Goal: Task Accomplishment & Management: Manage account settings

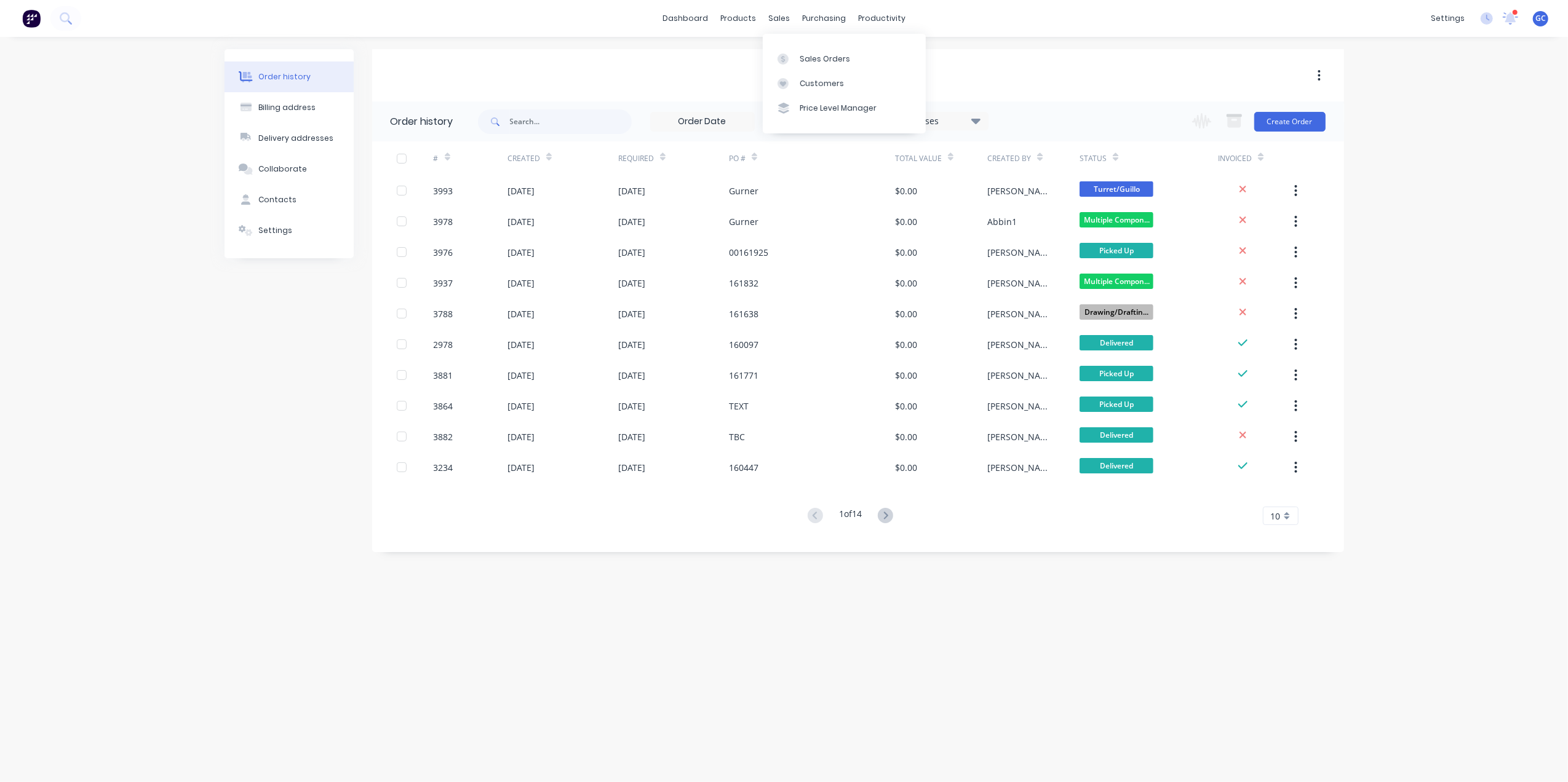
click at [799, 45] on div "Sales Orders Customers Price Level Manager" at bounding box center [844, 84] width 163 height 99
click at [800, 50] on link "Sales Orders" at bounding box center [844, 59] width 163 height 25
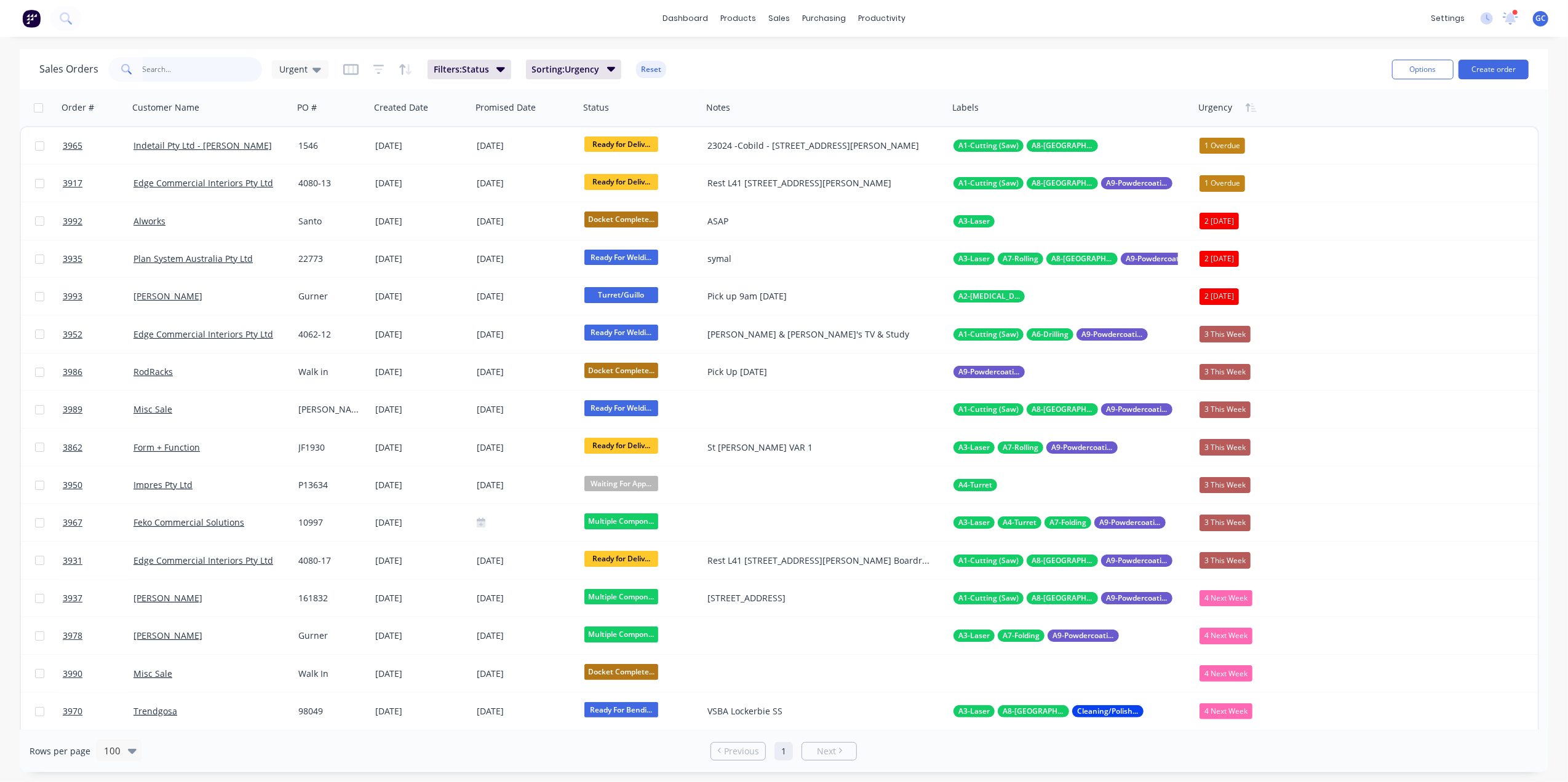
click at [205, 81] on input "text" at bounding box center [202, 70] width 120 height 25
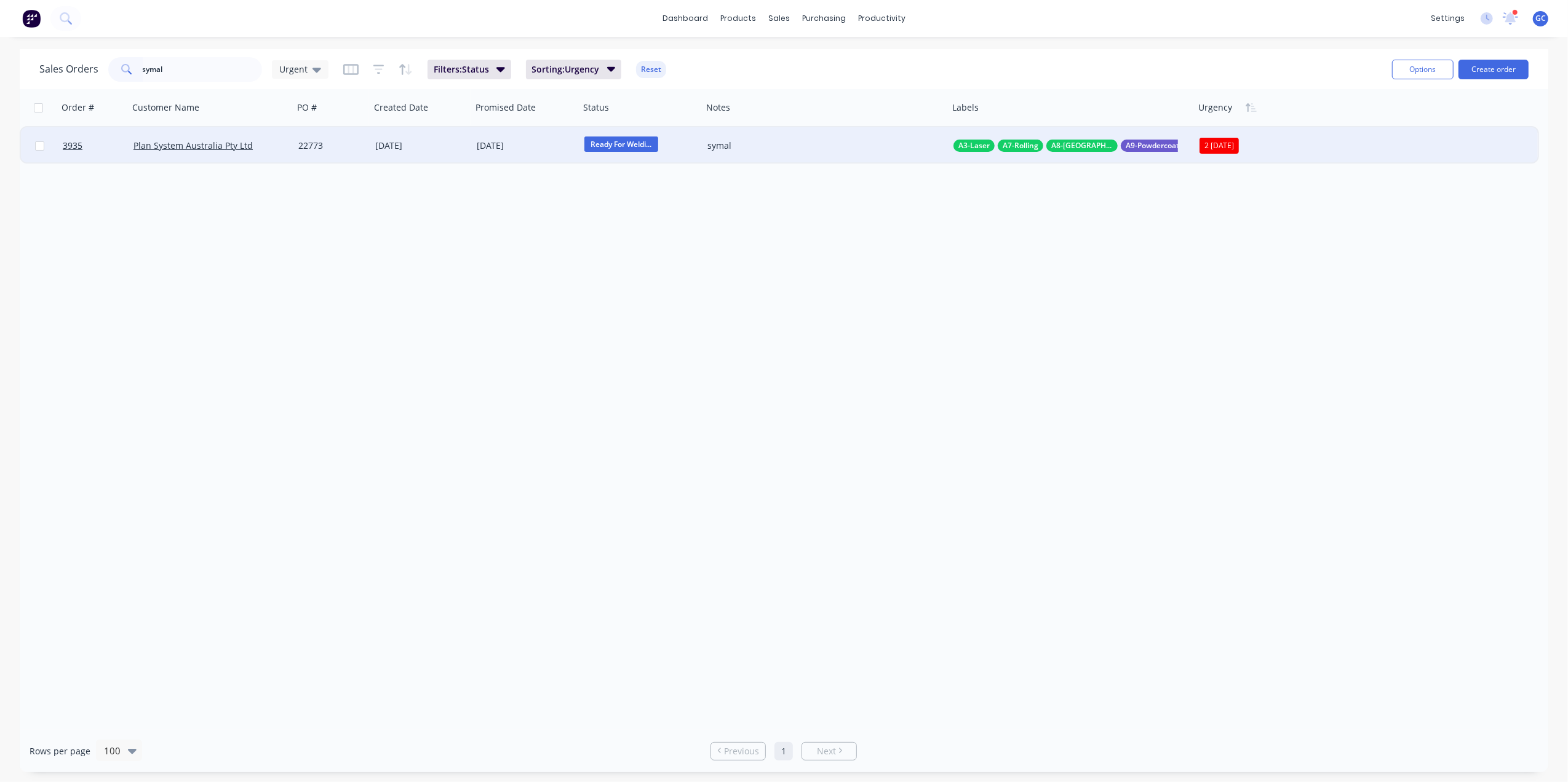
click at [631, 145] on span "Ready For Weldi..." at bounding box center [621, 144] width 74 height 16
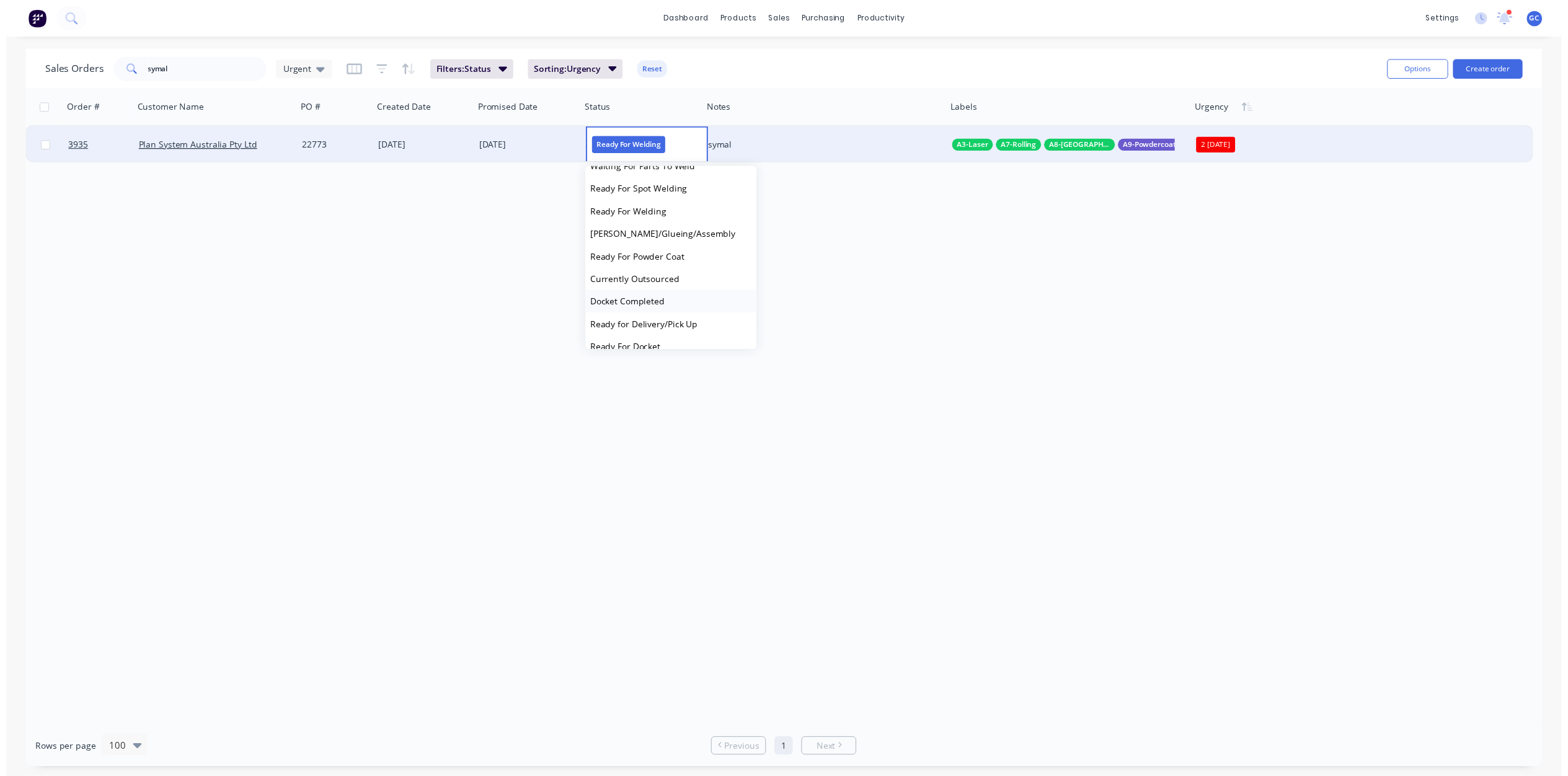
scroll to position [330, 0]
click at [658, 330] on span "Ready For Docket" at bounding box center [628, 336] width 71 height 12
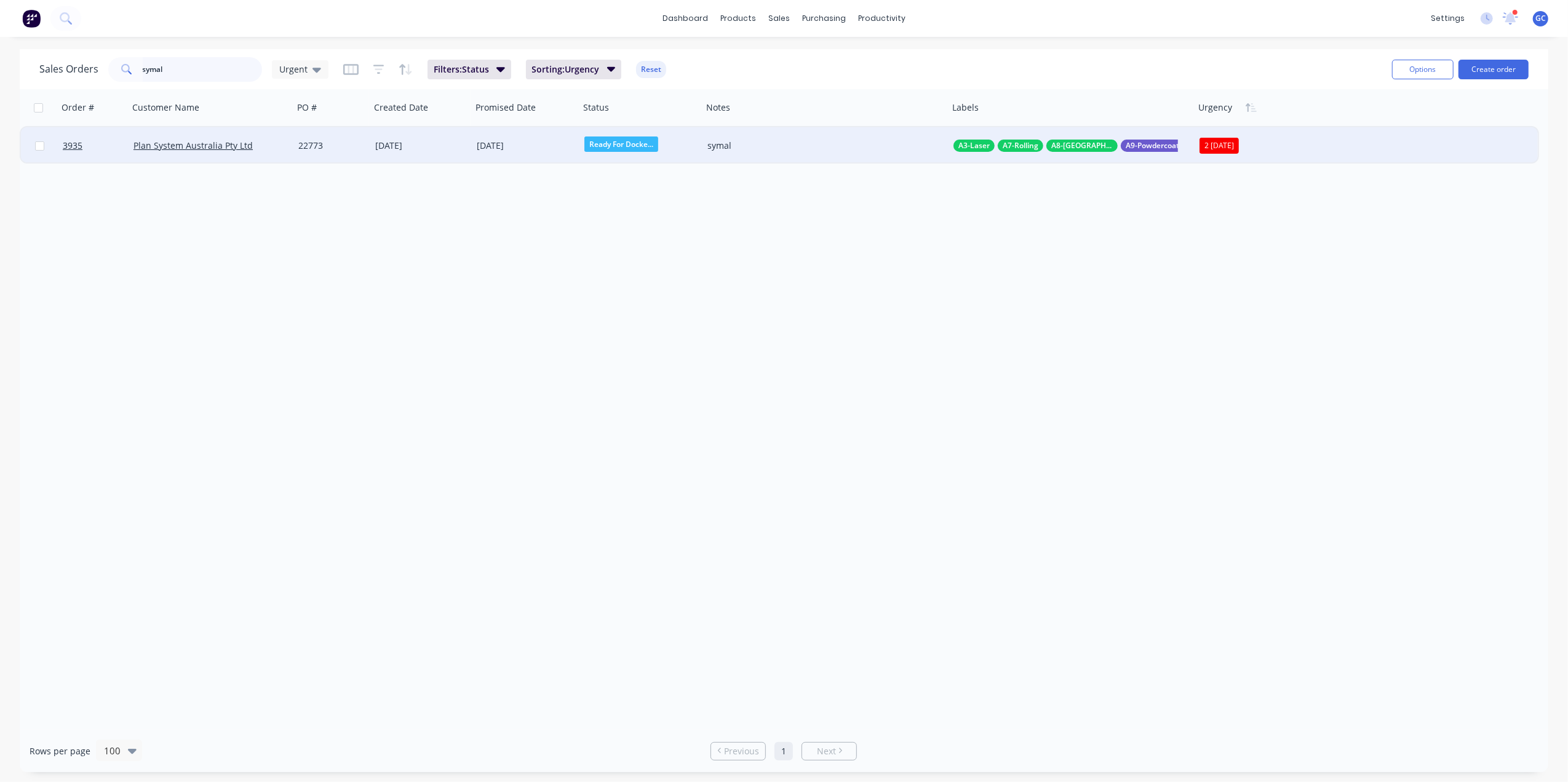
click at [195, 57] on input "symal" at bounding box center [202, 70] width 120 height 25
type input "s"
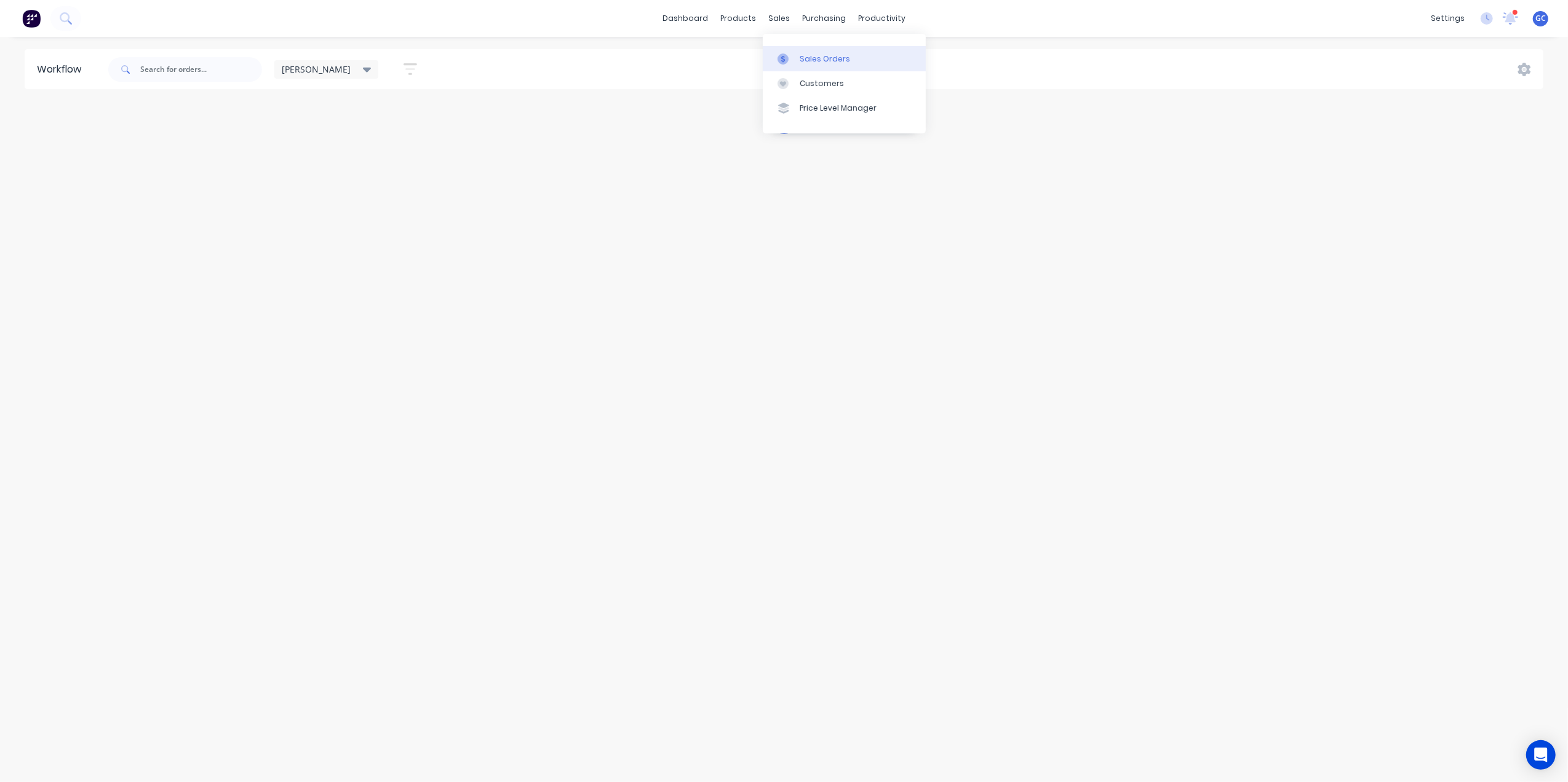
click at [808, 55] on div "Sales Orders" at bounding box center [825, 59] width 51 height 11
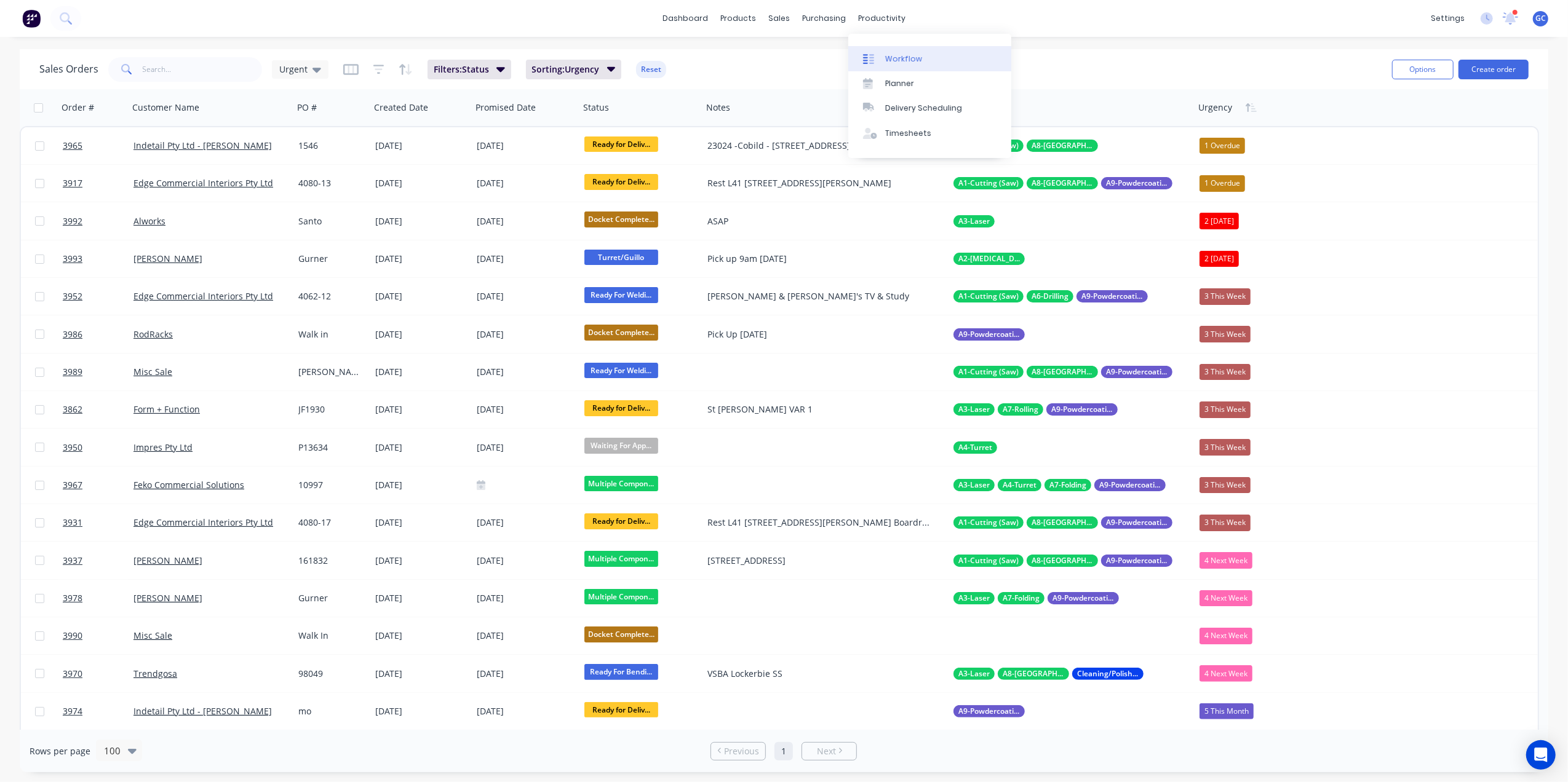
click at [906, 54] on div "Workflow" at bounding box center [903, 59] width 37 height 11
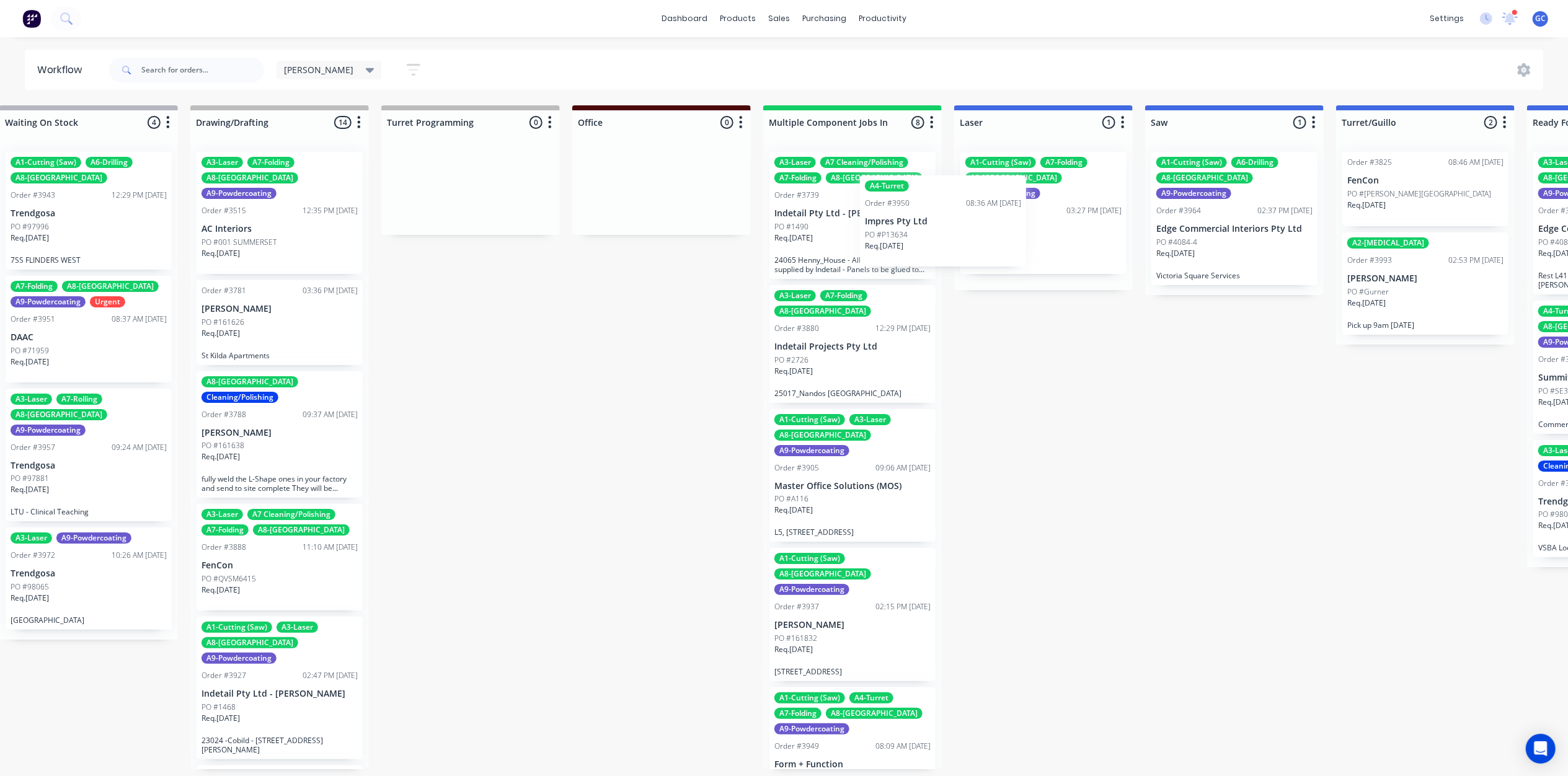
scroll to position [0, 600]
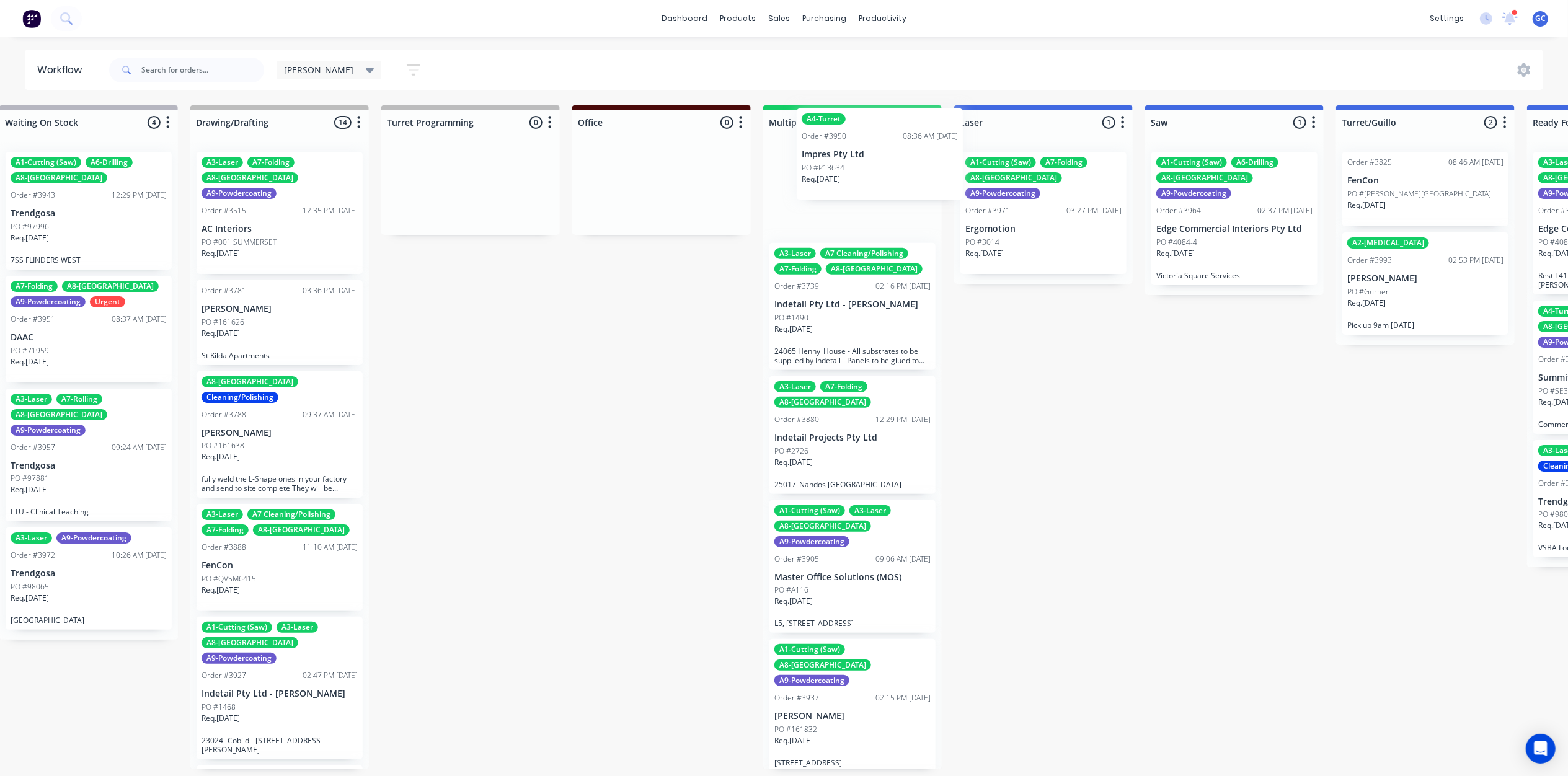
drag, startPoint x: 492, startPoint y: 703, endPoint x: 877, endPoint y: 182, distance: 647.8
click at [877, 182] on div "Submitted 0 Status colour #661D1D hex #661D1D Save Cancel Summaries Total order…" at bounding box center [1594, 437] width 4406 height 664
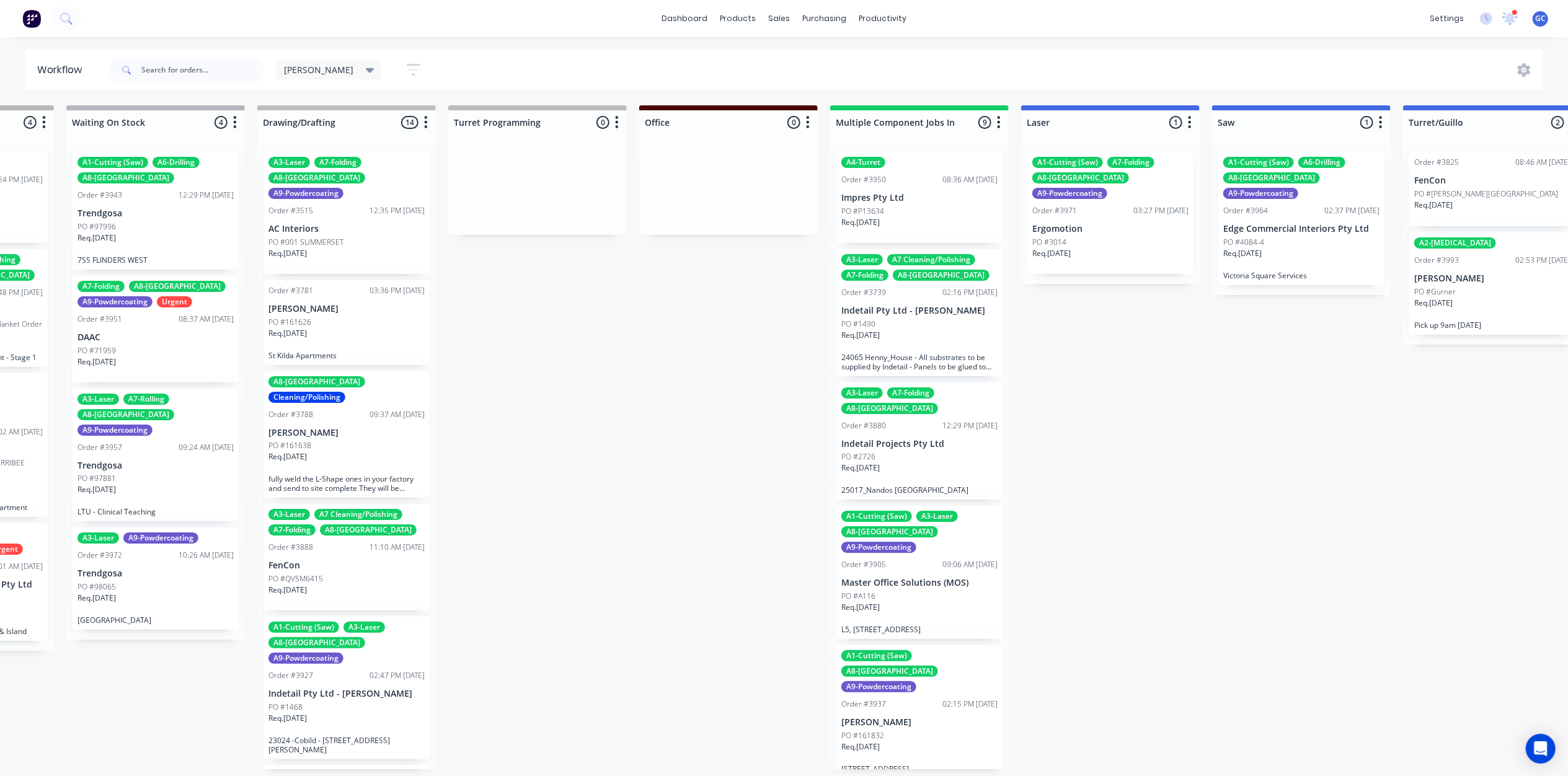
scroll to position [0, 373]
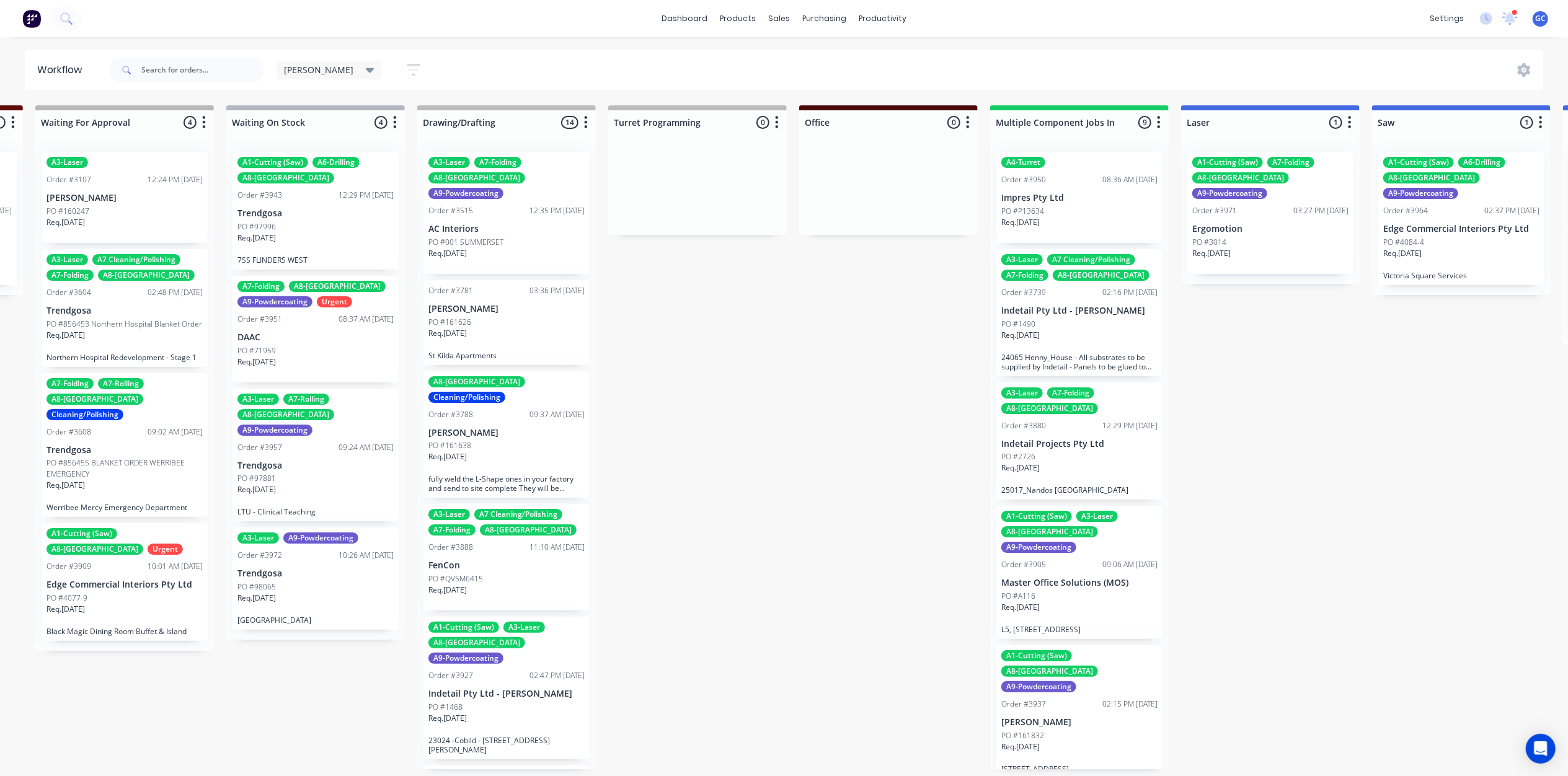
click at [506, 224] on p "AC Interiors" at bounding box center [506, 229] width 156 height 11
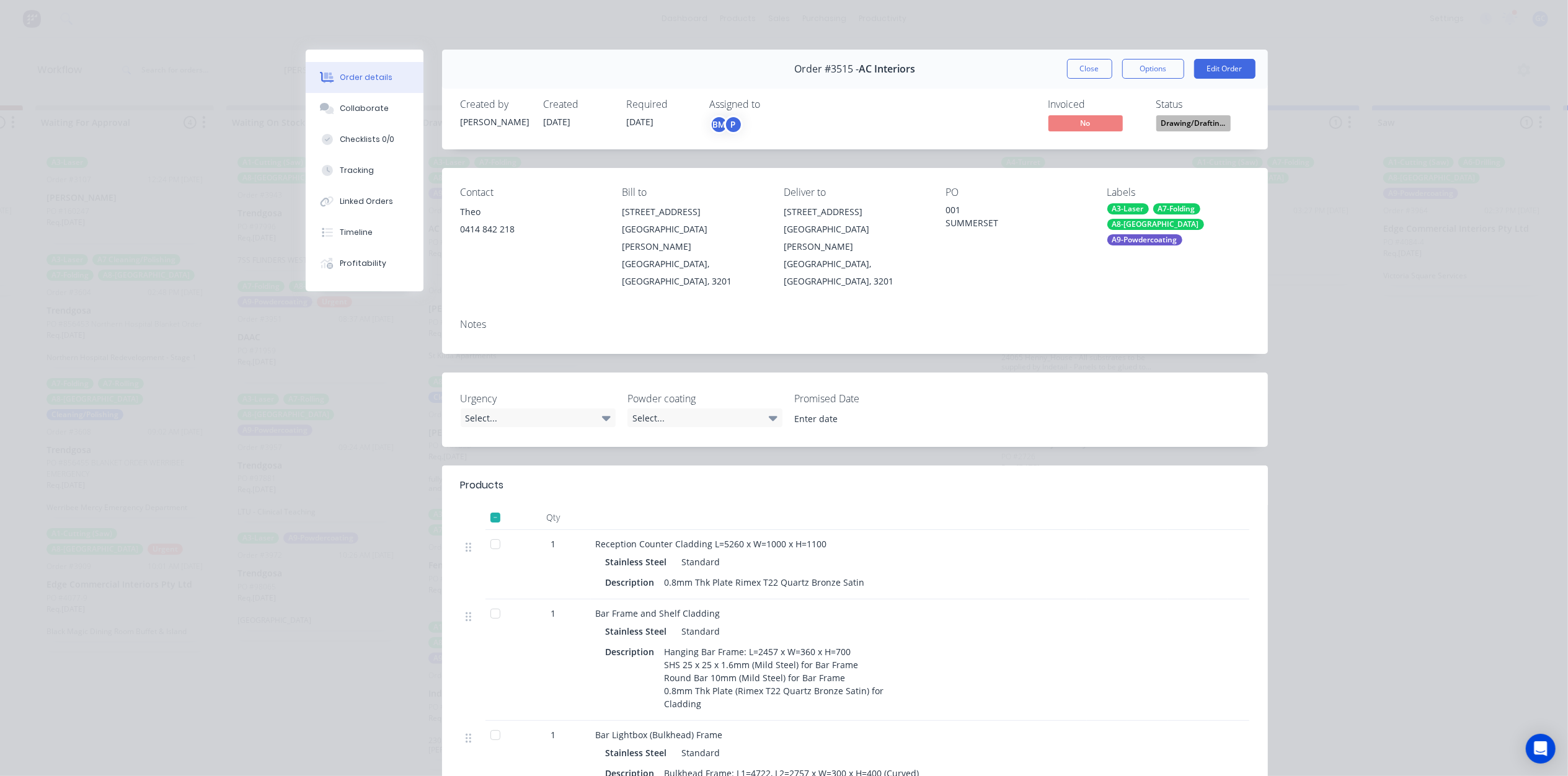
click at [1174, 122] on span "Drawing/Draftin..." at bounding box center [1193, 123] width 74 height 16
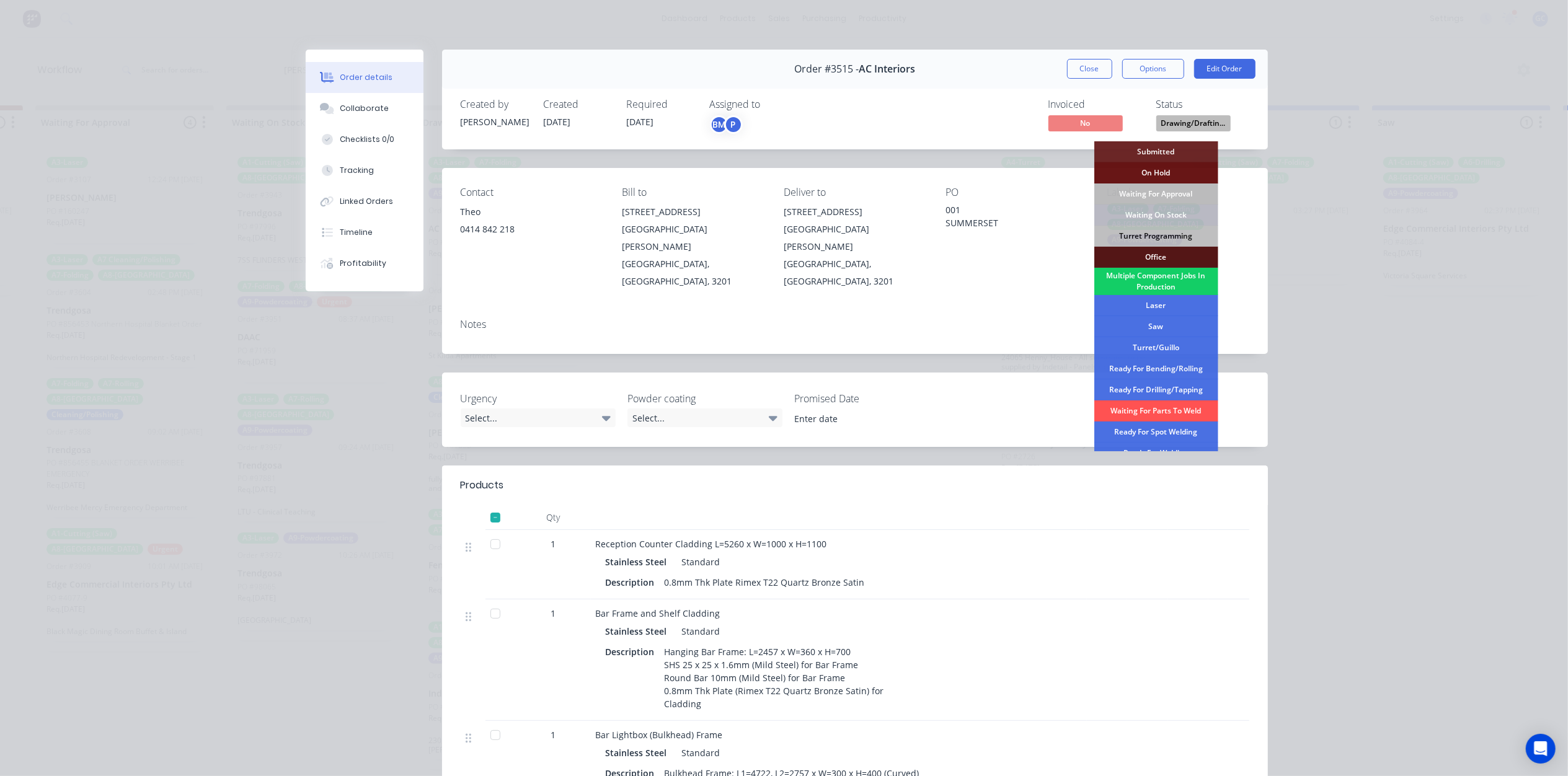
click at [1172, 285] on div "Multiple Component Jobs In Production" at bounding box center [1157, 281] width 124 height 28
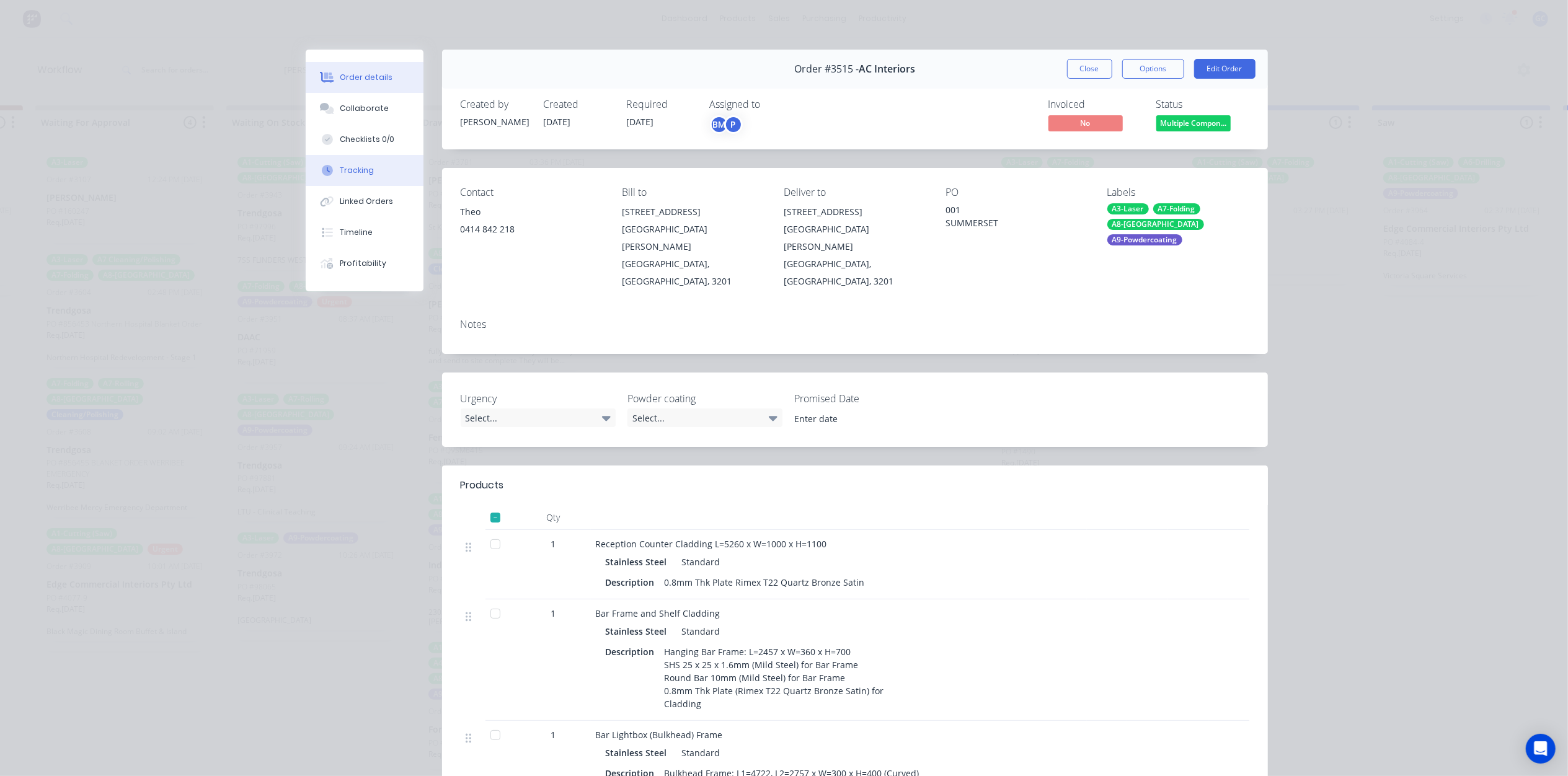
click at [355, 175] on div "Tracking" at bounding box center [356, 170] width 34 height 11
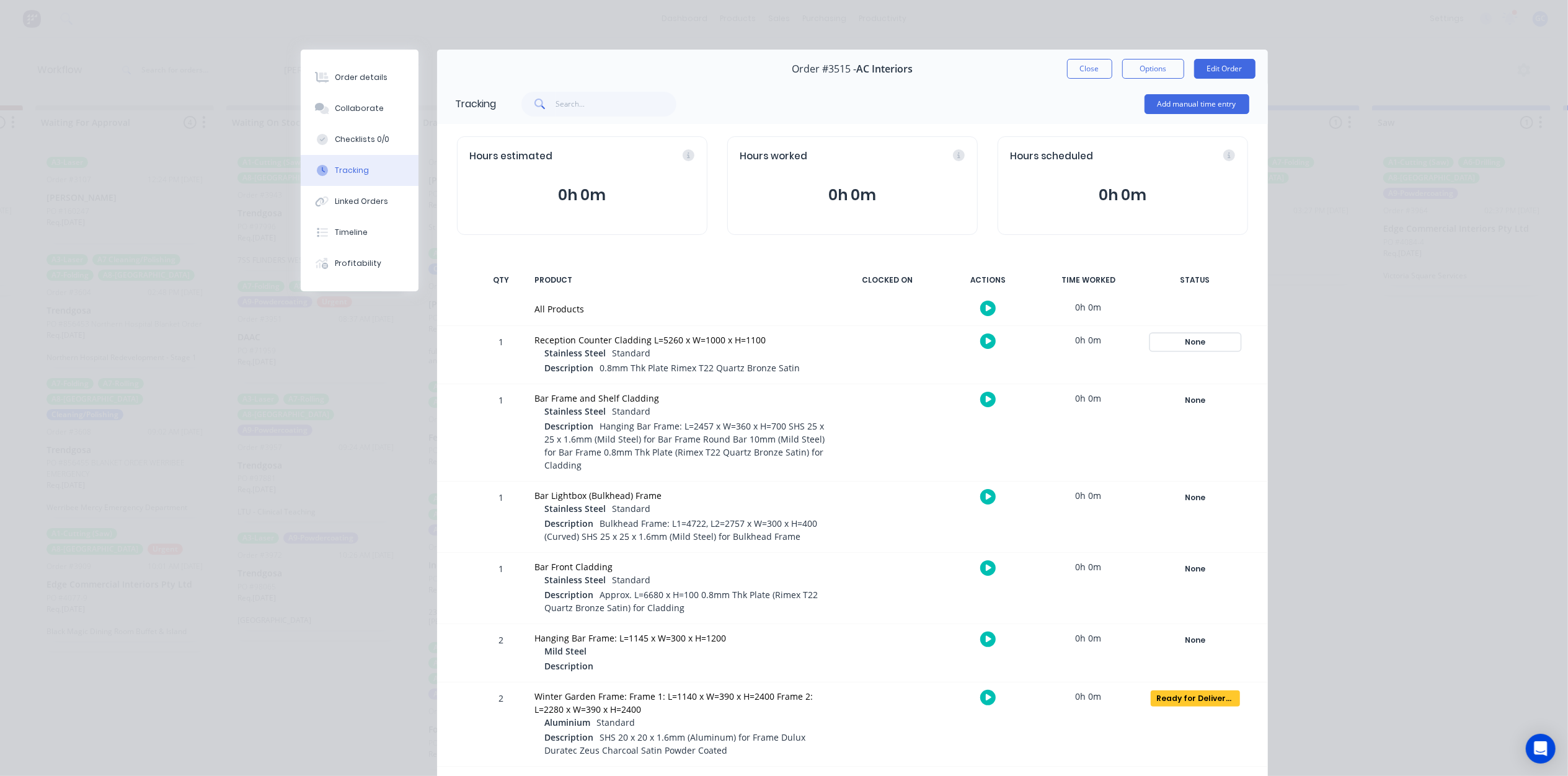
click at [1192, 342] on div "None" at bounding box center [1195, 342] width 89 height 16
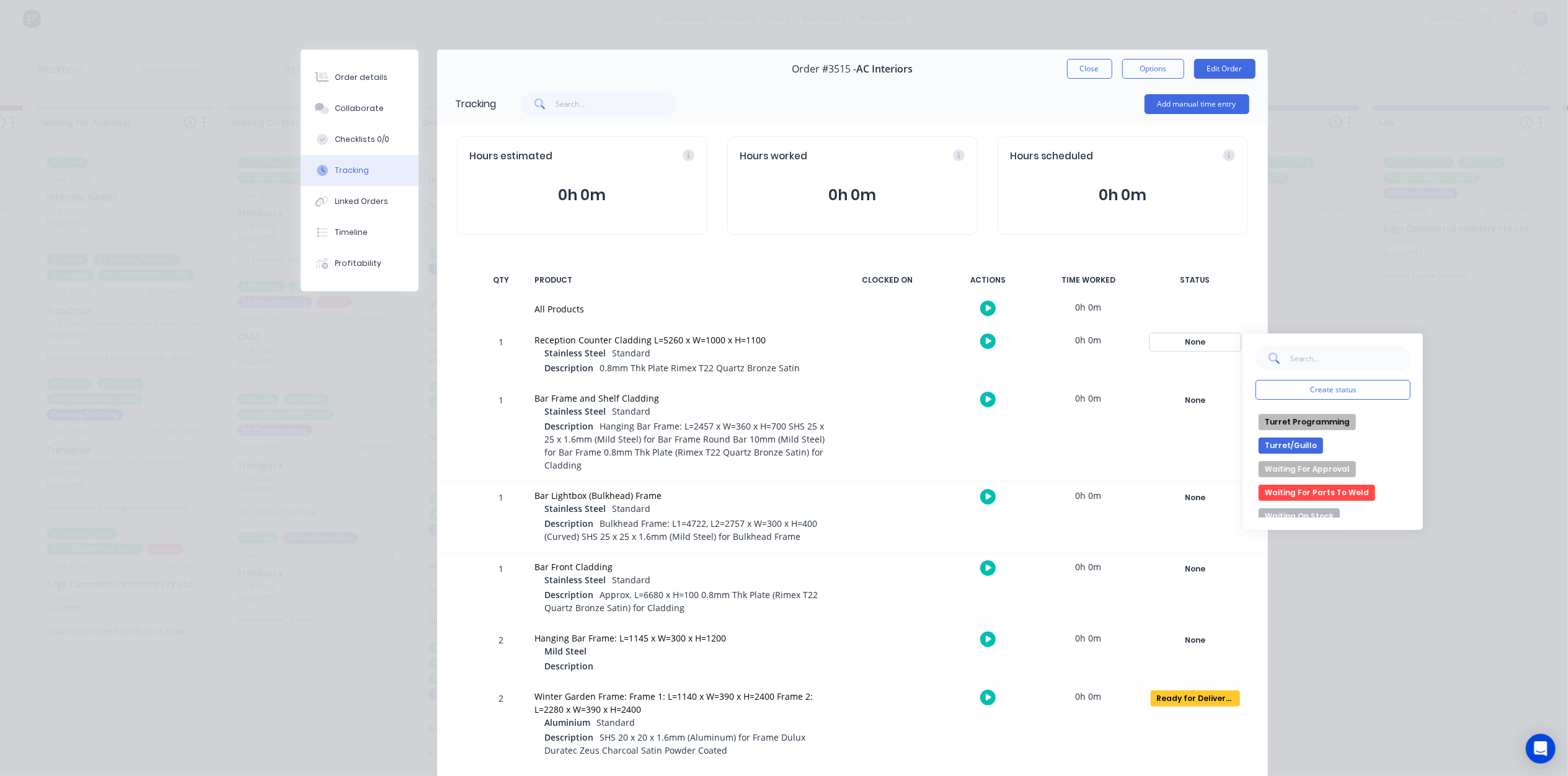
scroll to position [450, 0]
drag, startPoint x: 1312, startPoint y: 508, endPoint x: 1307, endPoint y: 502, distance: 7.8
click at [1311, 508] on button "Waiting On Stock" at bounding box center [1299, 509] width 81 height 16
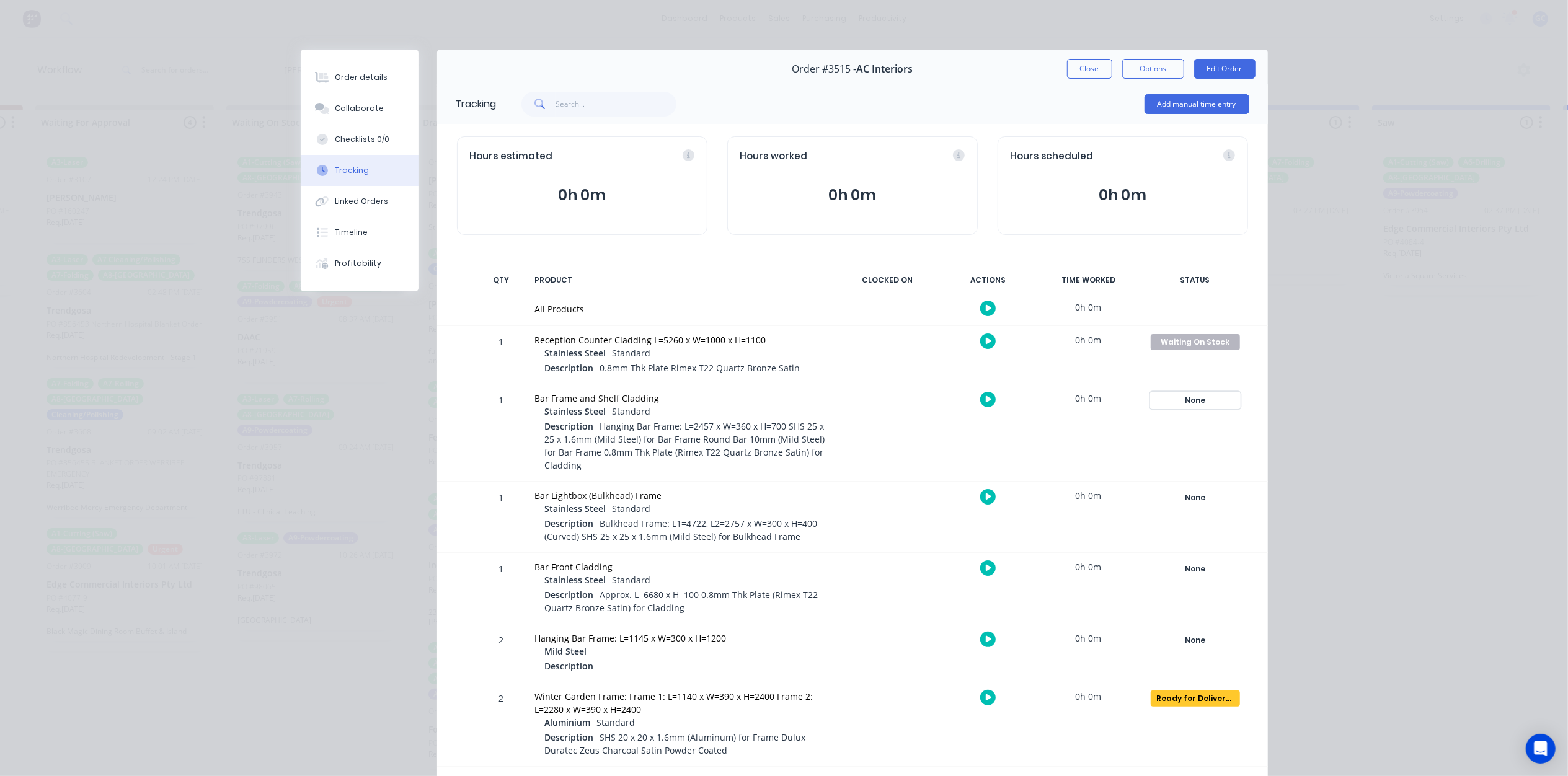
click at [1204, 395] on div "None" at bounding box center [1195, 400] width 89 height 16
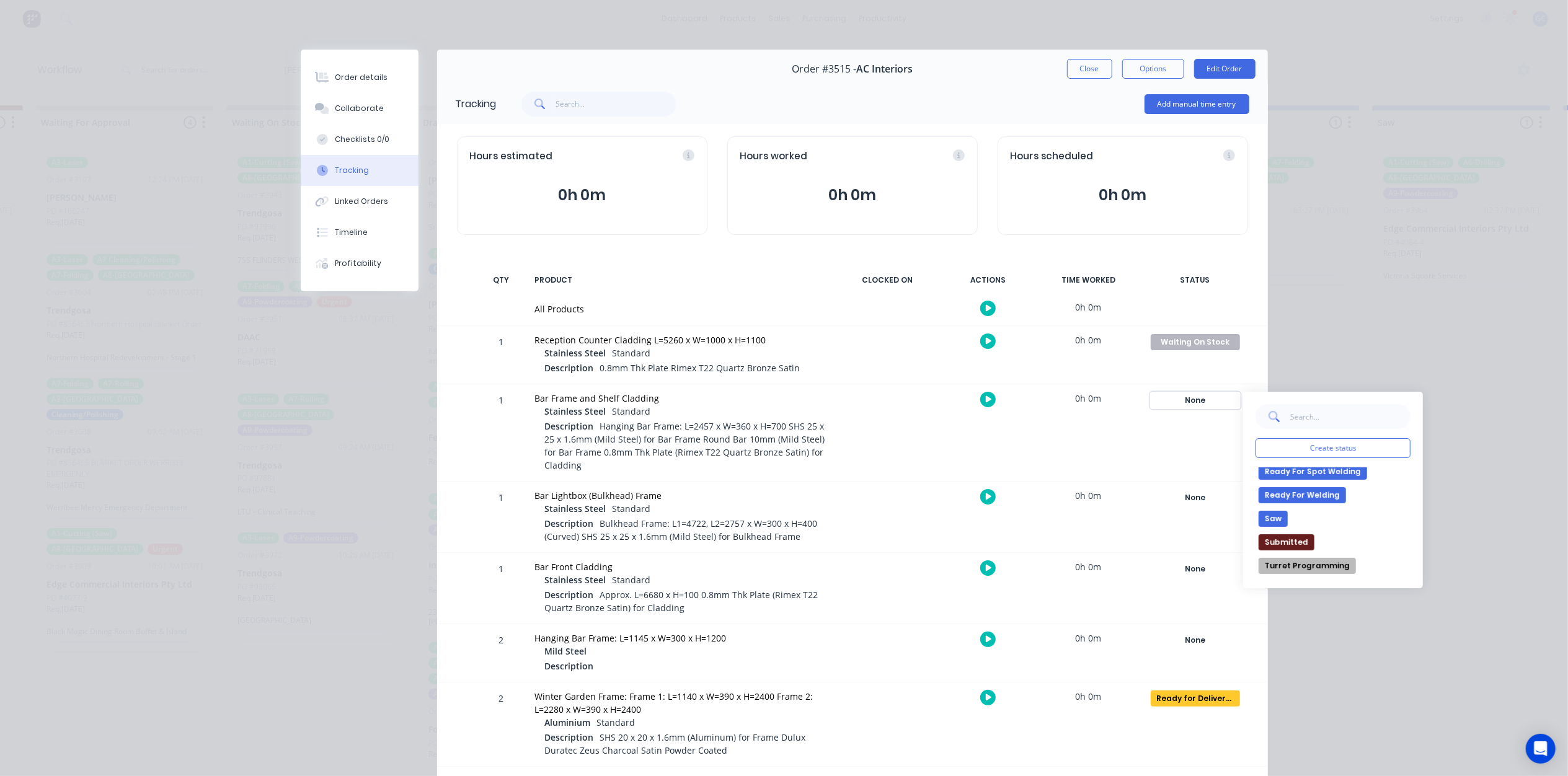
scroll to position [330, 0]
click at [1278, 547] on button "Saw" at bounding box center [1273, 545] width 29 height 16
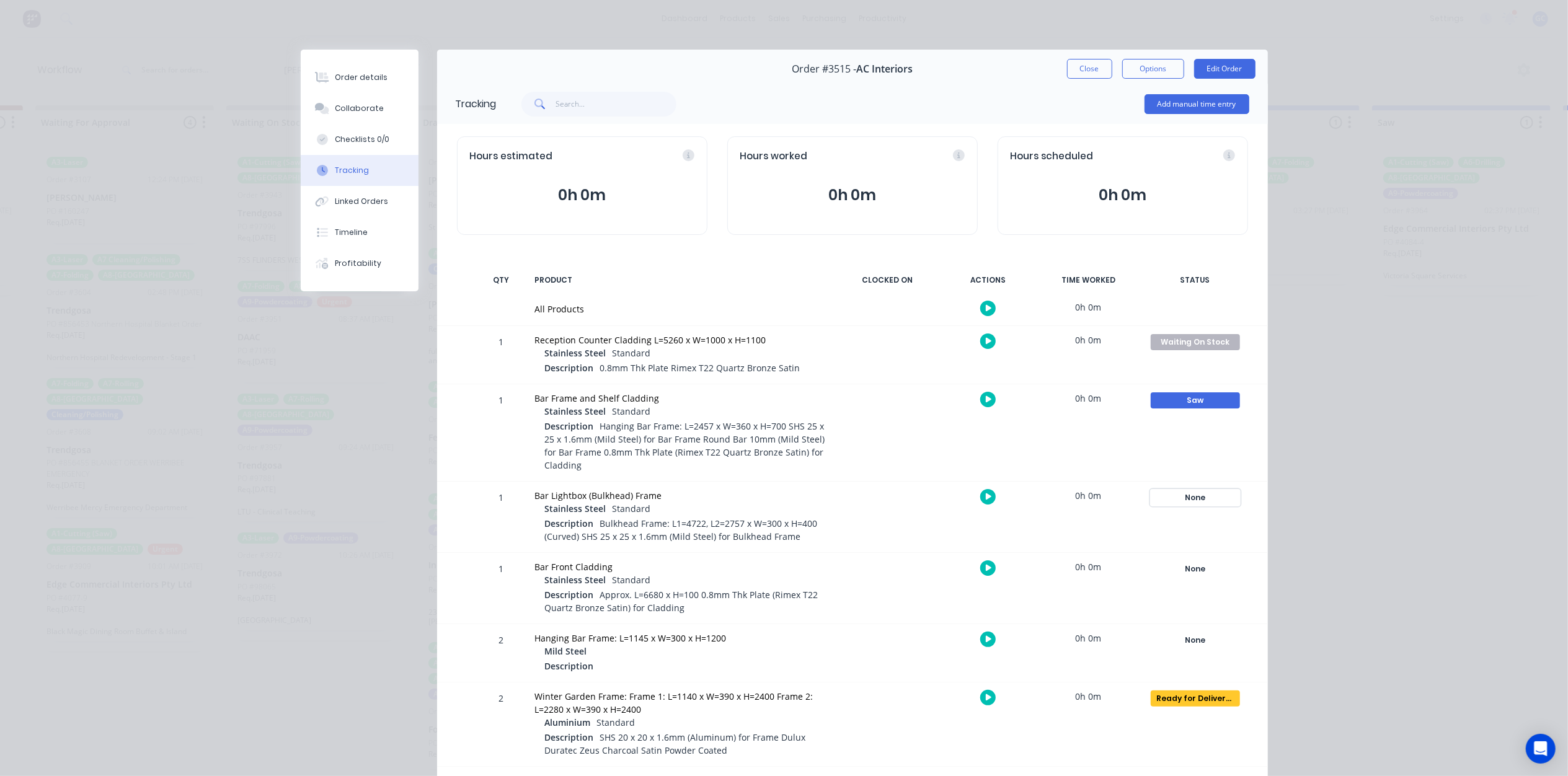
click at [1184, 494] on div "None" at bounding box center [1195, 497] width 89 height 16
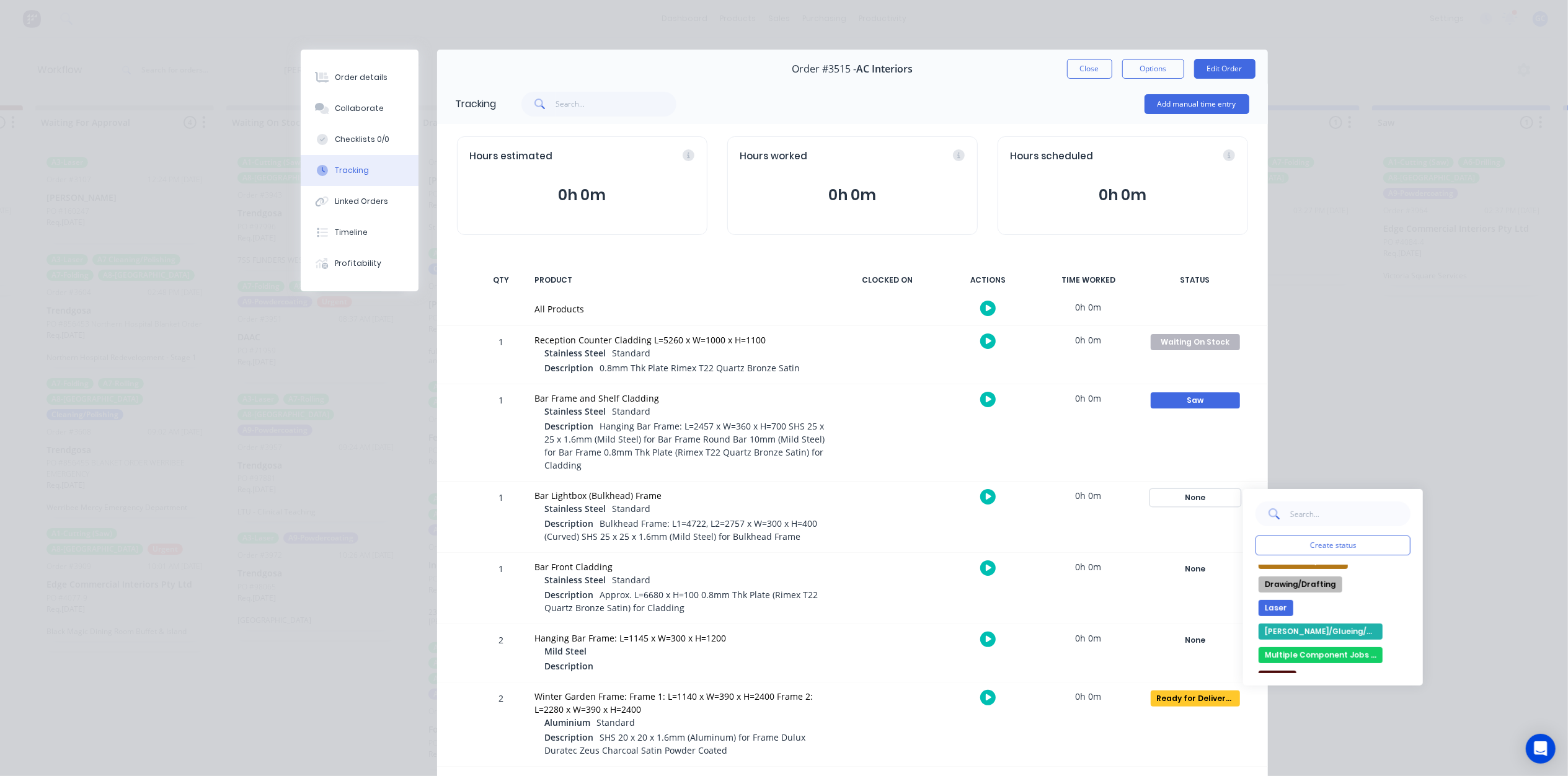
scroll to position [165, 0]
click at [842, 576] on div at bounding box center [887, 588] width 93 height 71
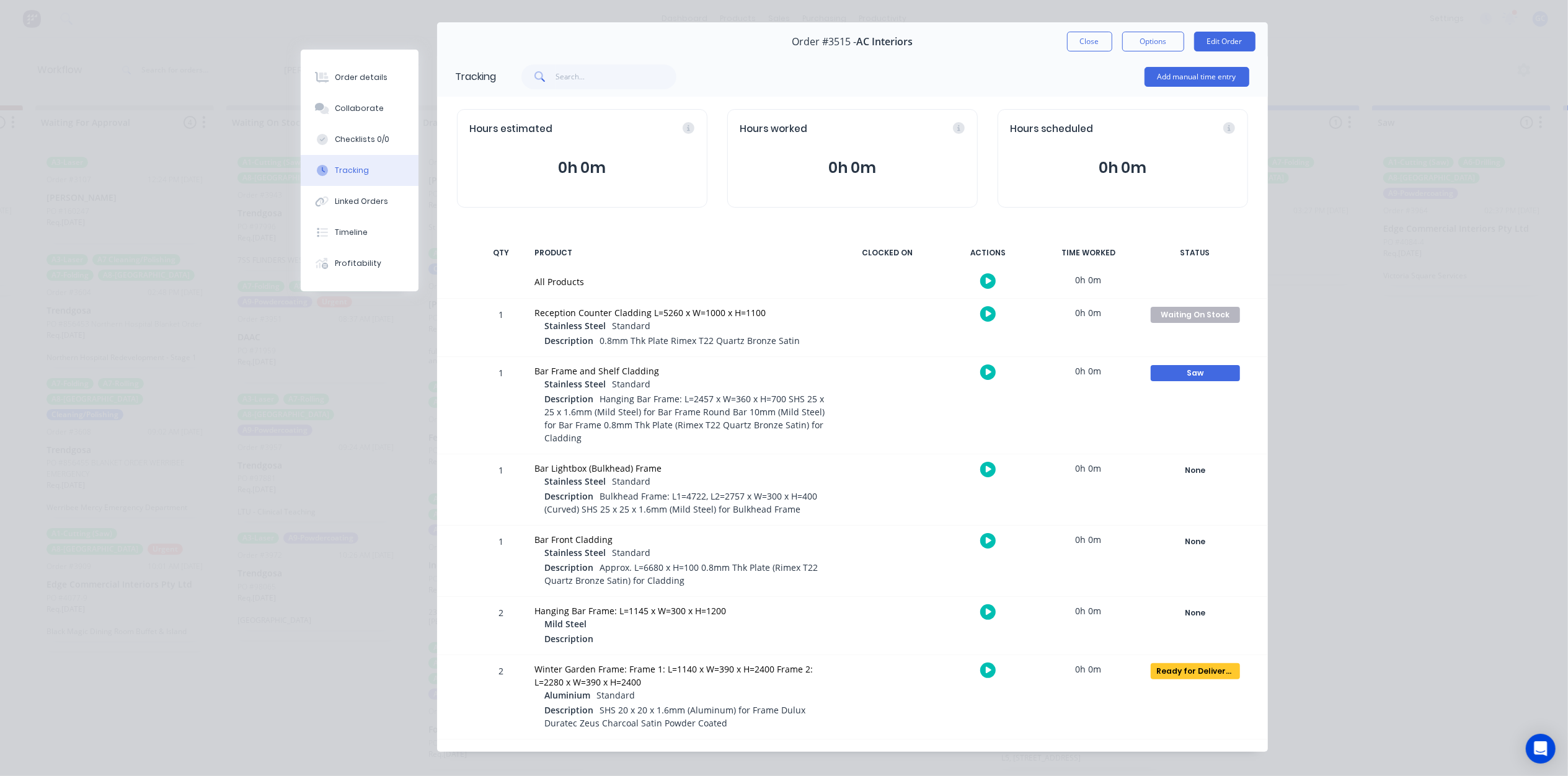
scroll to position [43, 0]
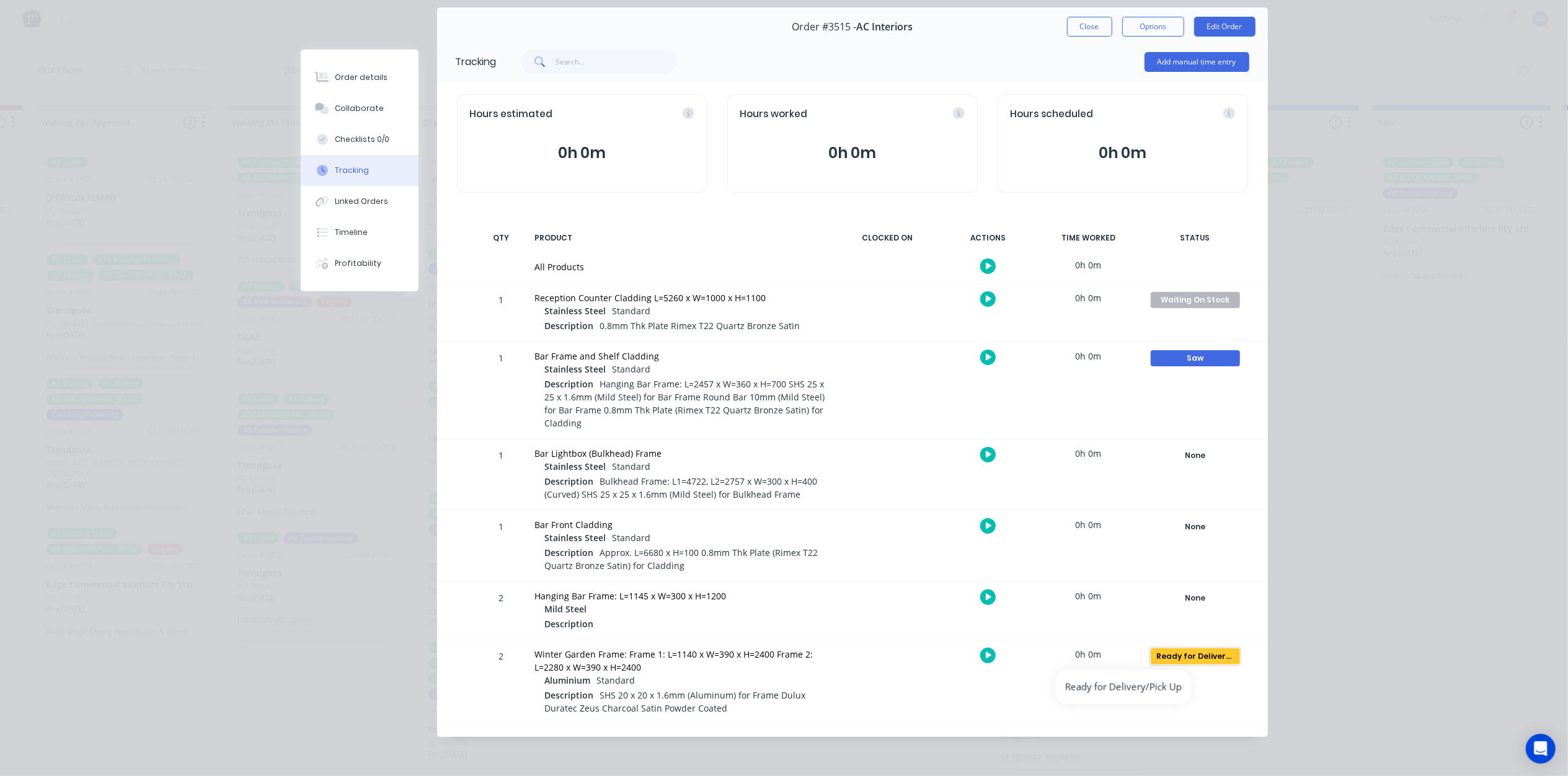
click at [1179, 655] on div "Ready for Delivery/Pick Up" at bounding box center [1195, 656] width 89 height 16
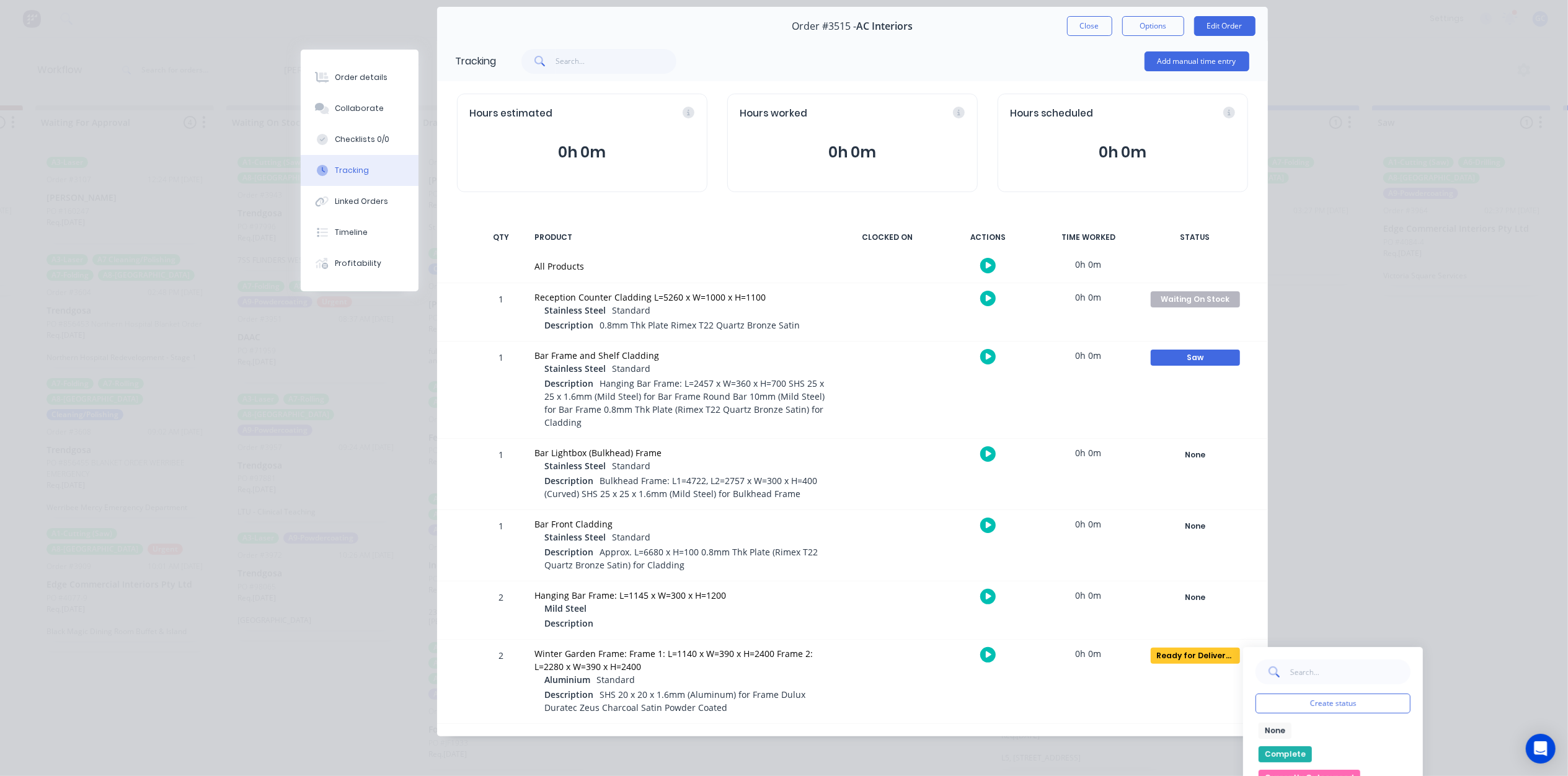
click at [1271, 757] on button "Complete" at bounding box center [1286, 754] width 53 height 16
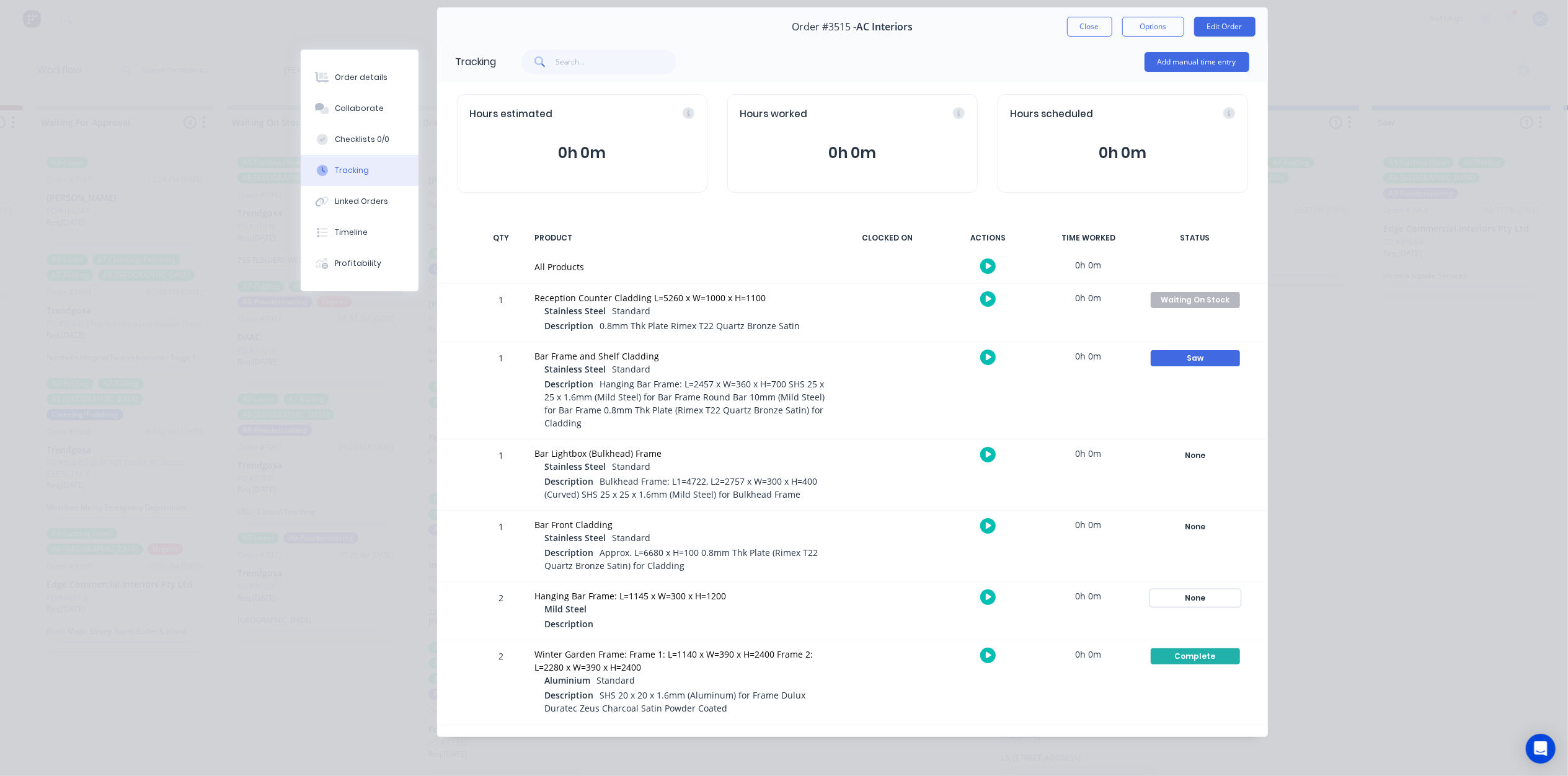
click at [1186, 597] on div "None" at bounding box center [1195, 597] width 89 height 16
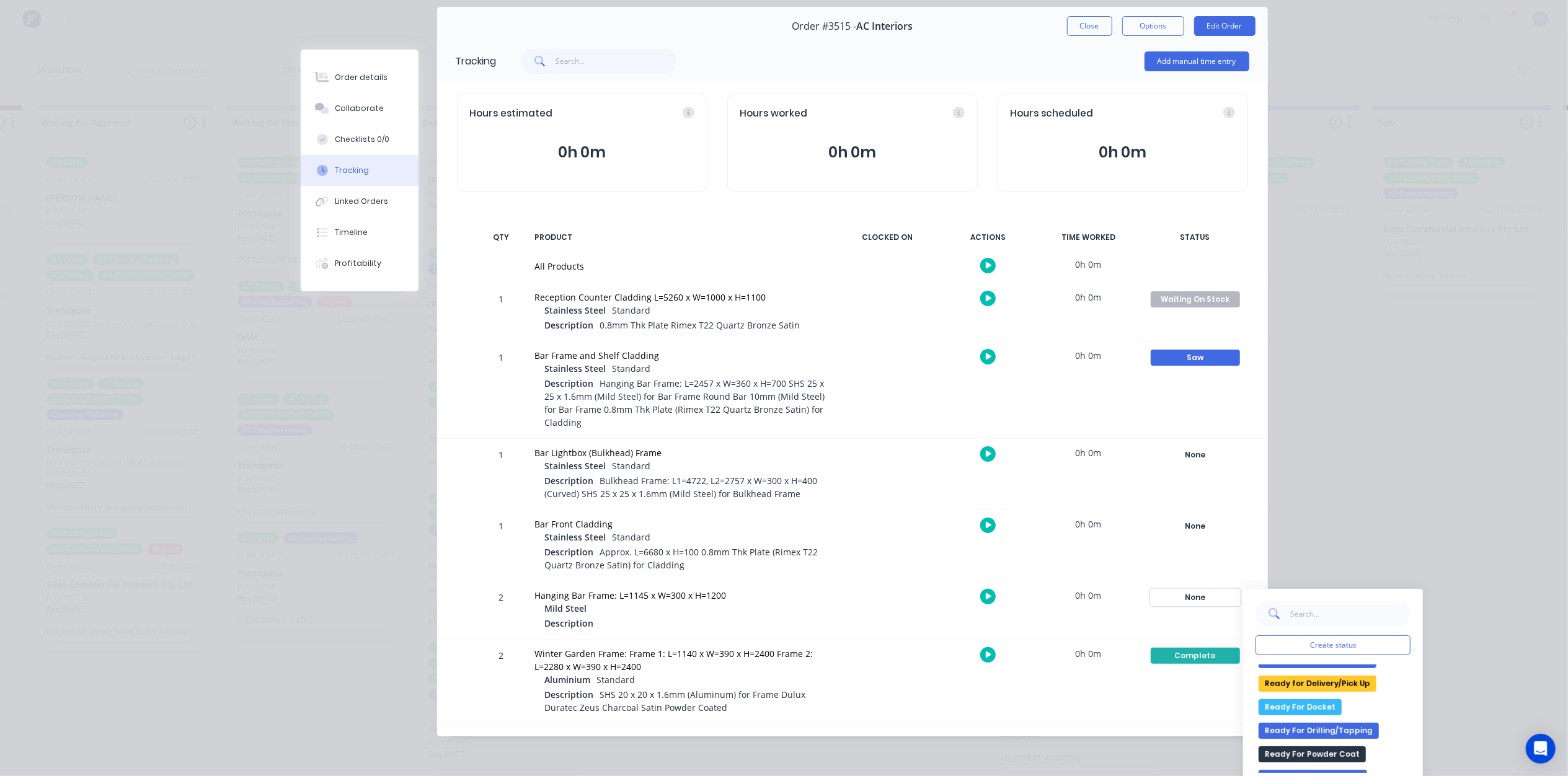
scroll to position [330, 0]
click at [1266, 743] on button "Saw" at bounding box center [1273, 743] width 29 height 16
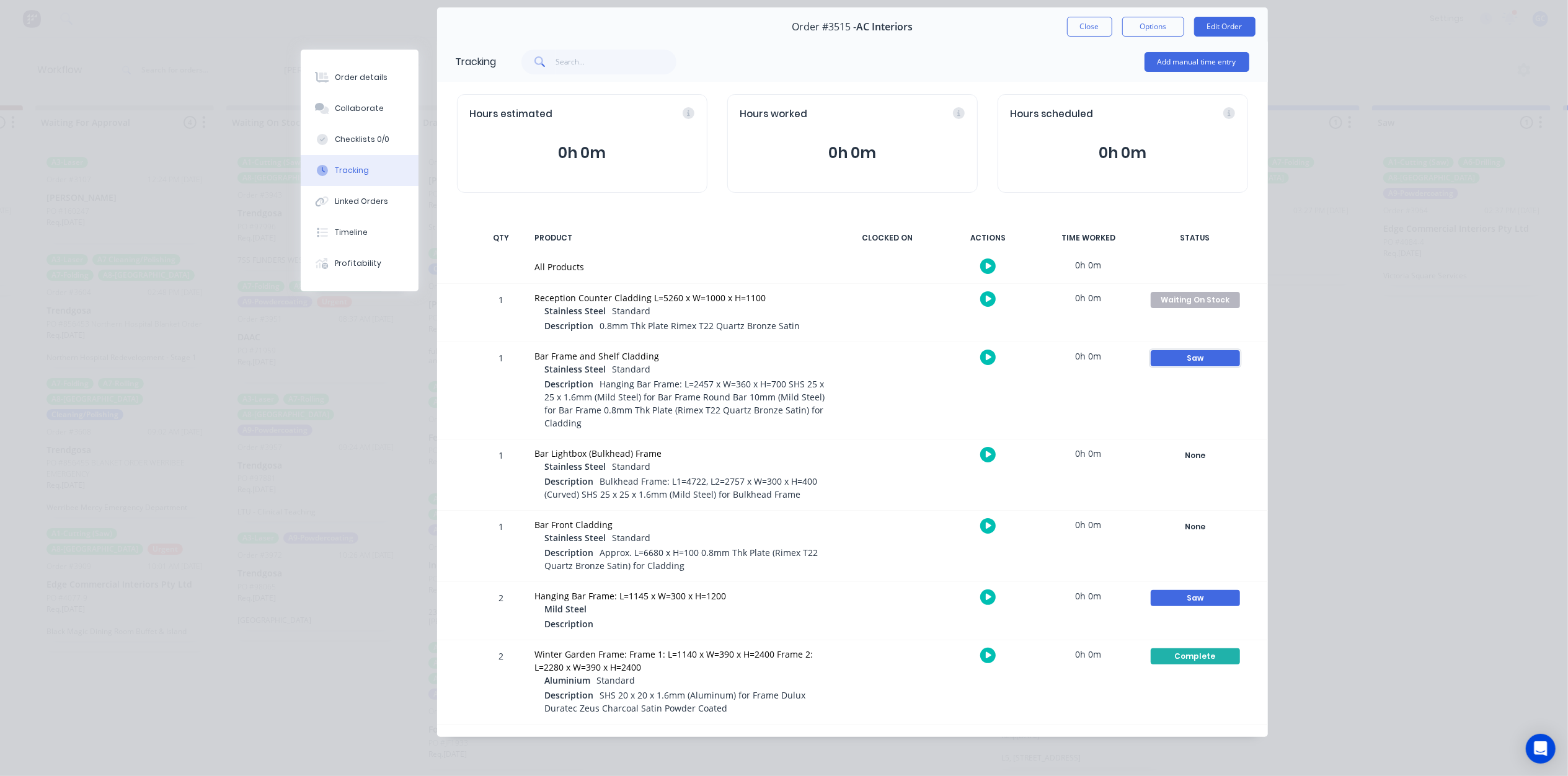
click at [1167, 360] on div "Saw" at bounding box center [1195, 358] width 89 height 16
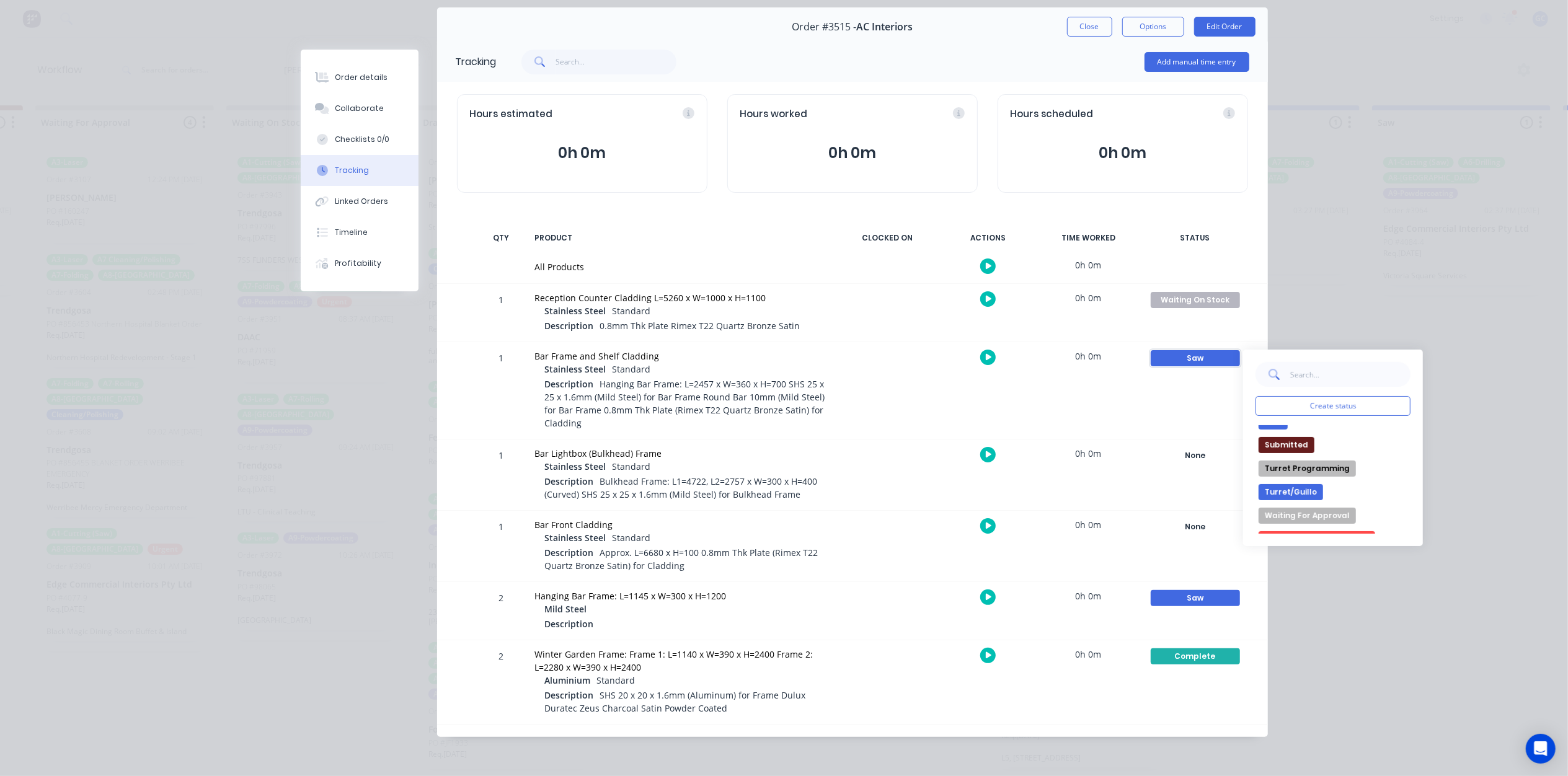
scroll to position [413, 0]
click at [1335, 517] on button "Waiting For Approval" at bounding box center [1308, 515] width 98 height 16
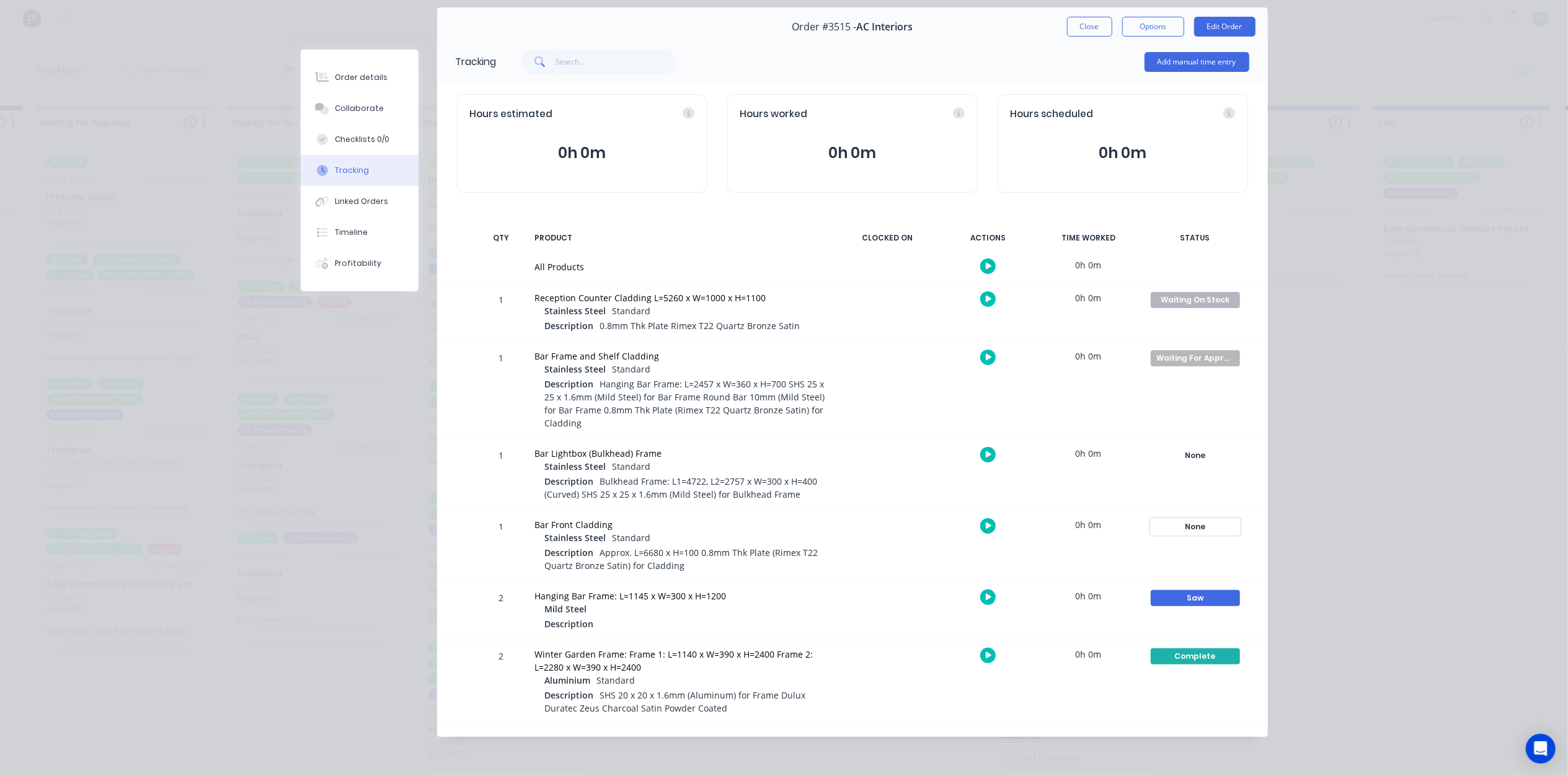
click at [1213, 521] on div "None" at bounding box center [1195, 527] width 89 height 16
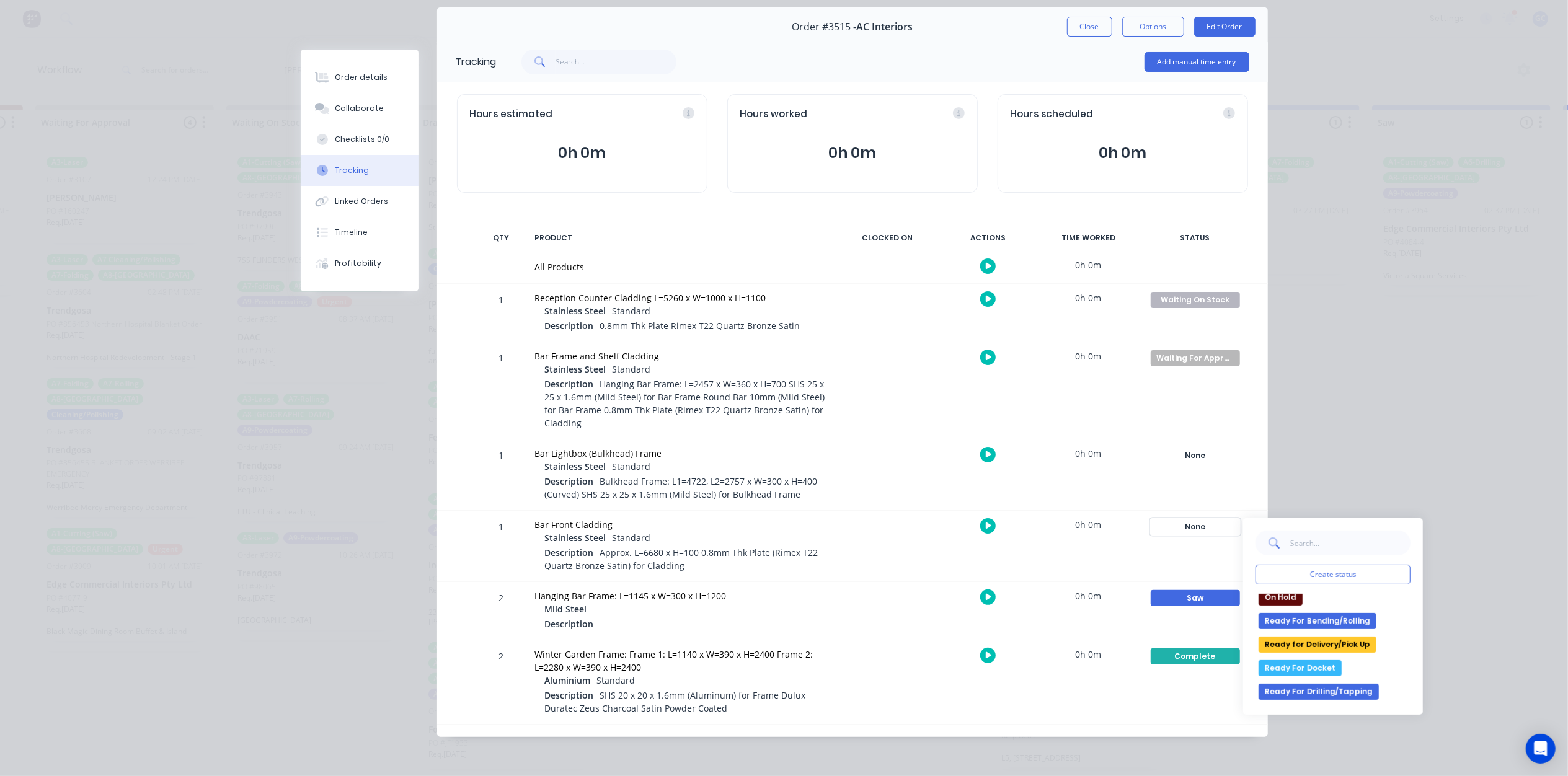
scroll to position [450, 0]
click at [1316, 699] on button "Waiting On Stock" at bounding box center [1299, 694] width 81 height 16
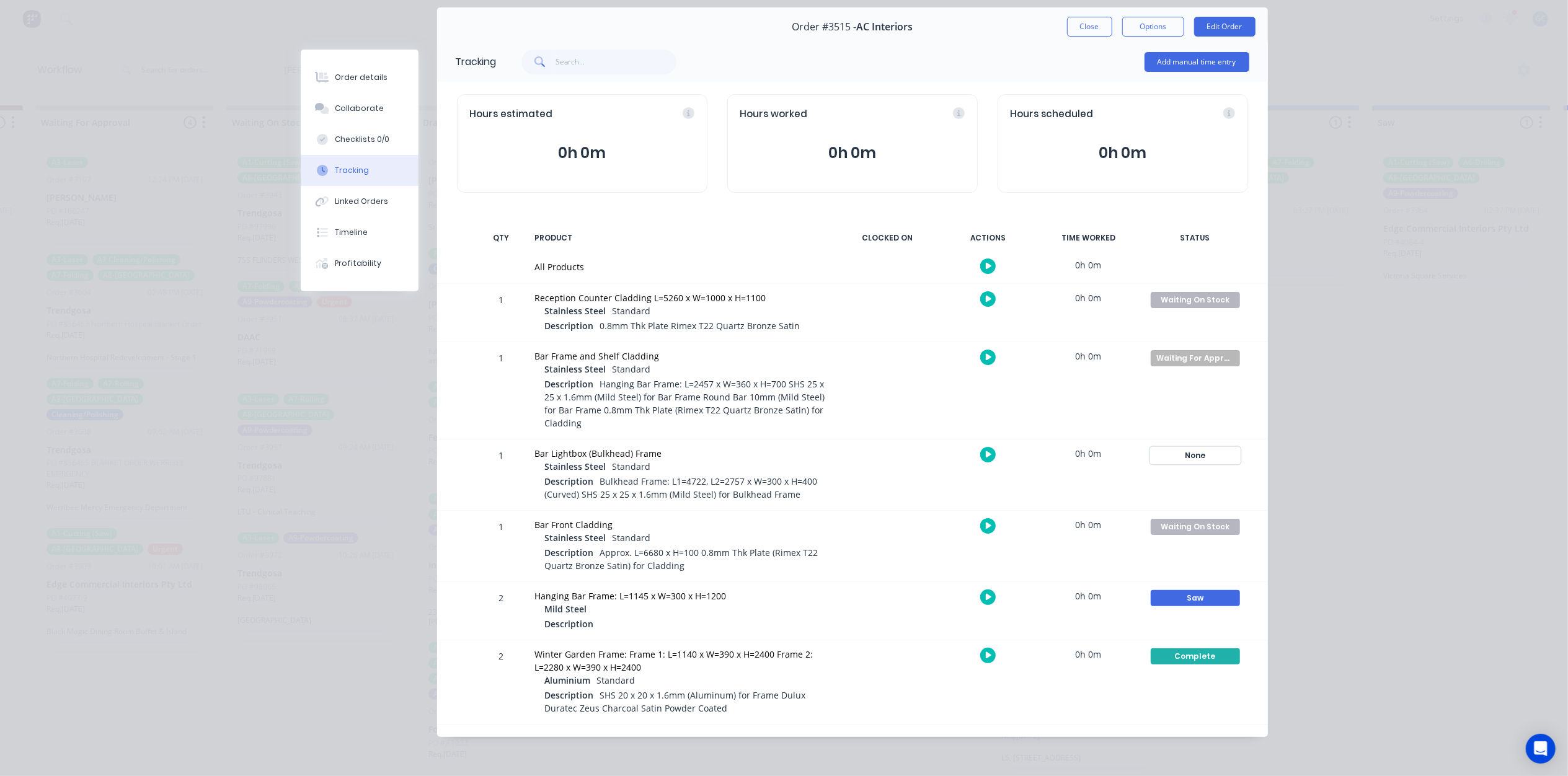
click at [1192, 454] on div "None" at bounding box center [1195, 456] width 89 height 16
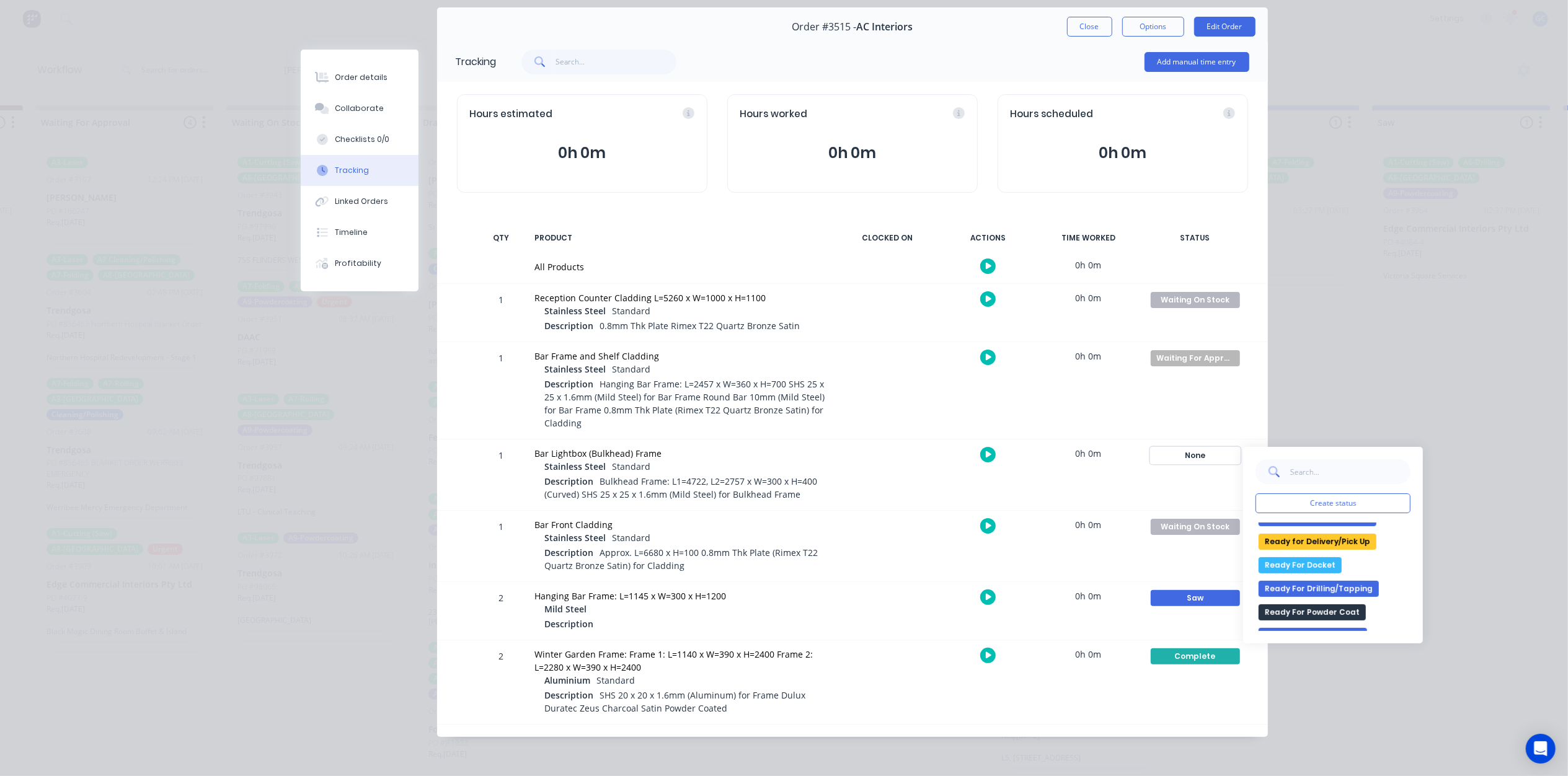
scroll to position [330, 0]
click at [1276, 595] on button "Saw" at bounding box center [1273, 600] width 29 height 16
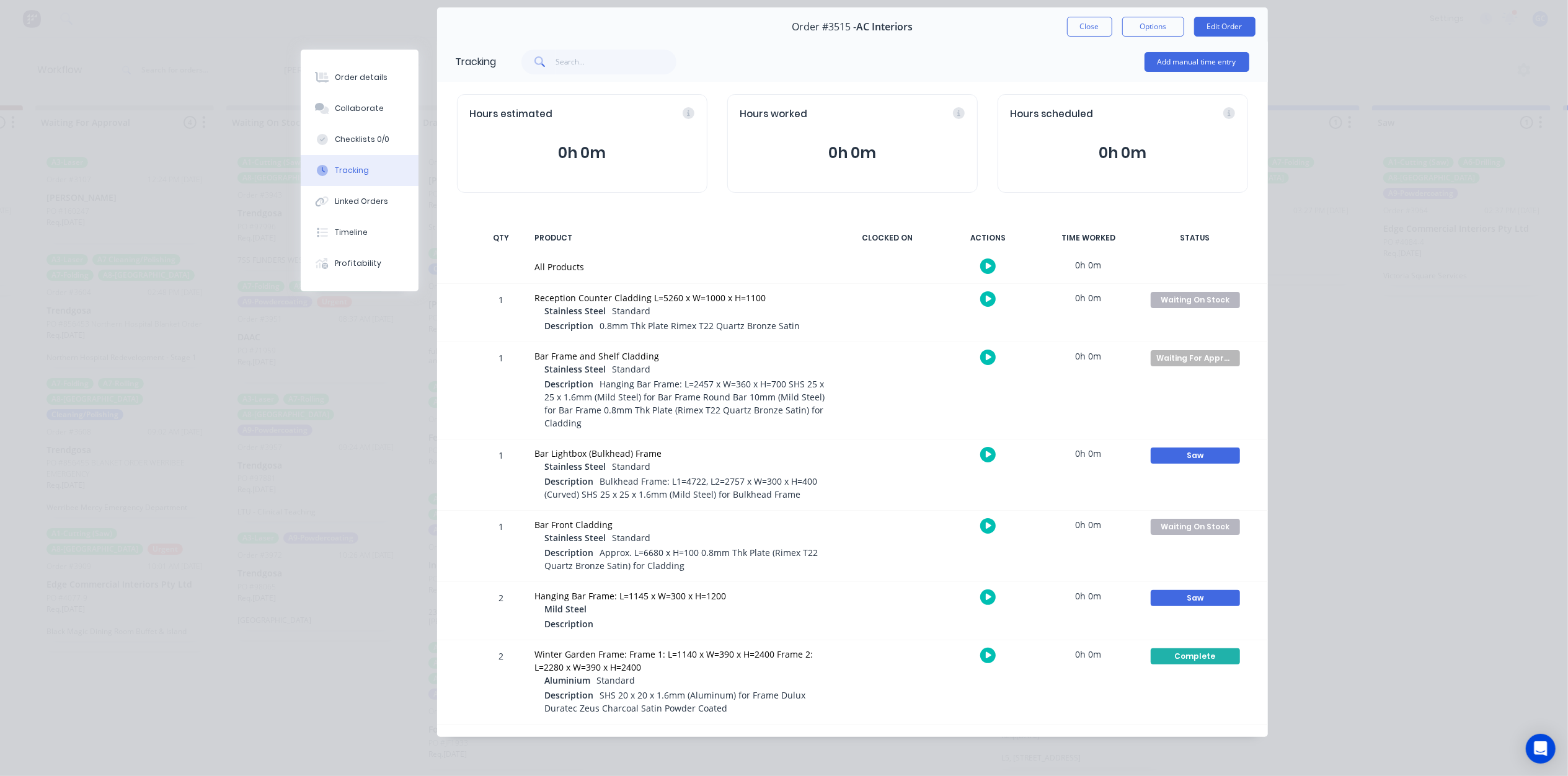
click at [441, 355] on div "1 Bar Frame and Shelf Cladding Stainless Steel Standard Description Hanging Bar…" at bounding box center [853, 391] width 831 height 97
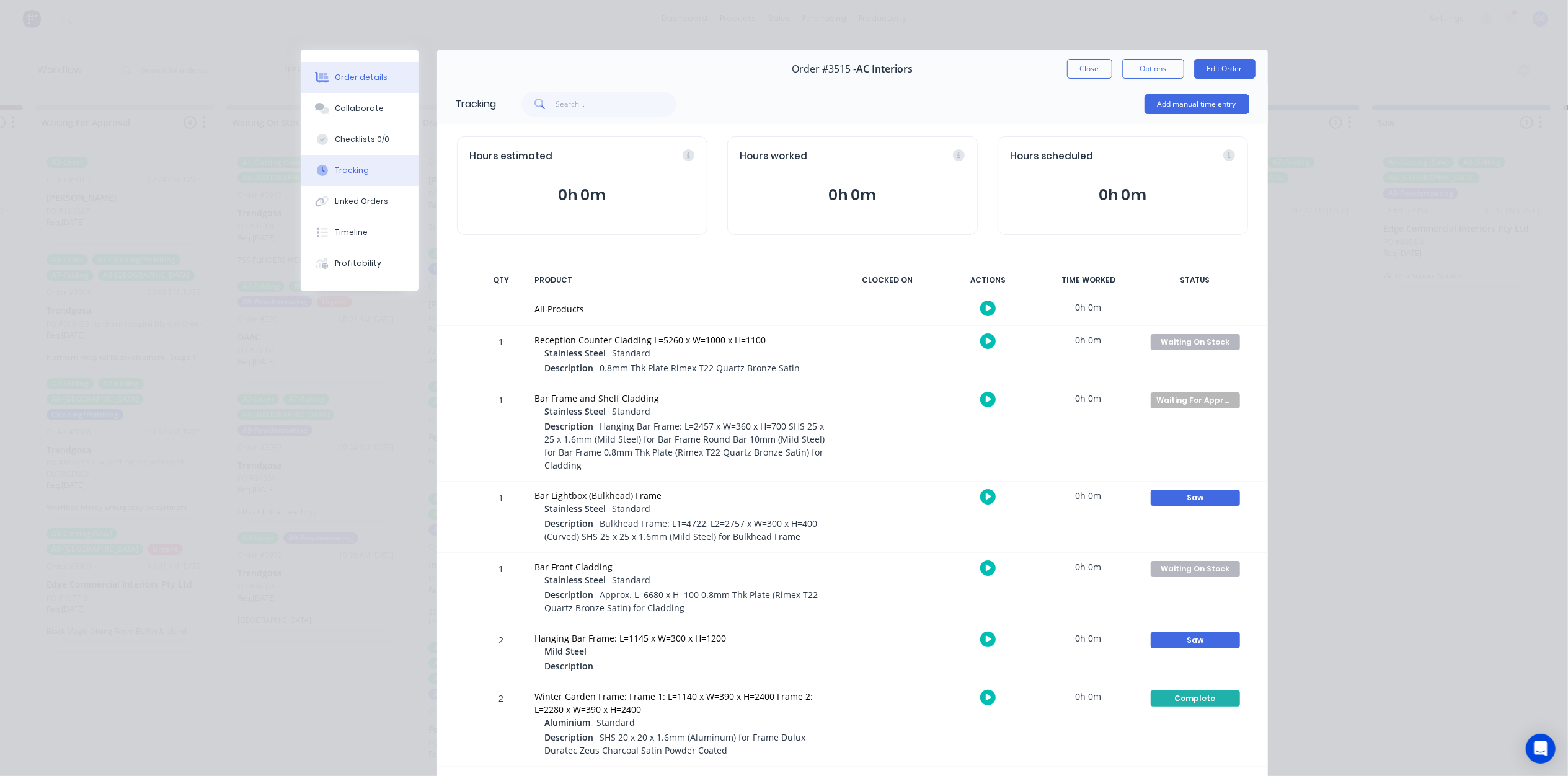
click at [370, 73] on div "Order details" at bounding box center [360, 77] width 53 height 11
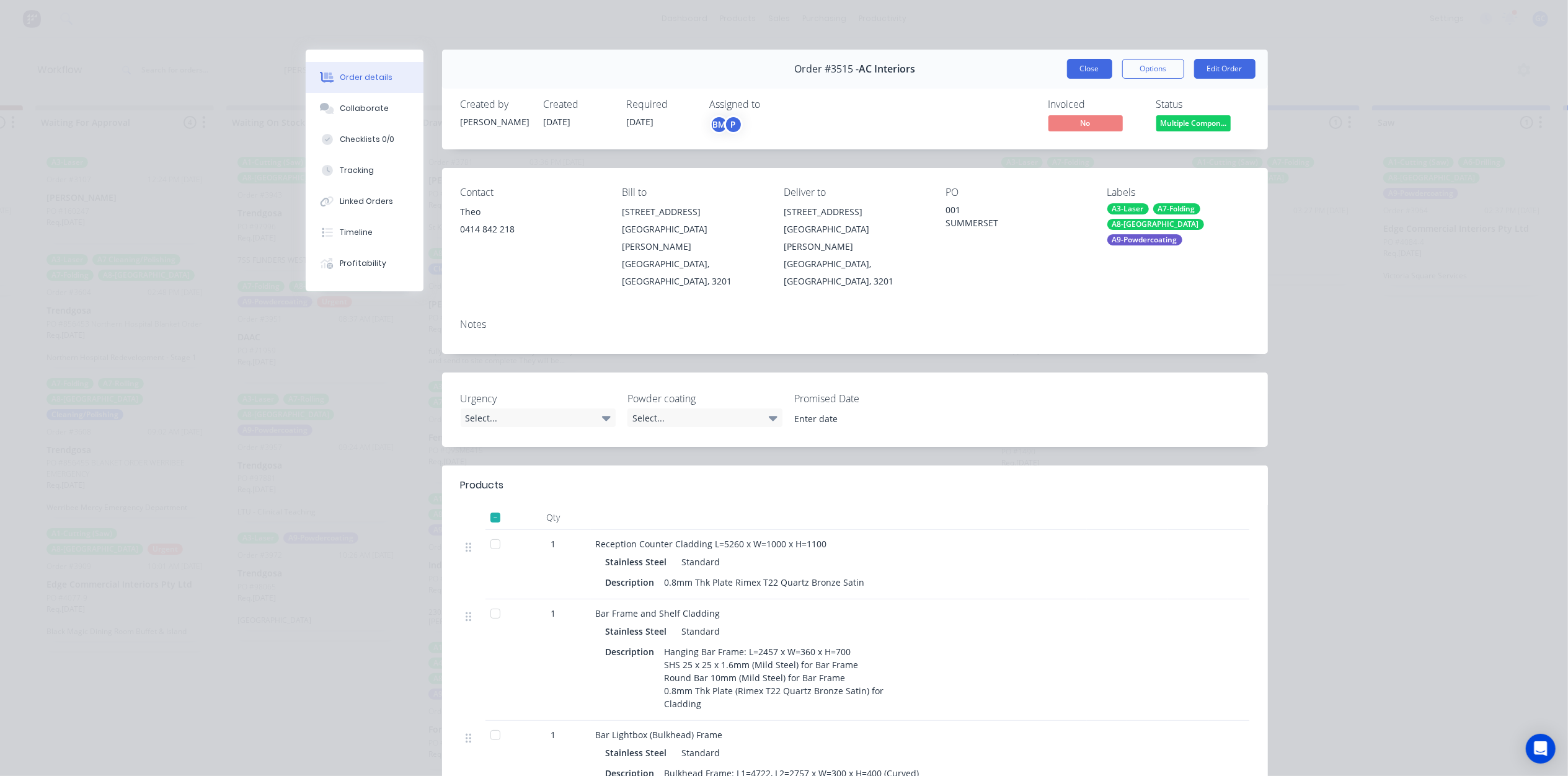
click at [1076, 65] on button "Close" at bounding box center [1090, 69] width 45 height 20
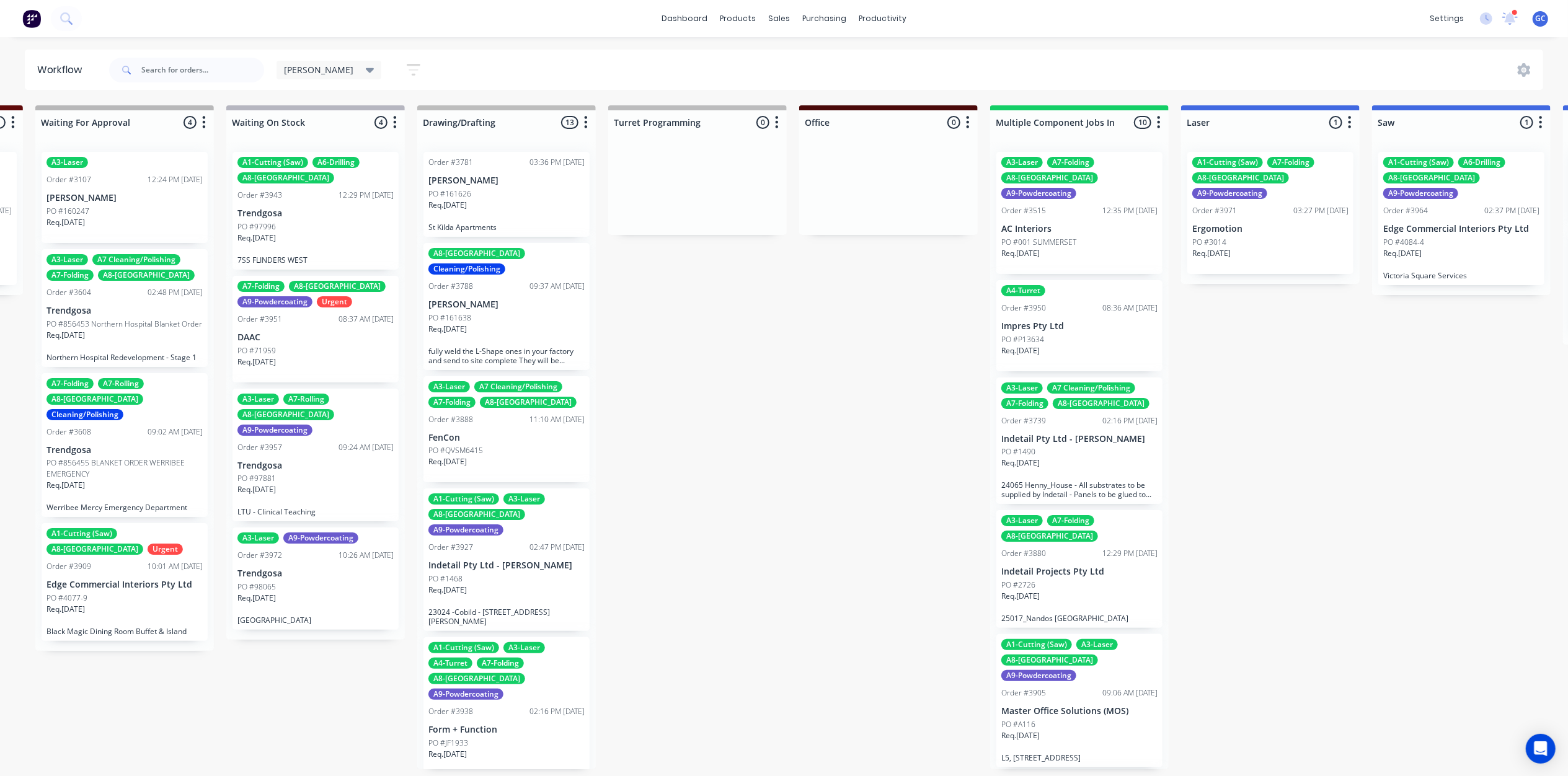
scroll to position [83, 0]
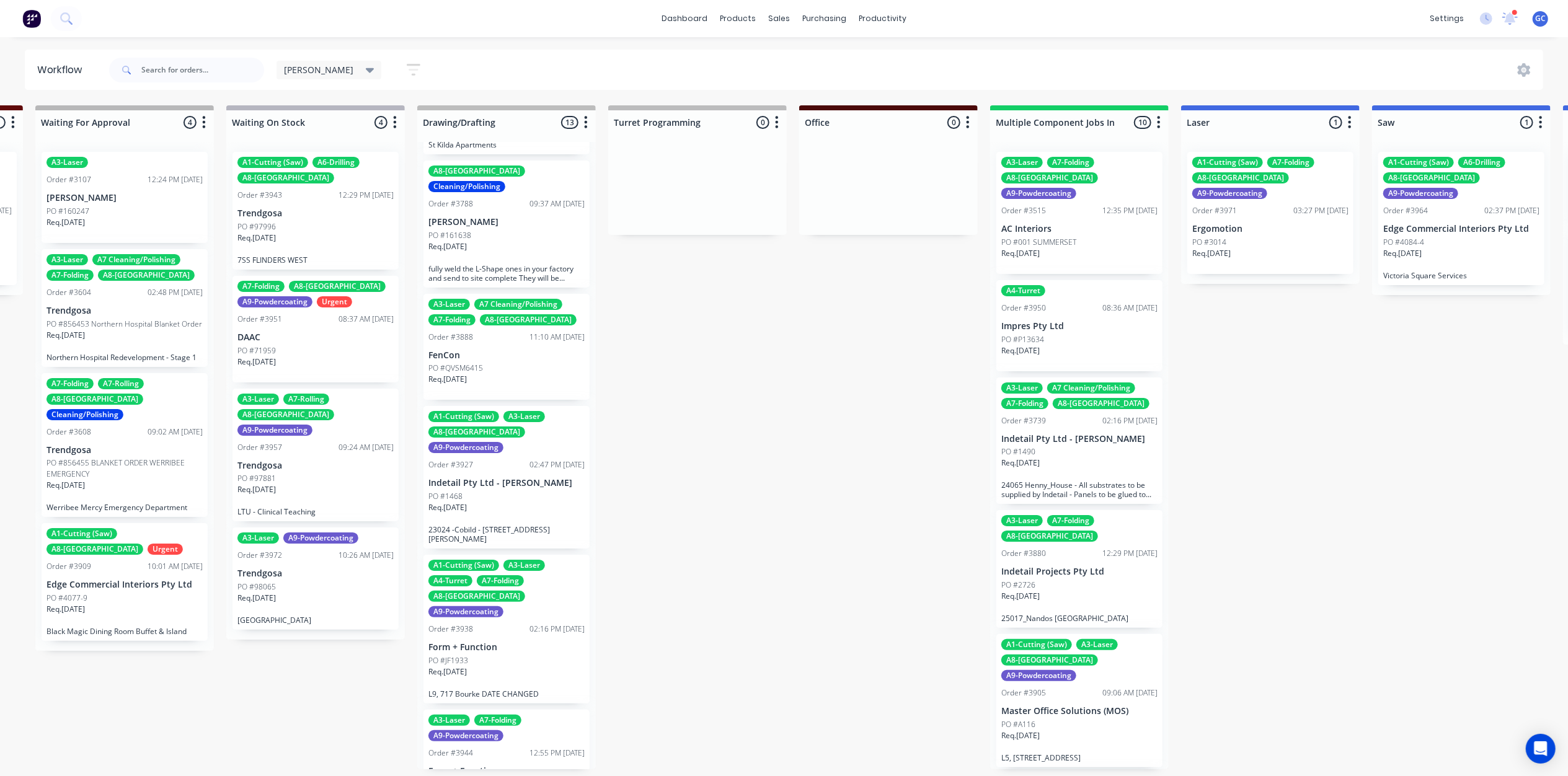
click at [482, 350] on p "FenCon" at bounding box center [506, 355] width 156 height 11
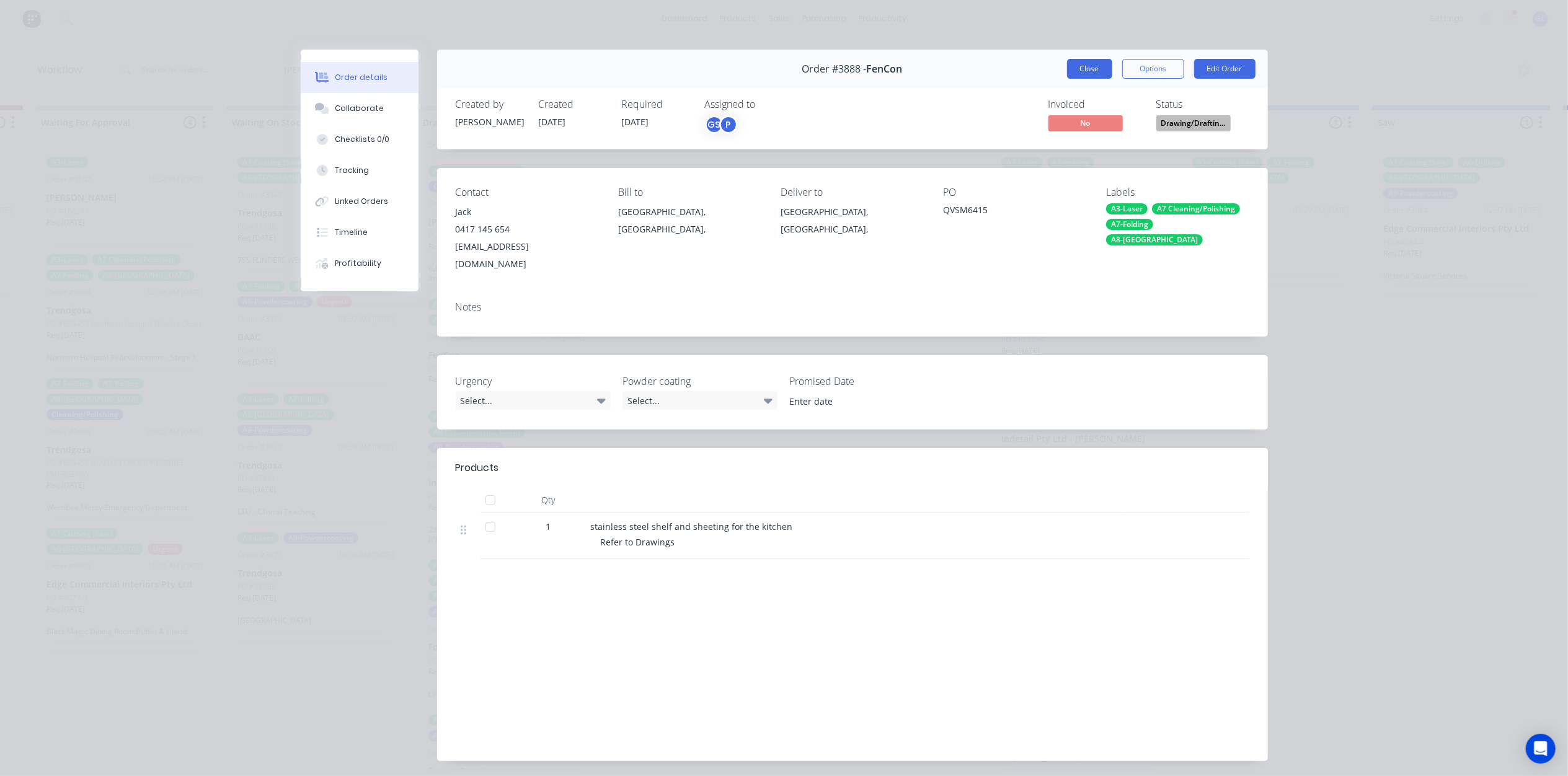
click at [1087, 71] on button "Close" at bounding box center [1090, 69] width 45 height 20
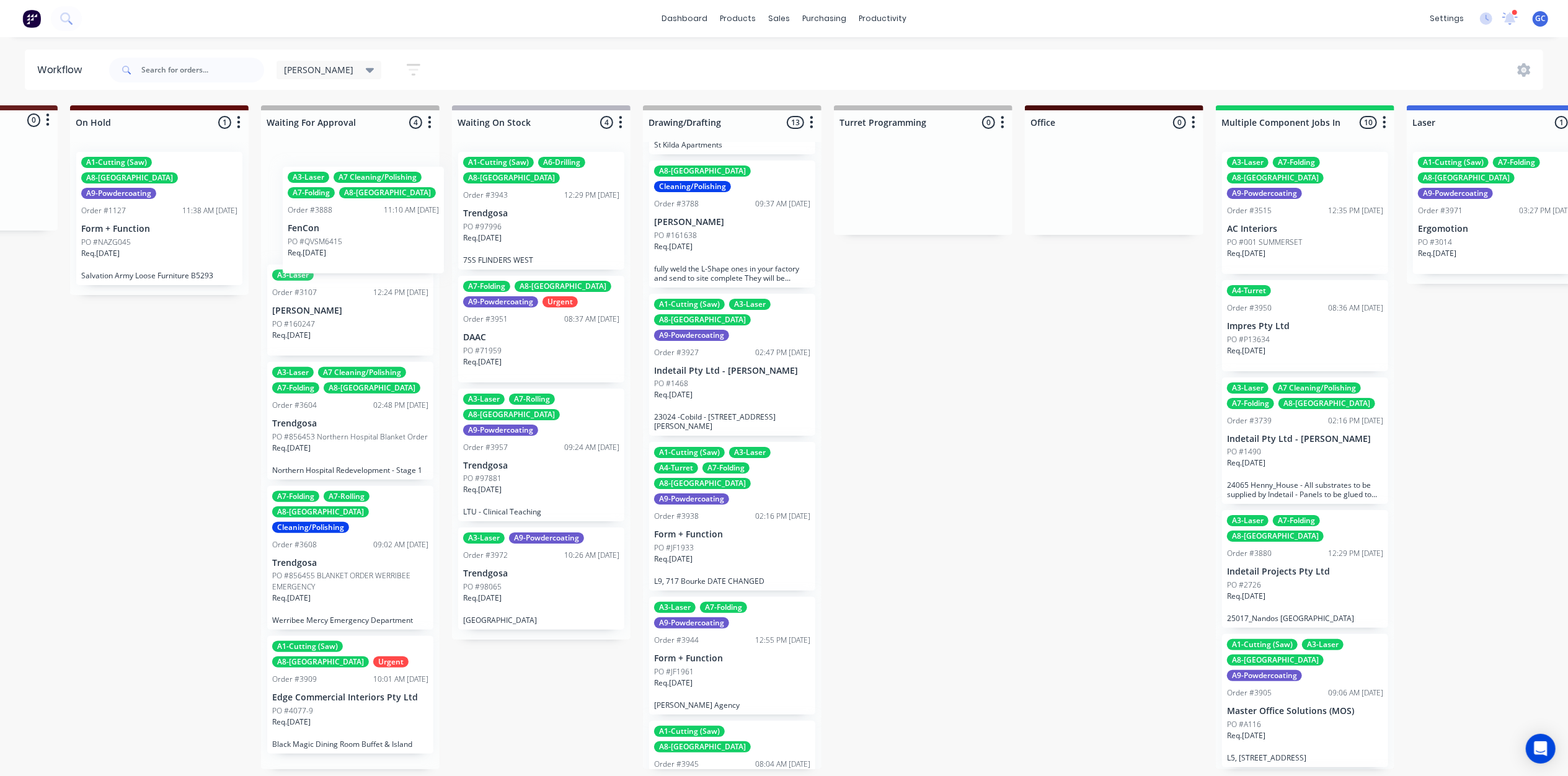
scroll to position [0, 143]
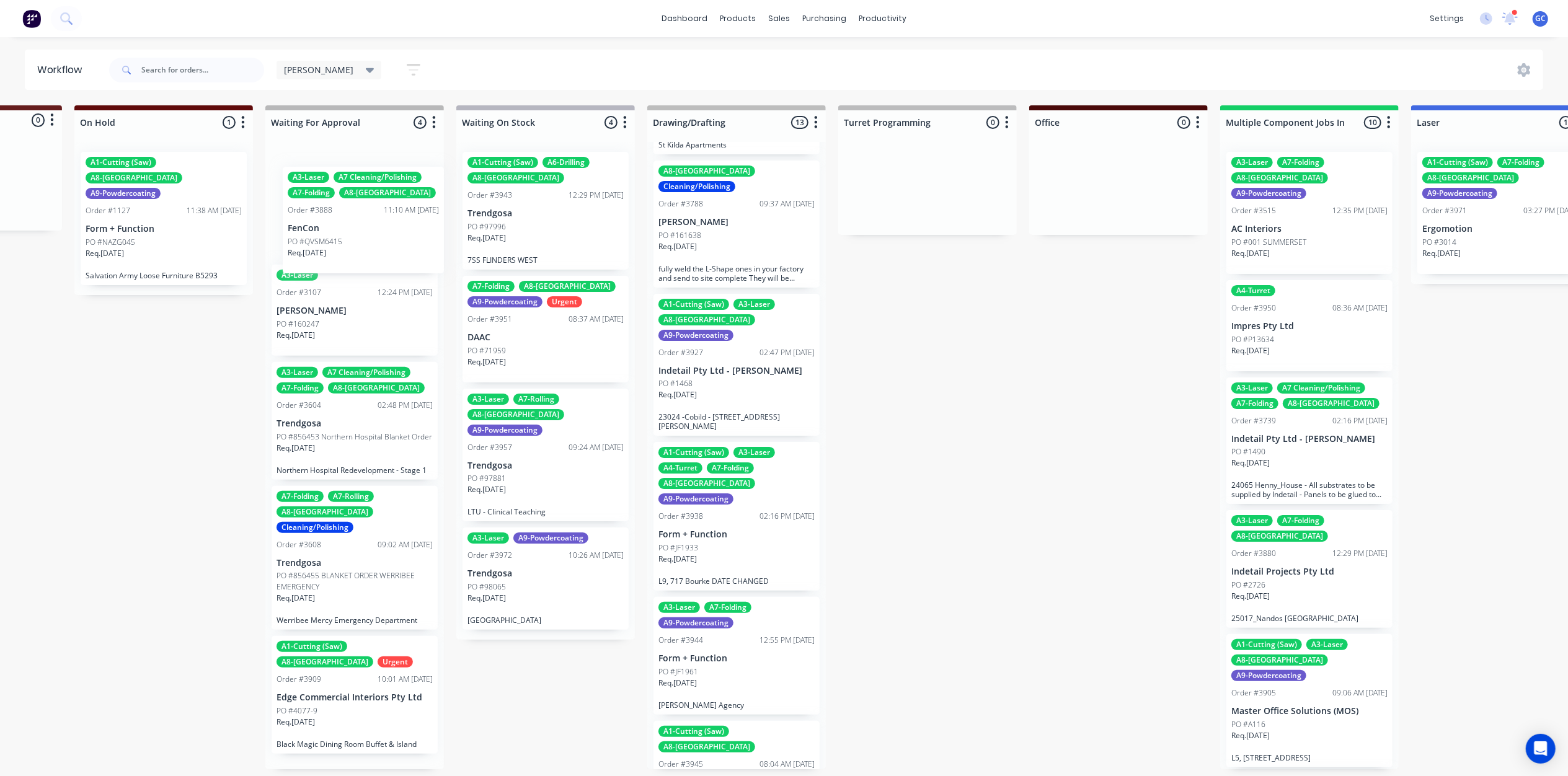
drag, startPoint x: 501, startPoint y: 348, endPoint x: 352, endPoint y: 244, distance: 181.7
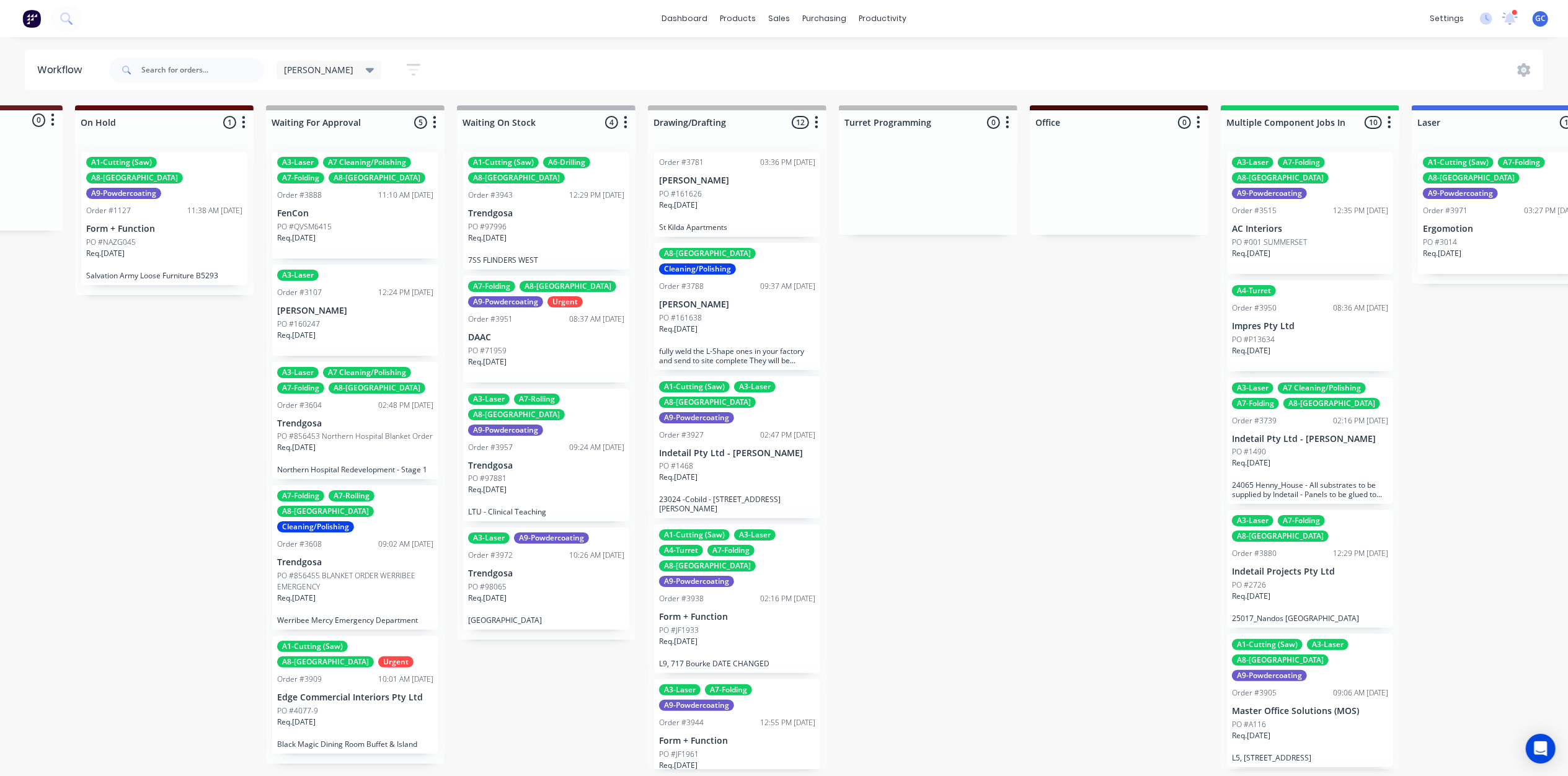
scroll to position [83, 0]
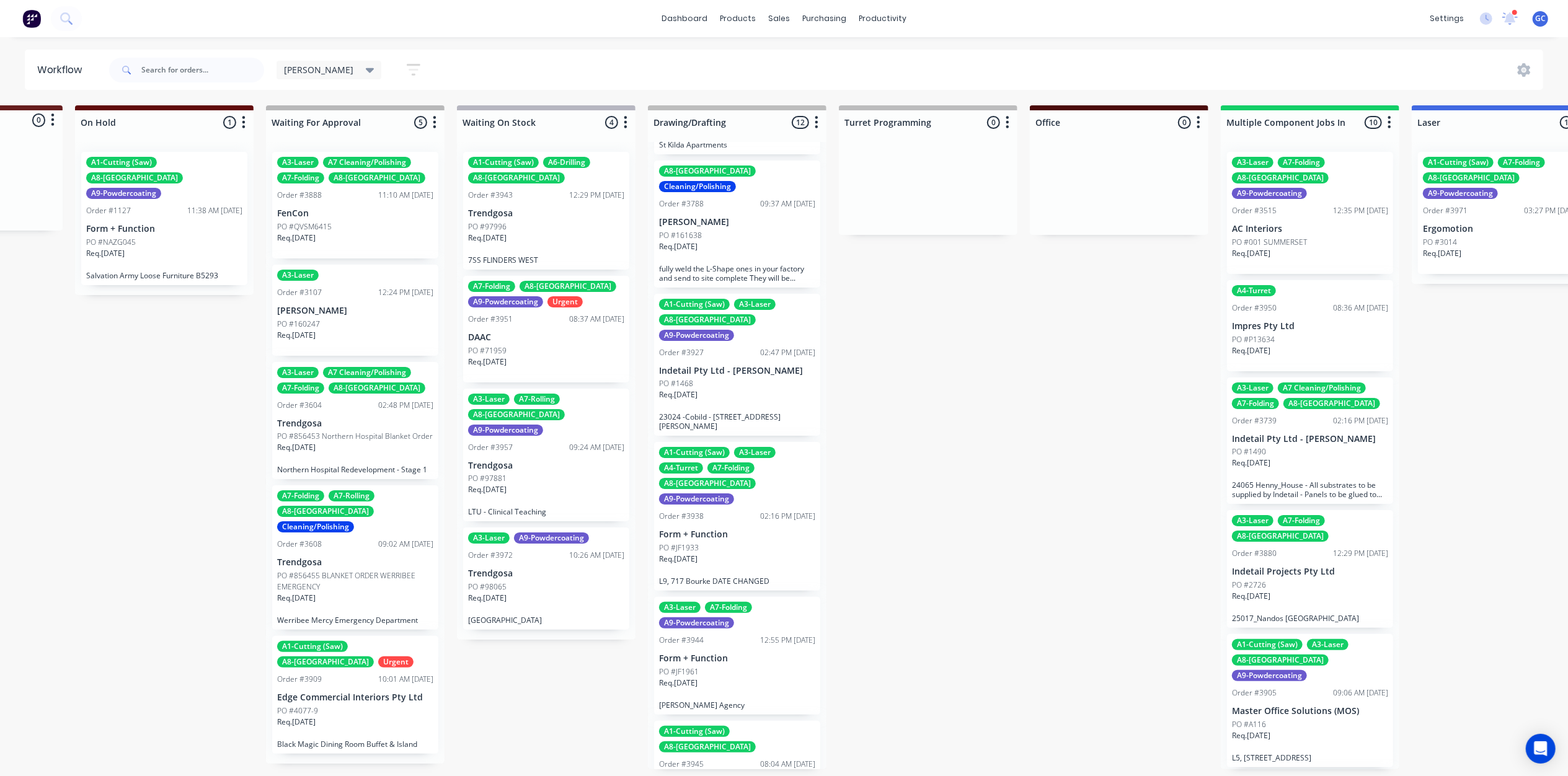
click at [728, 390] on div "Req. [DATE]" at bounding box center [737, 400] width 156 height 21
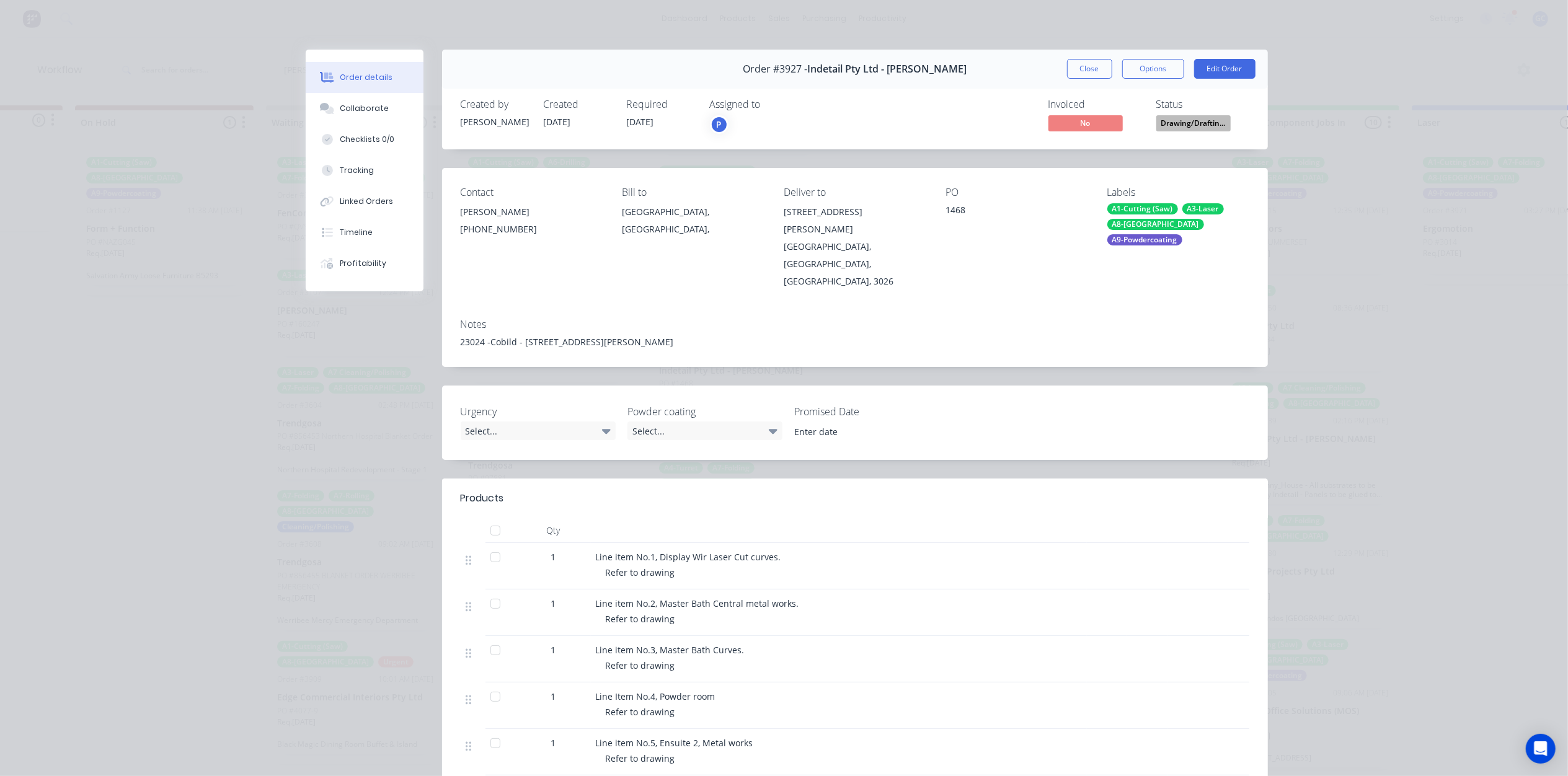
click at [1201, 122] on span "Drawing/Draftin..." at bounding box center [1193, 123] width 74 height 16
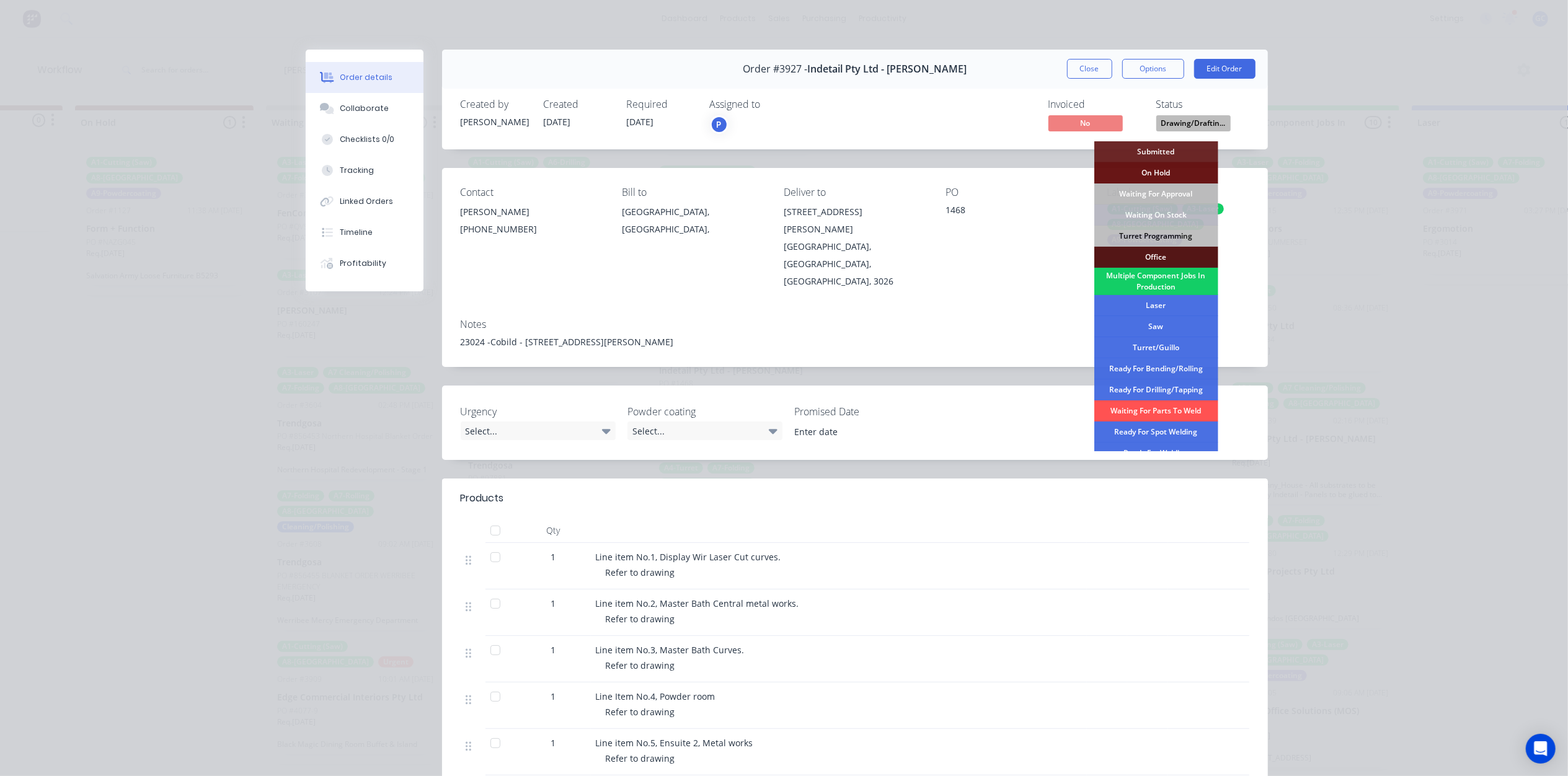
click at [1171, 284] on div "Multiple Component Jobs In Production" at bounding box center [1157, 281] width 124 height 28
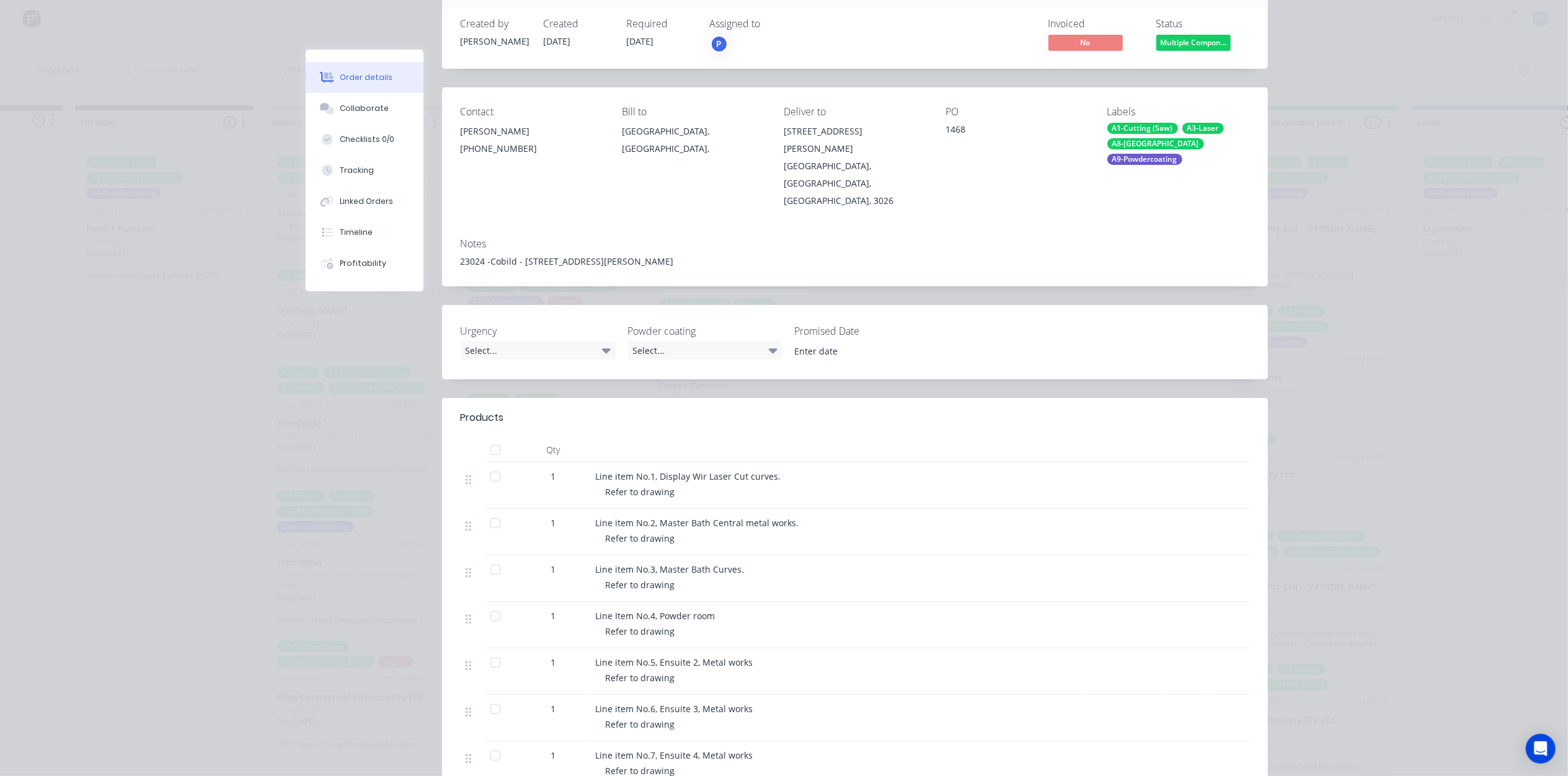
scroll to position [0, 0]
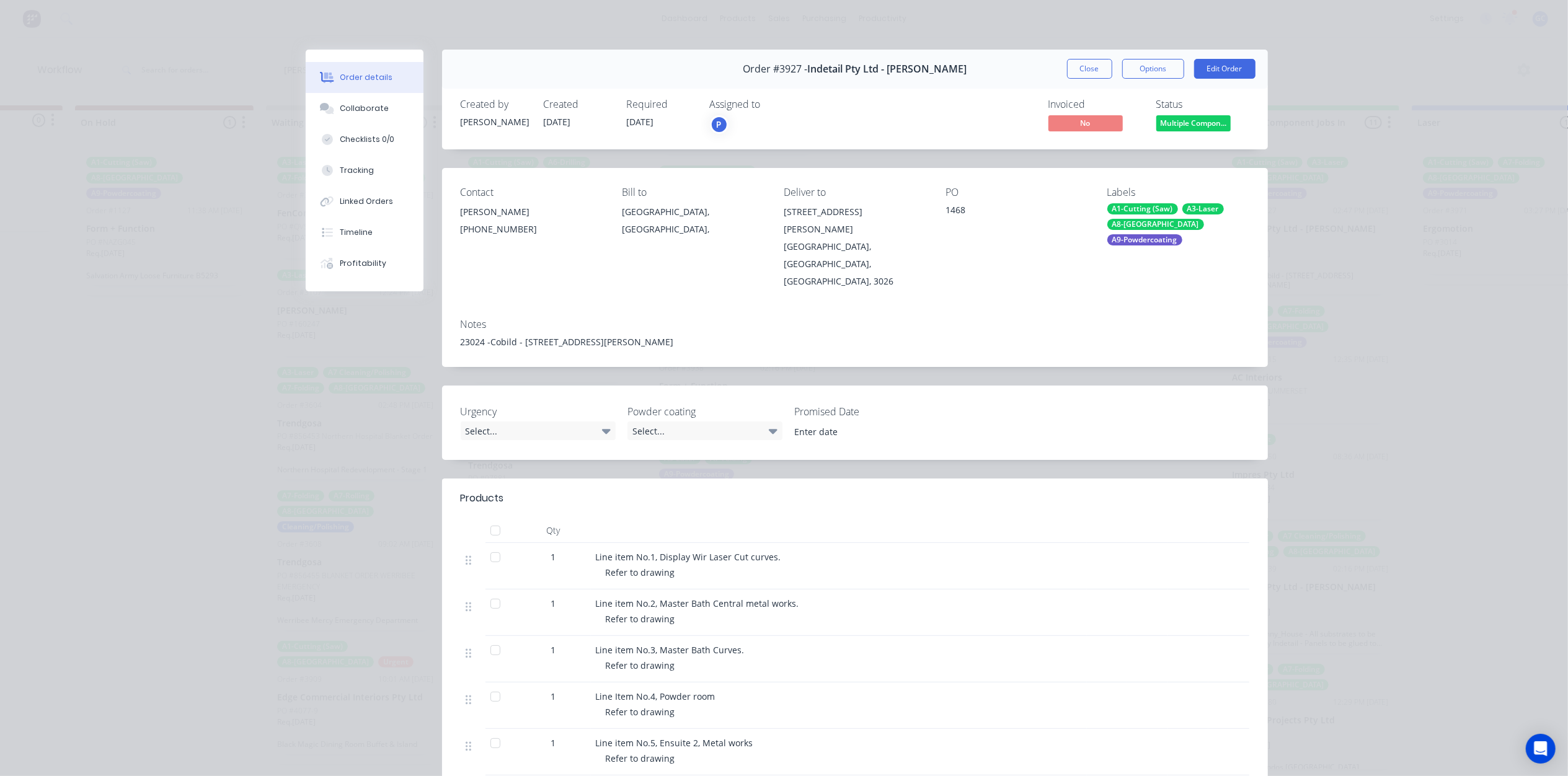
click at [1198, 124] on span "Multiple Compon..." at bounding box center [1193, 123] width 74 height 16
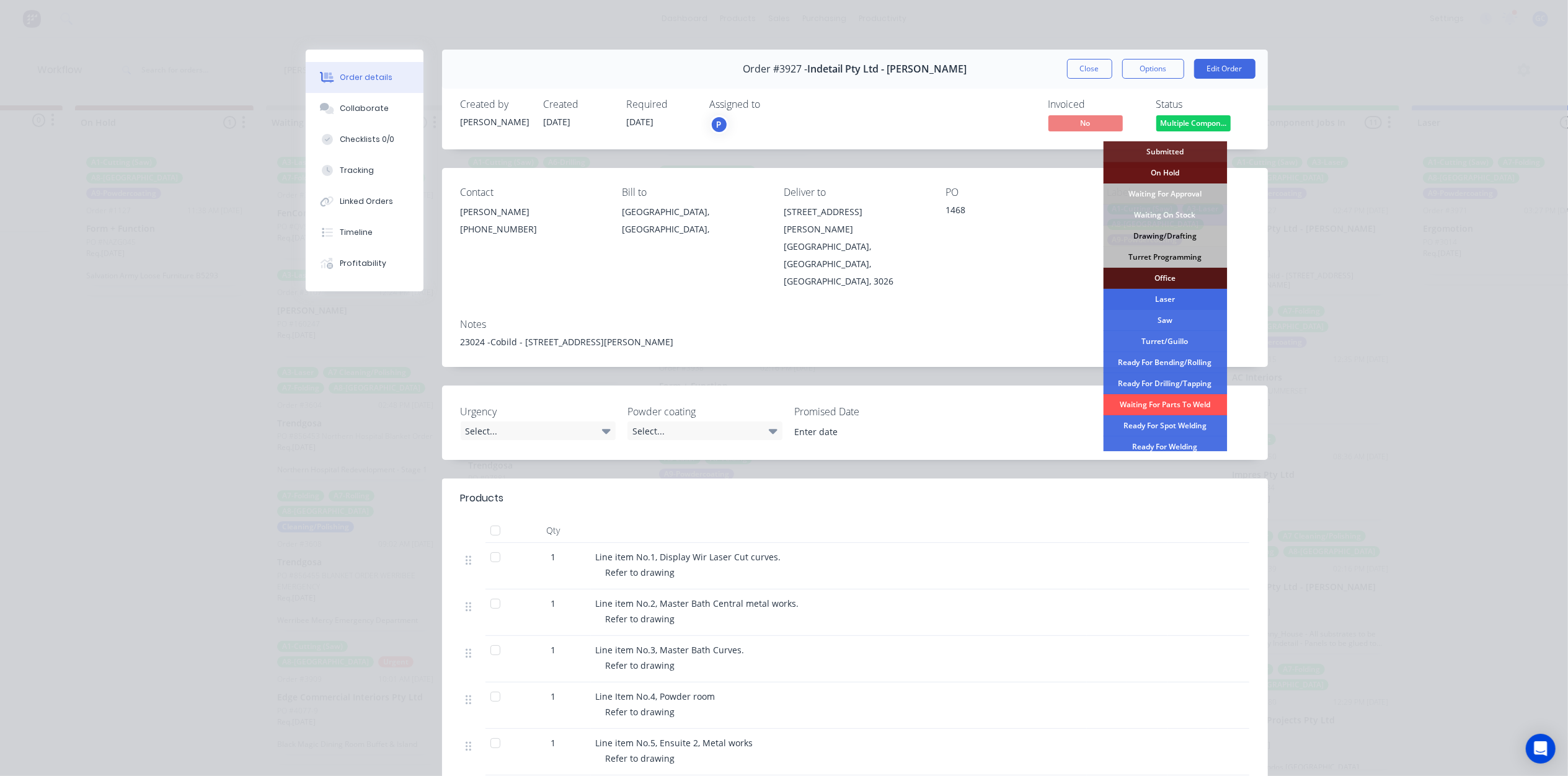
click at [1162, 303] on div "Laser" at bounding box center [1165, 299] width 124 height 21
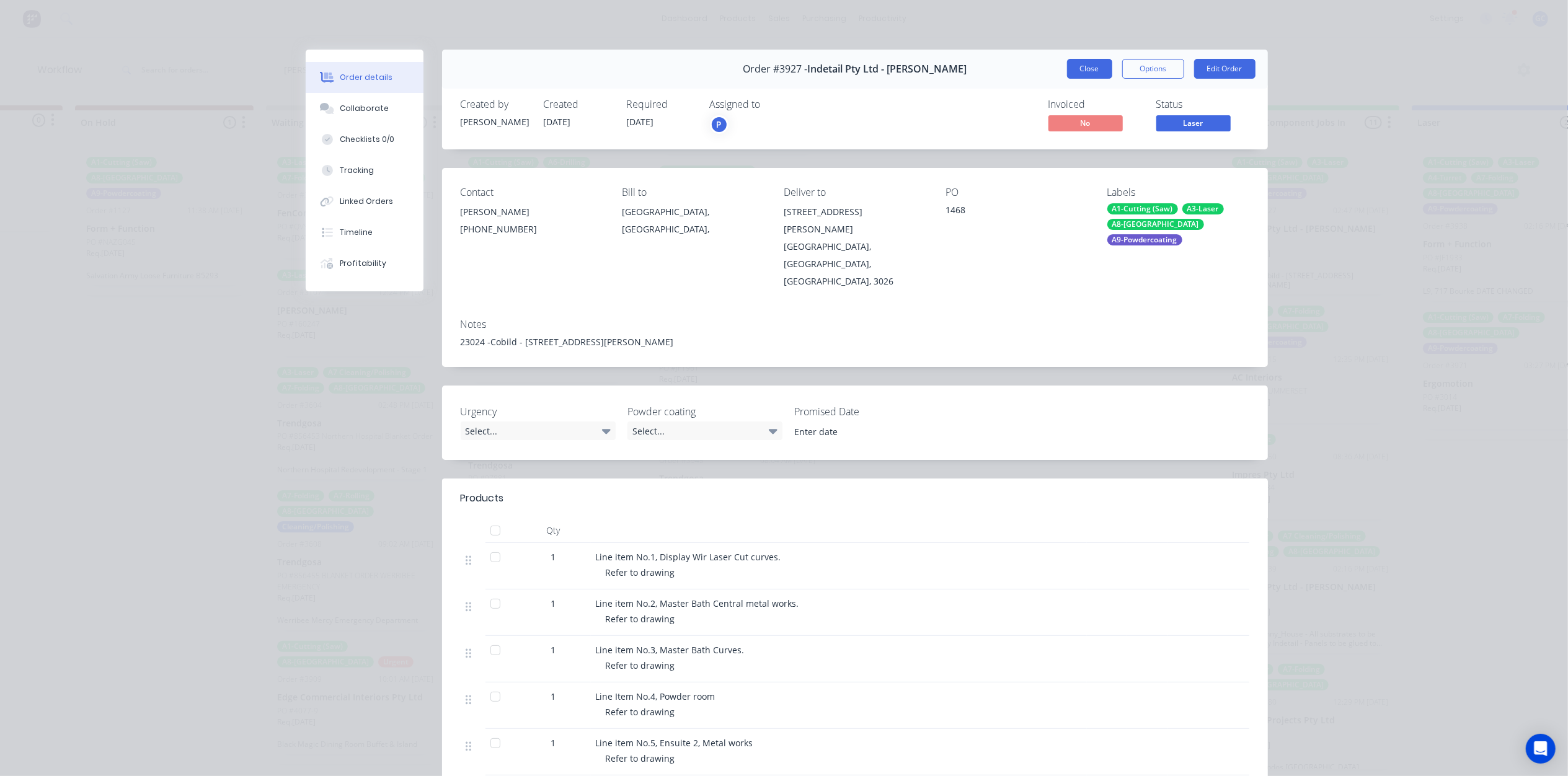
click at [1080, 75] on button "Close" at bounding box center [1090, 69] width 45 height 20
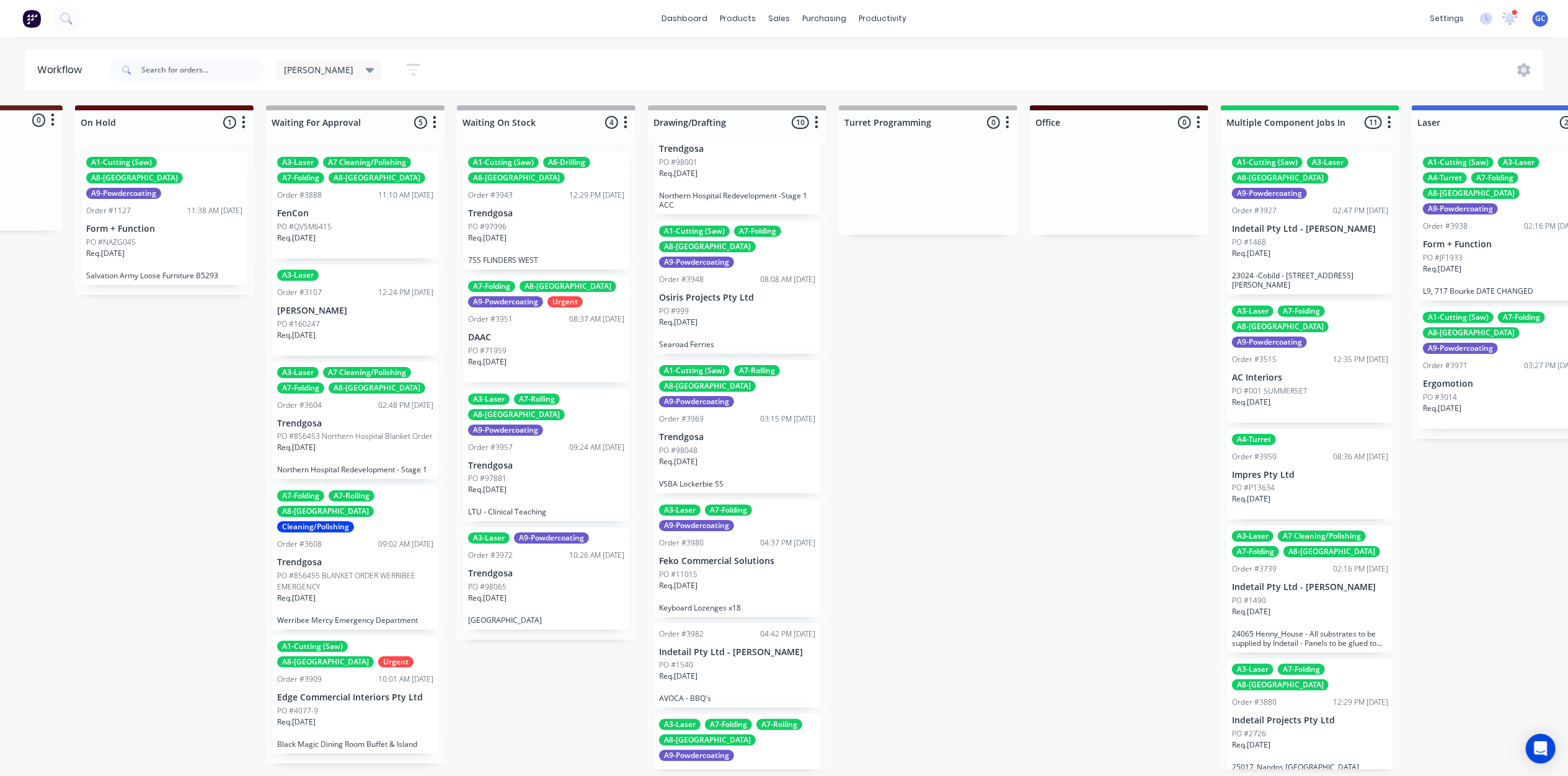
scroll to position [413, 0]
click at [748, 456] on div "Req. [DATE]" at bounding box center [737, 466] width 156 height 21
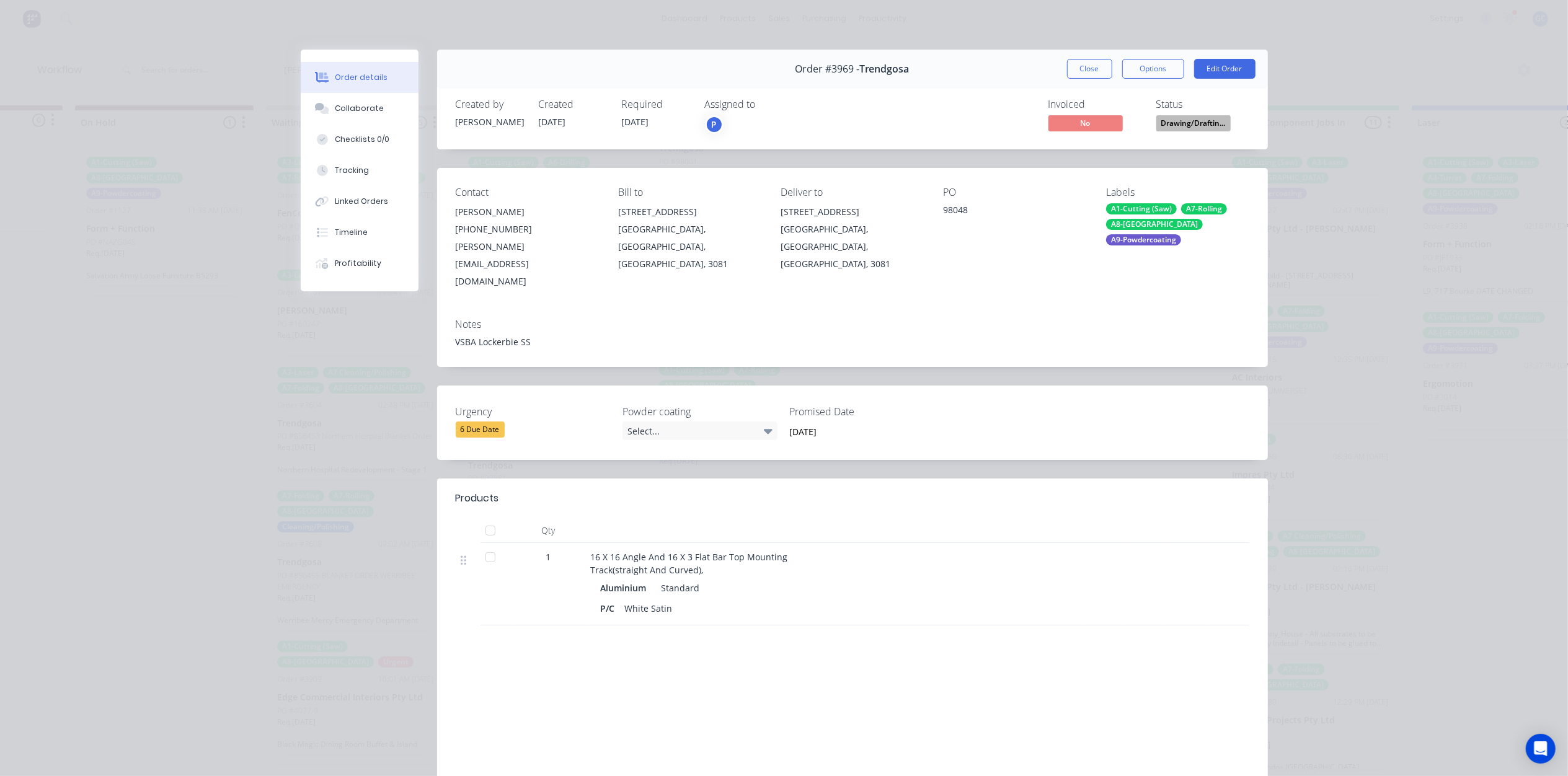
click at [1203, 124] on span "Drawing/Draftin..." at bounding box center [1193, 123] width 74 height 16
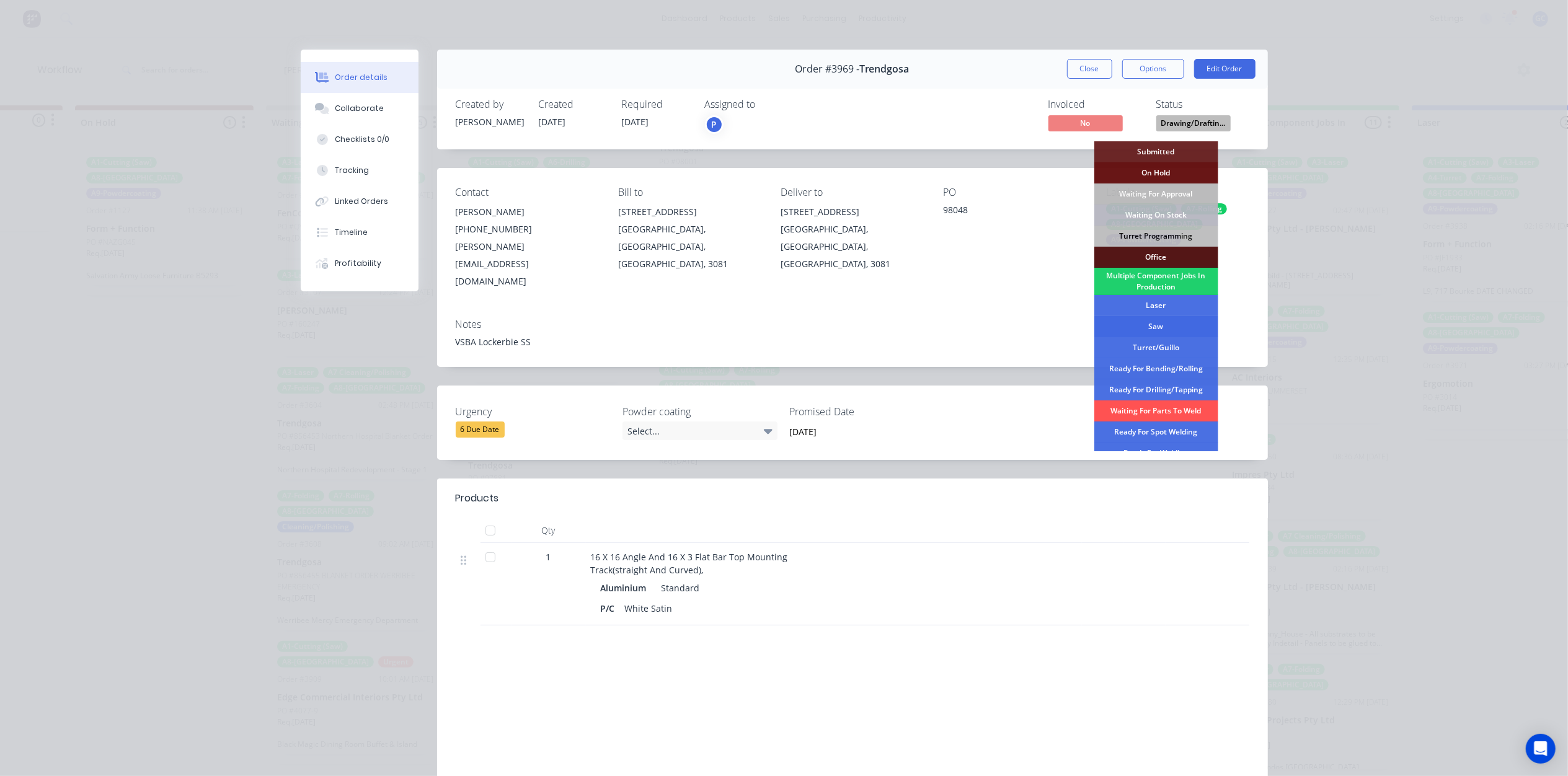
click at [1167, 326] on div "Saw" at bounding box center [1157, 326] width 124 height 21
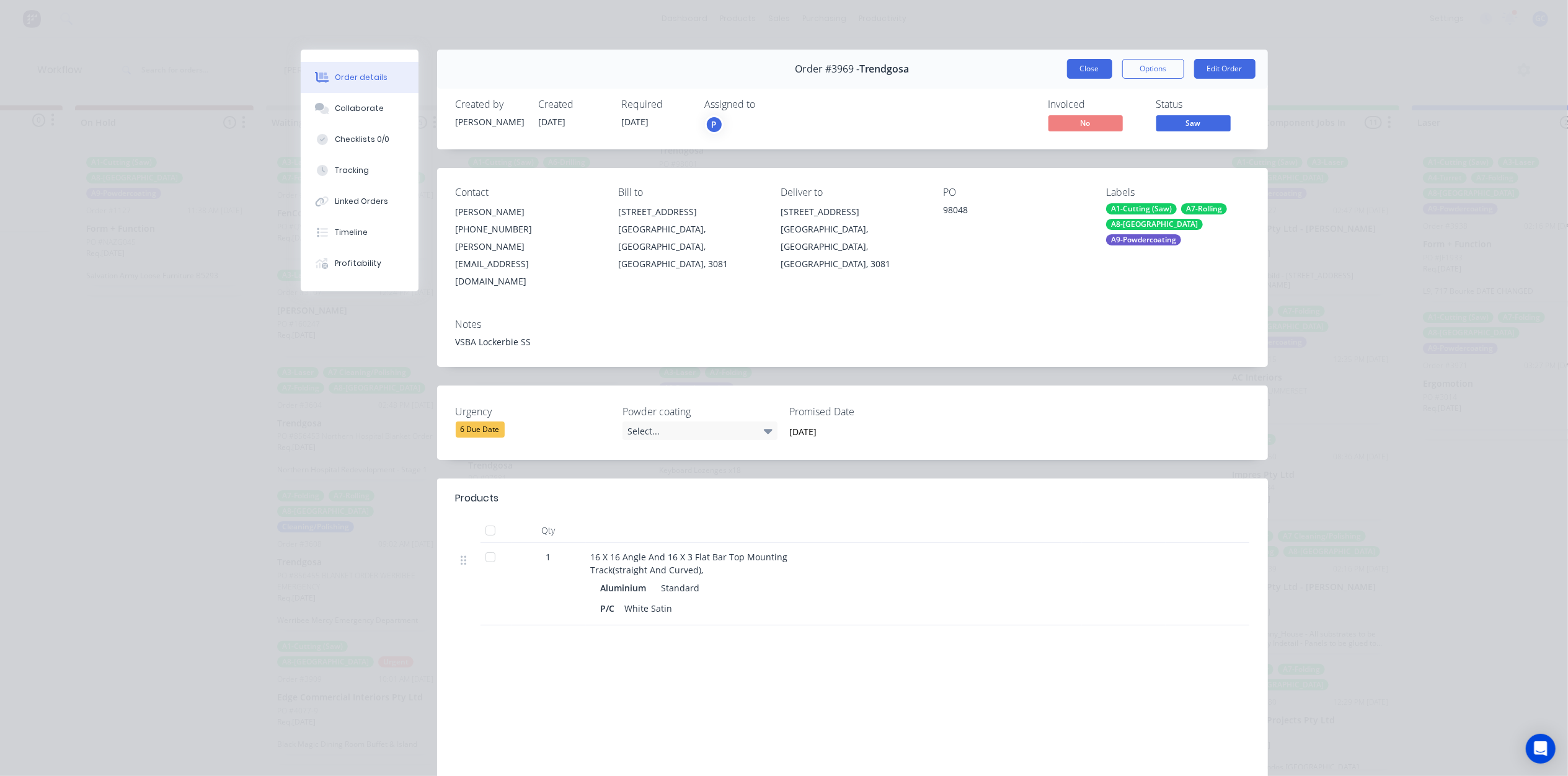
click at [1085, 72] on button "Close" at bounding box center [1090, 69] width 45 height 20
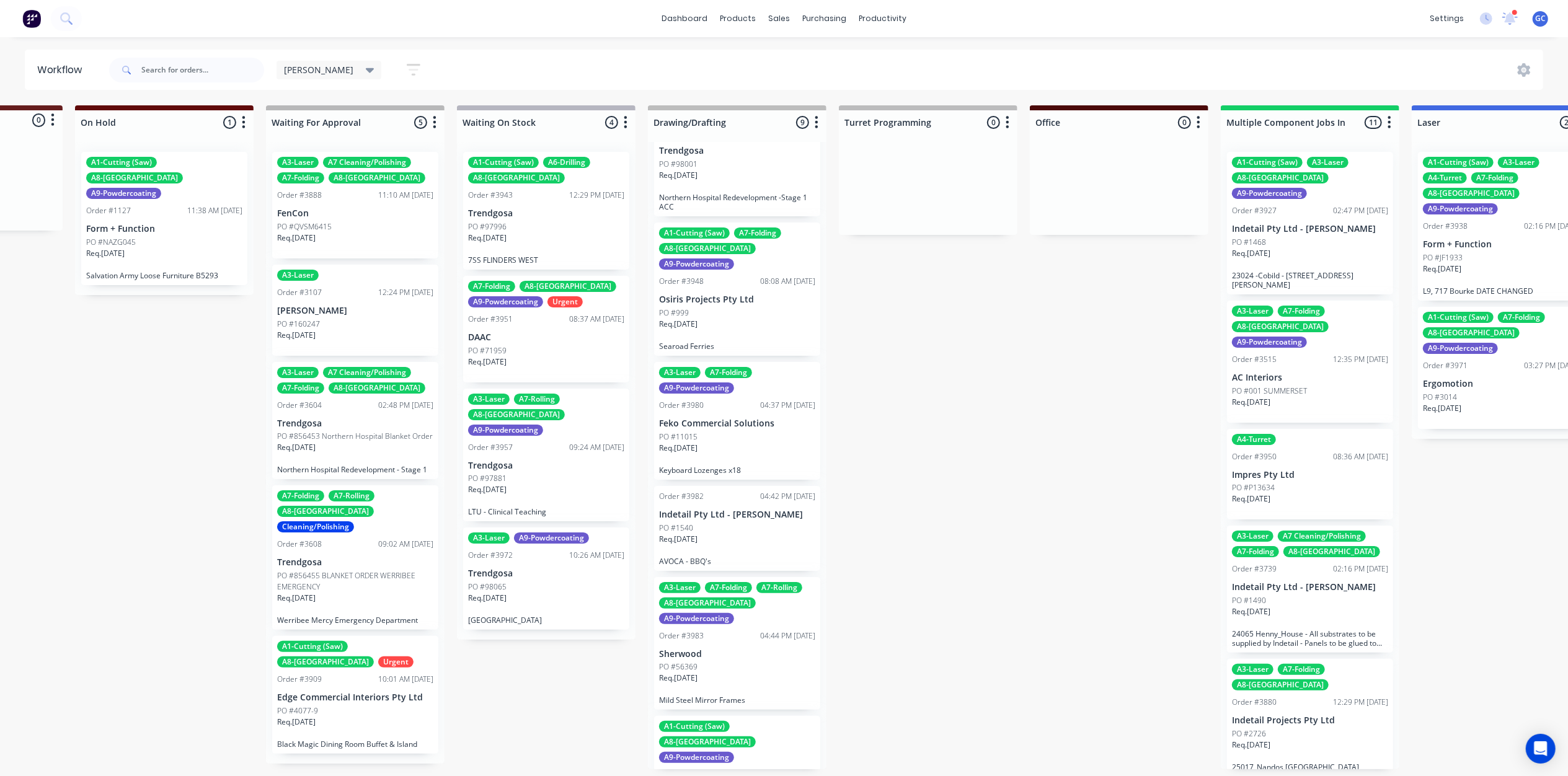
click at [717, 443] on div "Req. [DATE]" at bounding box center [737, 453] width 156 height 21
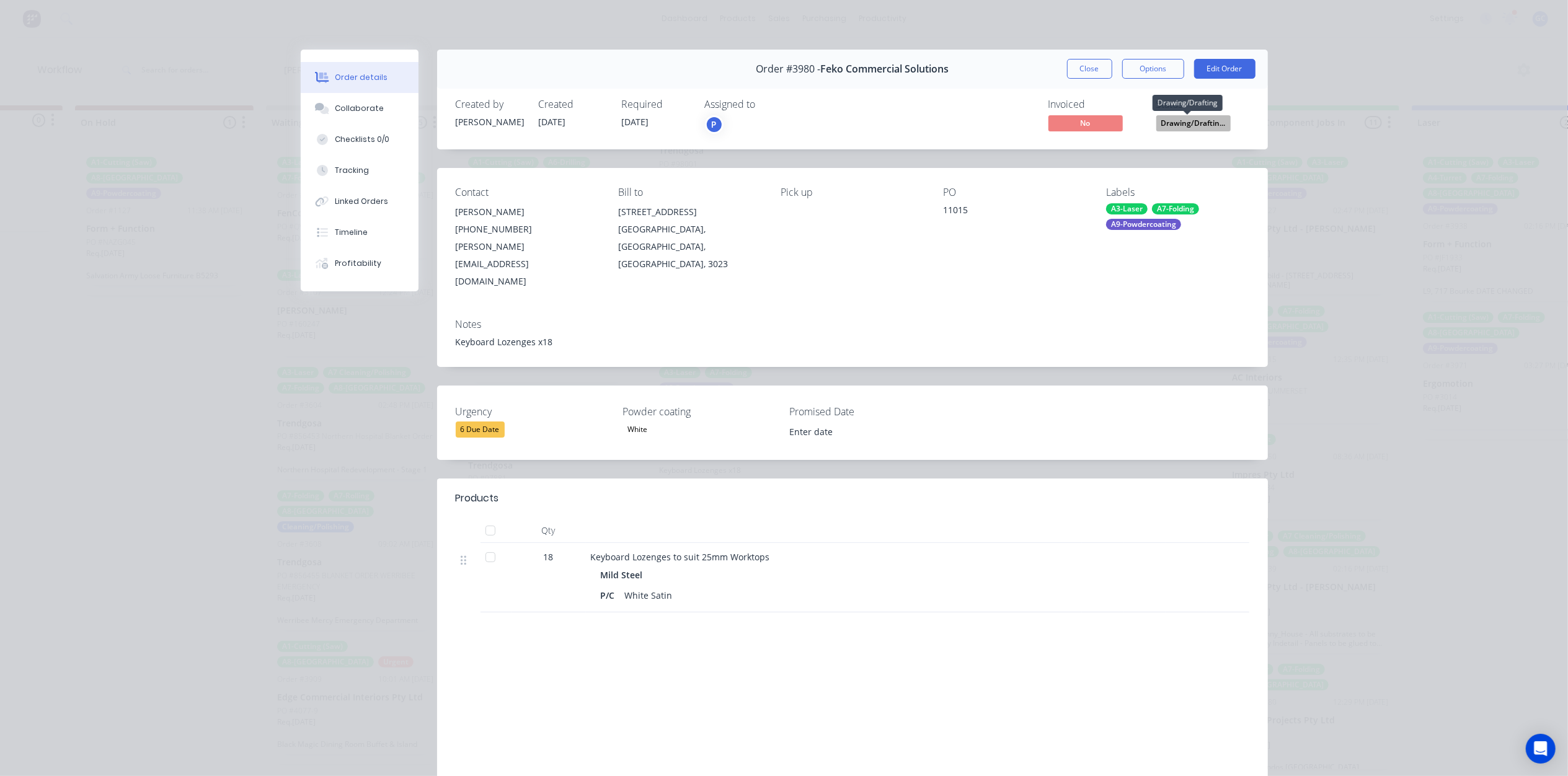
click at [1192, 125] on span "Drawing/Draftin..." at bounding box center [1193, 123] width 74 height 16
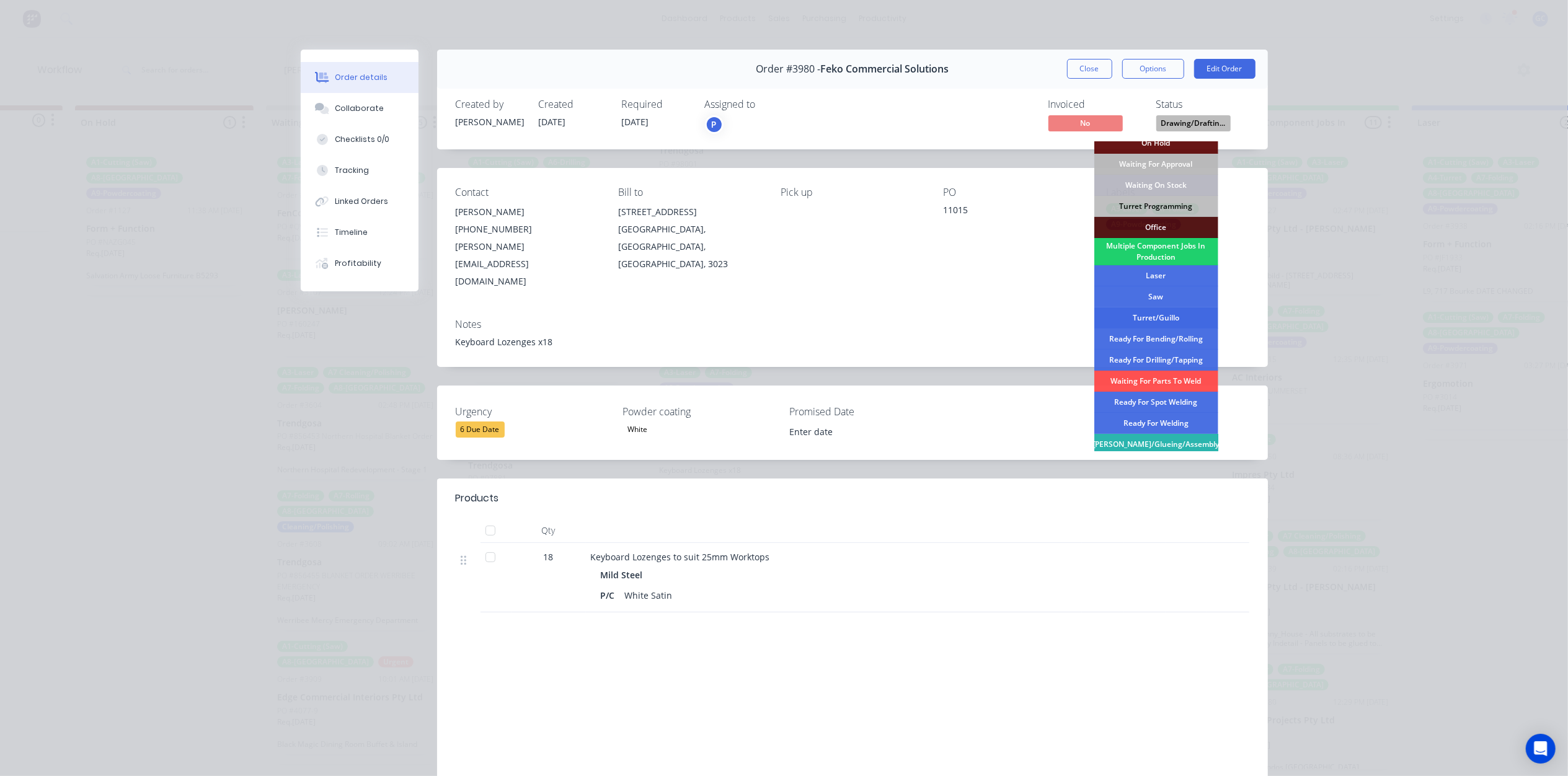
scroll to position [0, 0]
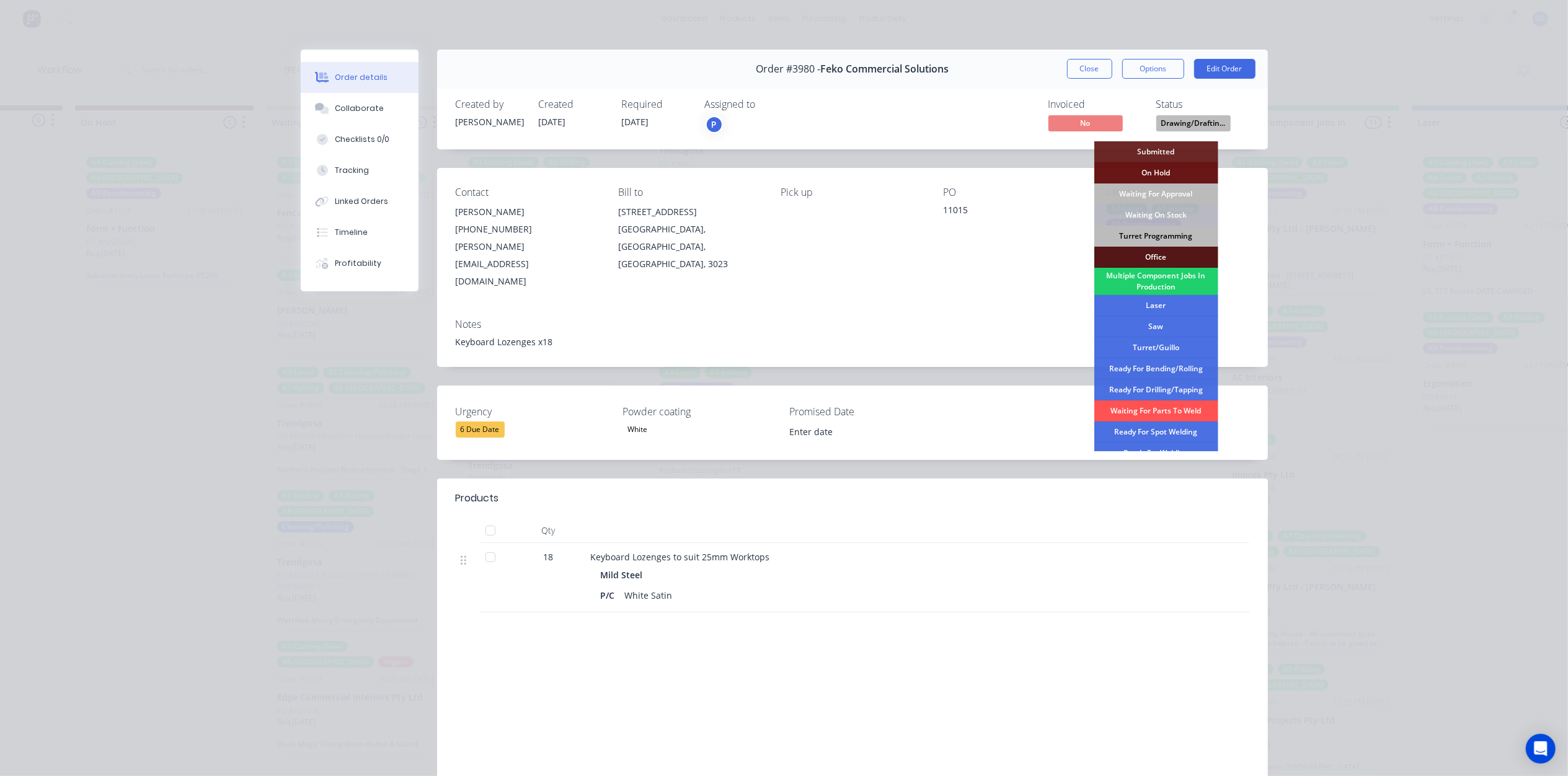
click at [1168, 232] on div "Turret Programming" at bounding box center [1157, 235] width 124 height 21
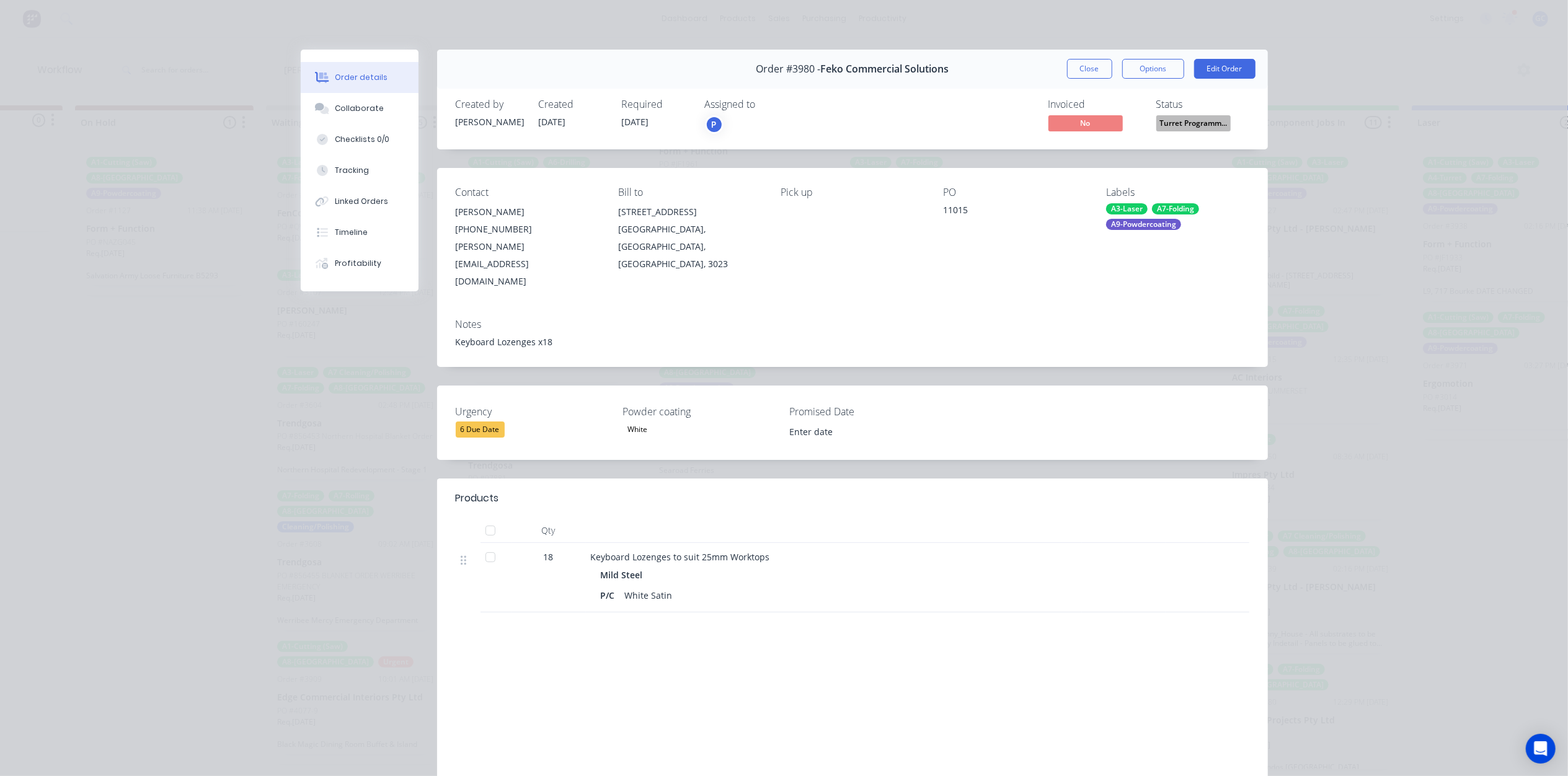
click at [1065, 57] on div "Order #3980 - Feko Commercial Solutions Close Options Edit Order" at bounding box center [853, 68] width 831 height 39
click at [1074, 78] on button "Close" at bounding box center [1090, 69] width 45 height 20
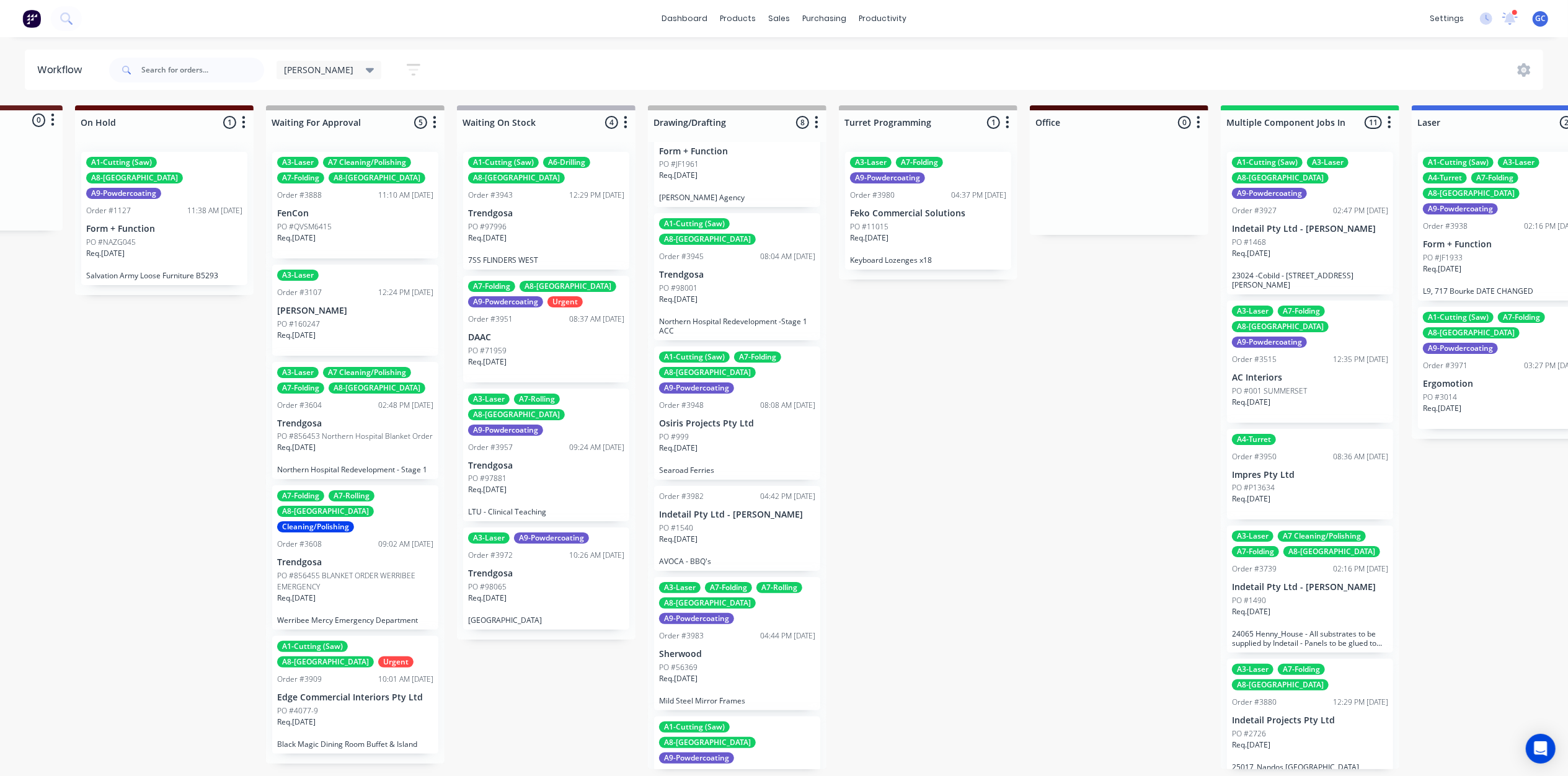
click at [744, 419] on p "Osiris Projects Pty Ltd" at bounding box center [737, 424] width 156 height 11
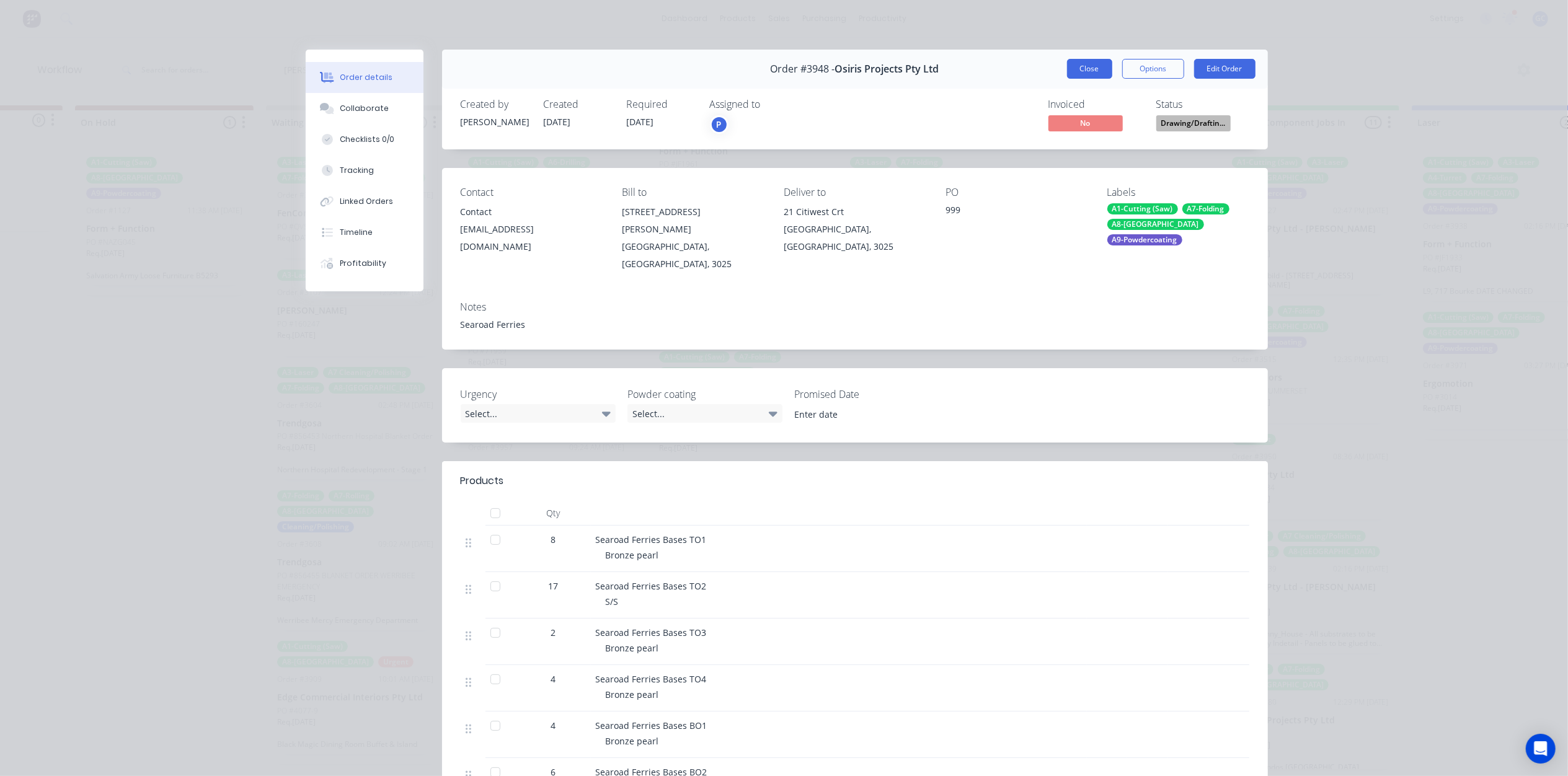
click at [1097, 71] on button "Close" at bounding box center [1090, 69] width 45 height 20
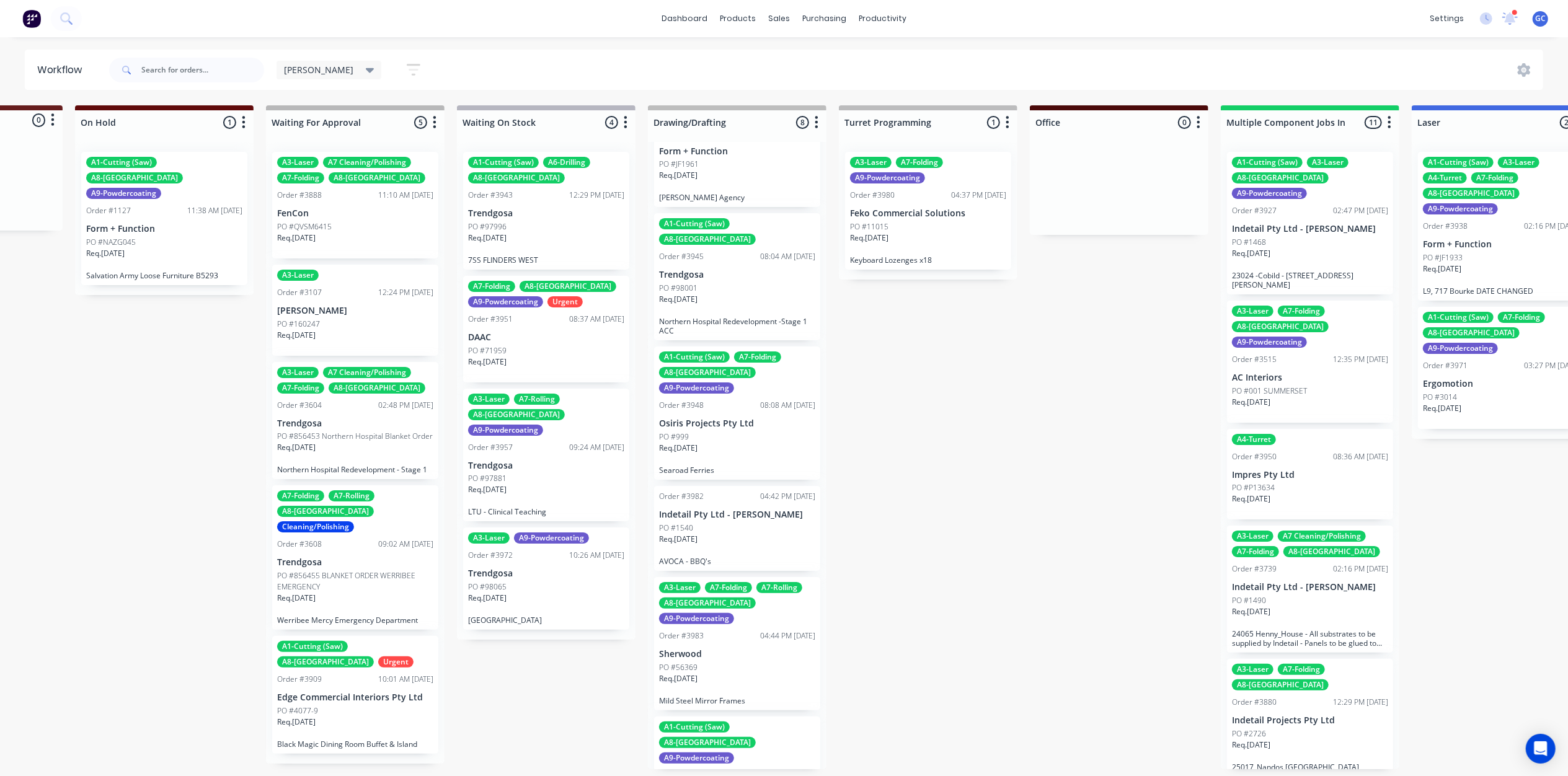
scroll to position [6, 143]
click at [747, 663] on div "PO #56369" at bounding box center [737, 668] width 156 height 11
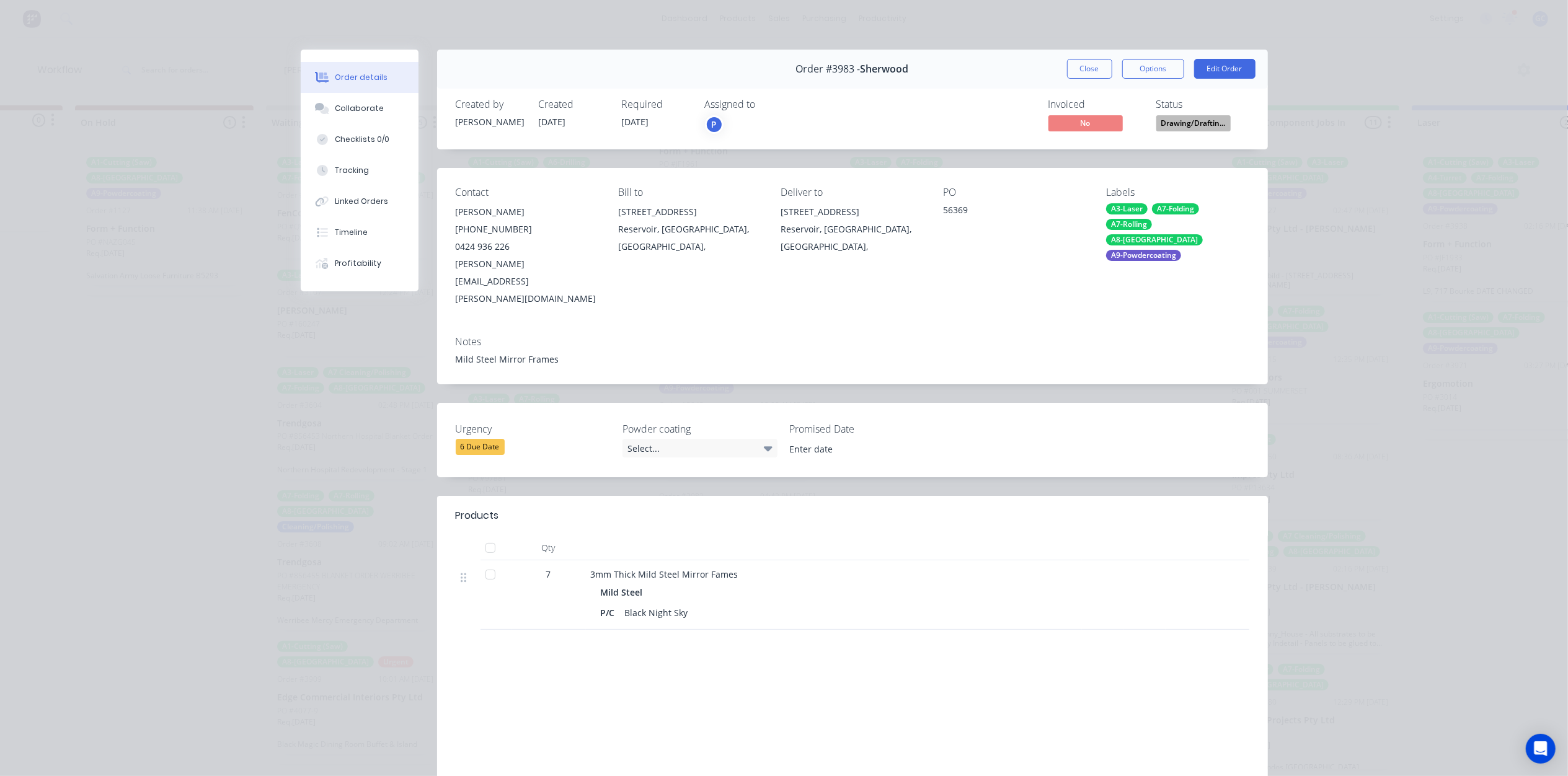
click at [1170, 127] on span "Drawing/Draftin..." at bounding box center [1193, 123] width 74 height 16
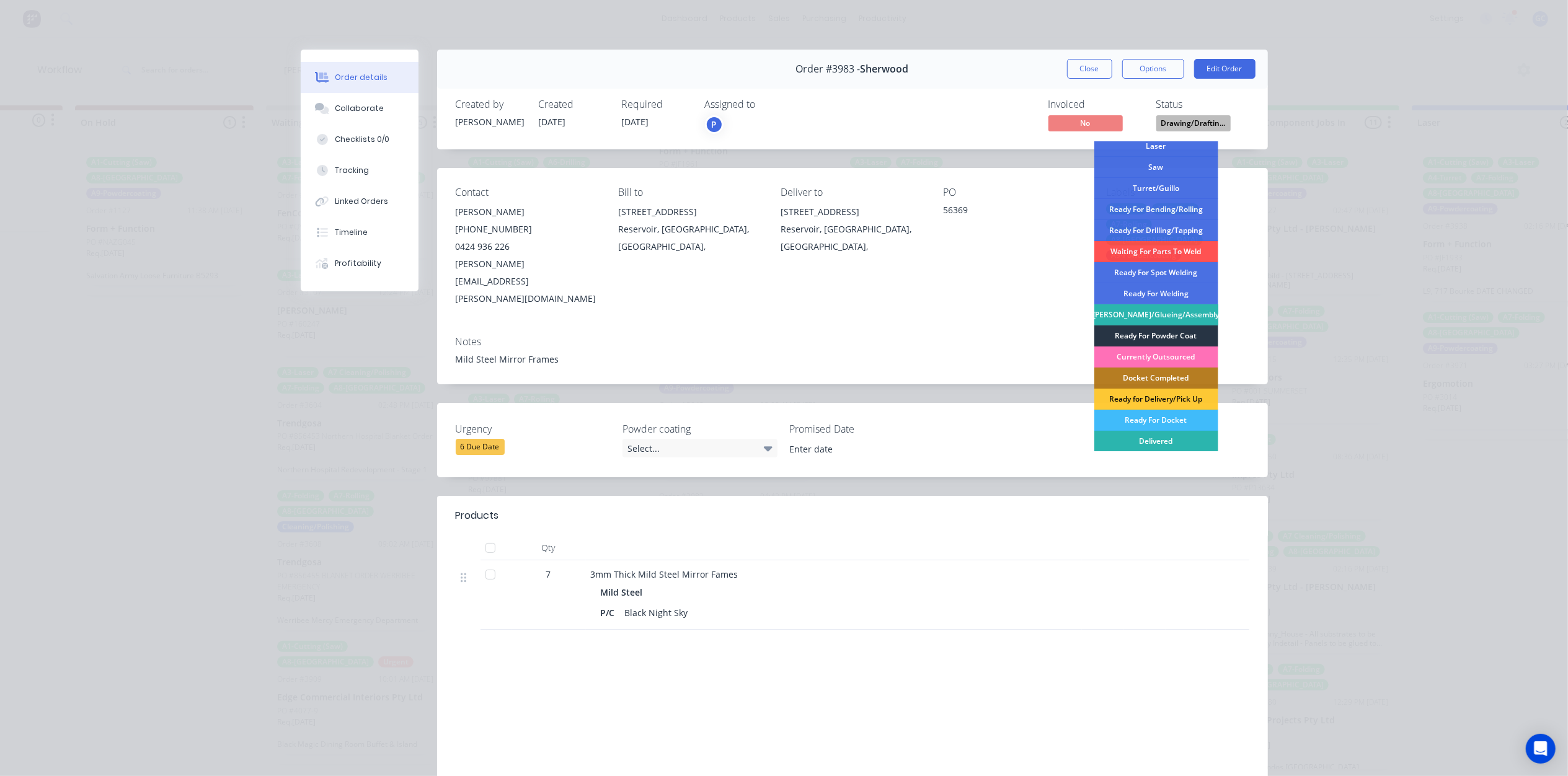
scroll to position [165, 0]
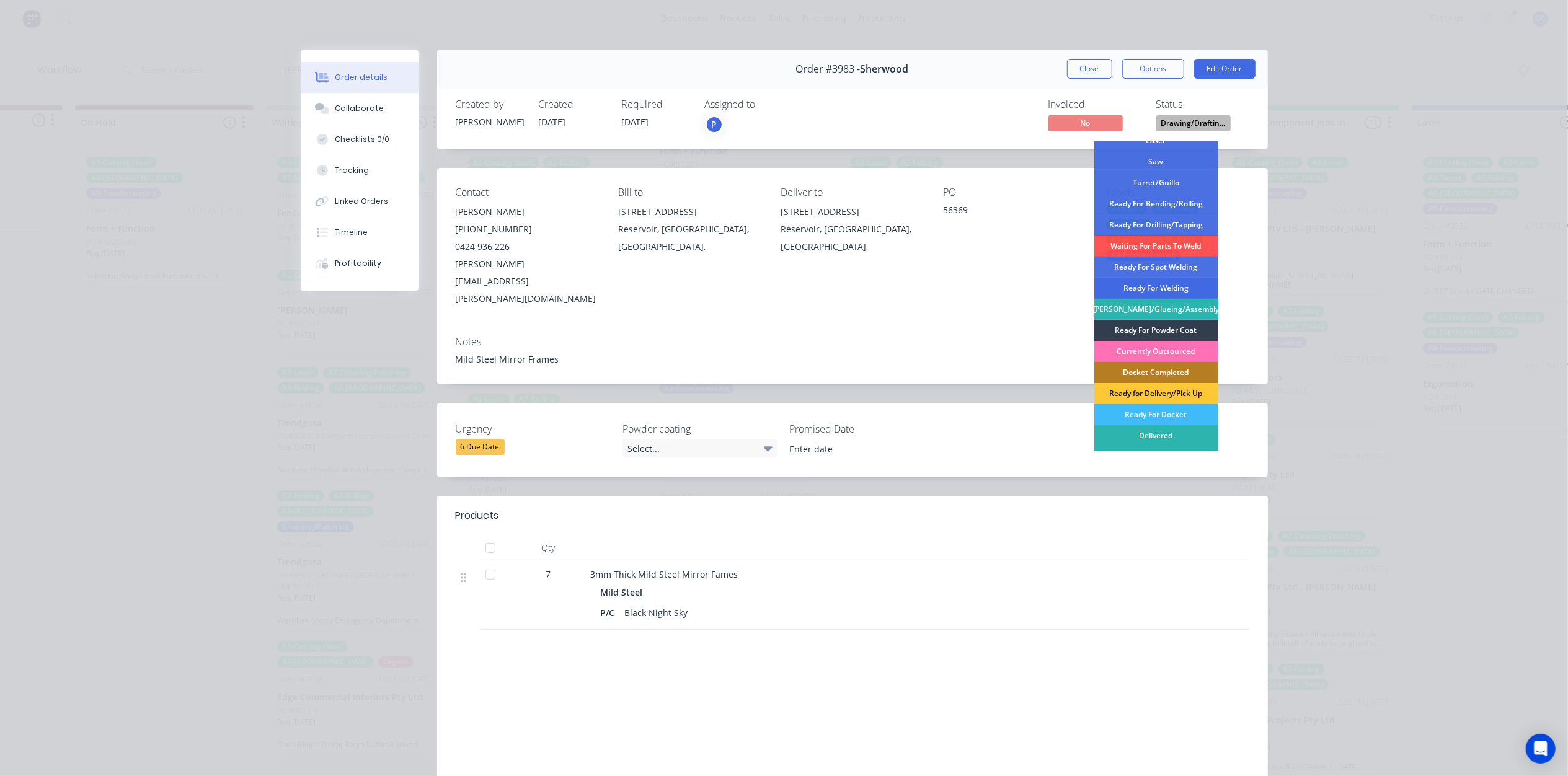
click at [1167, 289] on div "Ready For Welding" at bounding box center [1157, 288] width 124 height 21
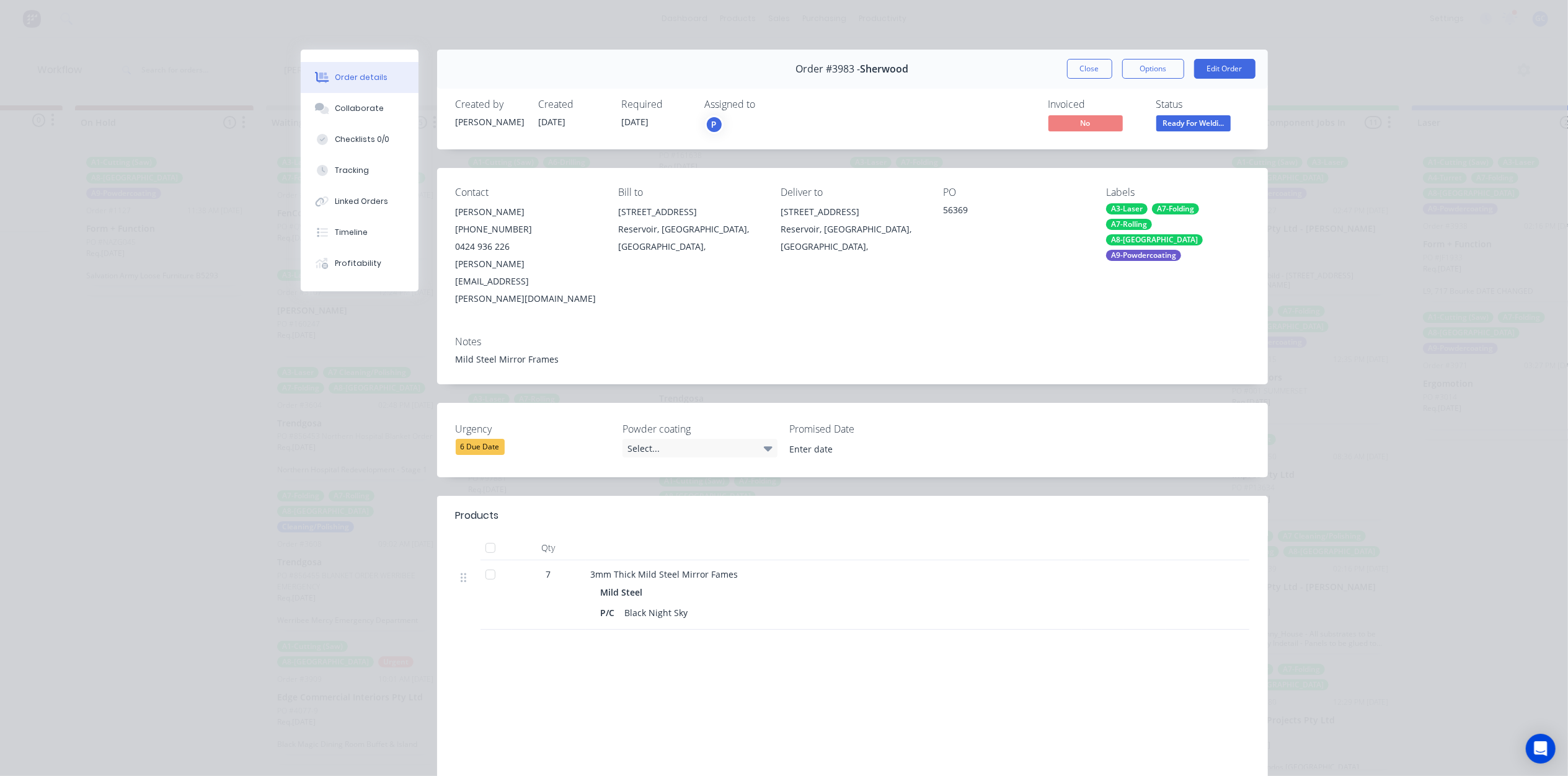
click at [1074, 78] on button "Close" at bounding box center [1090, 69] width 45 height 20
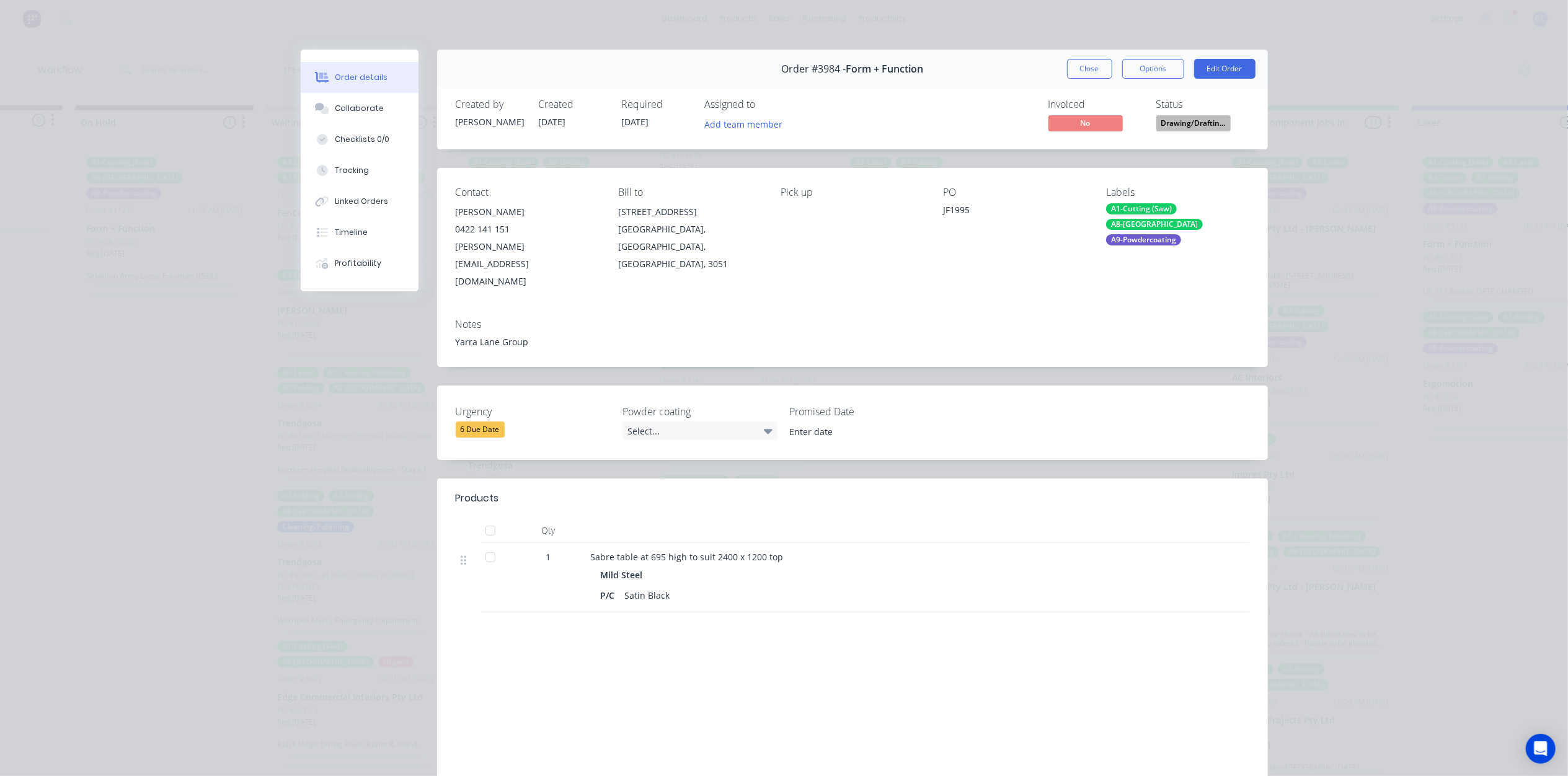
click at [1192, 127] on span "Drawing/Draftin..." at bounding box center [1193, 123] width 74 height 16
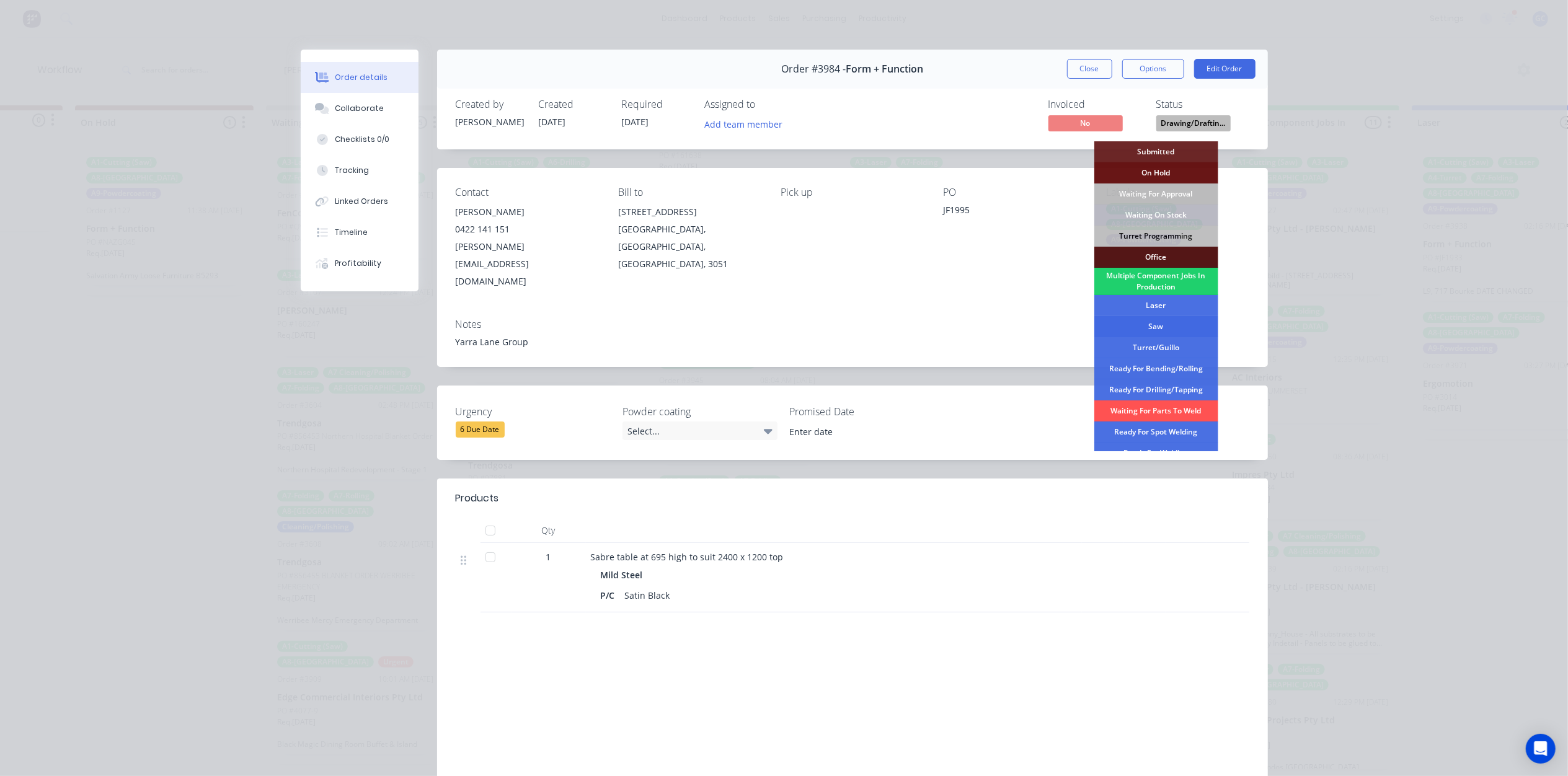
click at [1174, 319] on div "Saw" at bounding box center [1157, 326] width 124 height 21
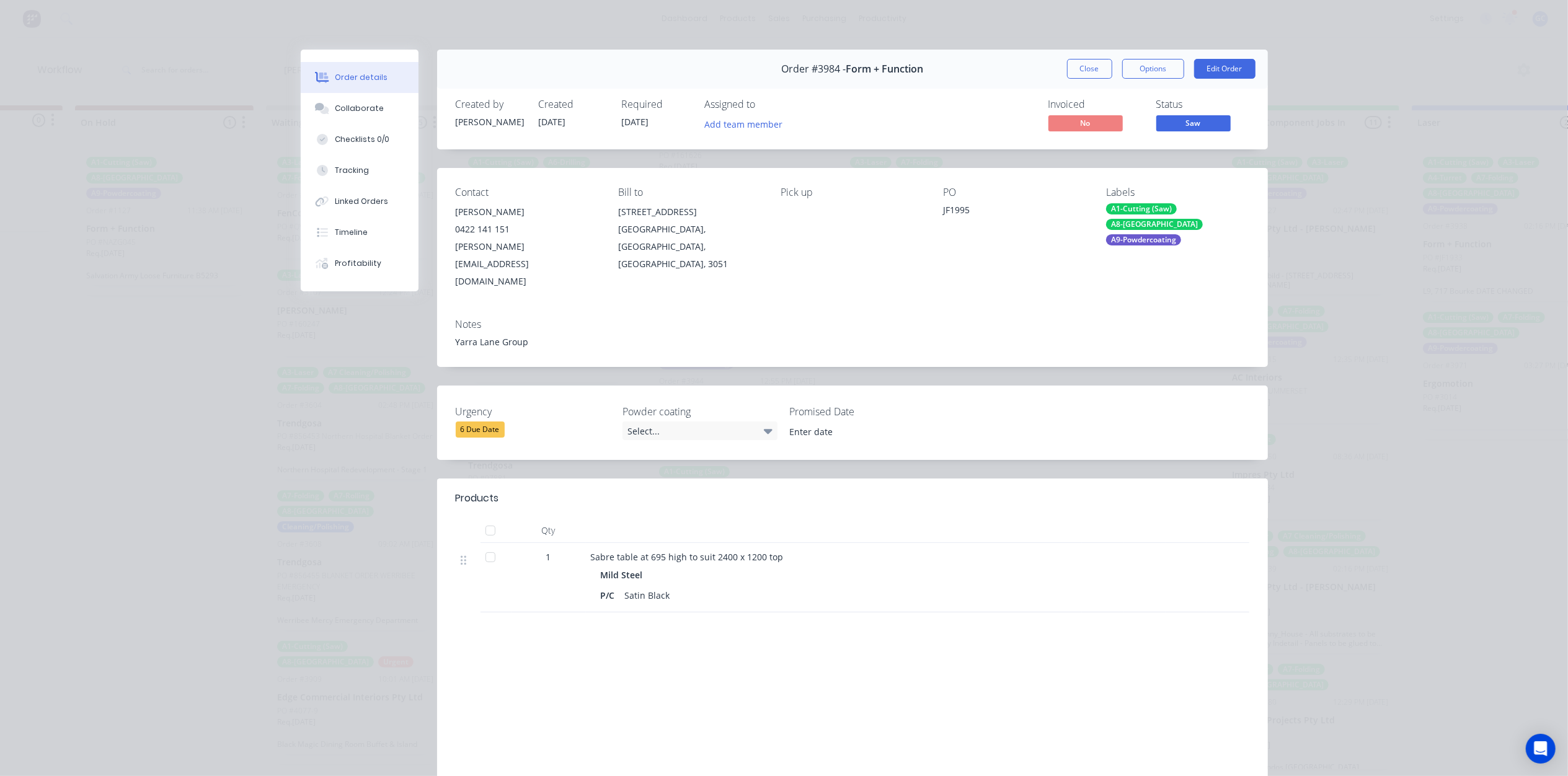
click at [1102, 79] on div "Order #3984 - Form + Function Close Options Edit Order" at bounding box center [853, 68] width 831 height 39
click at [1092, 73] on button "Close" at bounding box center [1090, 69] width 45 height 20
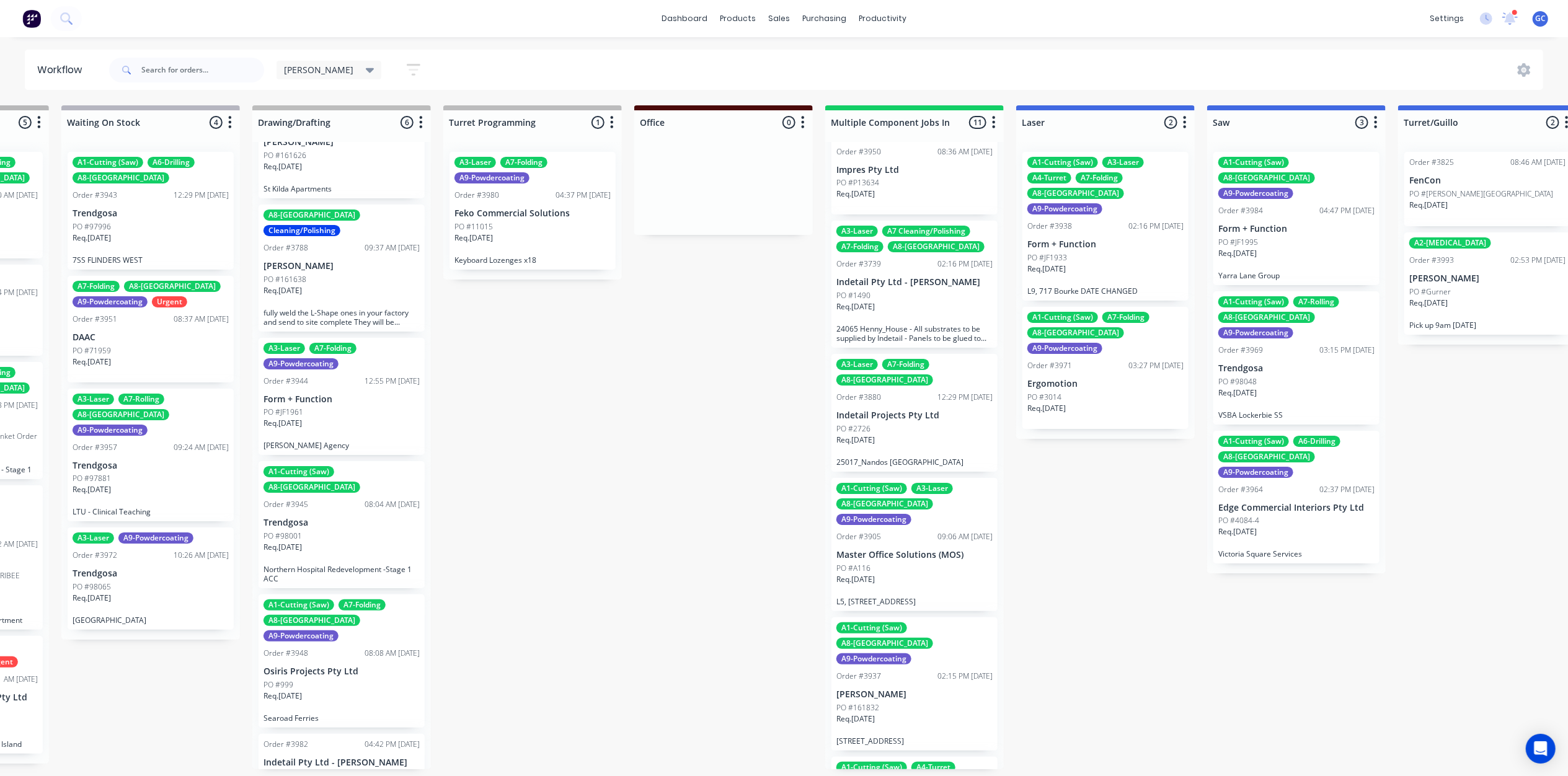
scroll to position [330, 0]
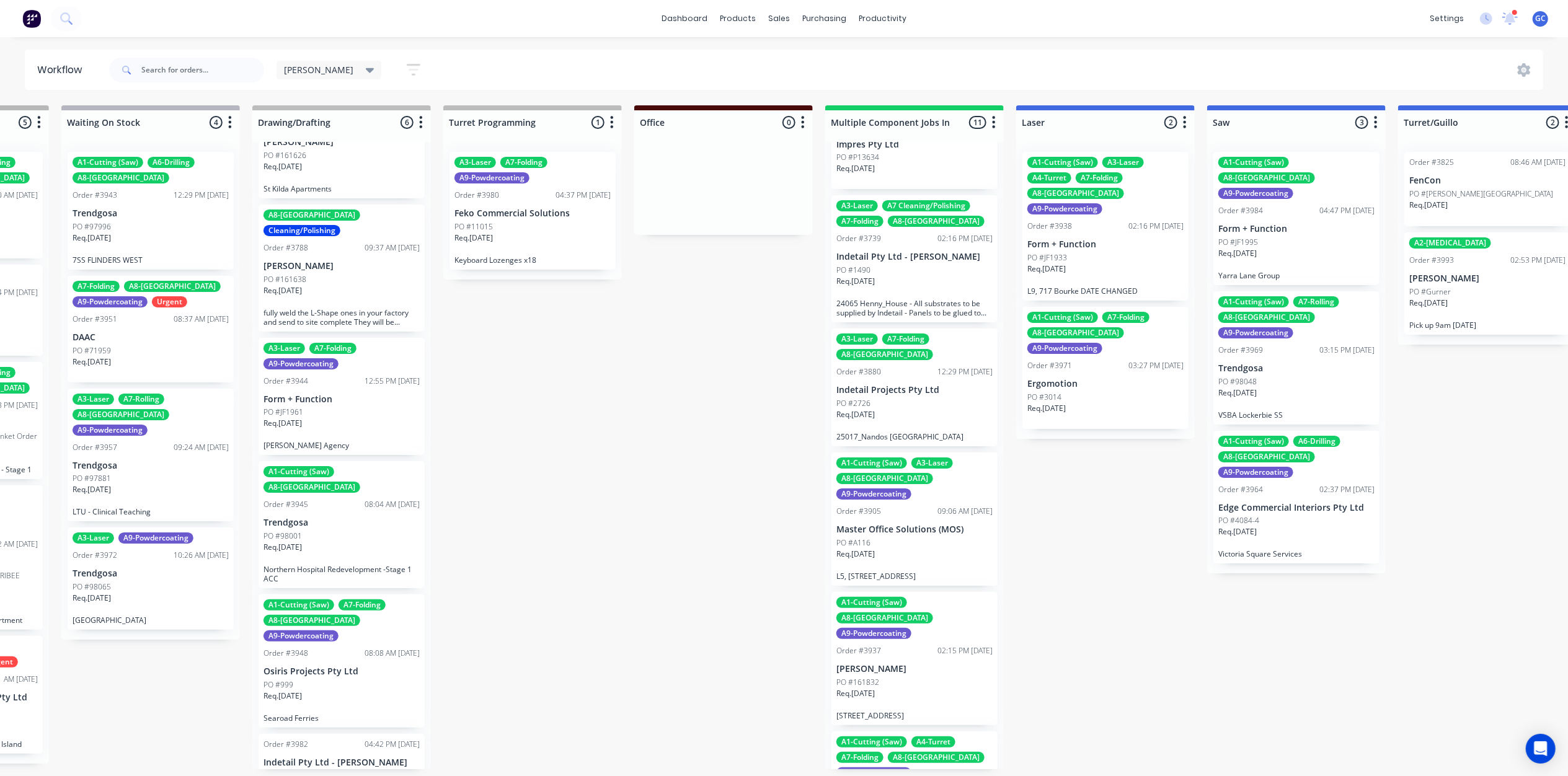
click at [909, 409] on div "Req. [DATE]" at bounding box center [914, 419] width 156 height 21
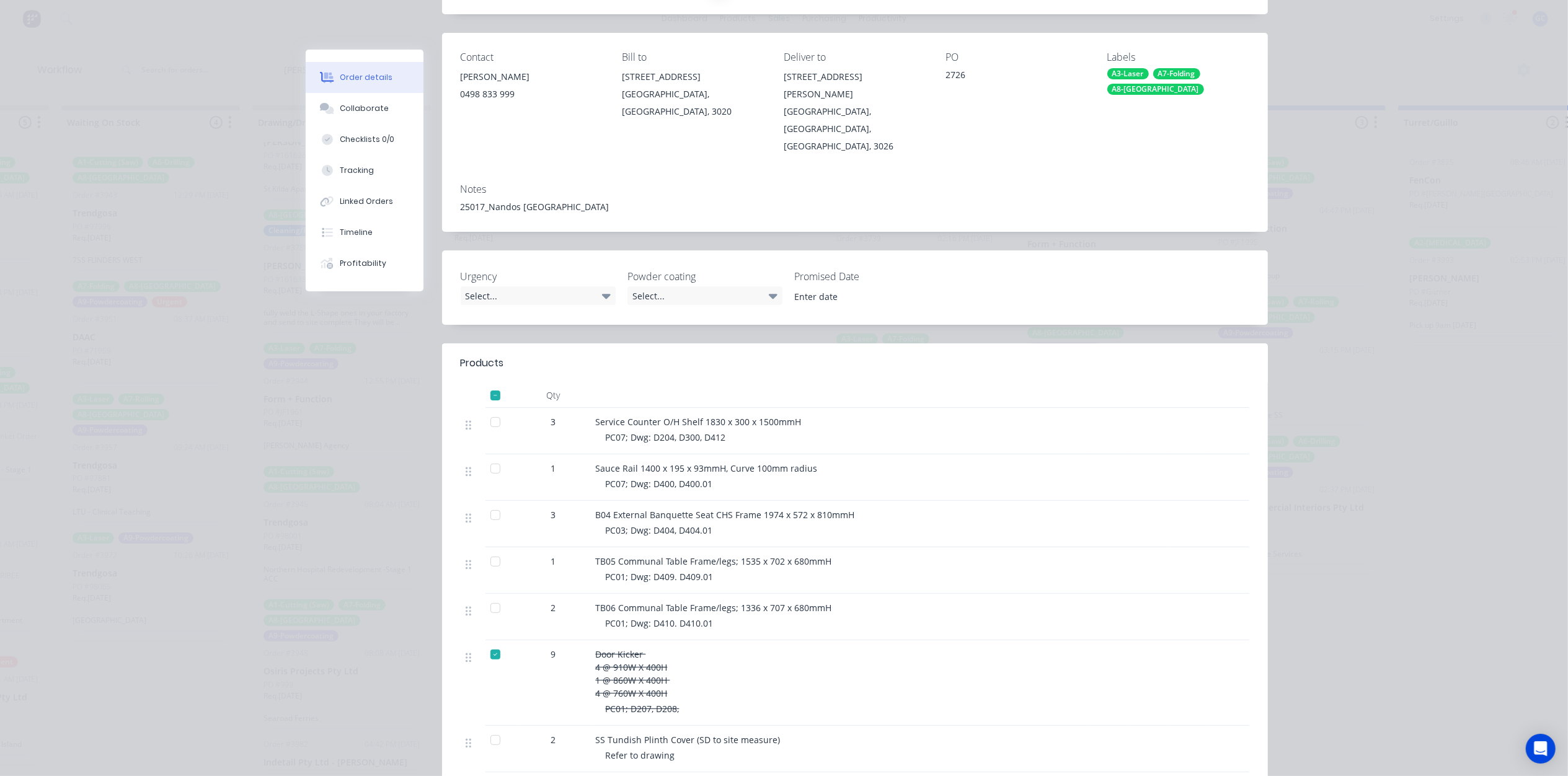
scroll to position [165, 0]
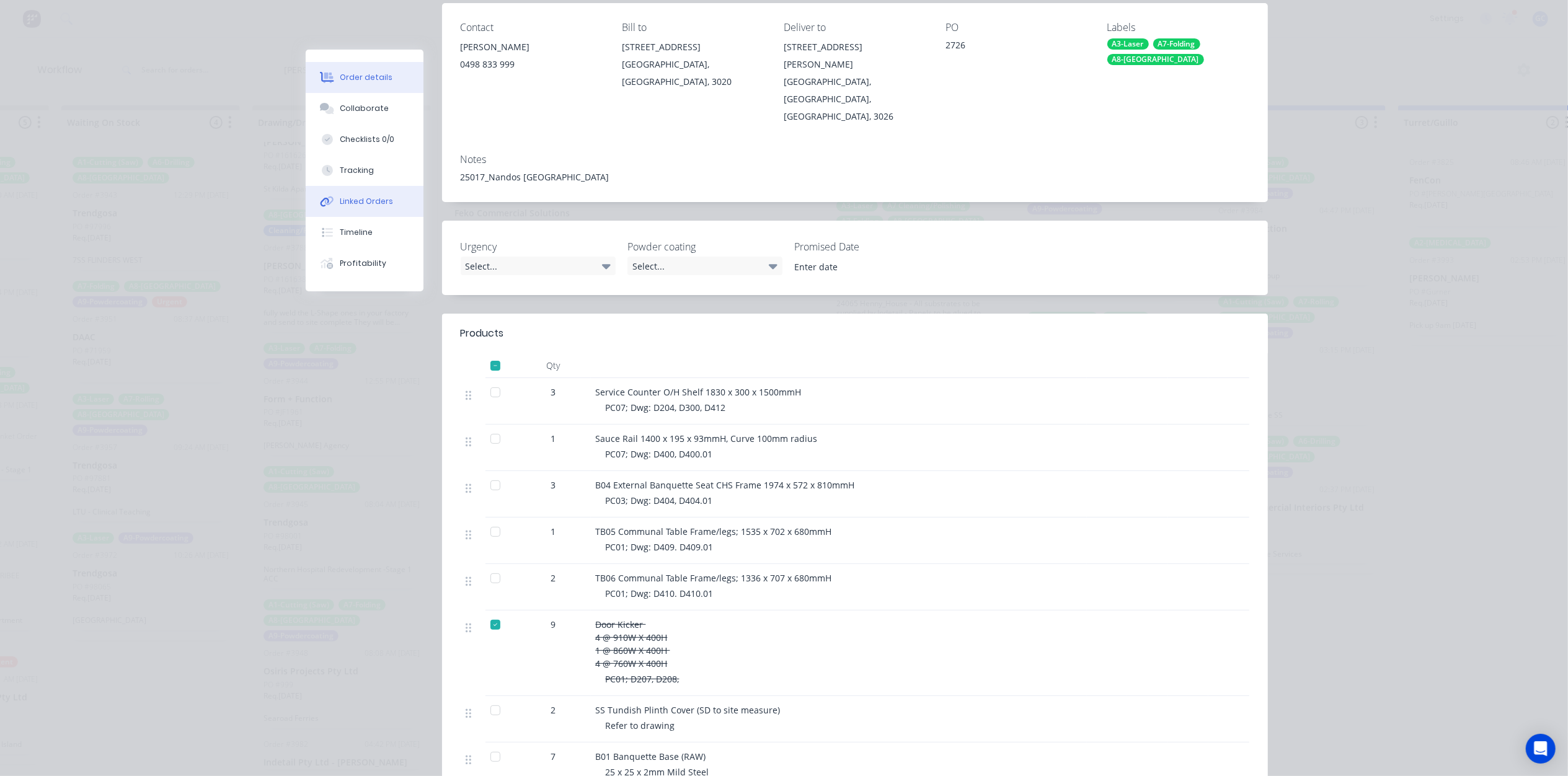
click at [366, 186] on button "Linked Orders" at bounding box center [364, 201] width 118 height 31
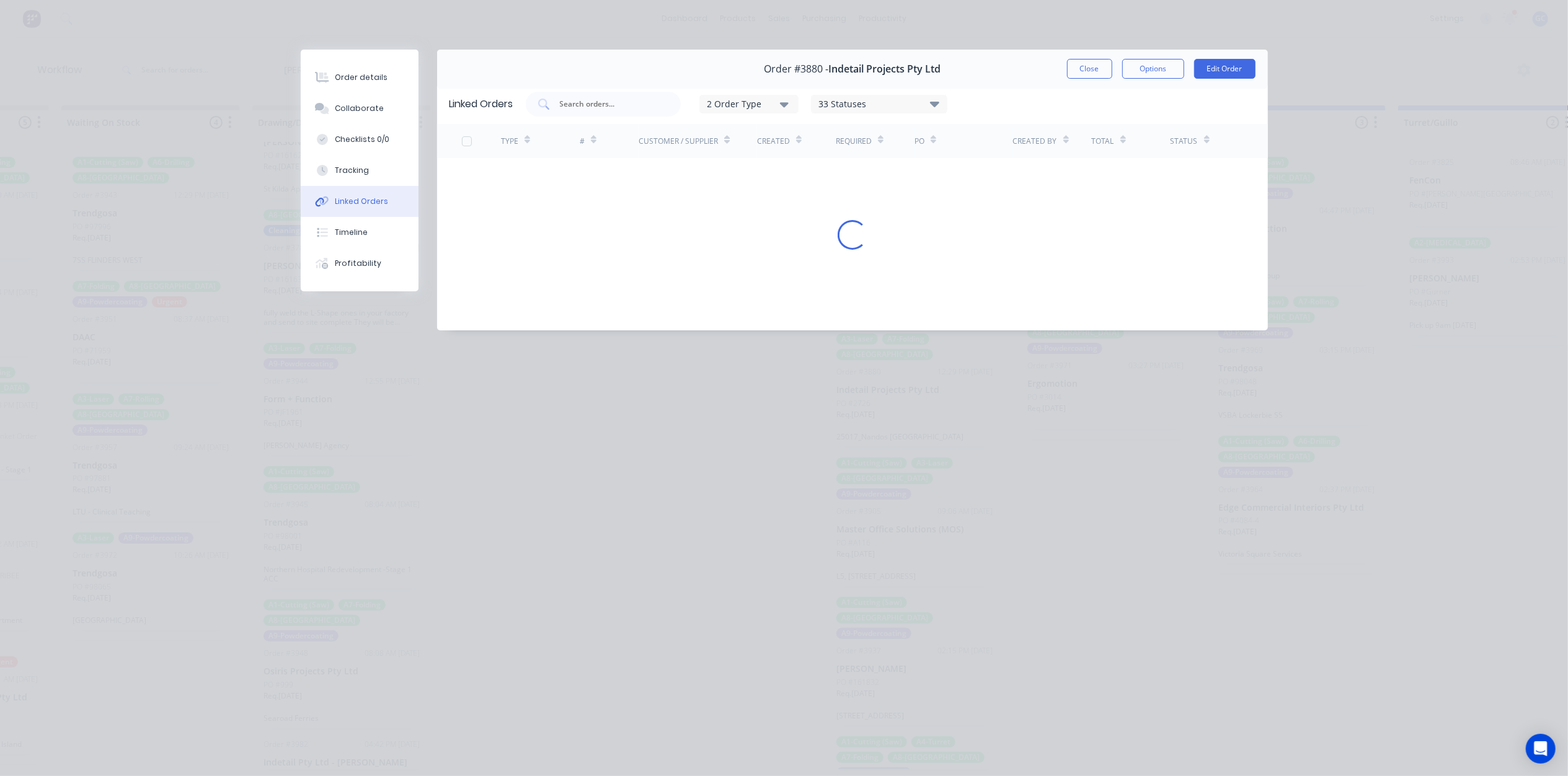
scroll to position [0, 0]
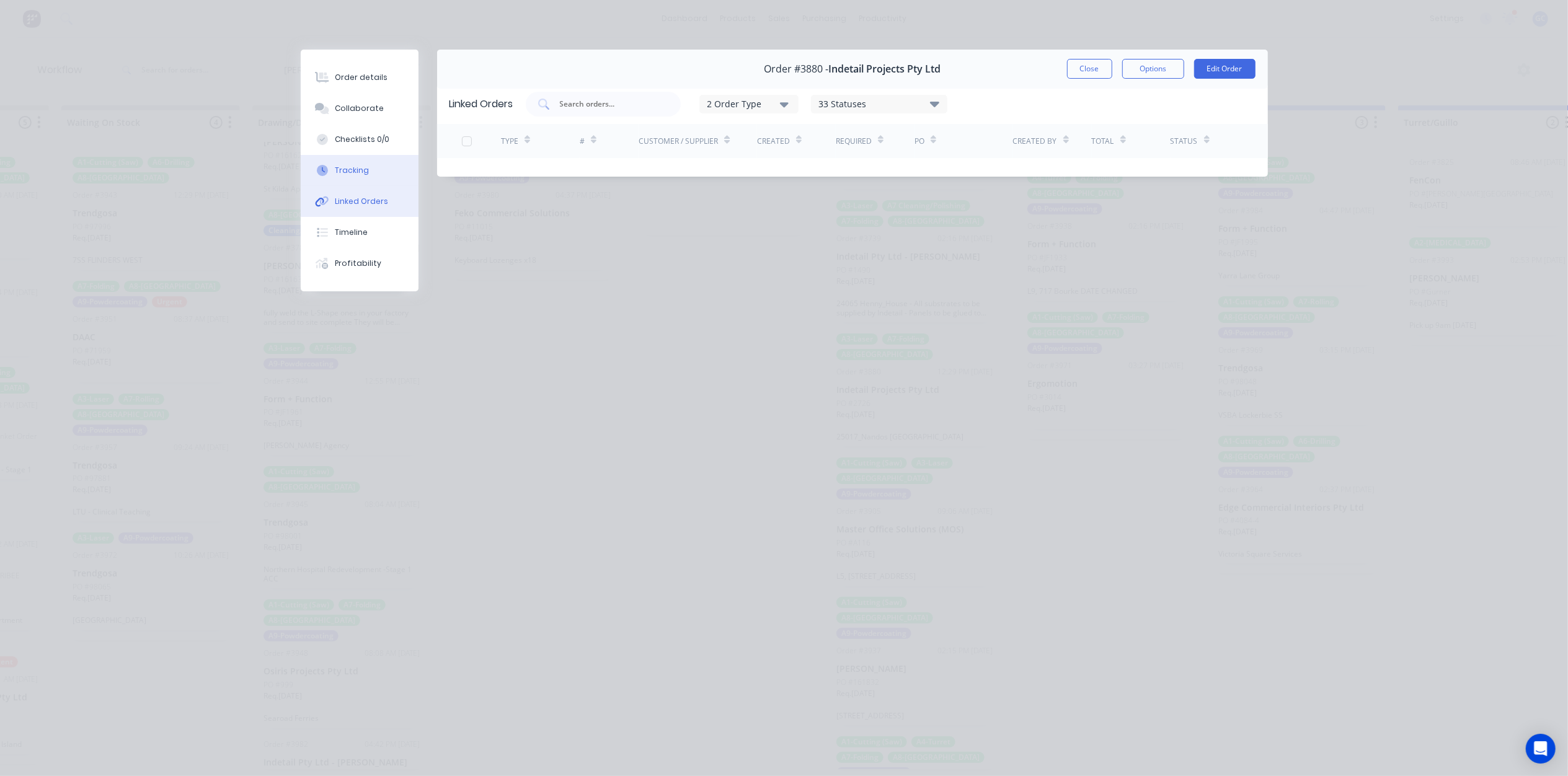
click at [367, 173] on button "Tracking" at bounding box center [359, 170] width 118 height 31
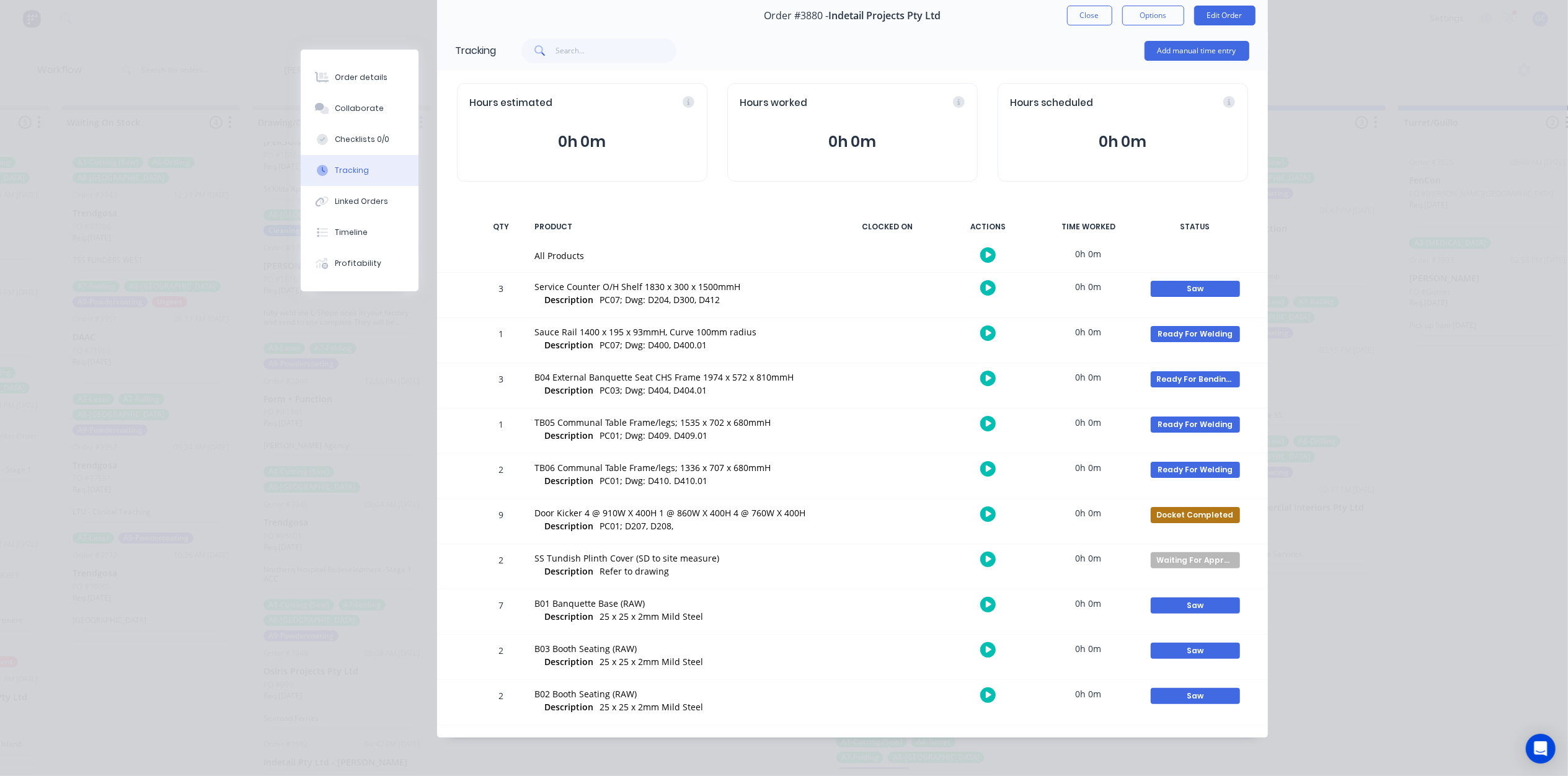
scroll to position [54, 0]
click at [1192, 423] on div "Ready For Welding" at bounding box center [1195, 424] width 89 height 16
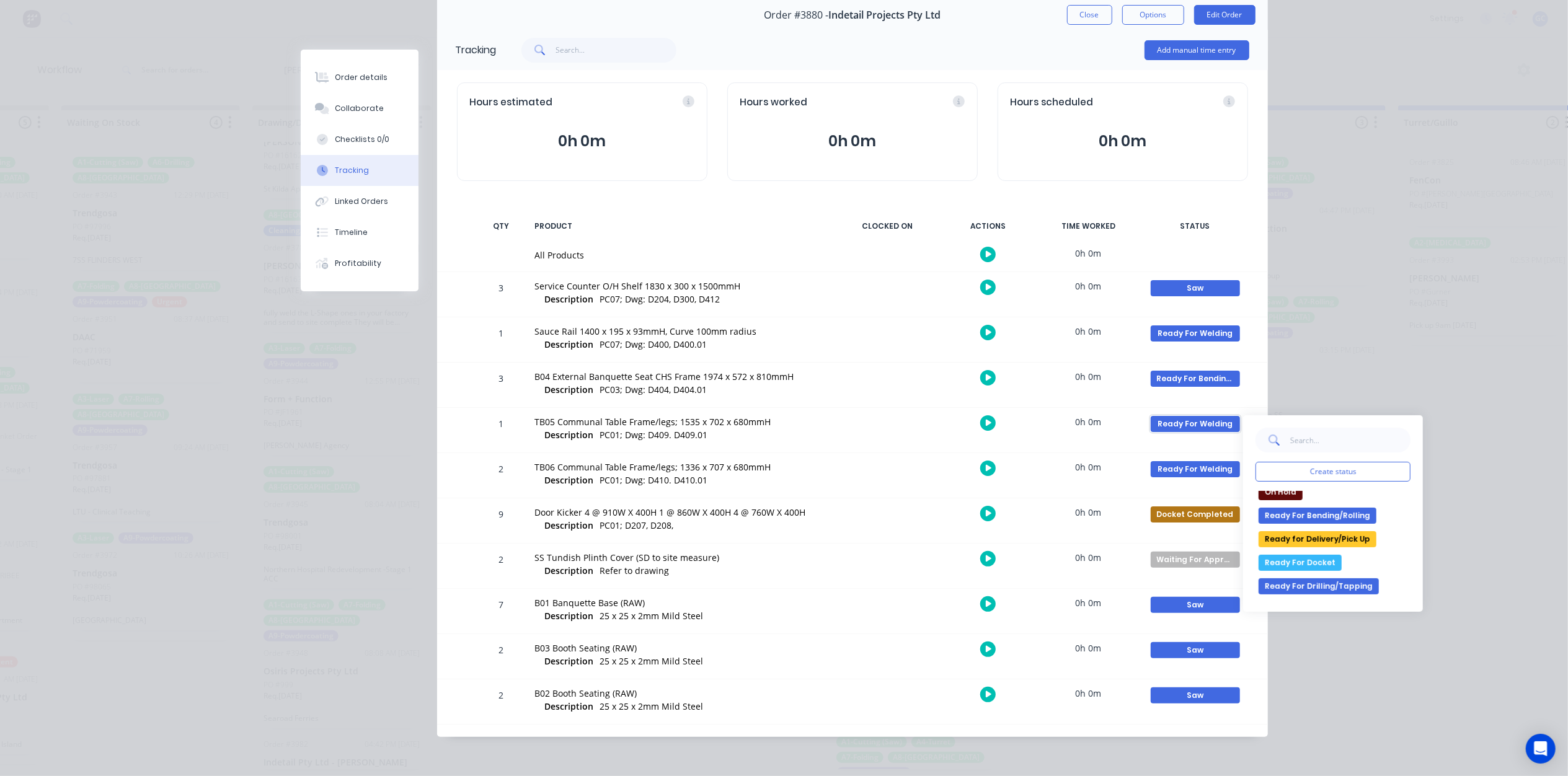
scroll to position [248, 0]
click at [1320, 581] on button "Ready For Powder Coat" at bounding box center [1313, 581] width 108 height 16
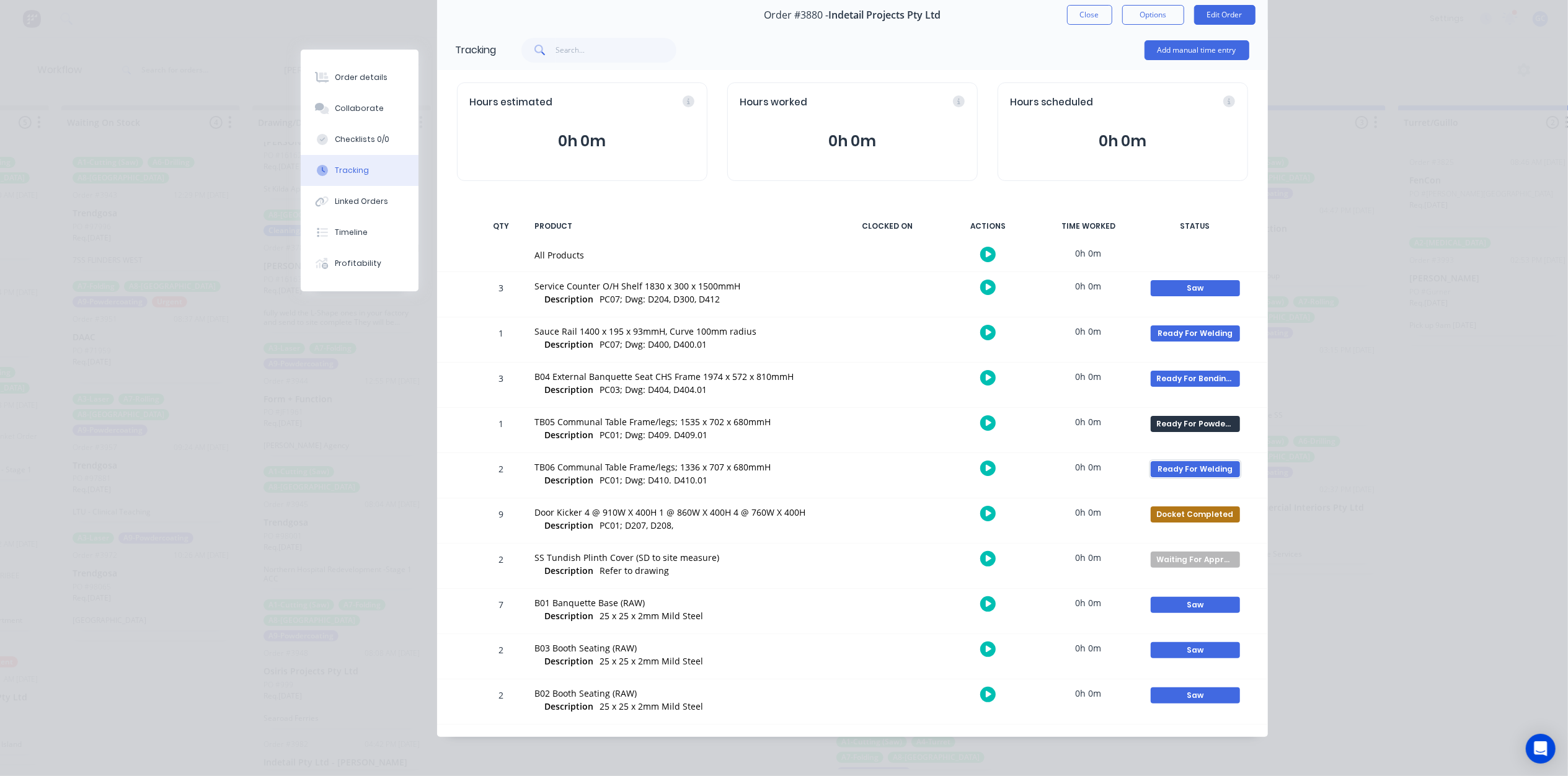
click at [1199, 465] on div "Ready For Welding" at bounding box center [1195, 469] width 89 height 16
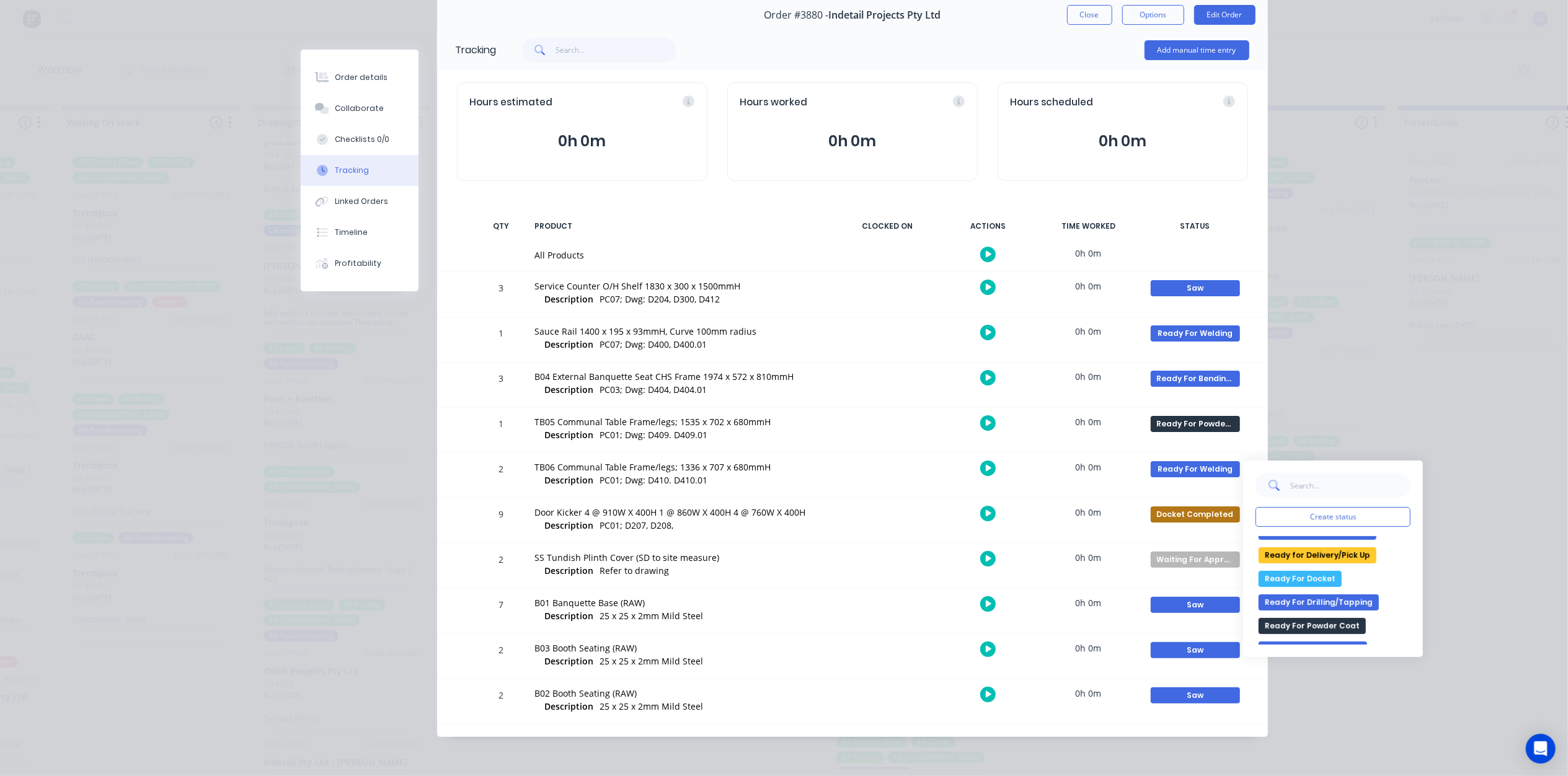
click at [1329, 625] on button "Ready For Powder Coat" at bounding box center [1313, 626] width 108 height 16
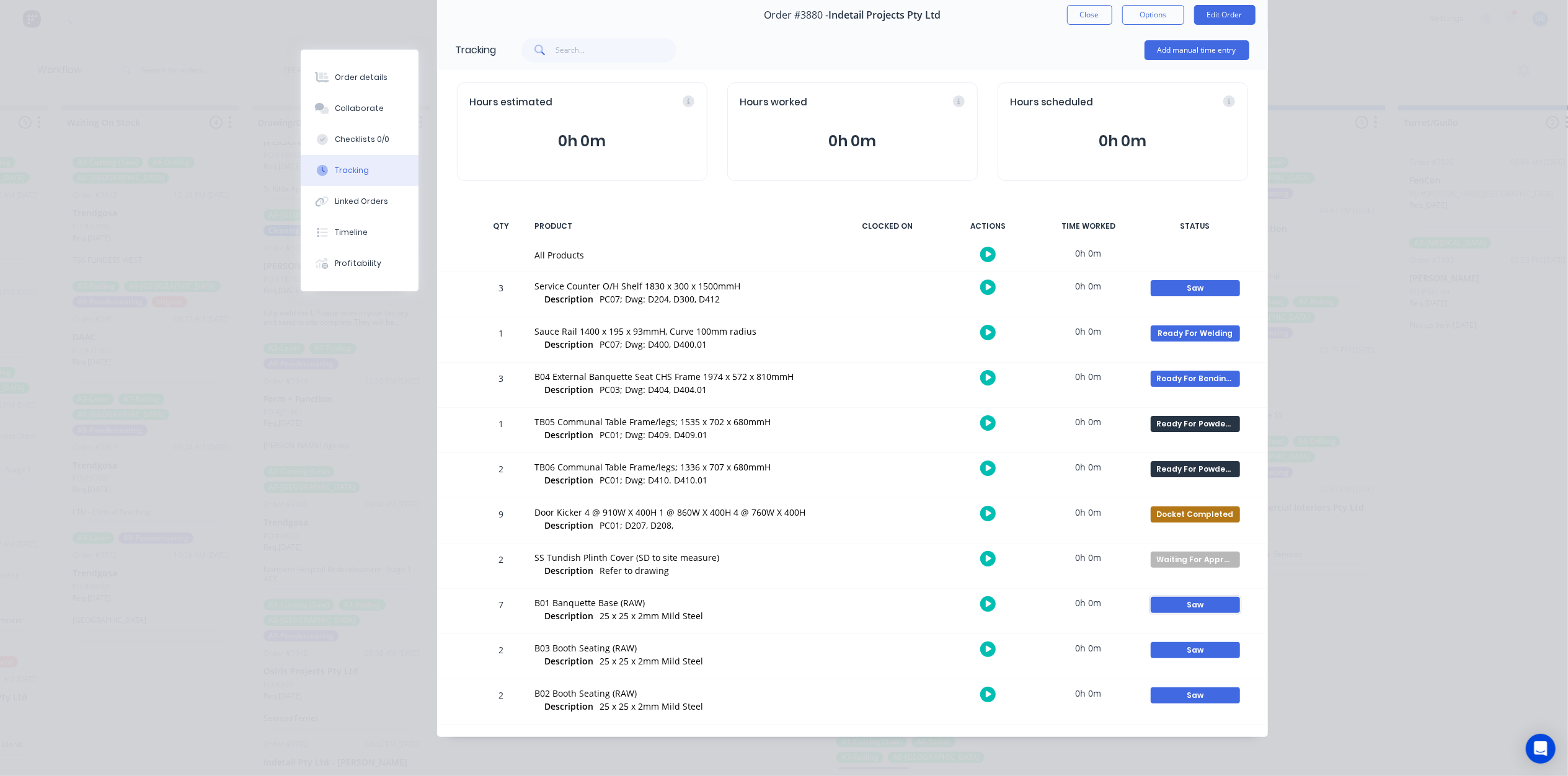
click at [1202, 602] on div "Saw" at bounding box center [1195, 605] width 89 height 16
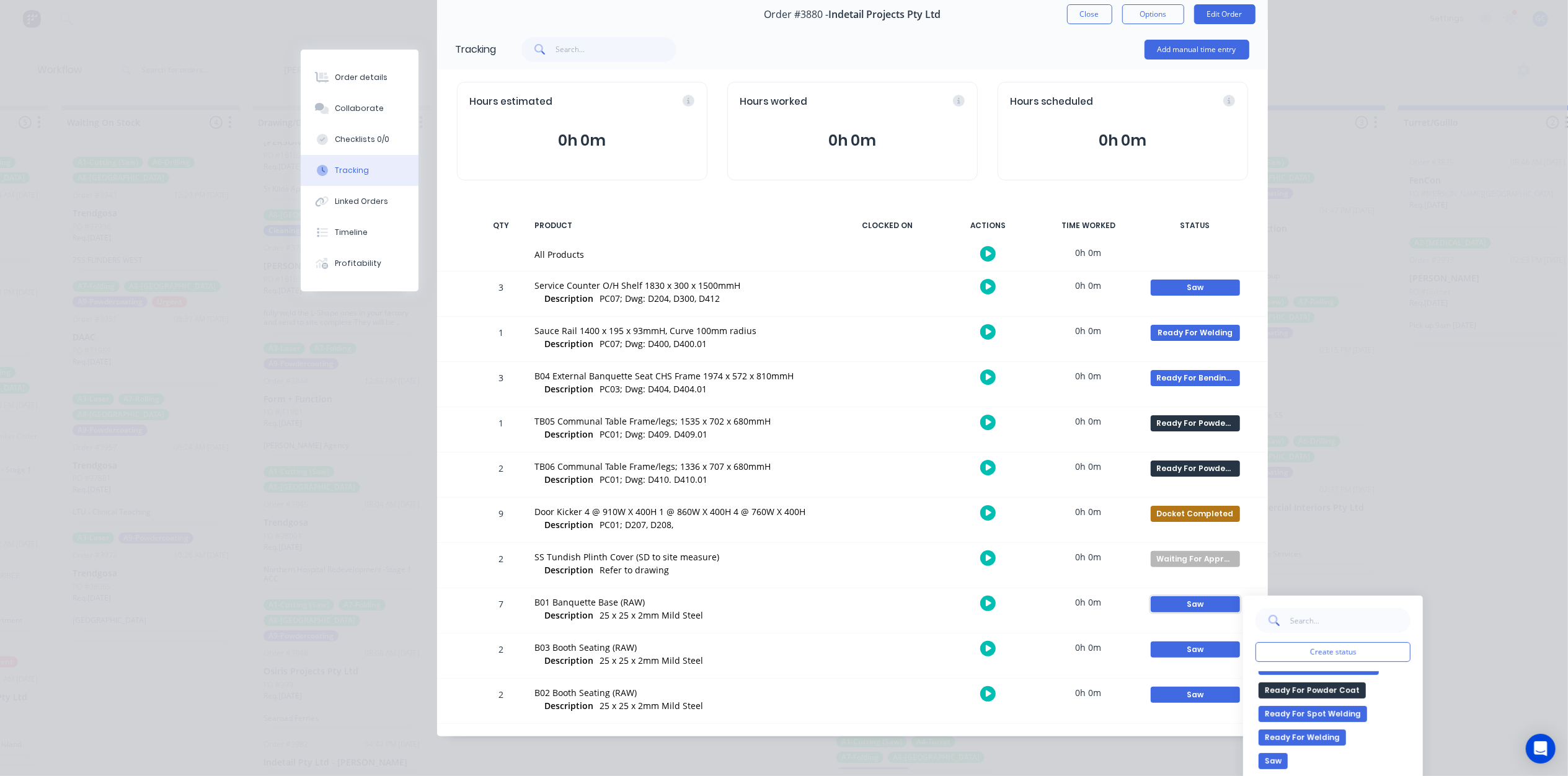
scroll to position [330, 0]
click at [1315, 728] on button "Ready For Welding" at bounding box center [1303, 726] width 88 height 16
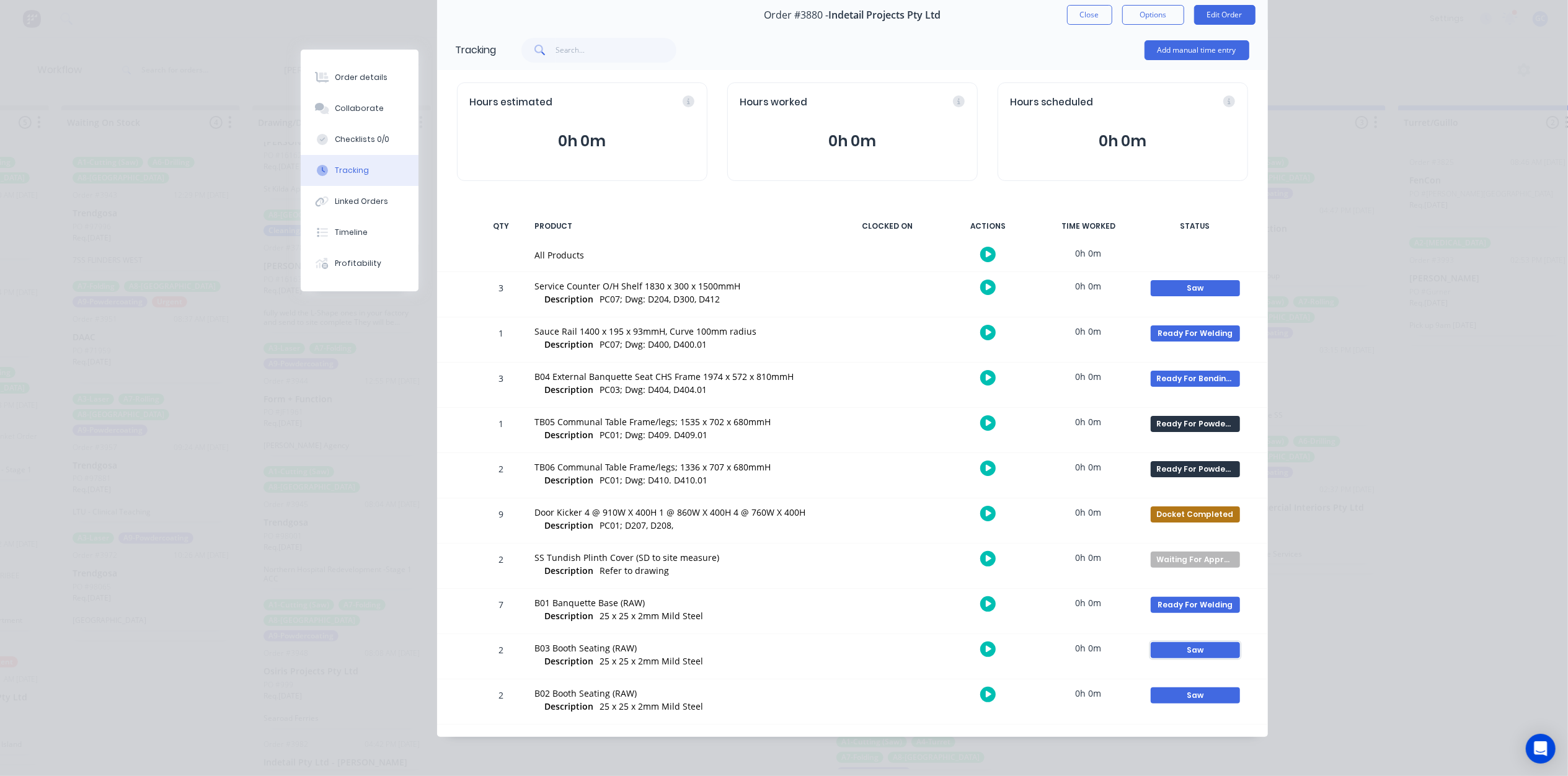
click at [1193, 651] on div "Saw" at bounding box center [1195, 650] width 89 height 16
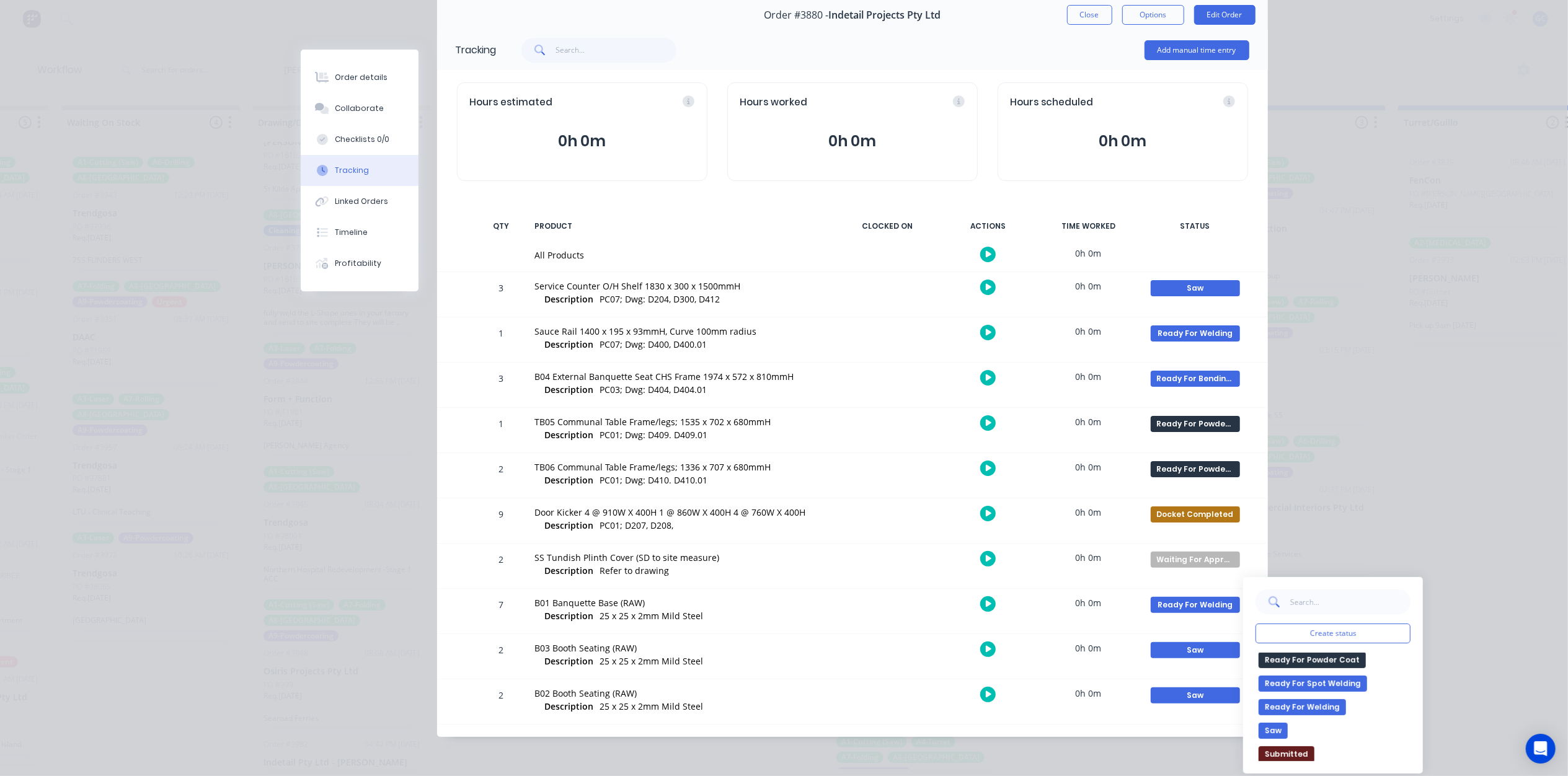
click at [1330, 708] on button "Ready For Welding" at bounding box center [1303, 707] width 88 height 16
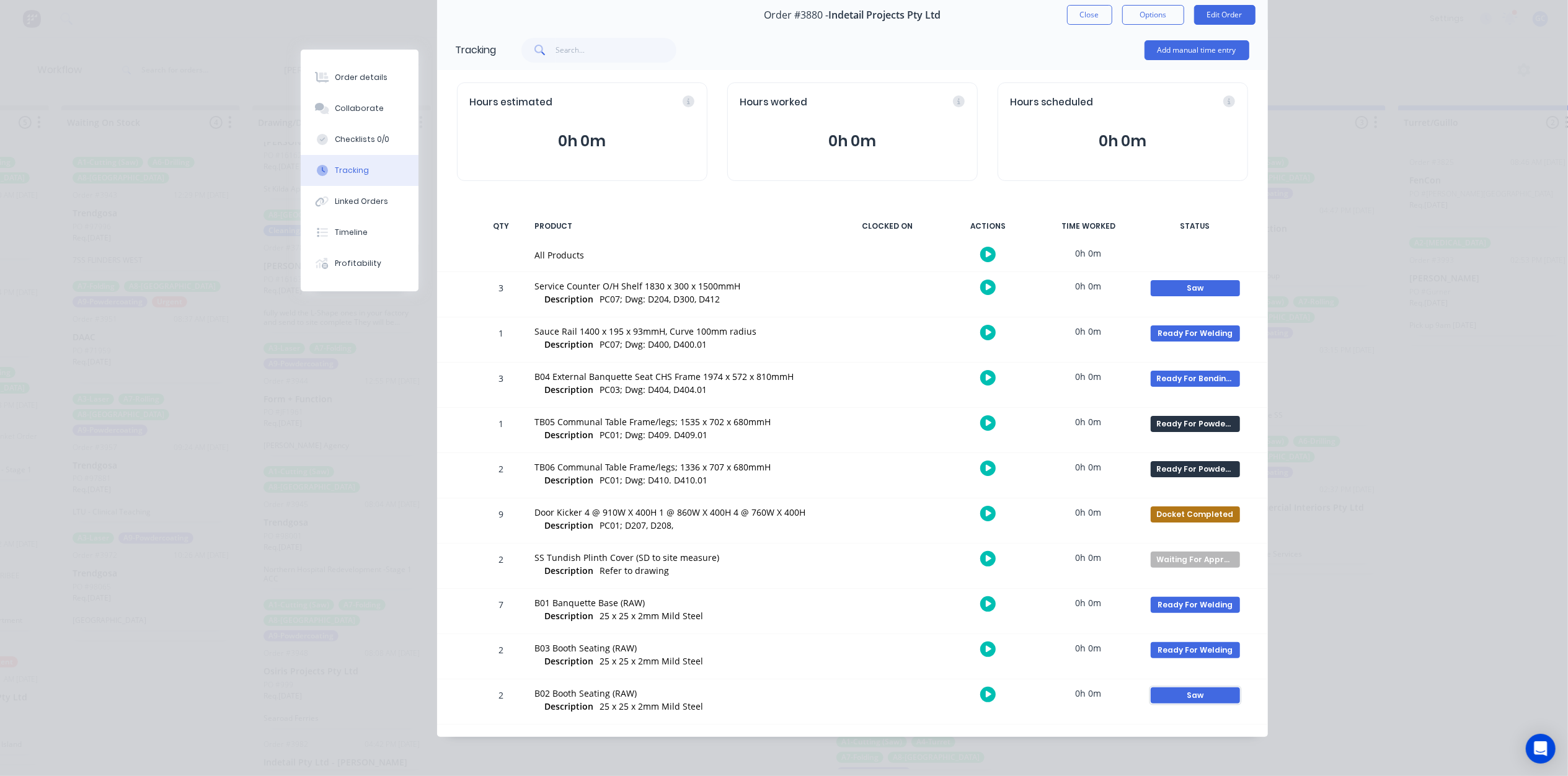
click at [1199, 695] on div "Saw" at bounding box center [1195, 695] width 89 height 16
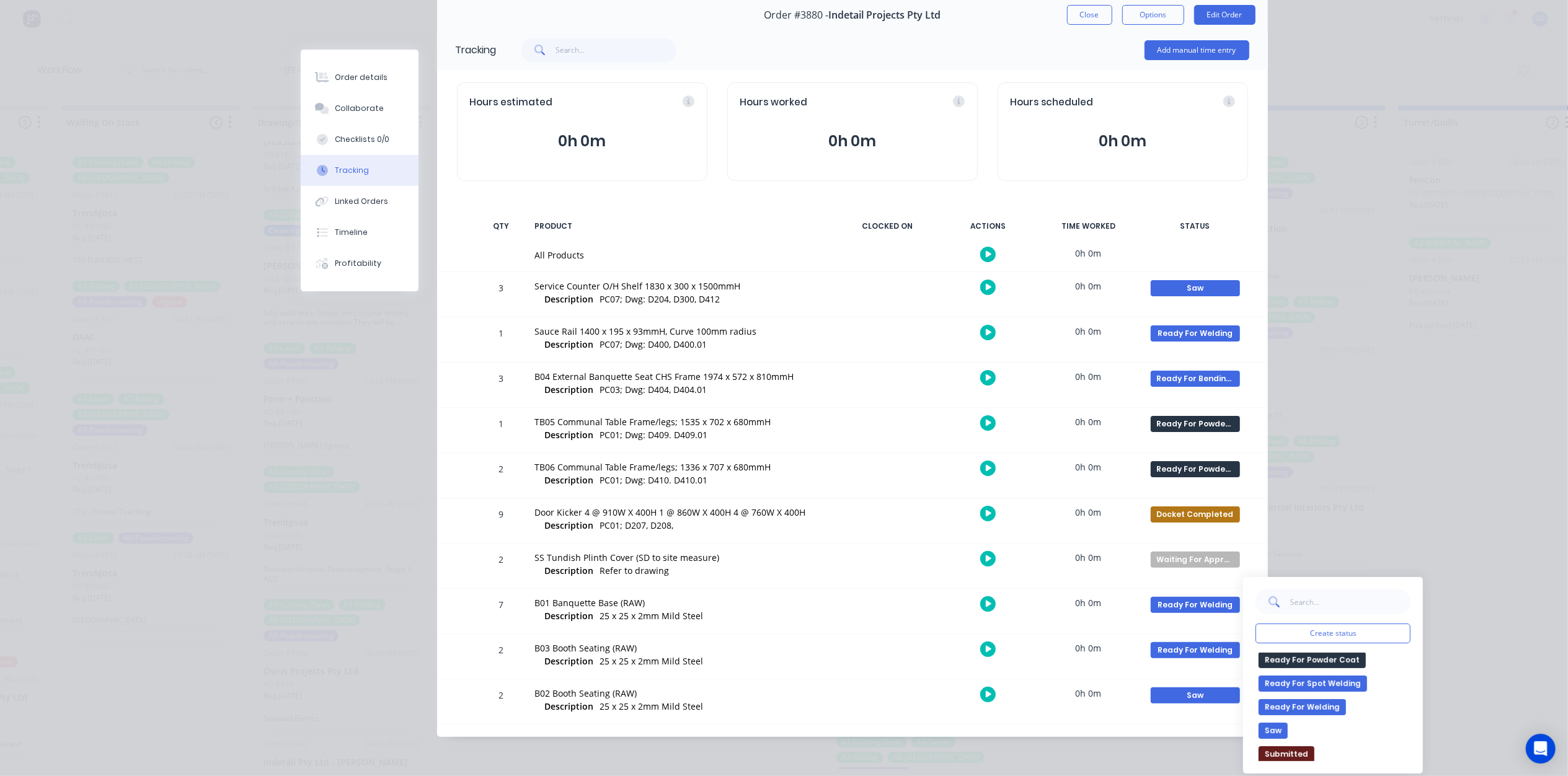
click at [1327, 713] on button "Ready For Welding" at bounding box center [1303, 707] width 88 height 16
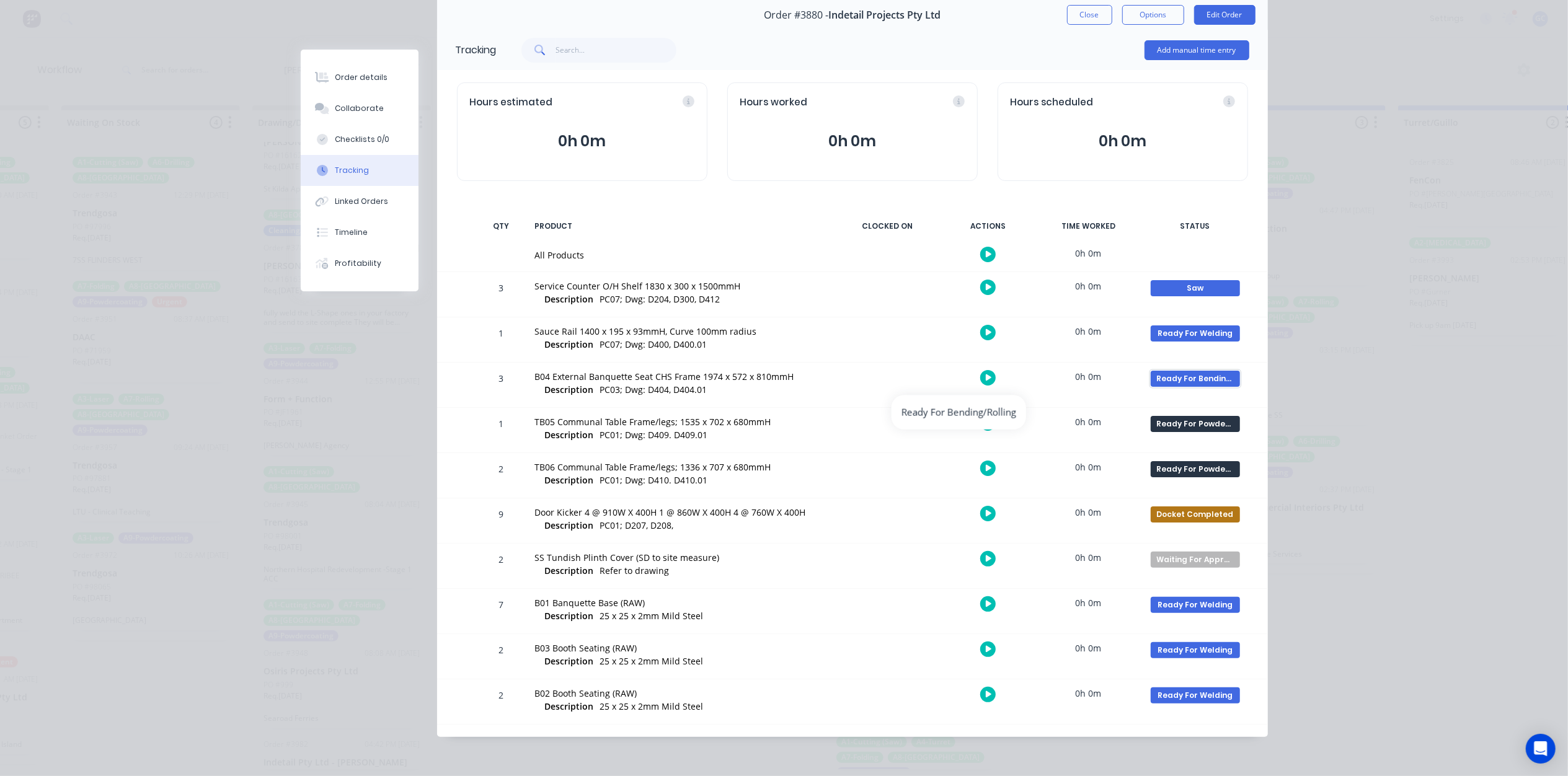
click at [1198, 380] on div "Ready For Bending/Rolling" at bounding box center [1195, 378] width 89 height 16
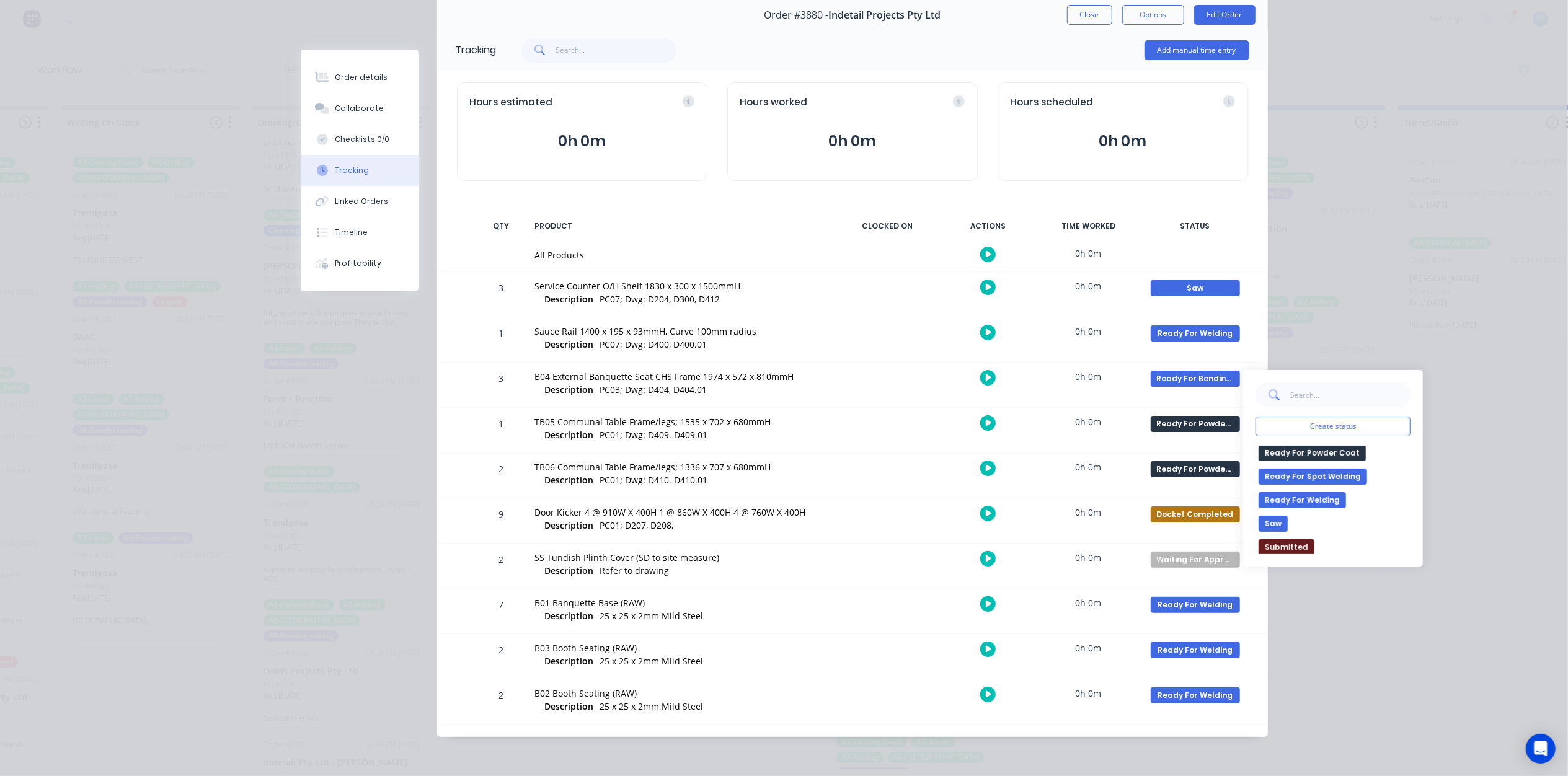
click at [1324, 503] on button "Ready For Welding" at bounding box center [1303, 500] width 88 height 16
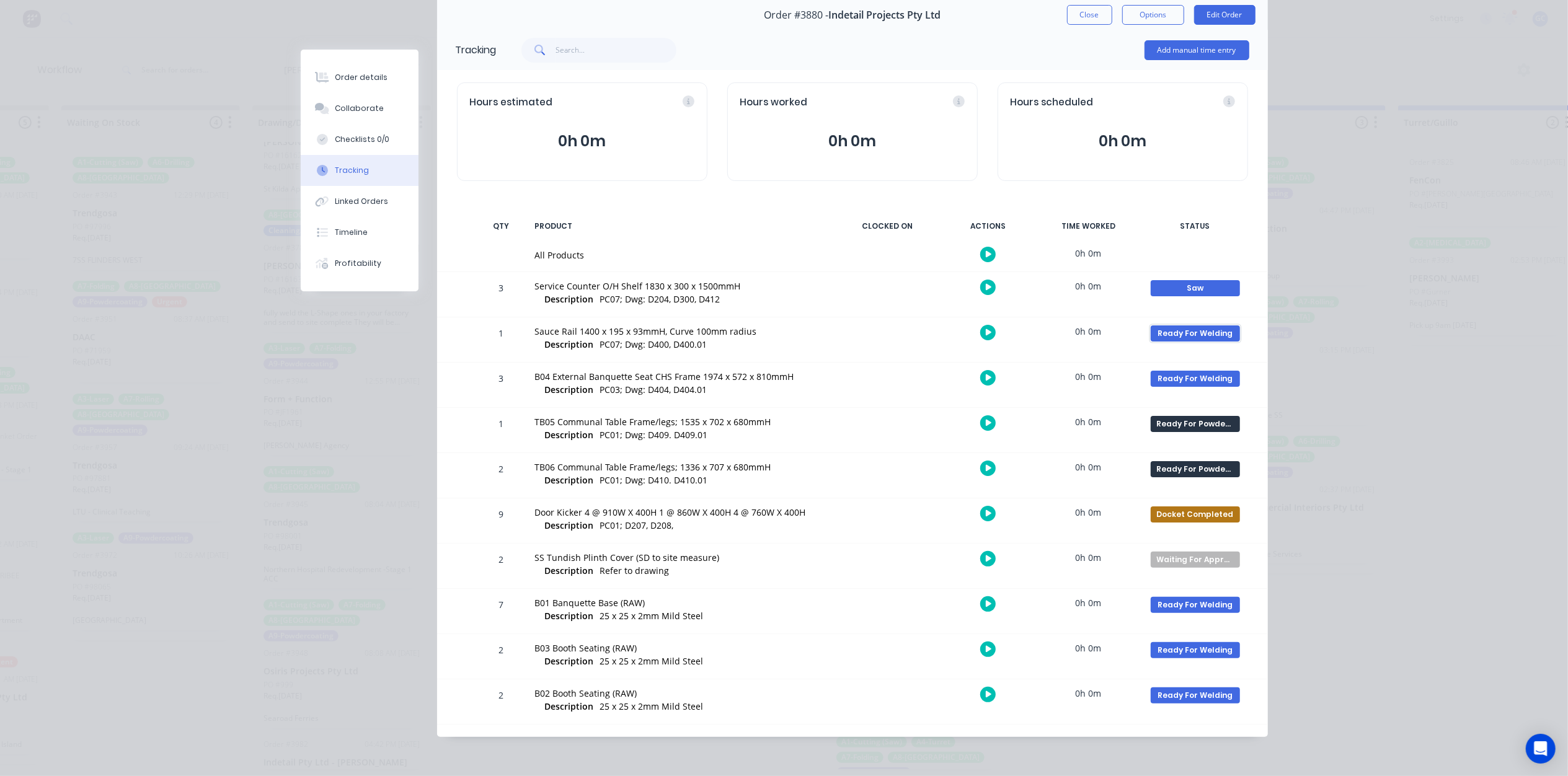
click at [1202, 340] on div "Ready For Welding" at bounding box center [1195, 333] width 89 height 16
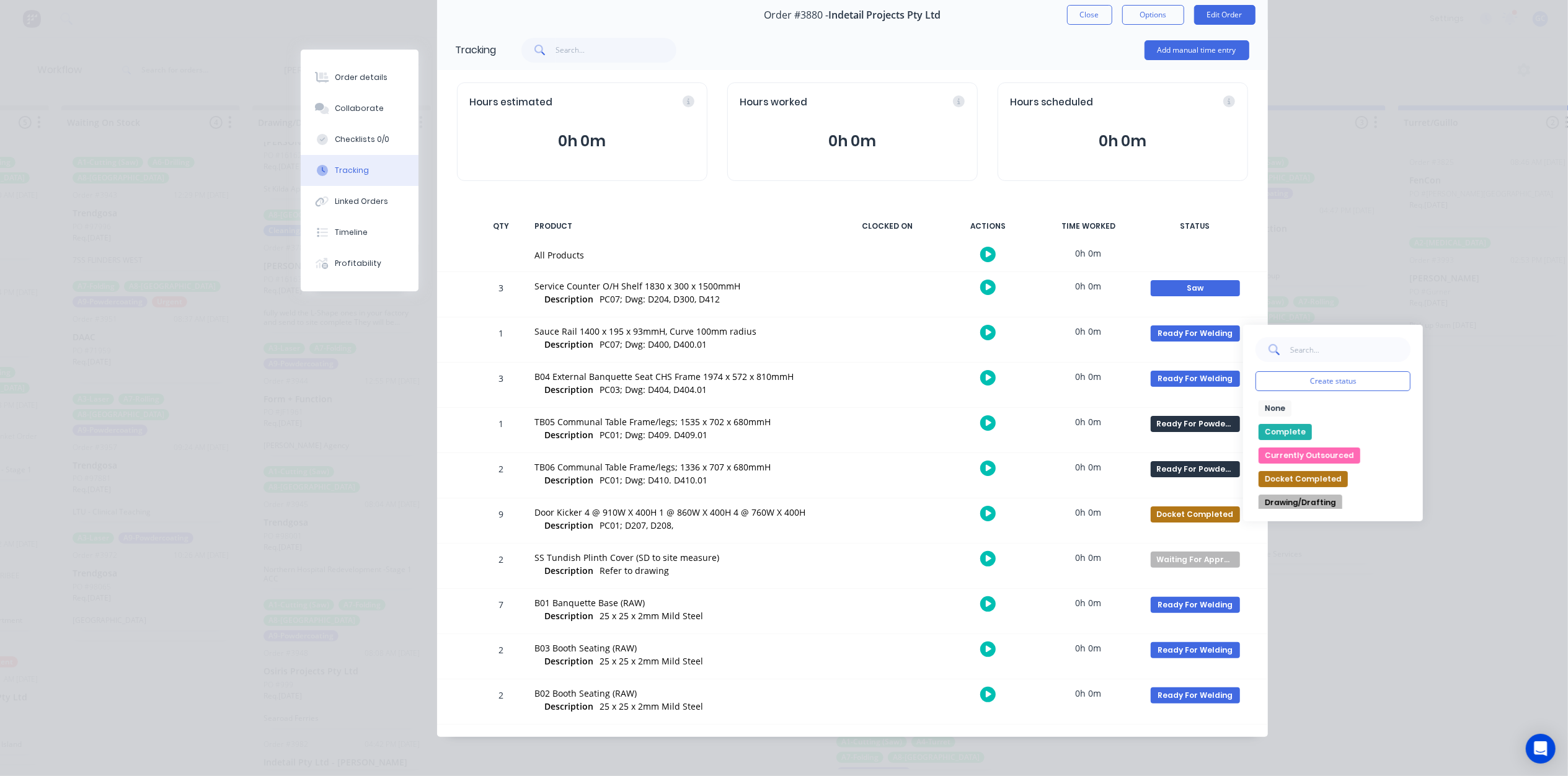
click at [1220, 197] on div "Tracking Add manual time entry Hours estimated 0h 0m Hours worked 0h 0m Hours s…" at bounding box center [853, 384] width 831 height 708
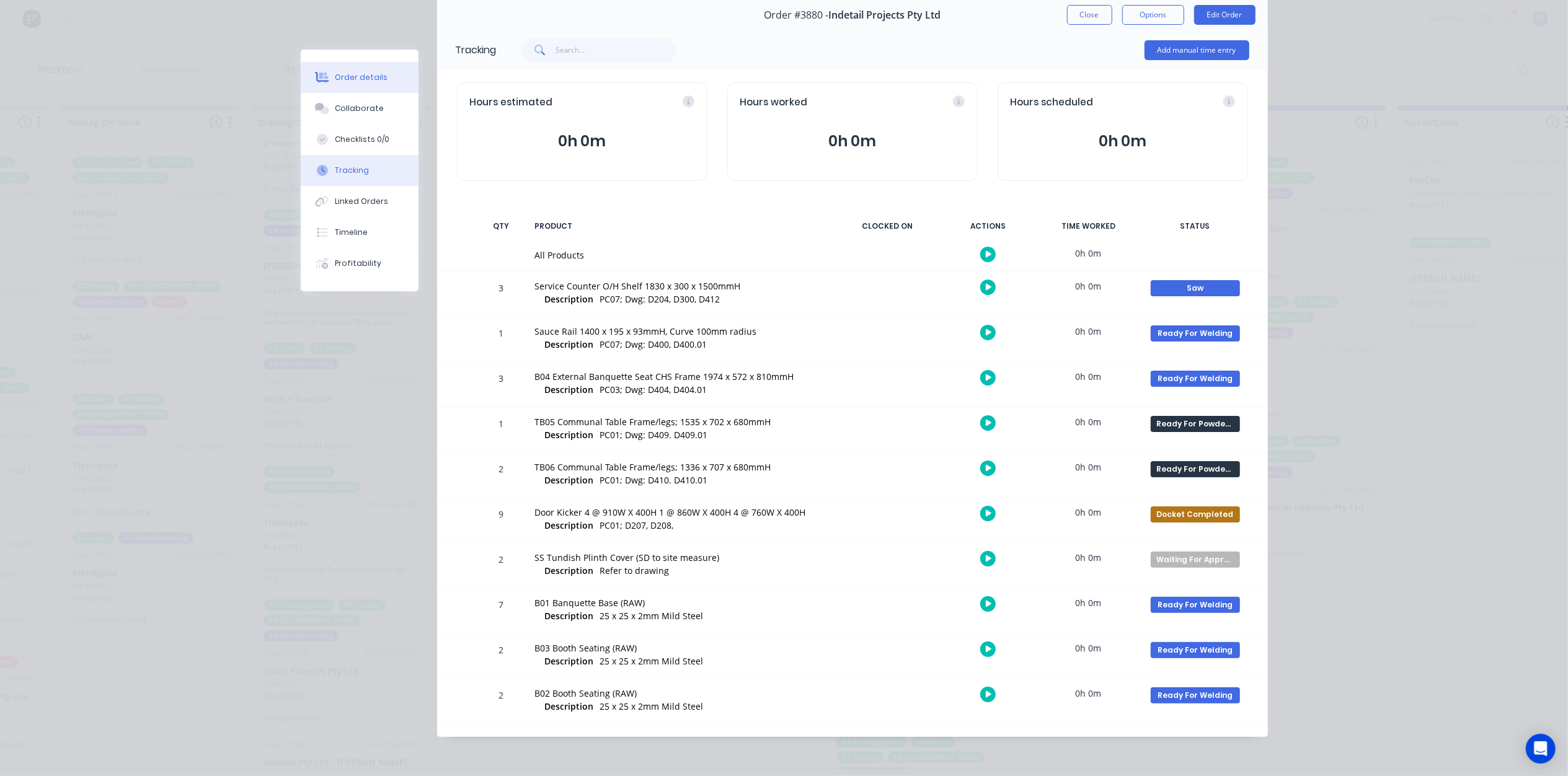
click at [350, 64] on button "Order details" at bounding box center [359, 77] width 118 height 31
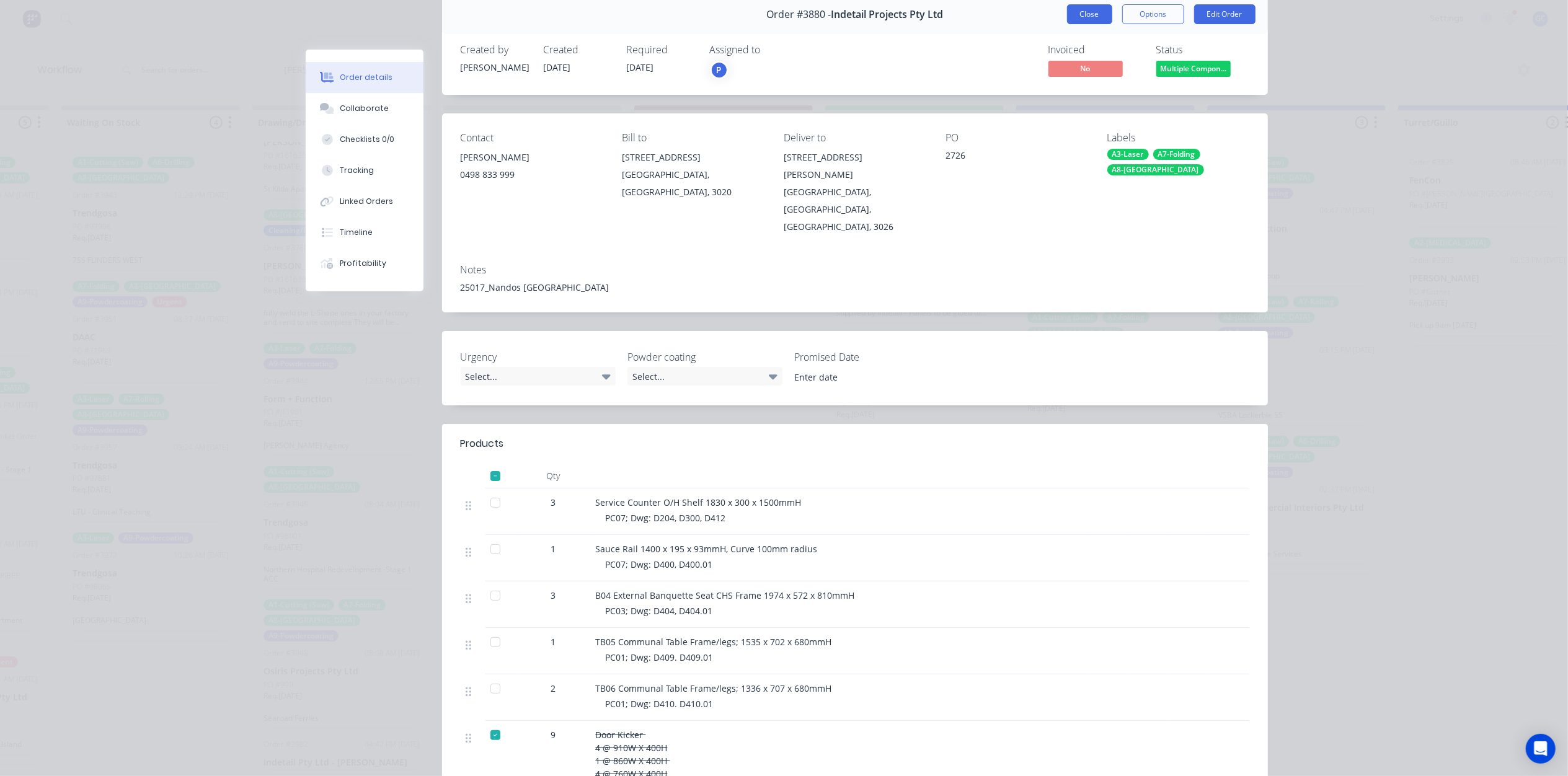
click at [1070, 10] on button "Close" at bounding box center [1090, 14] width 45 height 20
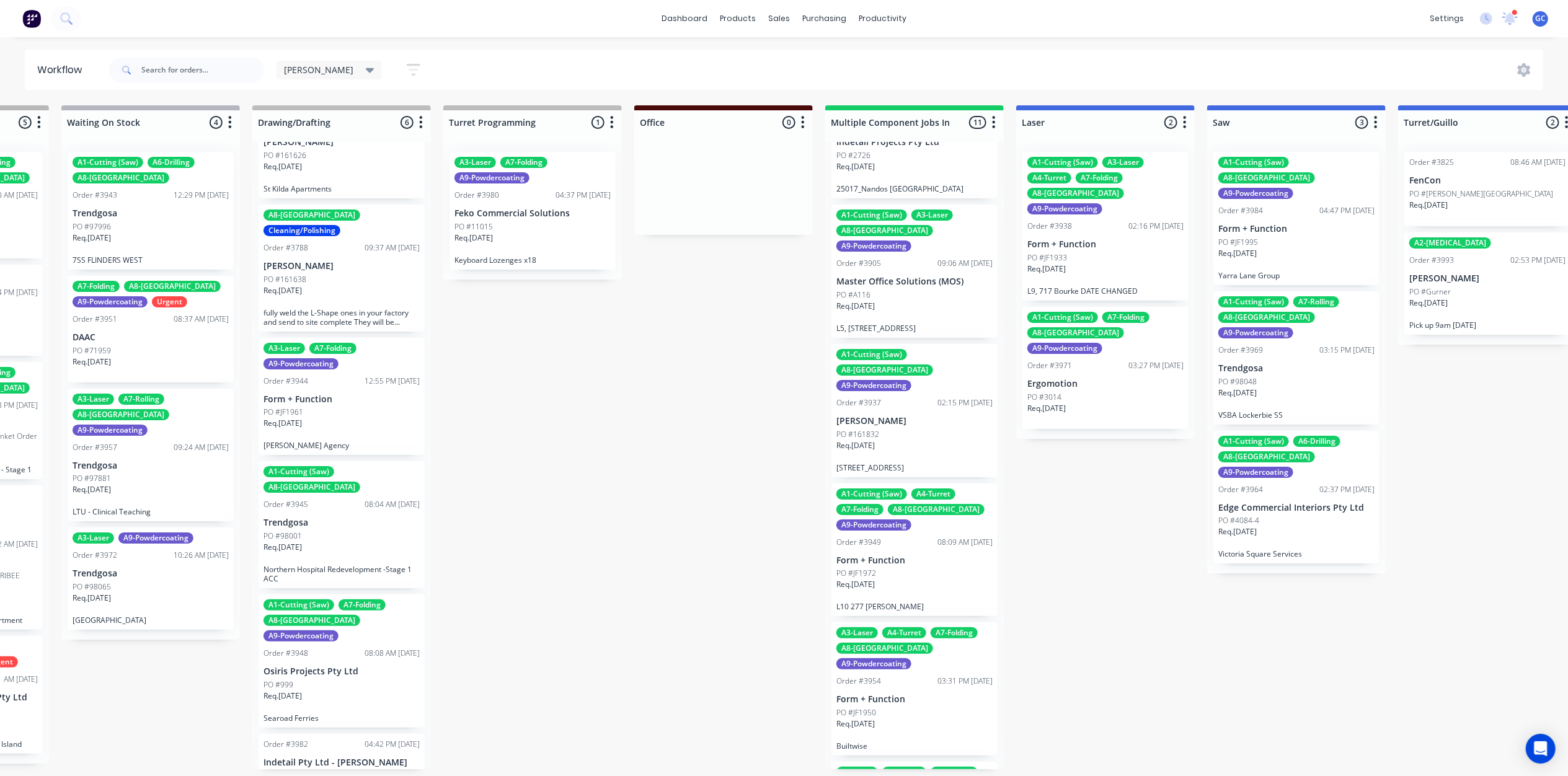
scroll to position [496, 0]
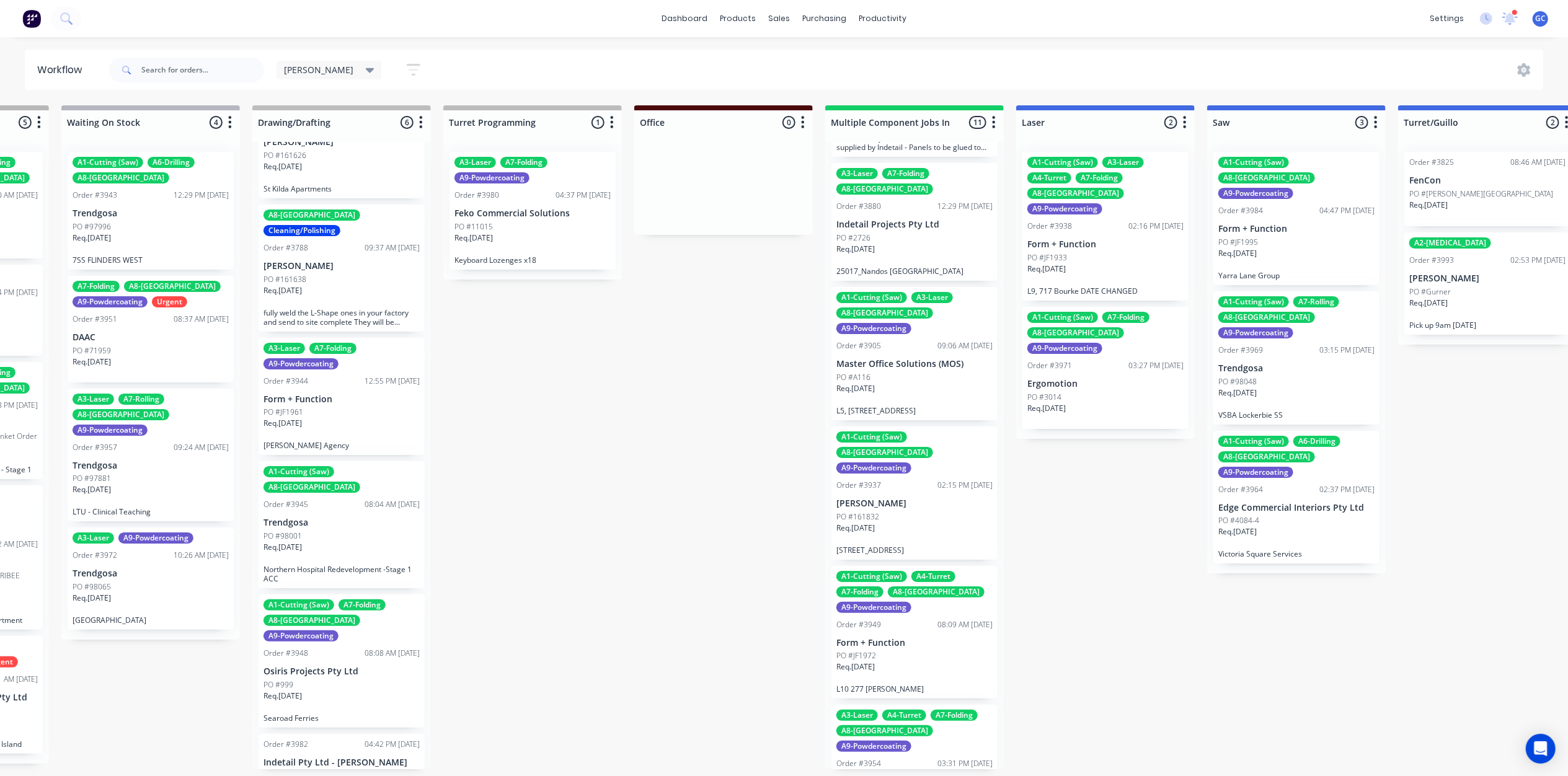
click at [918, 383] on div "Req. [DATE]" at bounding box center [914, 393] width 156 height 21
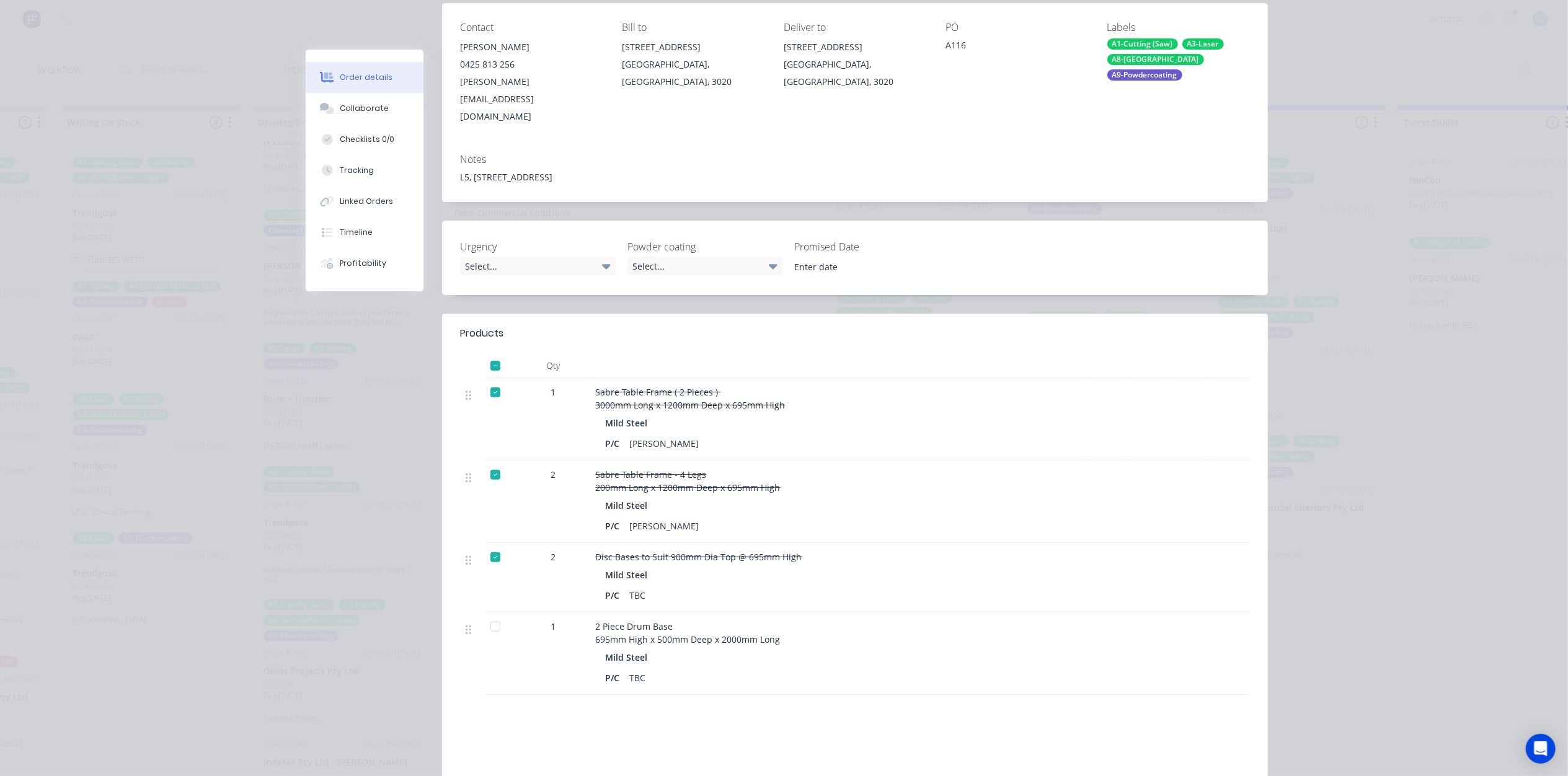
scroll to position [0, 0]
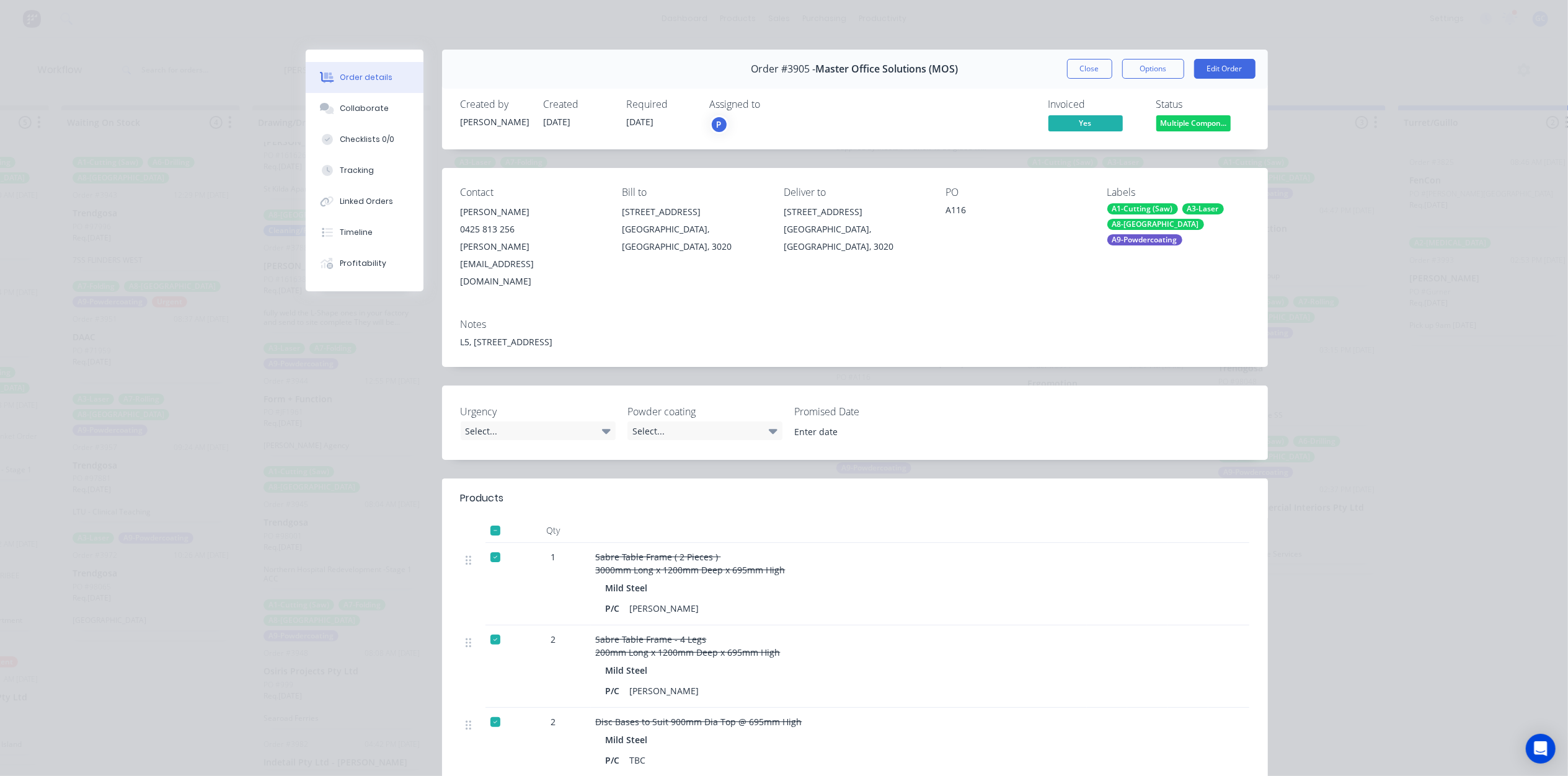
click at [1172, 132] on button "Multiple Compon..." at bounding box center [1193, 124] width 74 height 18
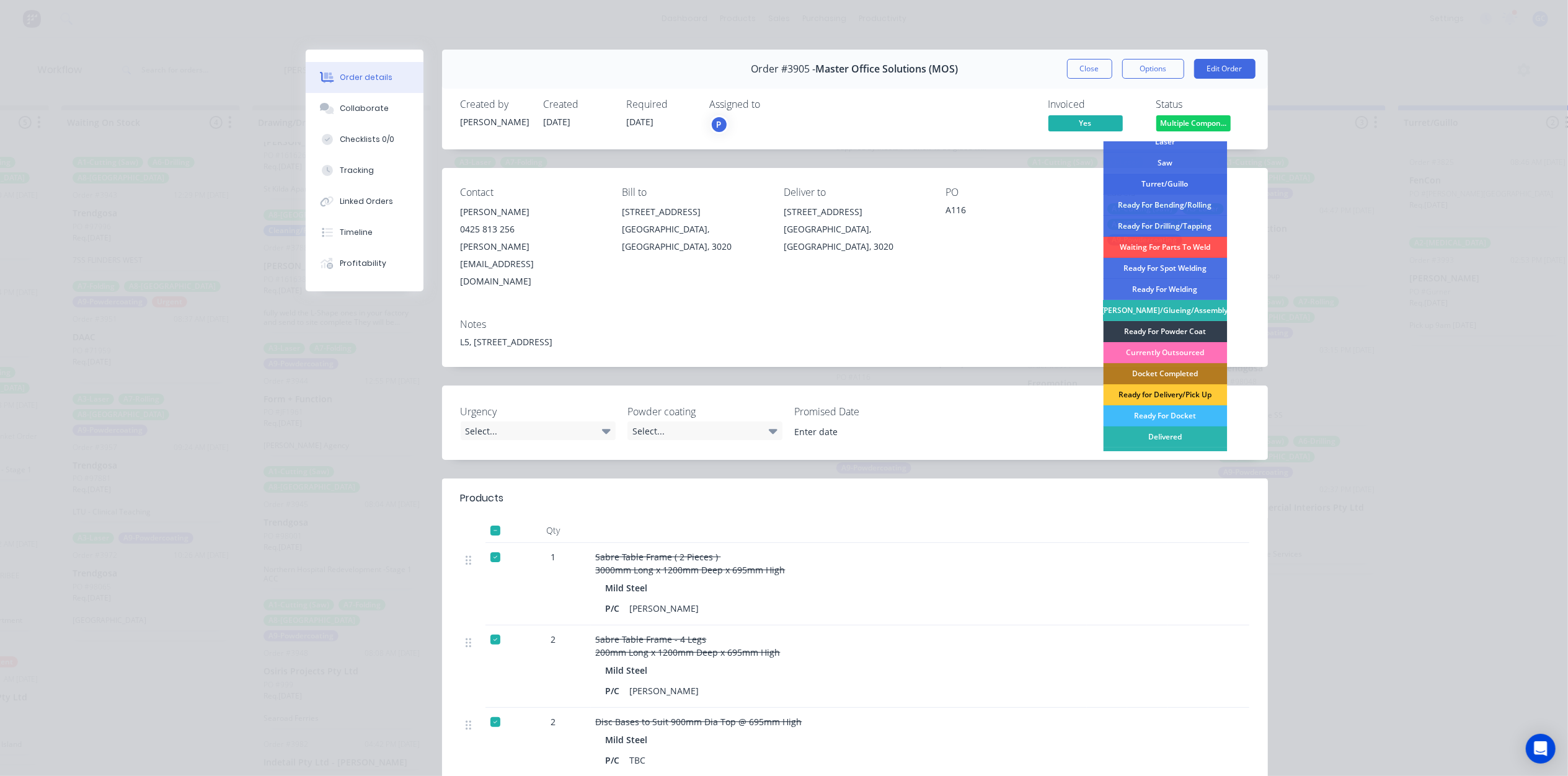
scroll to position [165, 0]
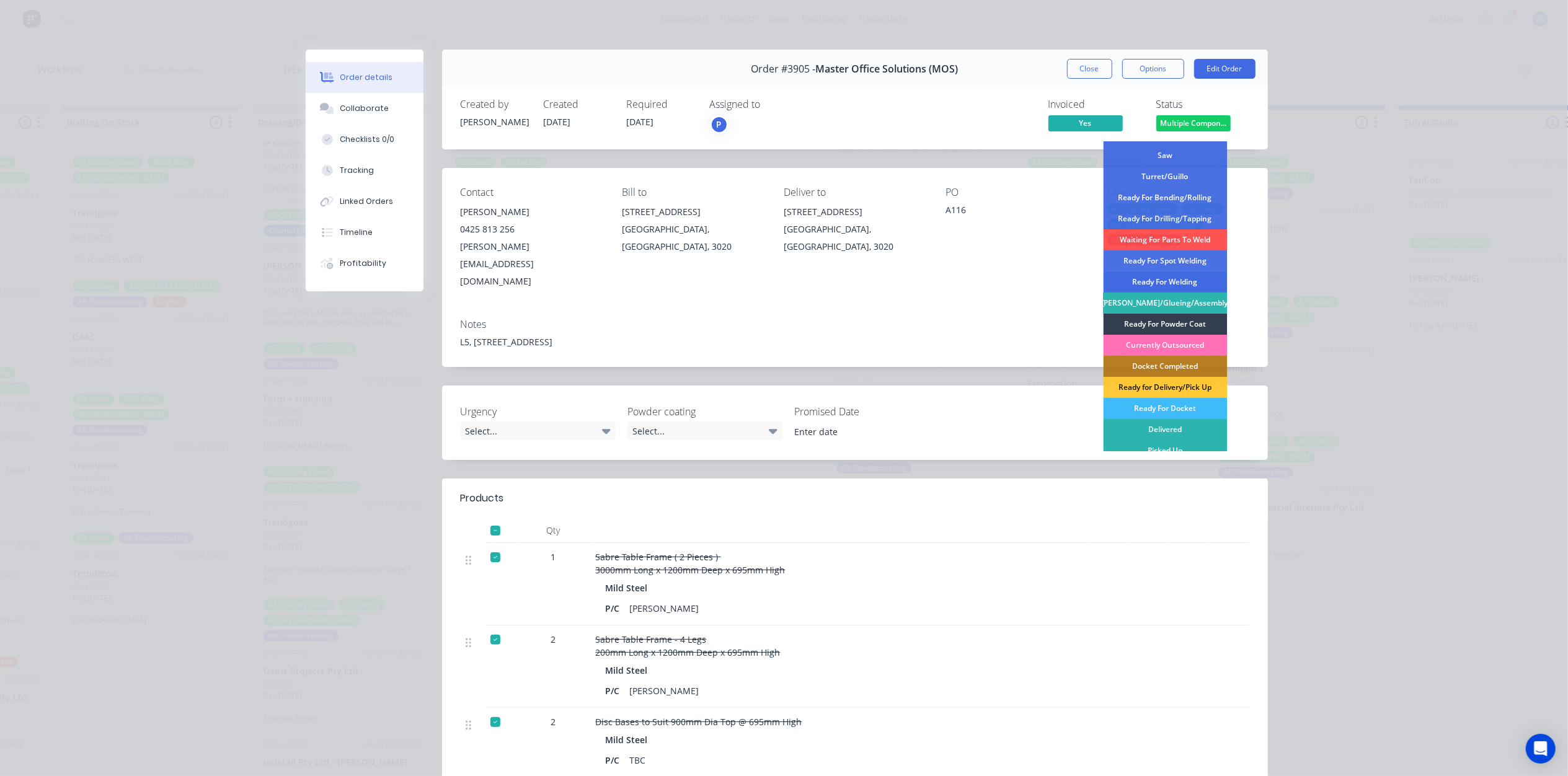
click at [1154, 284] on div "Ready For Welding" at bounding box center [1165, 281] width 124 height 21
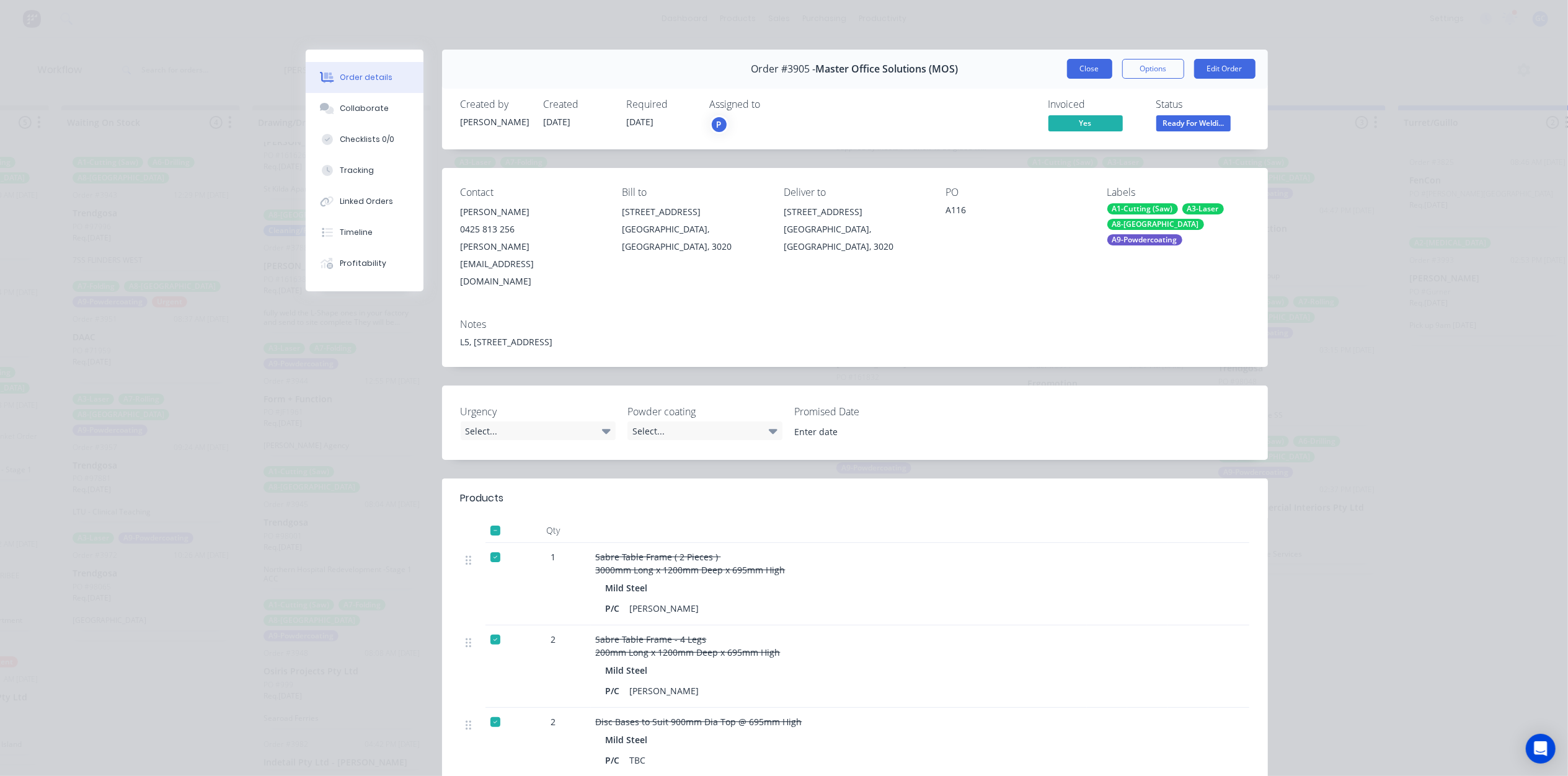
click at [1100, 78] on button "Close" at bounding box center [1090, 69] width 45 height 20
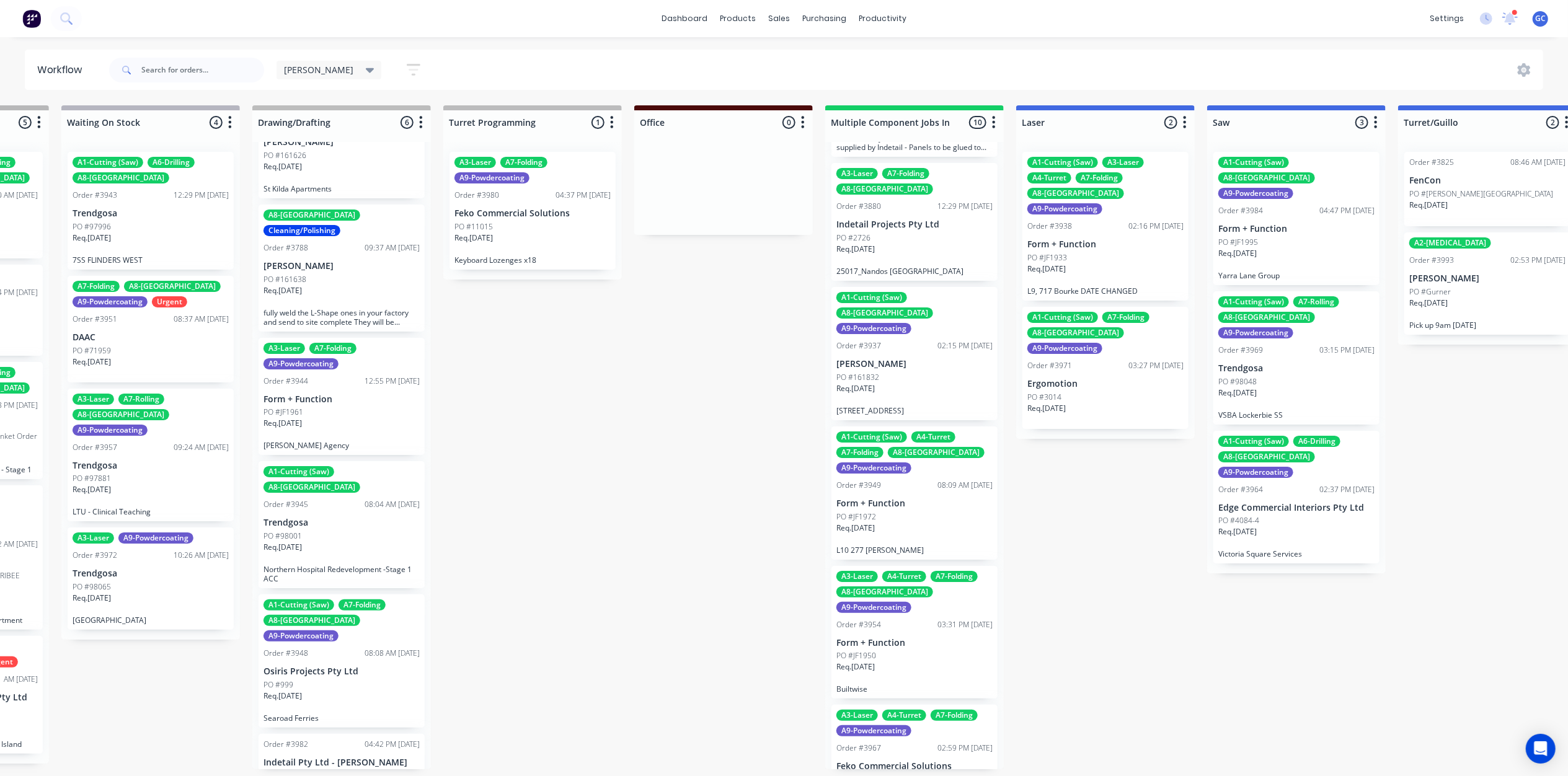
click at [916, 426] on div "A1-Cutting (Saw) A4-Turret A7-Folding A8-Welding A9-Powdercoating Order #3949 0…" at bounding box center [915, 493] width 166 height 134
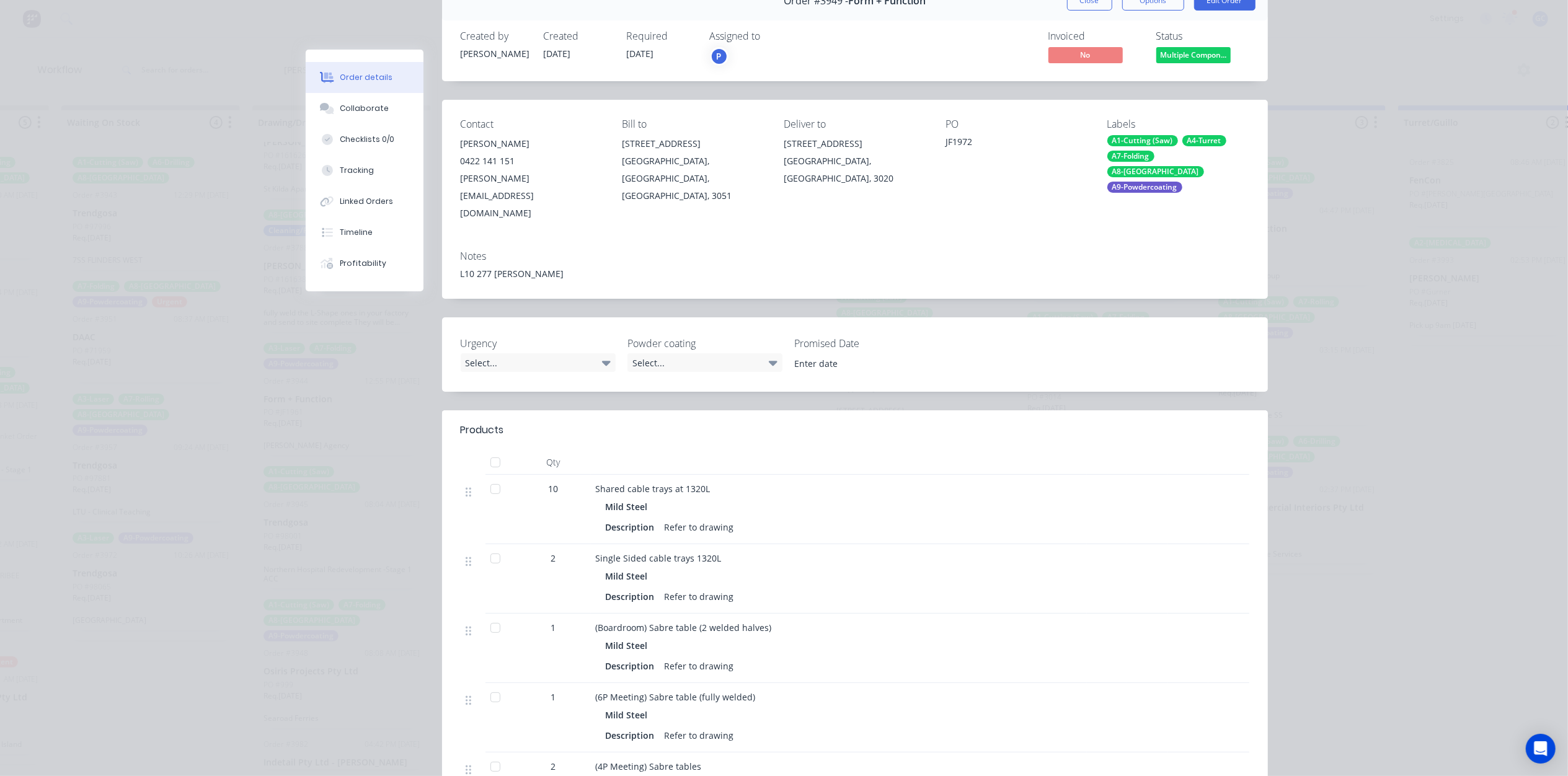
scroll to position [0, 0]
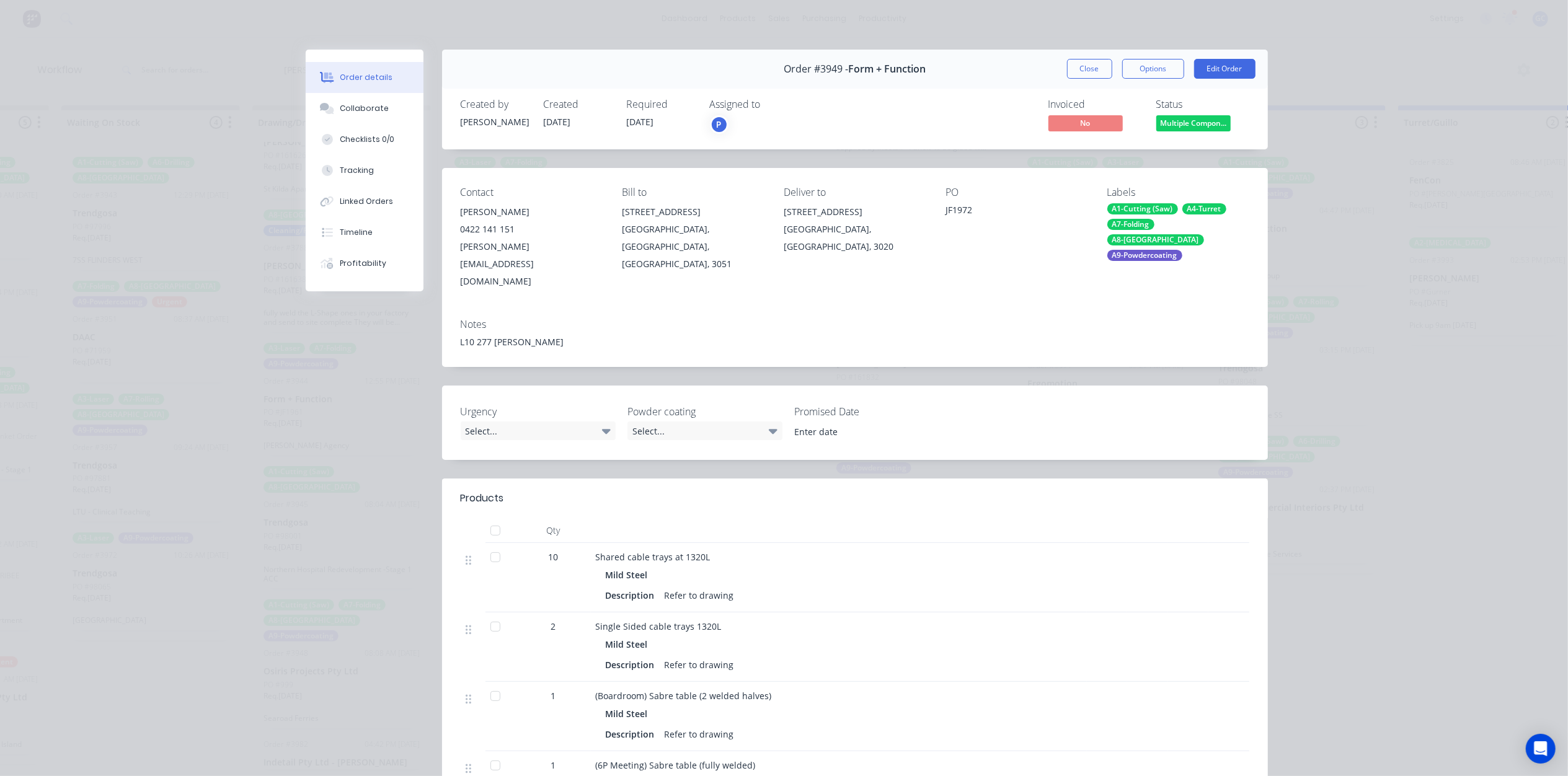
click at [1067, 77] on button "Close" at bounding box center [1090, 69] width 45 height 20
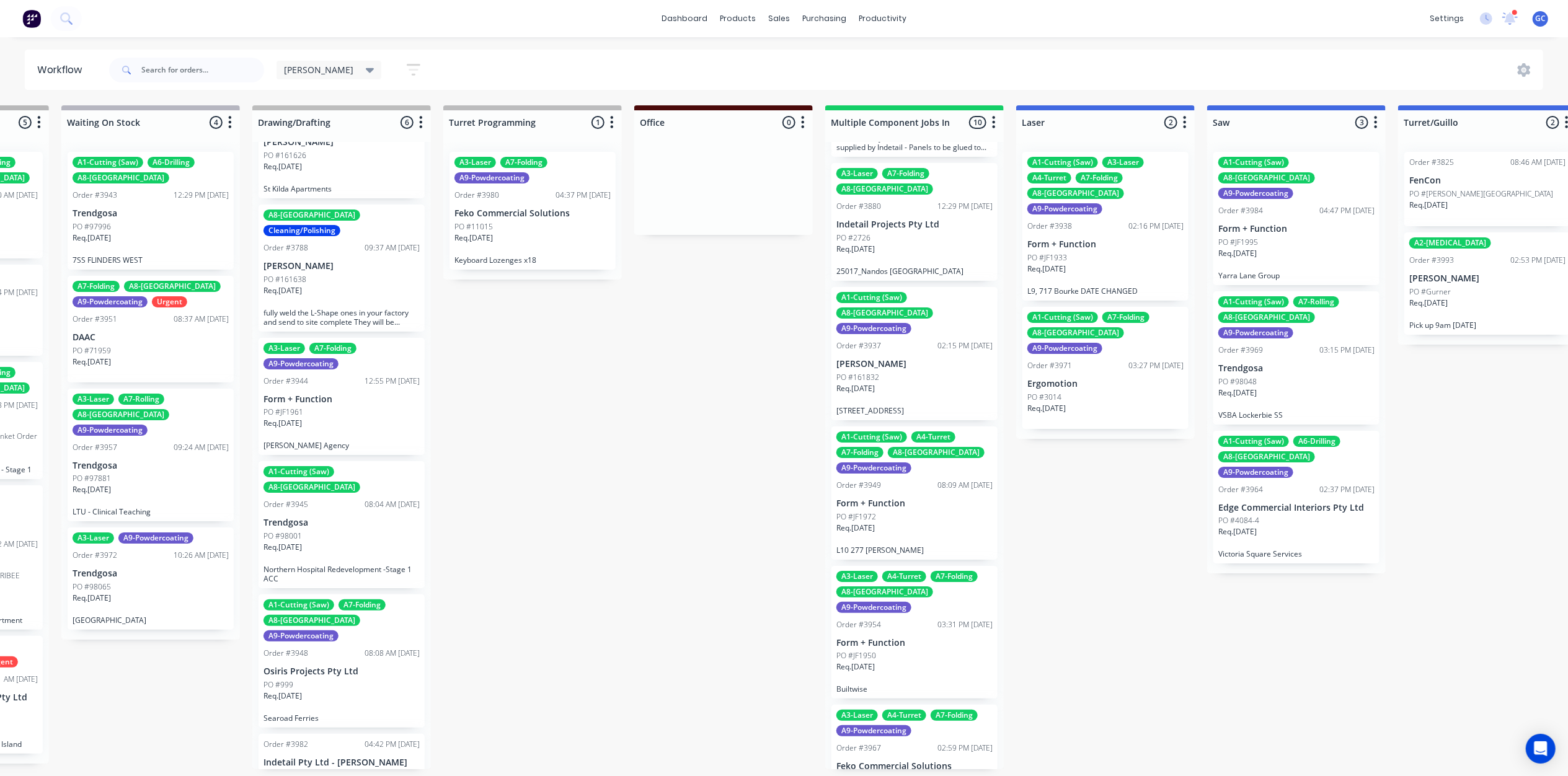
click at [910, 406] on p "[STREET_ADDRESS]" at bounding box center [914, 411] width 156 height 9
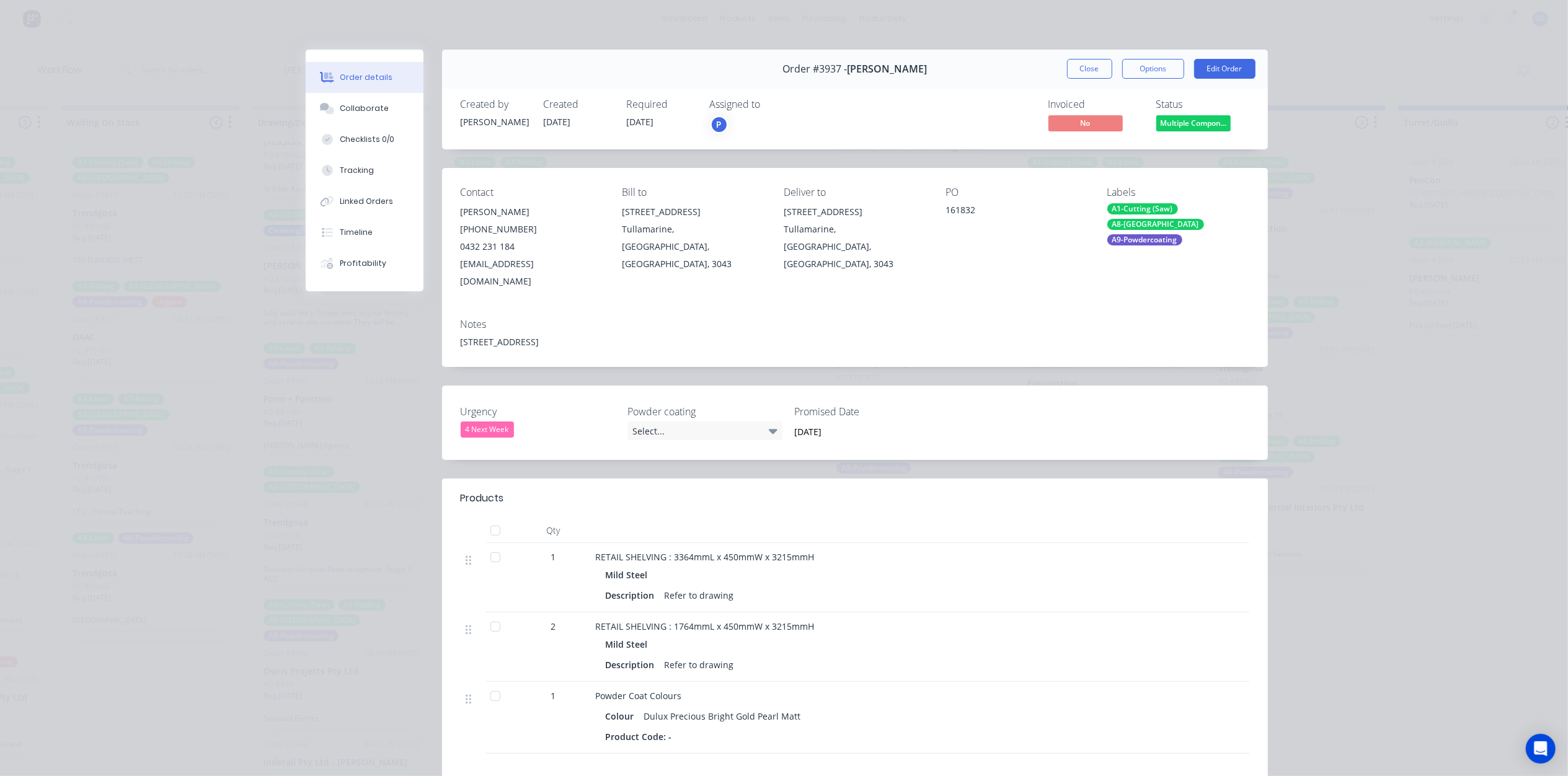
click at [1177, 123] on span "Multiple Compon..." at bounding box center [1193, 123] width 74 height 16
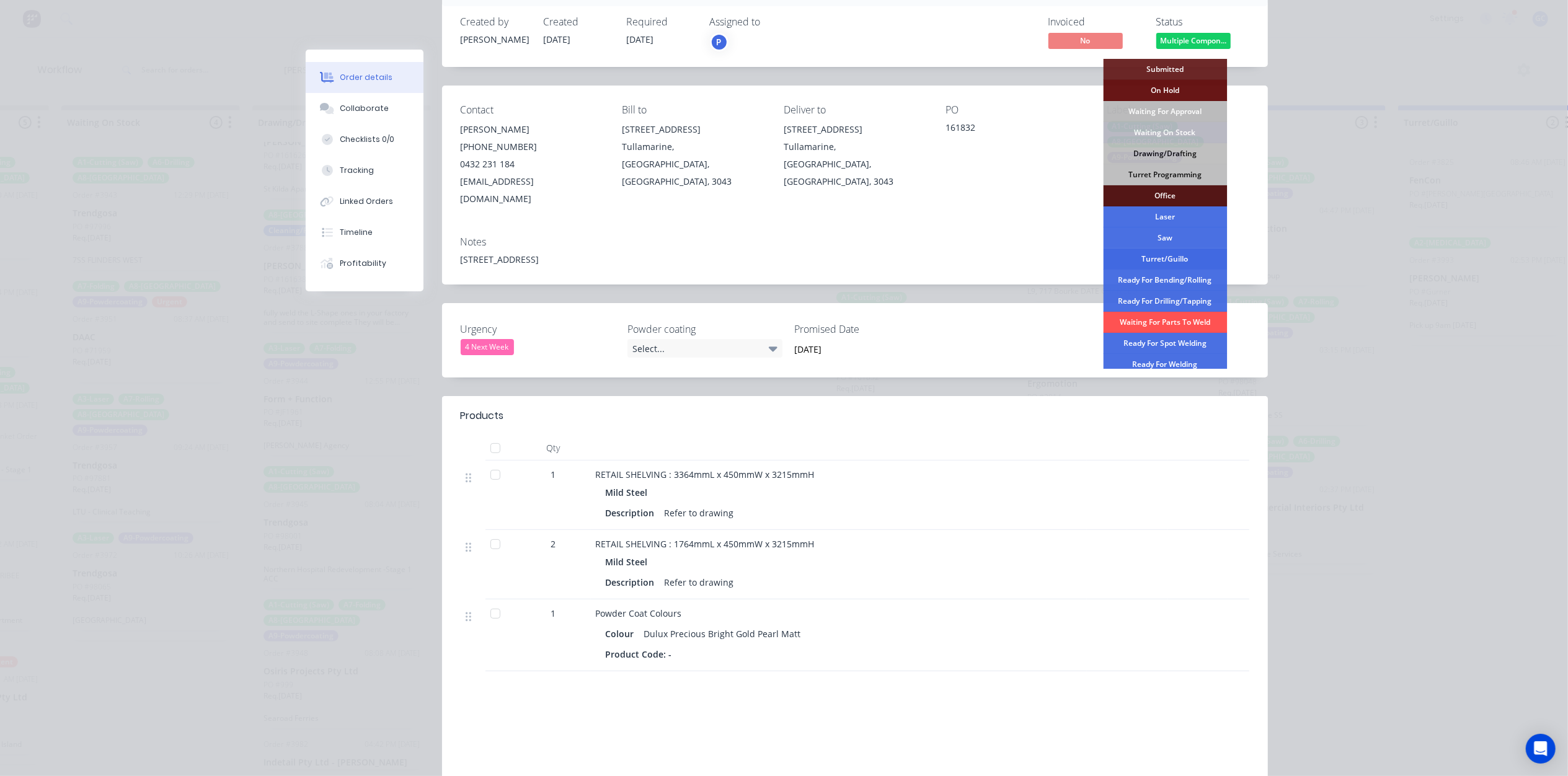
scroll to position [83, 0]
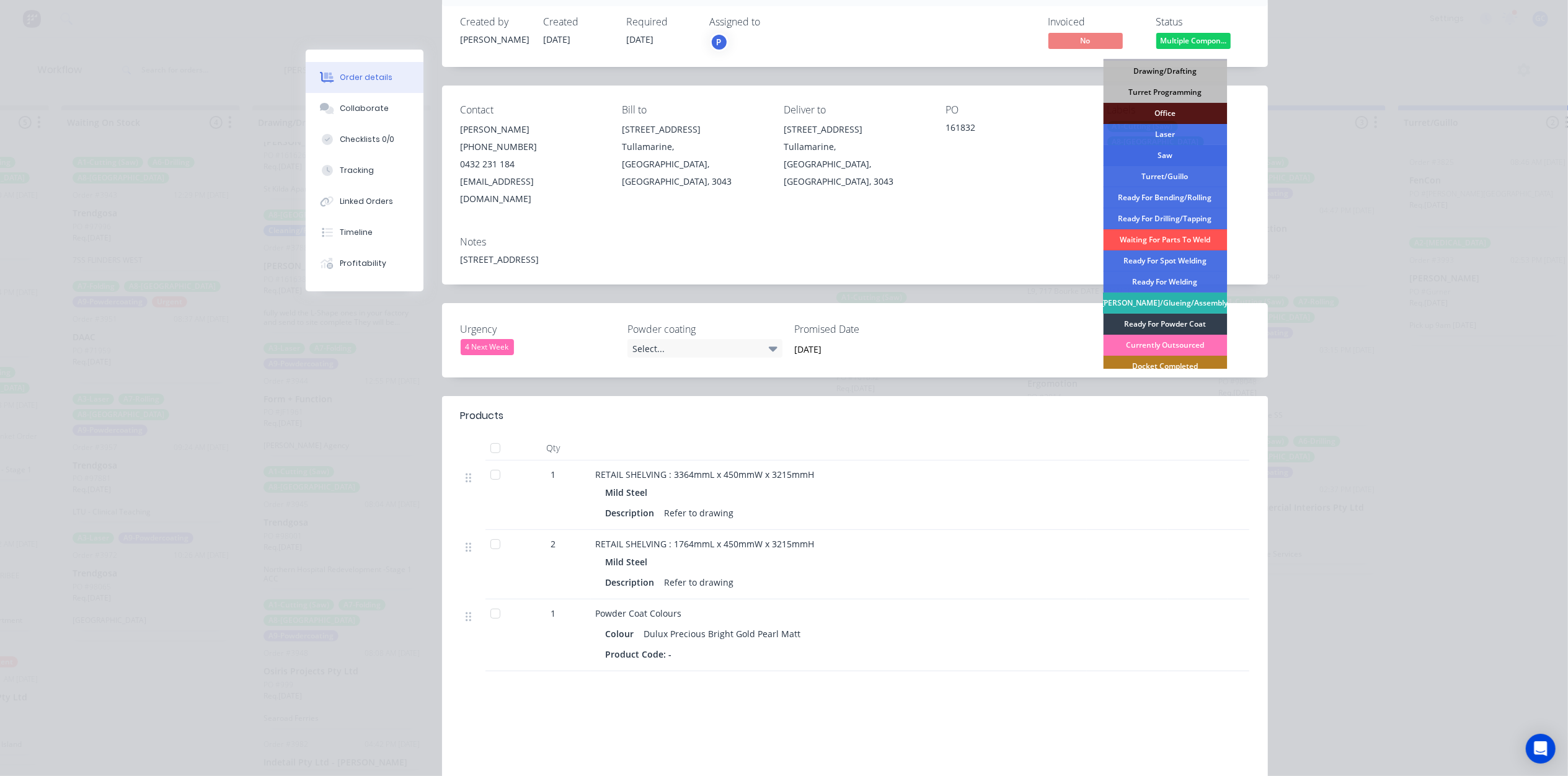
click at [1163, 153] on div "Saw" at bounding box center [1165, 155] width 124 height 21
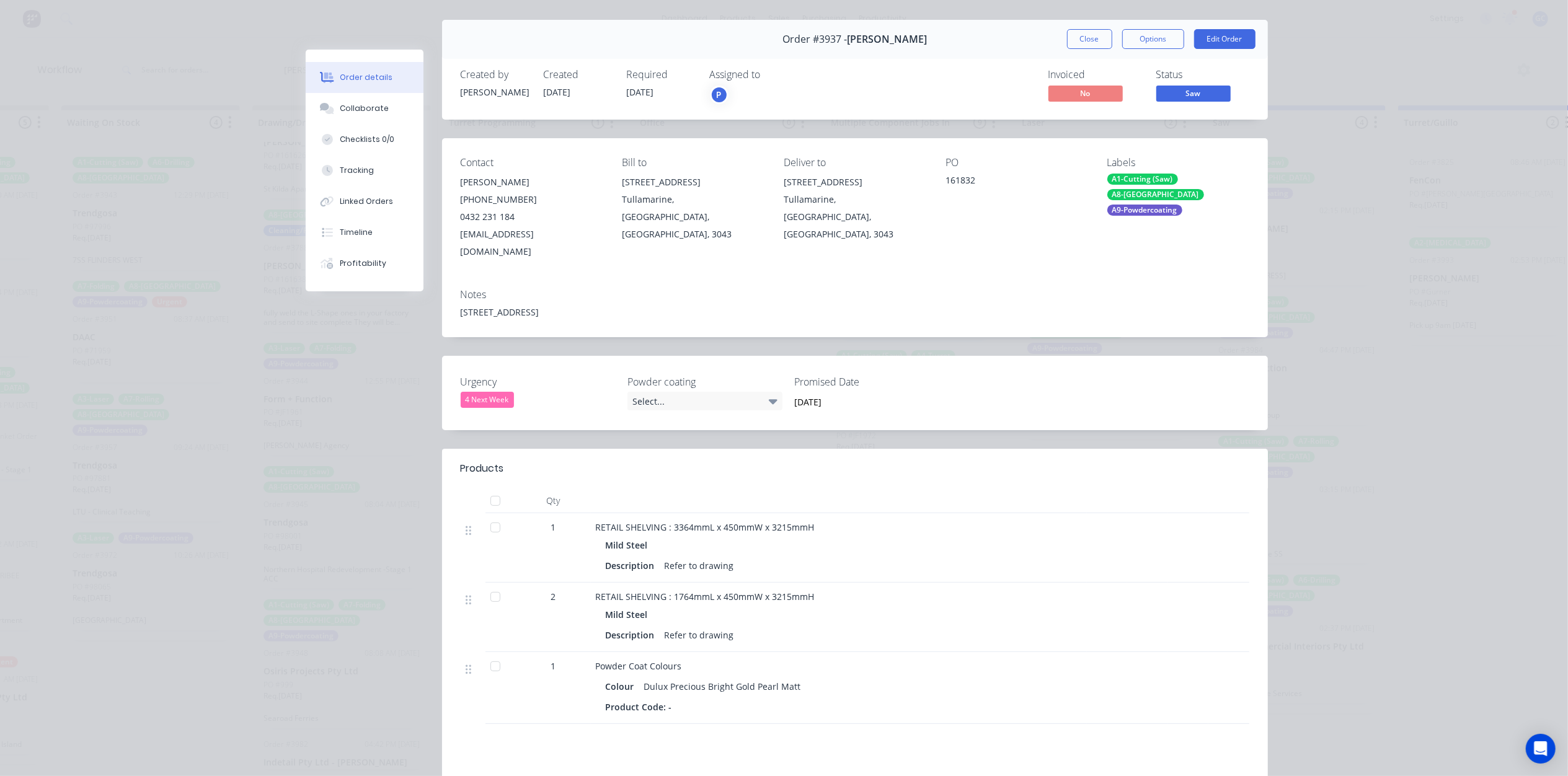
scroll to position [0, 0]
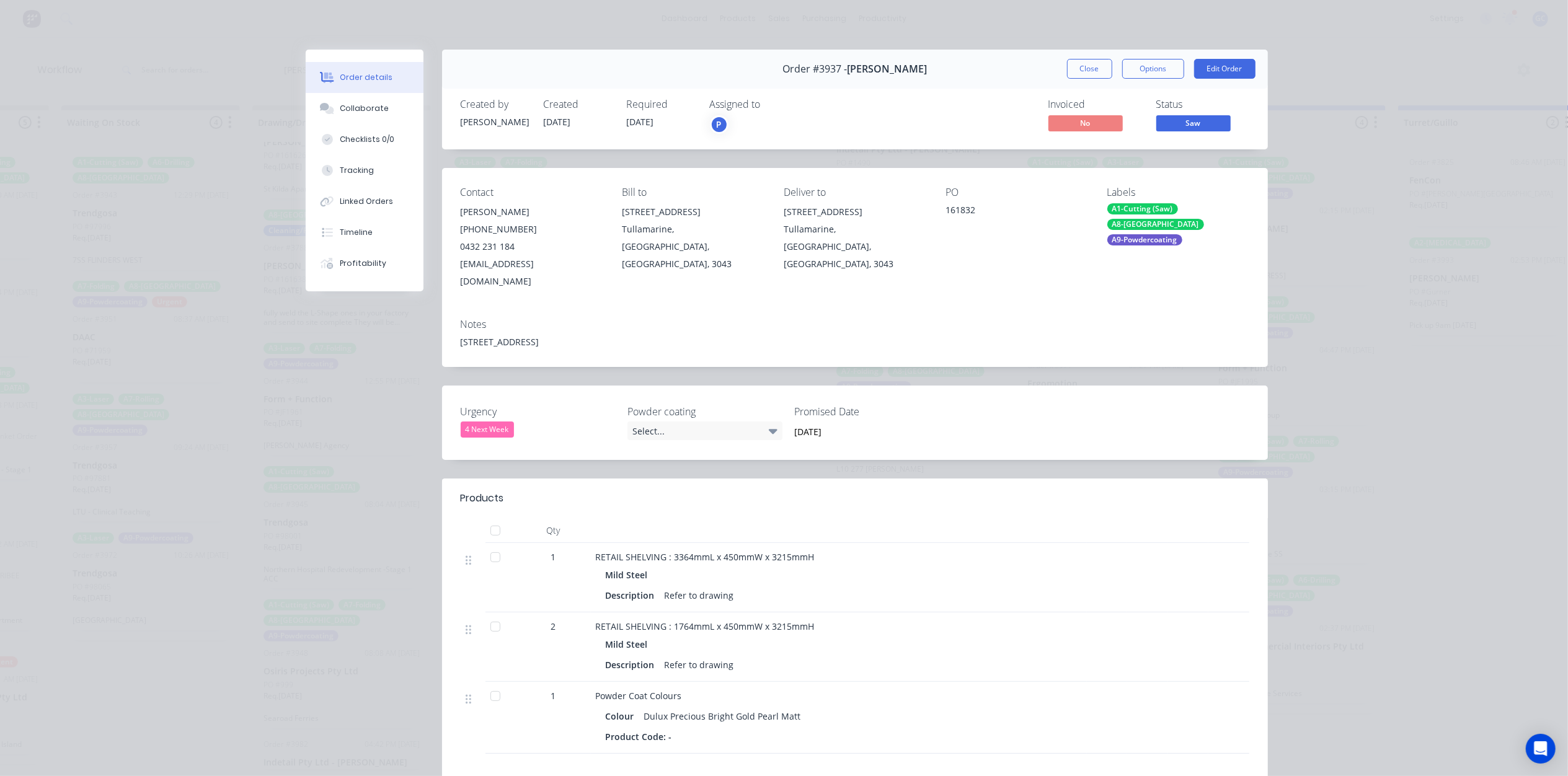
click at [1090, 67] on button "Close" at bounding box center [1090, 69] width 45 height 20
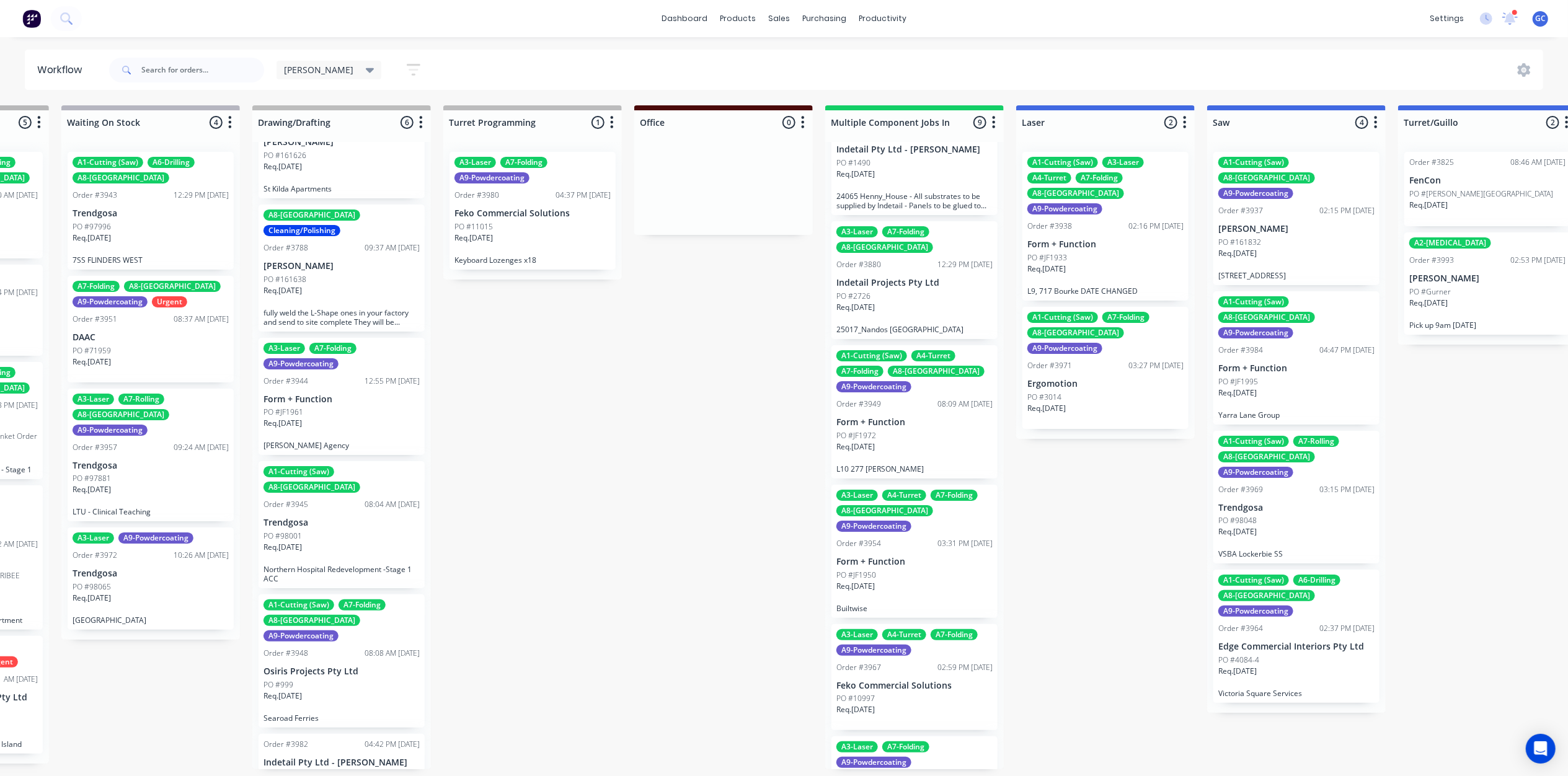
scroll to position [6, 538]
click at [906, 490] on div "A3-Laser A4-Turret A7-Folding A8-Welding A9-Powdercoating Order #3954 03:31 PM …" at bounding box center [915, 552] width 166 height 134
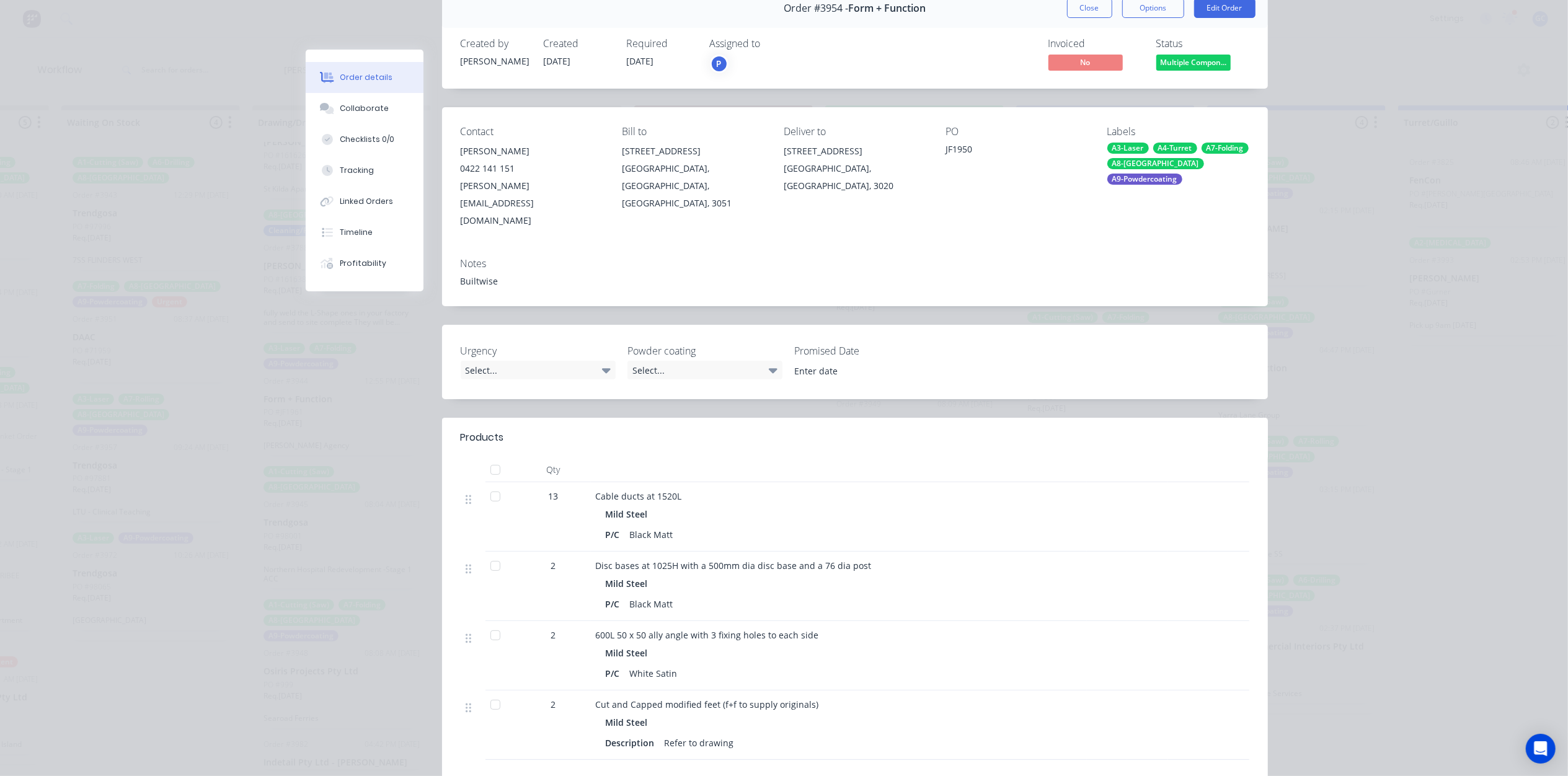
scroll to position [0, 0]
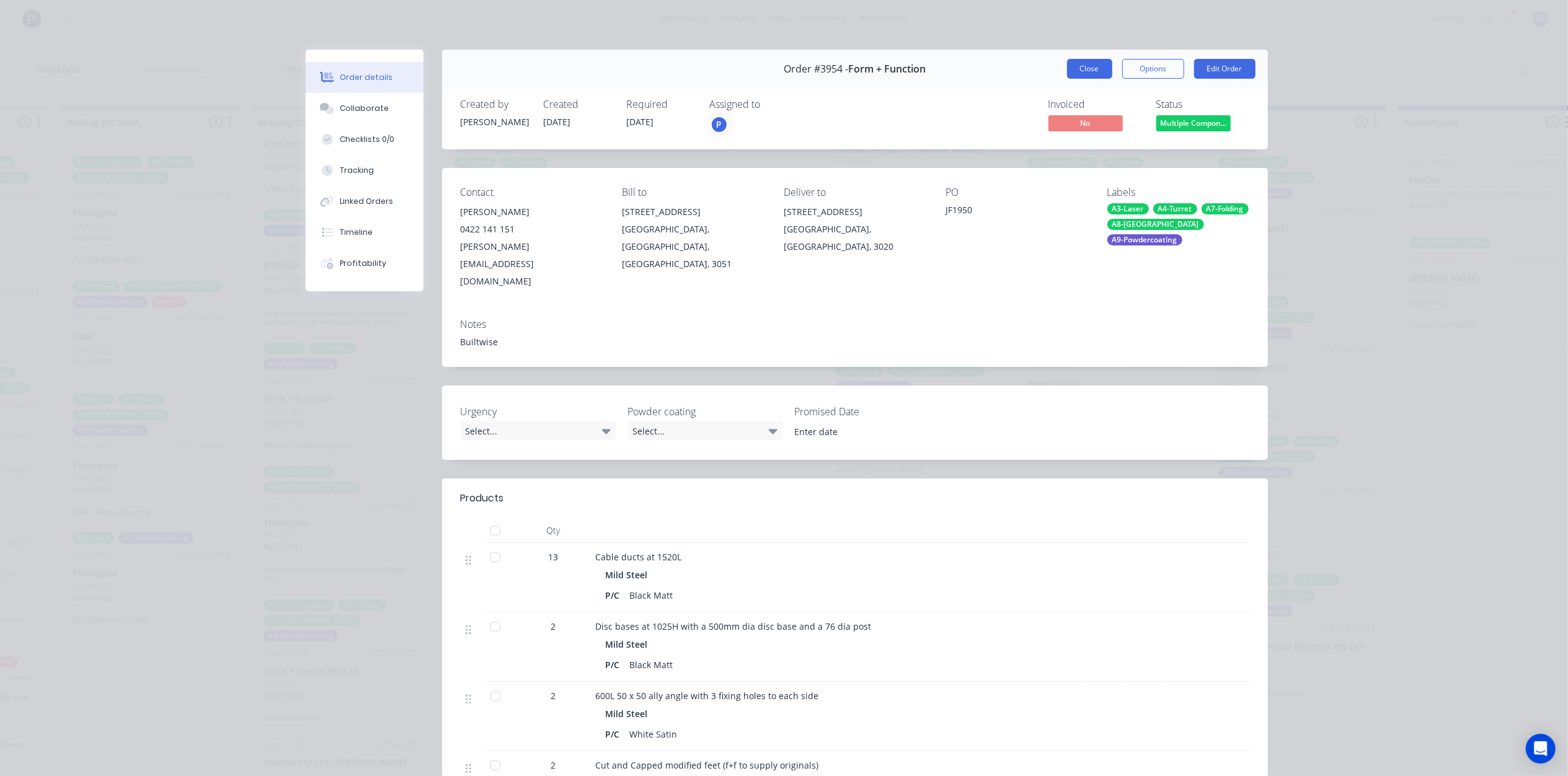
click at [1090, 76] on button "Close" at bounding box center [1090, 69] width 45 height 20
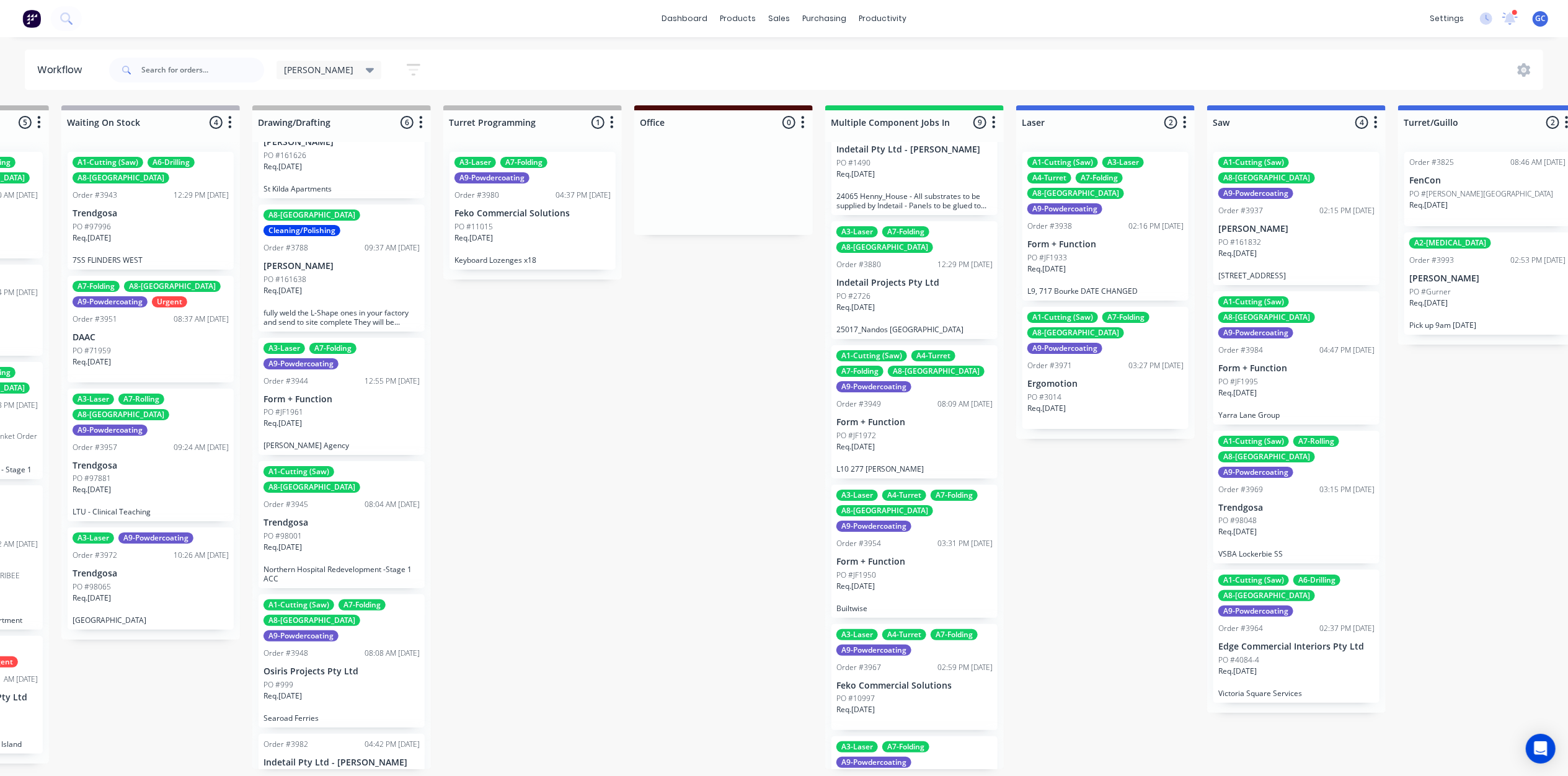
click at [923, 624] on div "A3-Laser A4-Turret A7-Folding A9-Powdercoating Order #3967 02:59 PM [DATE] Feko…" at bounding box center [915, 678] width 166 height 107
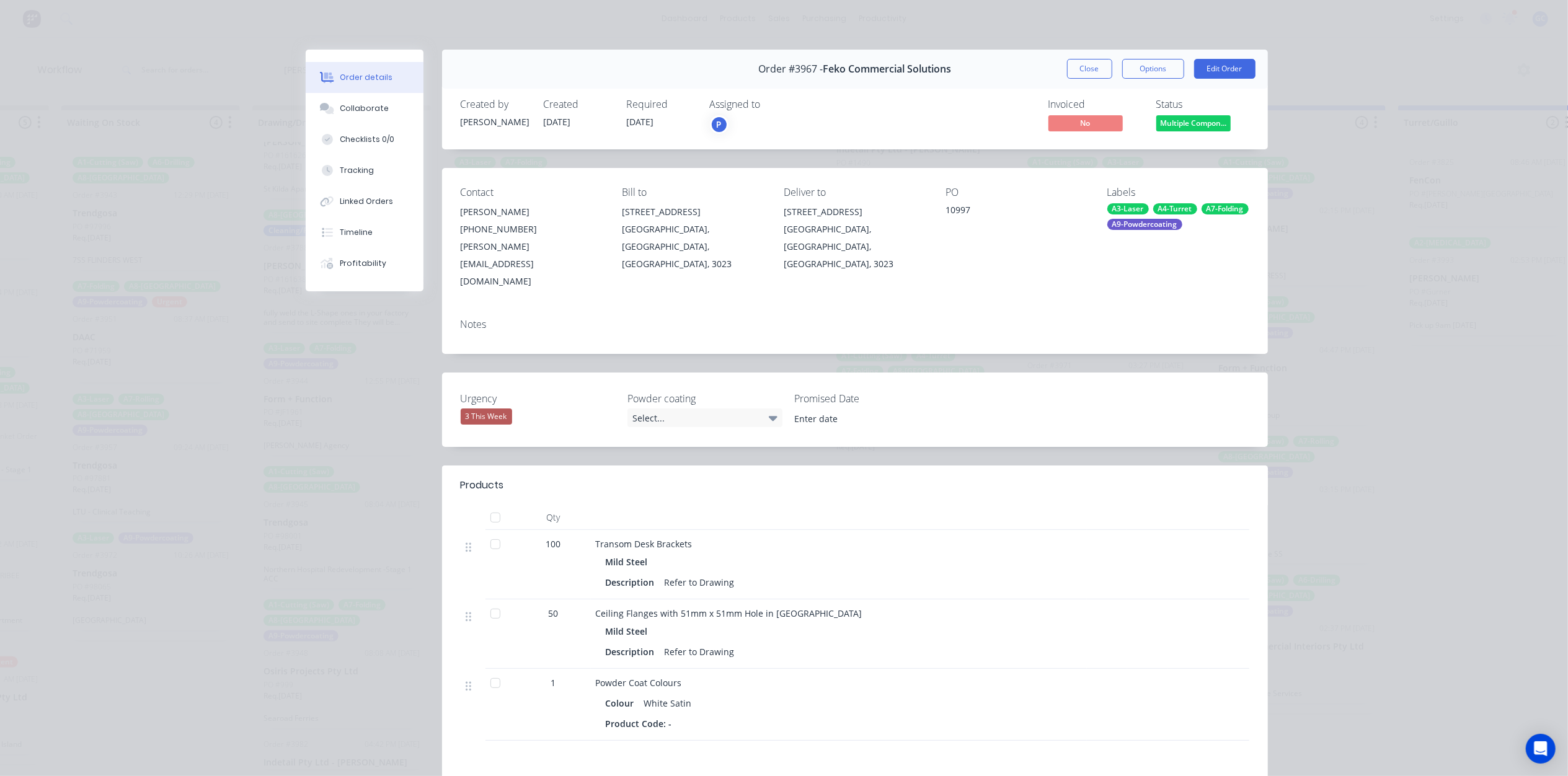
click at [1182, 122] on span "Multiple Compon..." at bounding box center [1193, 123] width 74 height 16
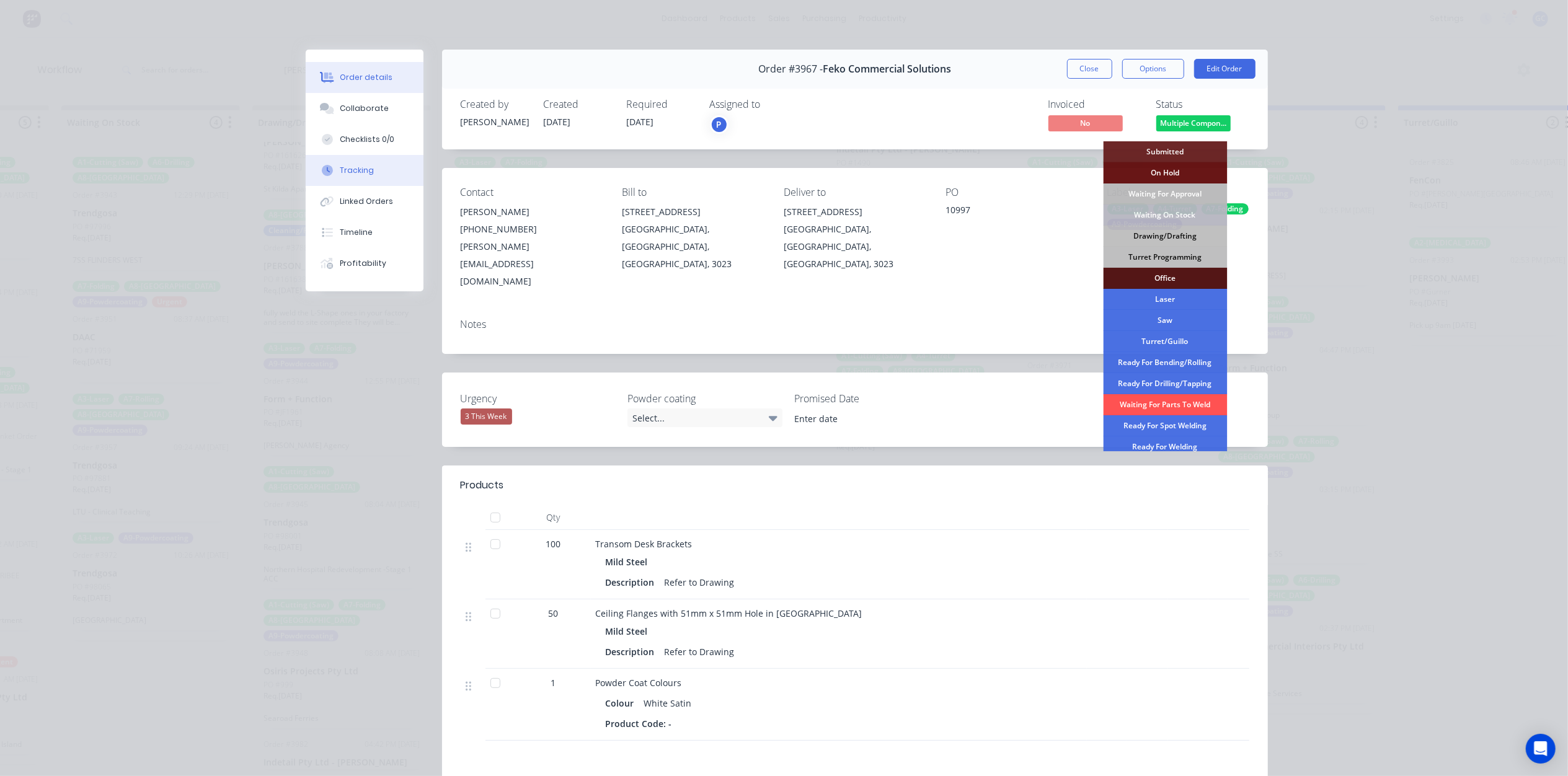
click at [366, 170] on button "Tracking" at bounding box center [364, 170] width 118 height 31
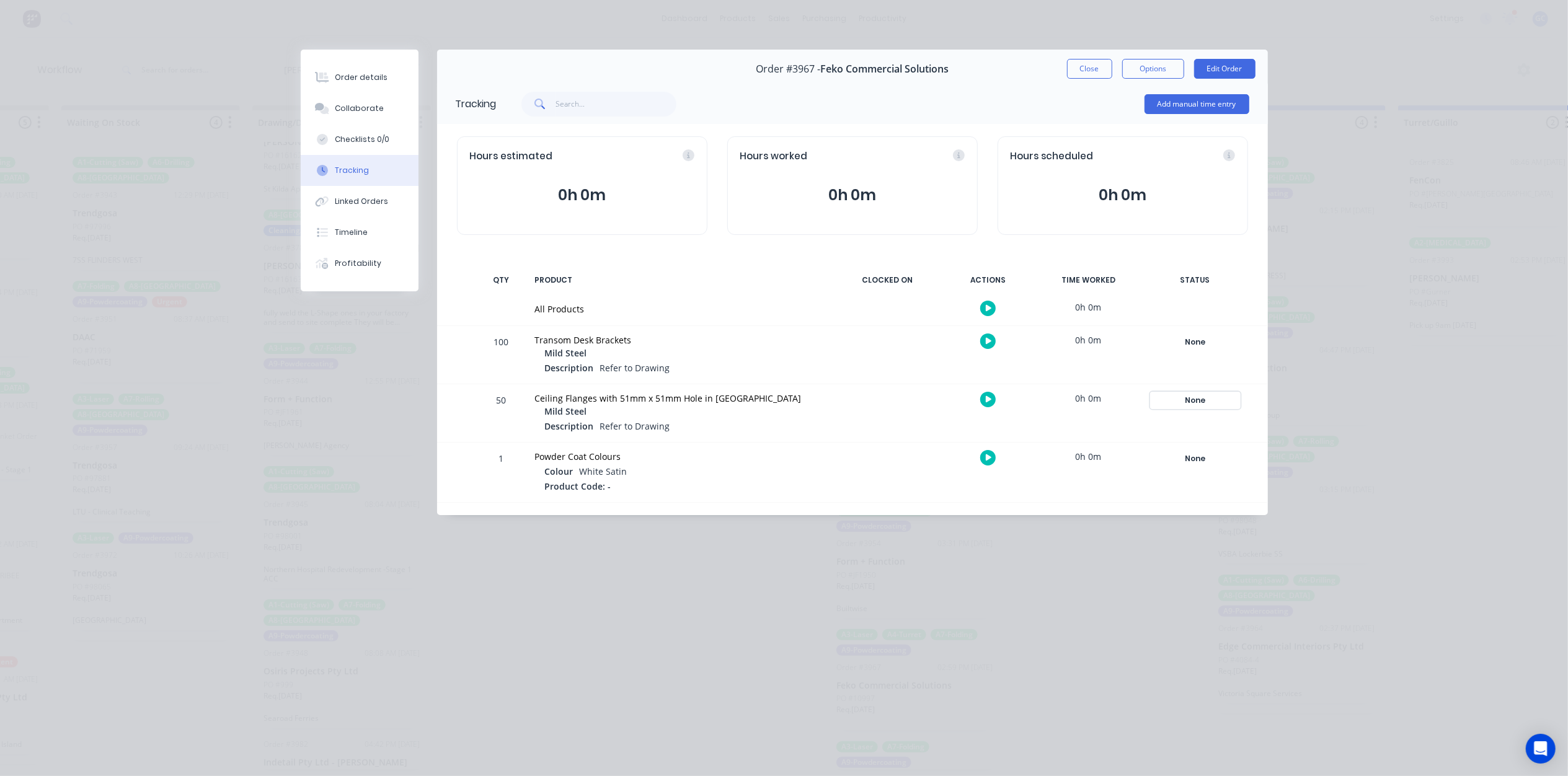
click at [1206, 400] on div "None" at bounding box center [1195, 400] width 89 height 16
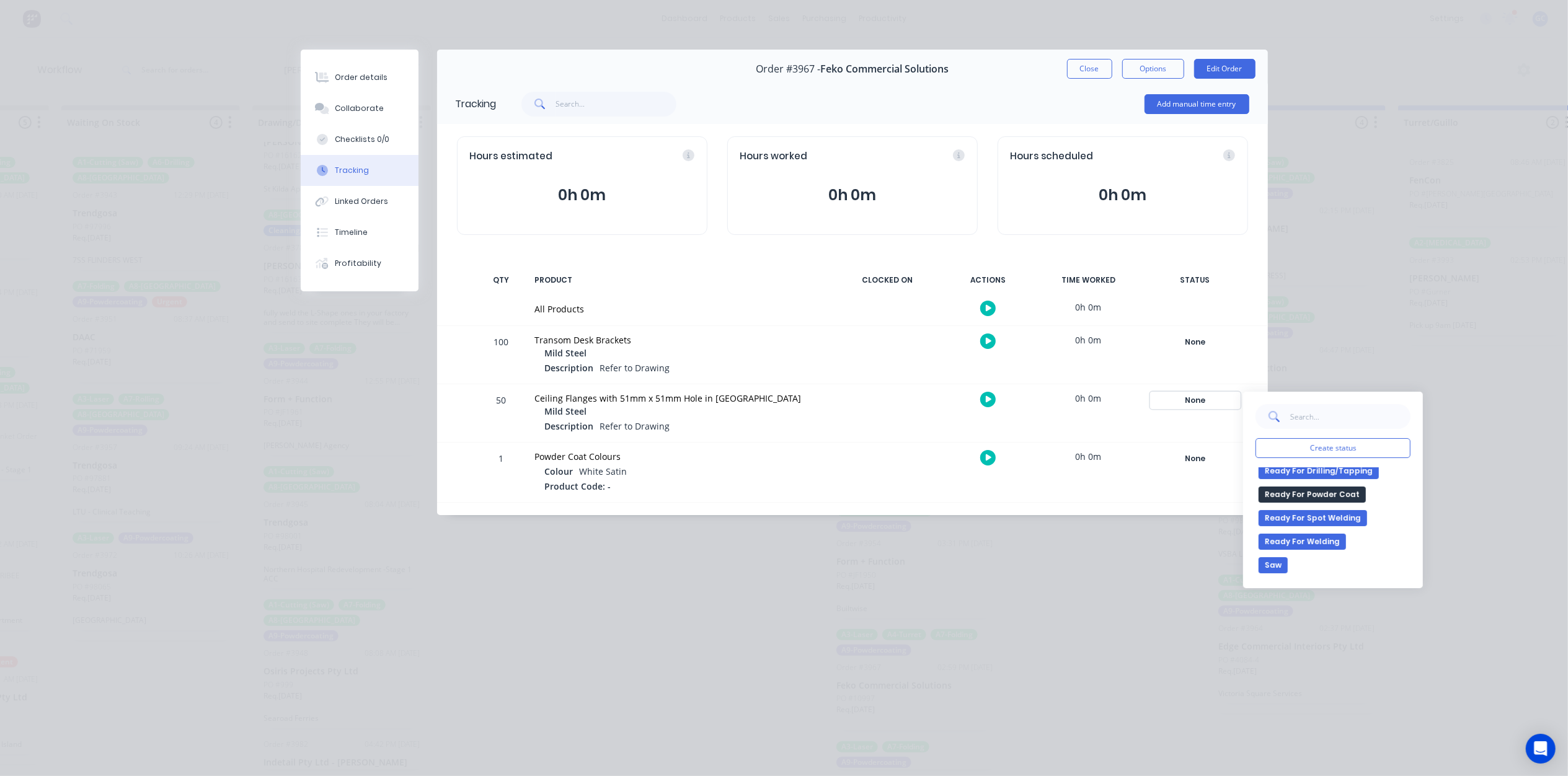
scroll to position [284, 0]
click at [1343, 522] on button "Ready For Powder Coat" at bounding box center [1313, 521] width 108 height 16
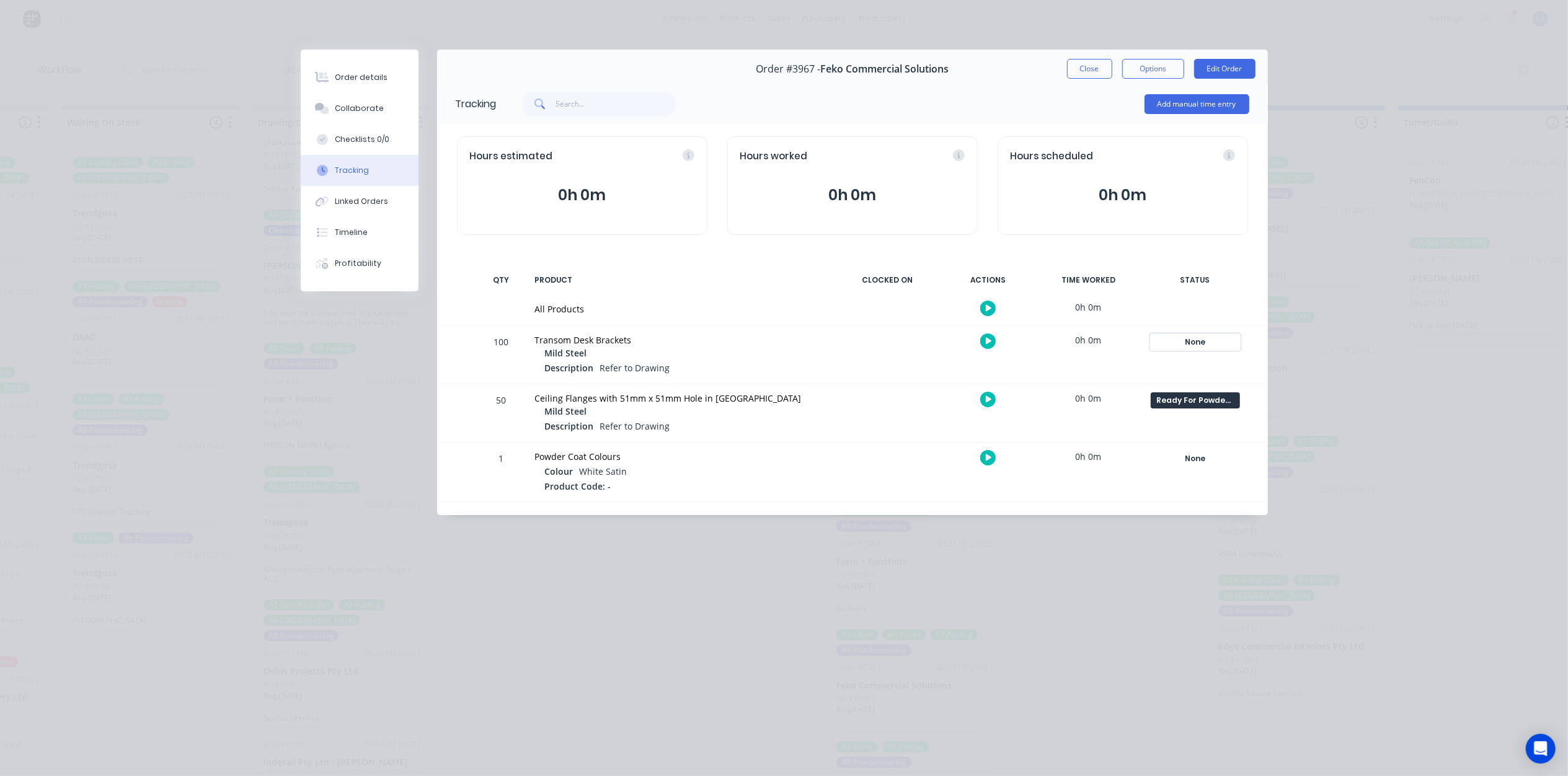
click at [1201, 336] on div "None" at bounding box center [1195, 342] width 89 height 16
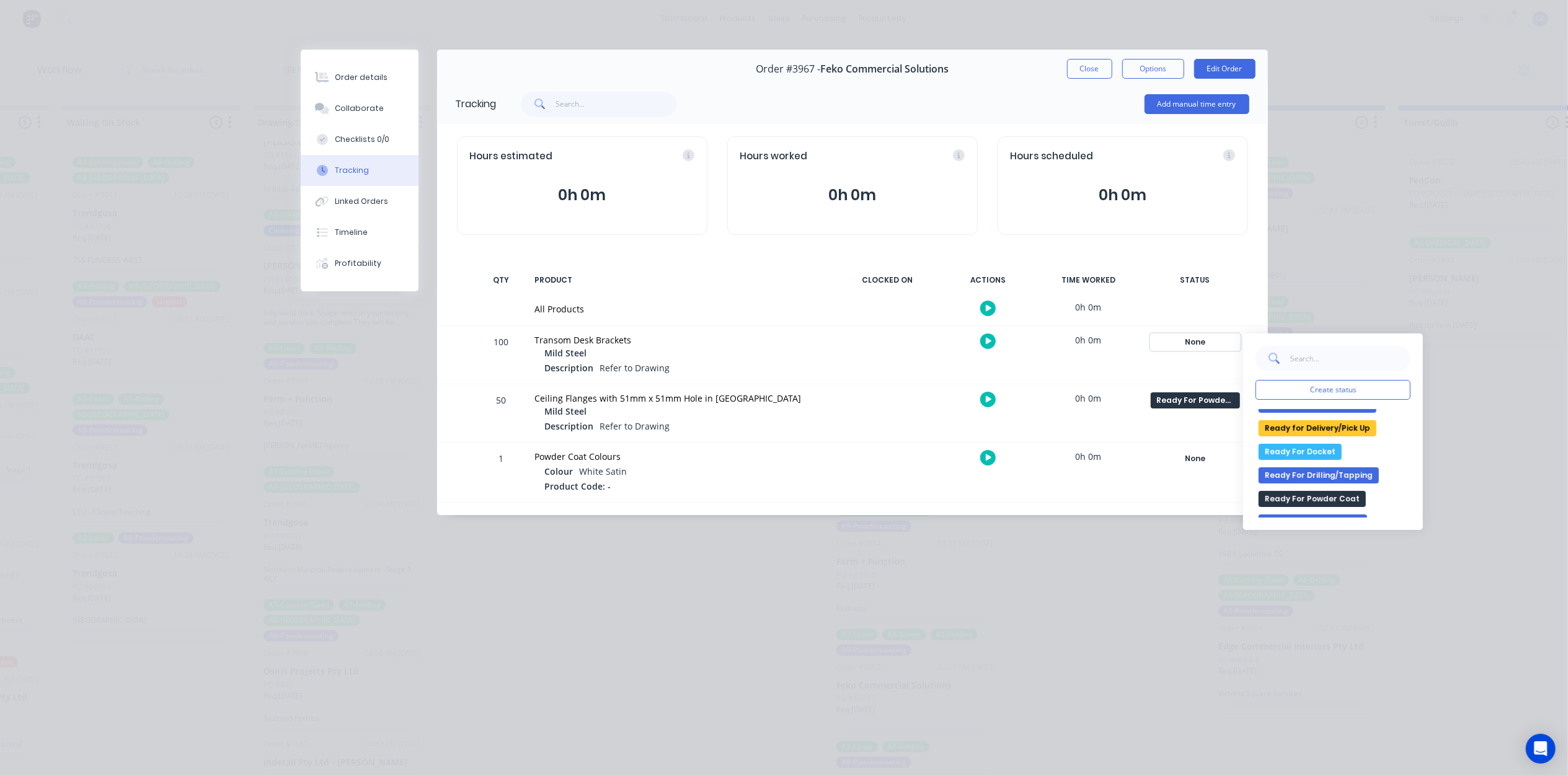
scroll to position [450, 0]
click at [1318, 513] on button "Waiting On Stock" at bounding box center [1299, 509] width 81 height 16
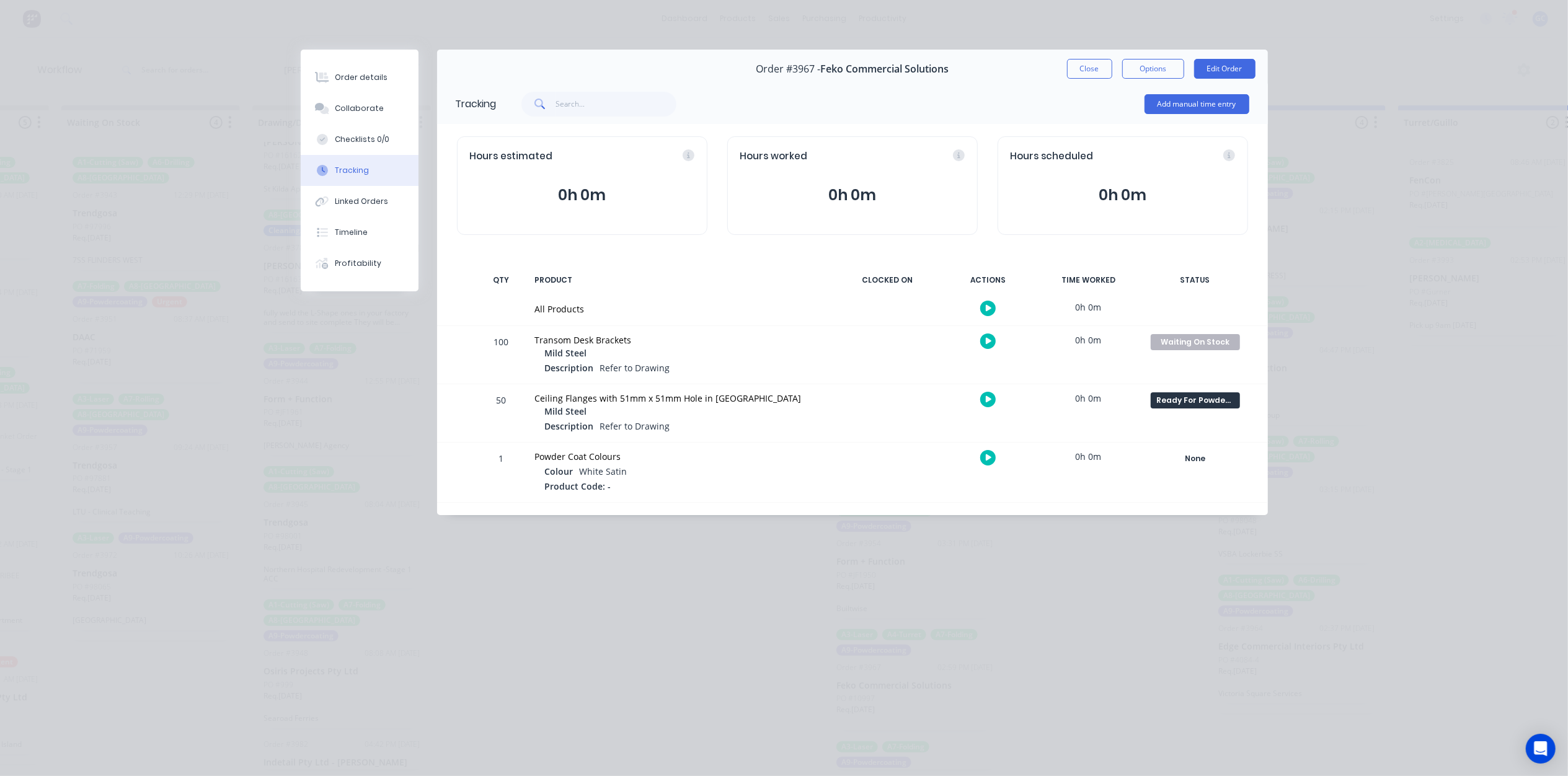
click at [1065, 598] on div "Order details Collaborate Checklists 0/0 Tracking Linked Orders Timeline Profit…" at bounding box center [784, 388] width 1568 height 776
click at [1104, 66] on button "Close" at bounding box center [1090, 69] width 45 height 20
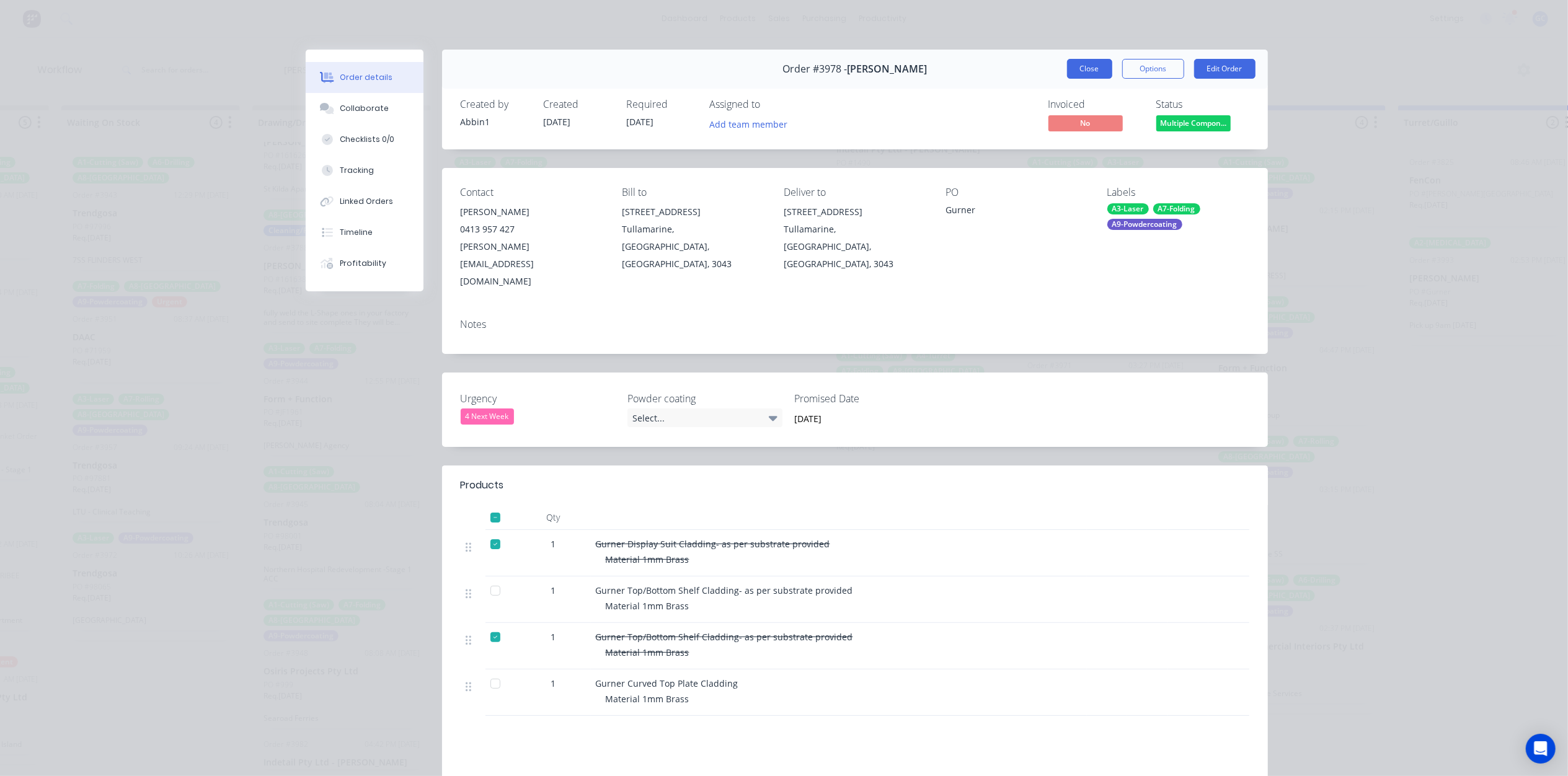
click at [1084, 68] on button "Close" at bounding box center [1090, 69] width 45 height 20
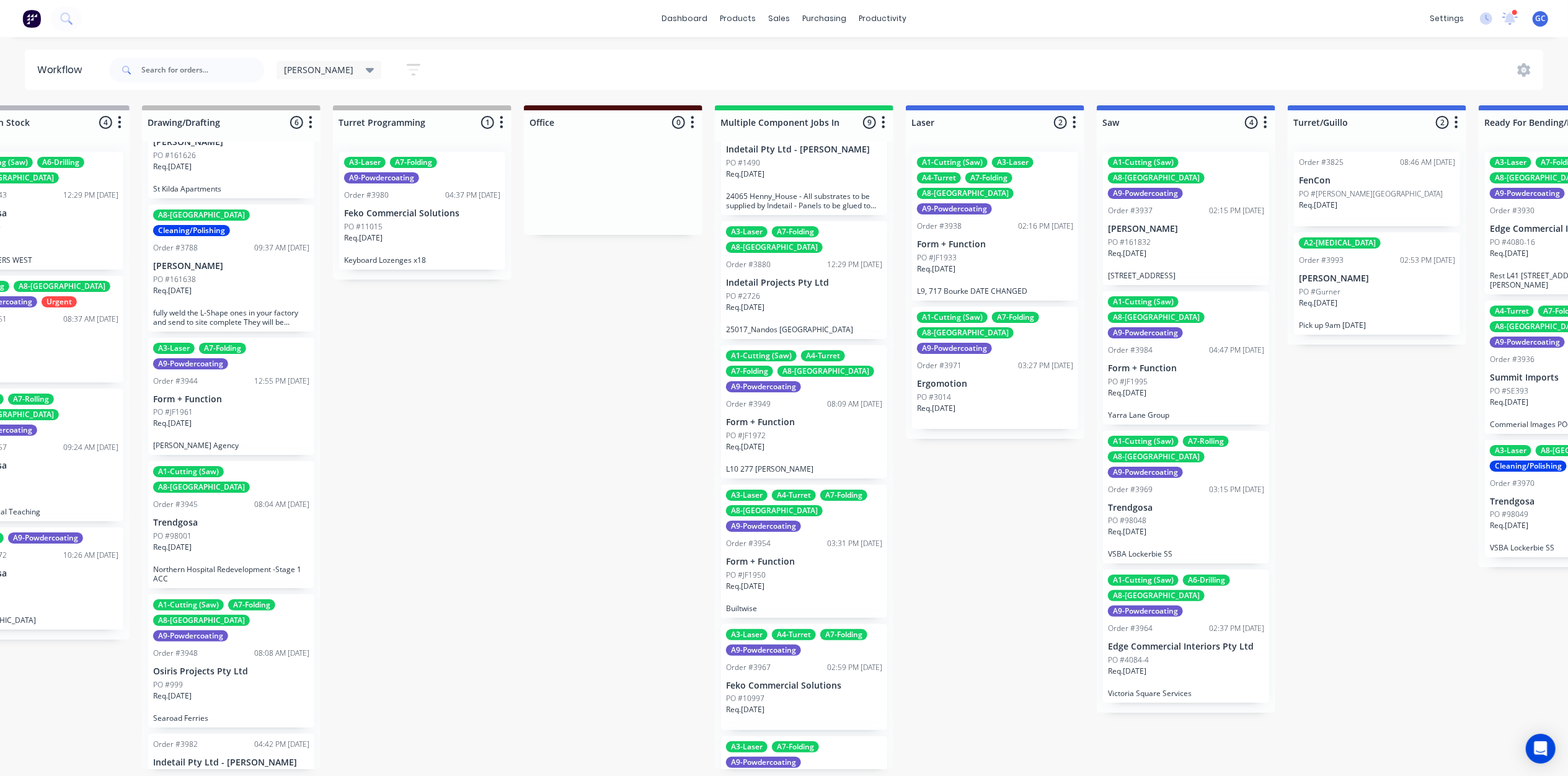
scroll to position [6, 911]
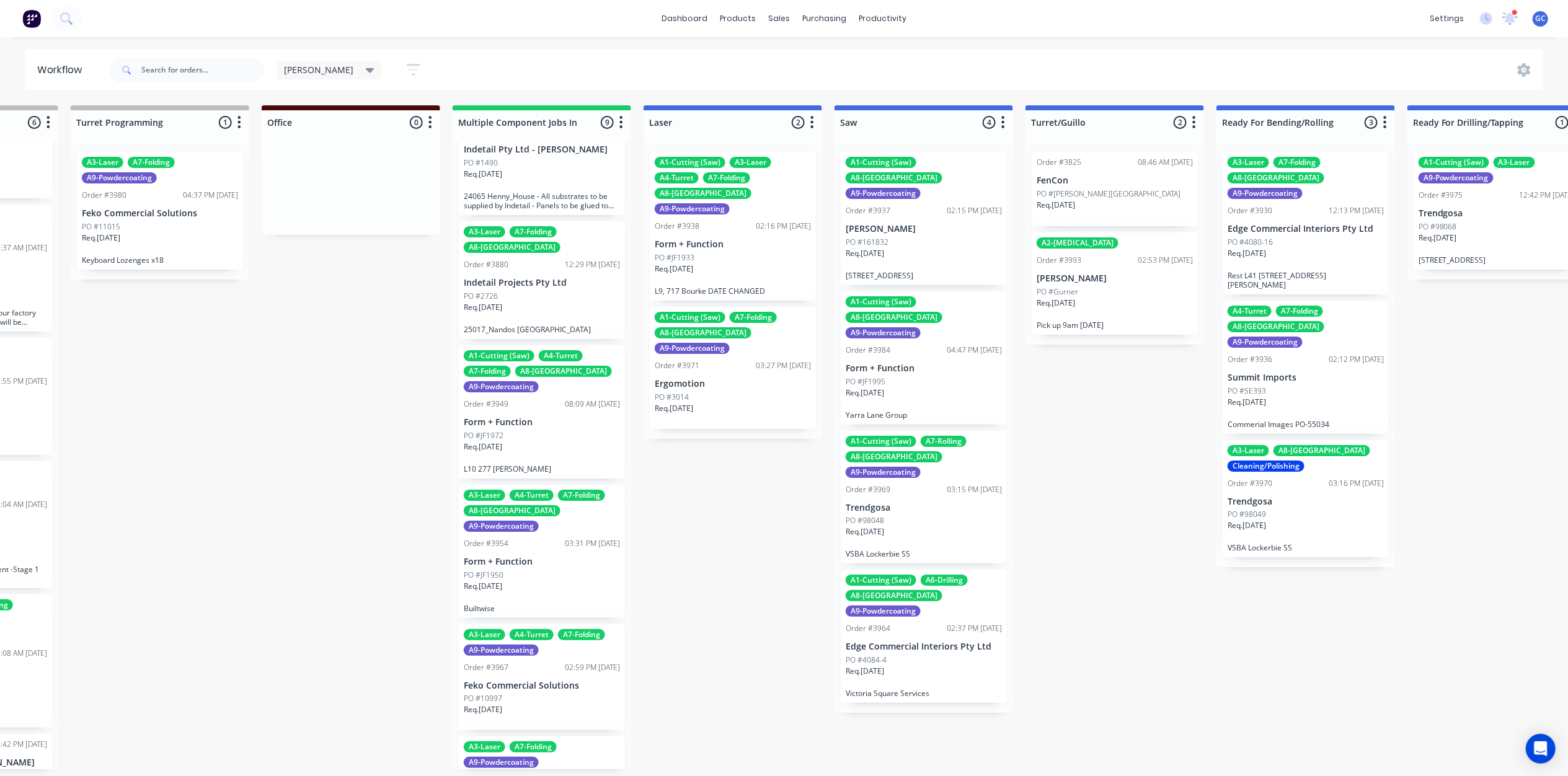
click at [713, 403] on div "Req. [DATE]" at bounding box center [733, 413] width 156 height 21
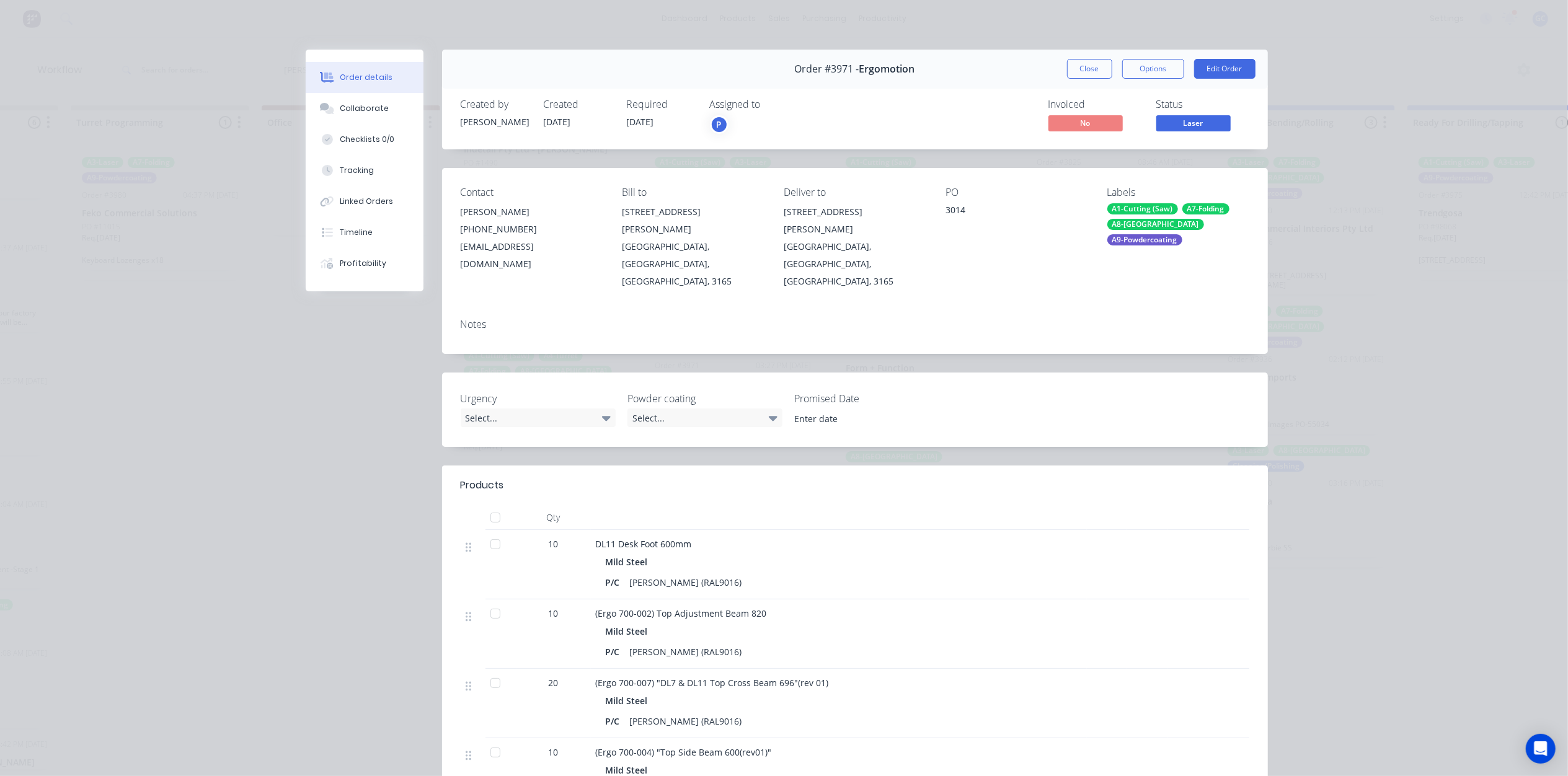
click at [1196, 124] on span "Laser" at bounding box center [1193, 123] width 74 height 16
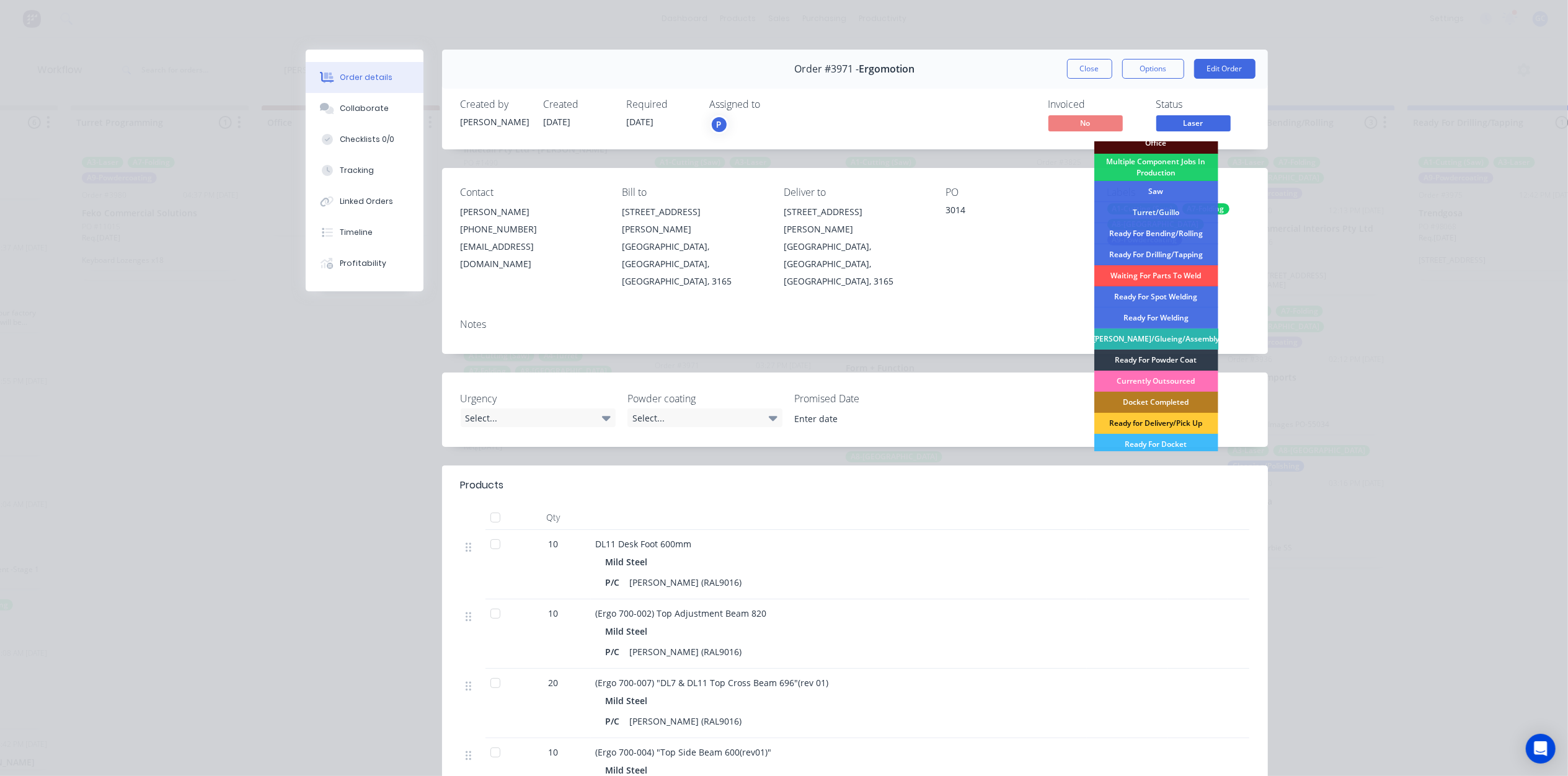
scroll to position [165, 0]
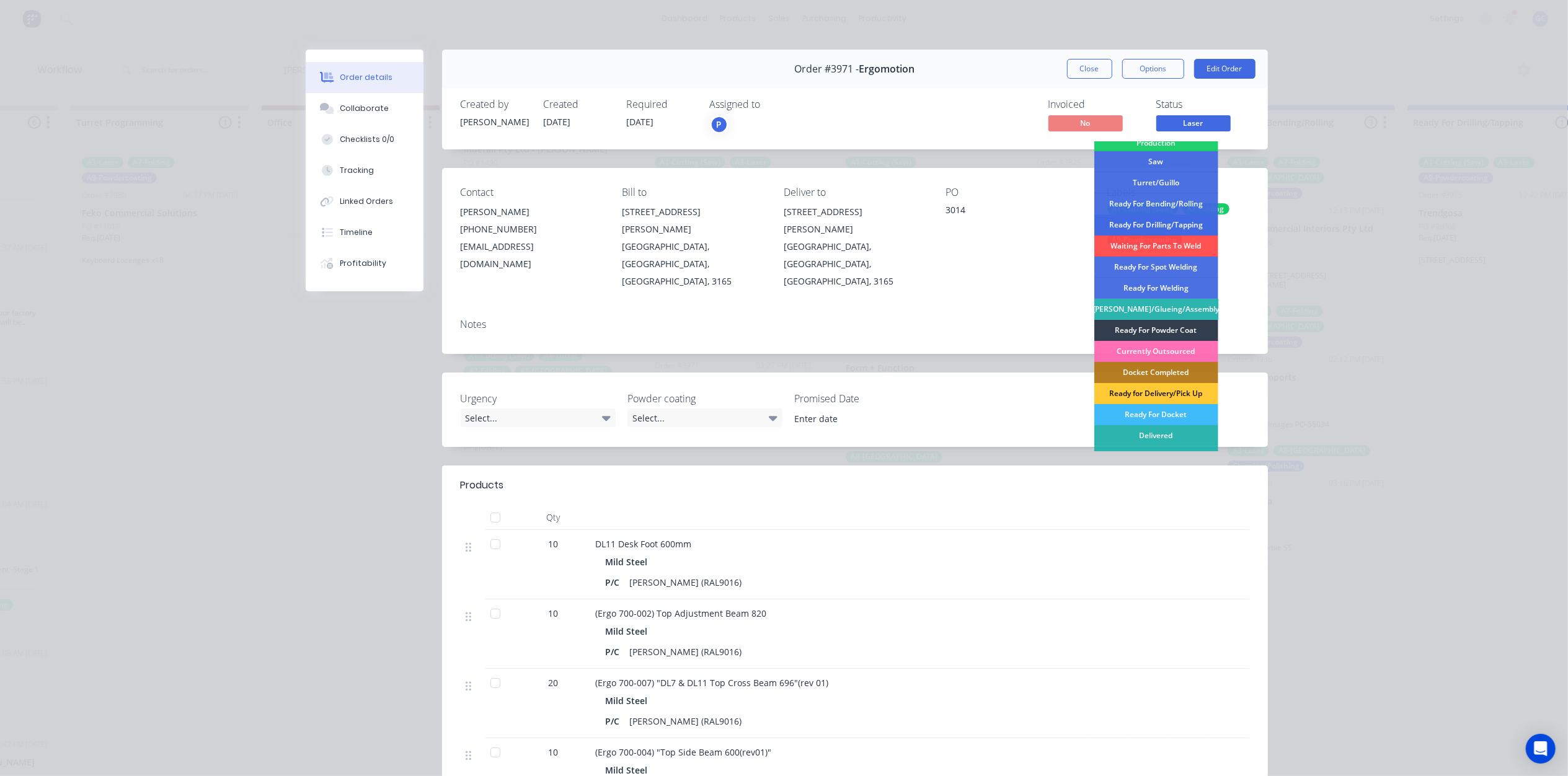
click at [1160, 225] on div "Ready For Drilling/Tapping" at bounding box center [1157, 224] width 124 height 21
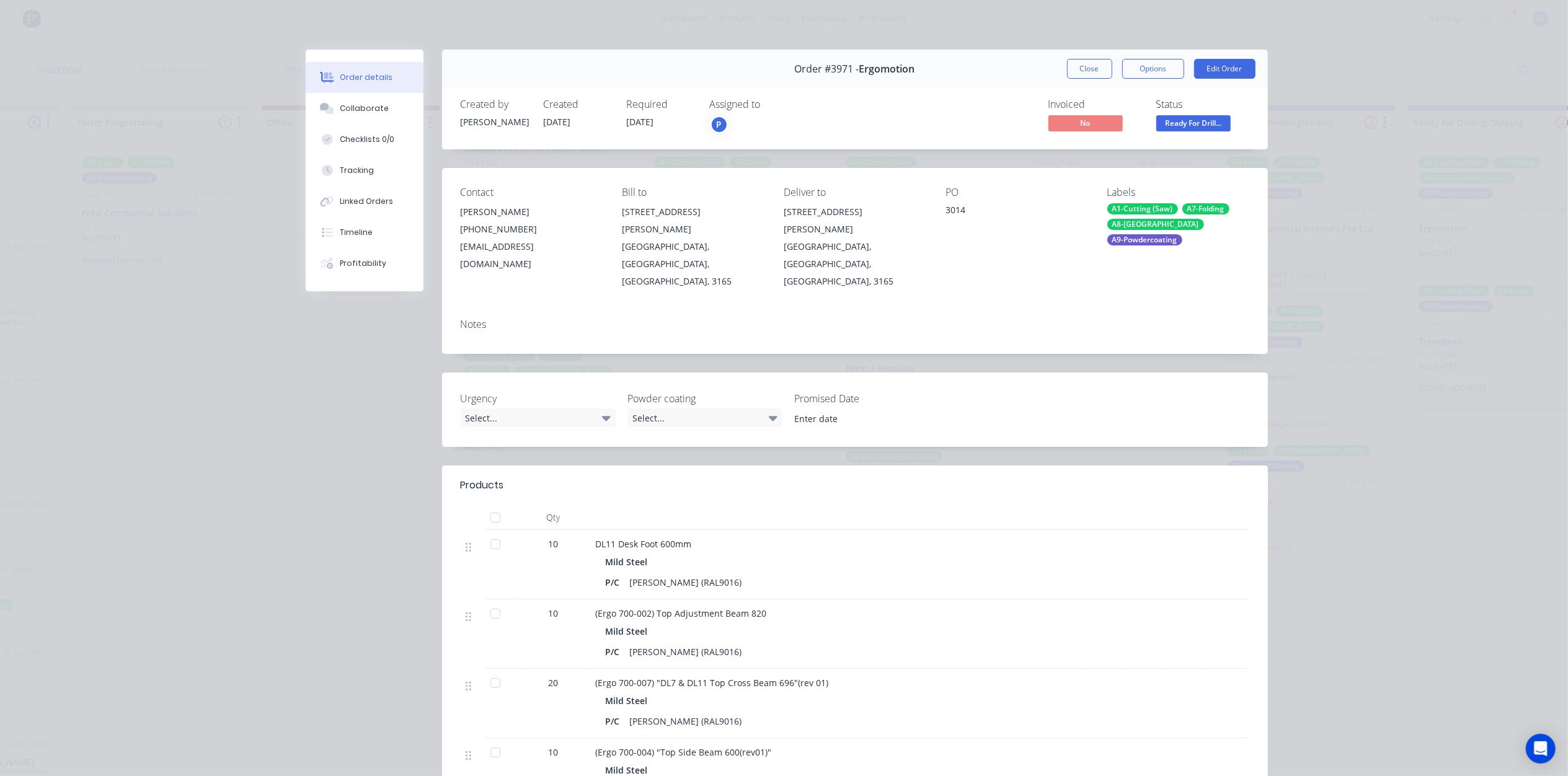
click at [1095, 57] on div "Order #3971 - Ergomotion Close Options Edit Order" at bounding box center [855, 68] width 826 height 39
click at [1087, 78] on button "Close" at bounding box center [1090, 69] width 45 height 20
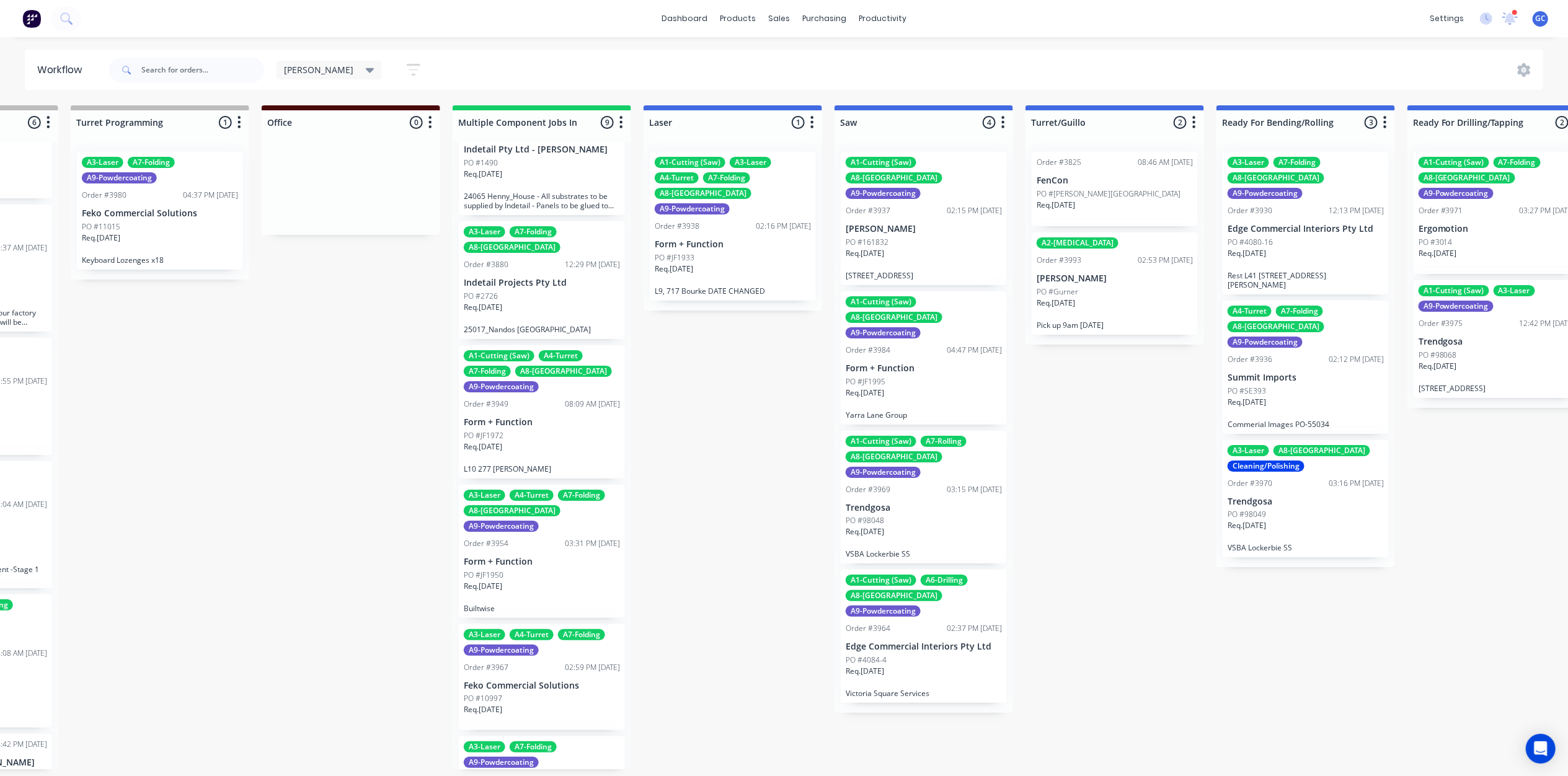
click at [766, 264] on div "Req. [DATE]" at bounding box center [733, 274] width 156 height 21
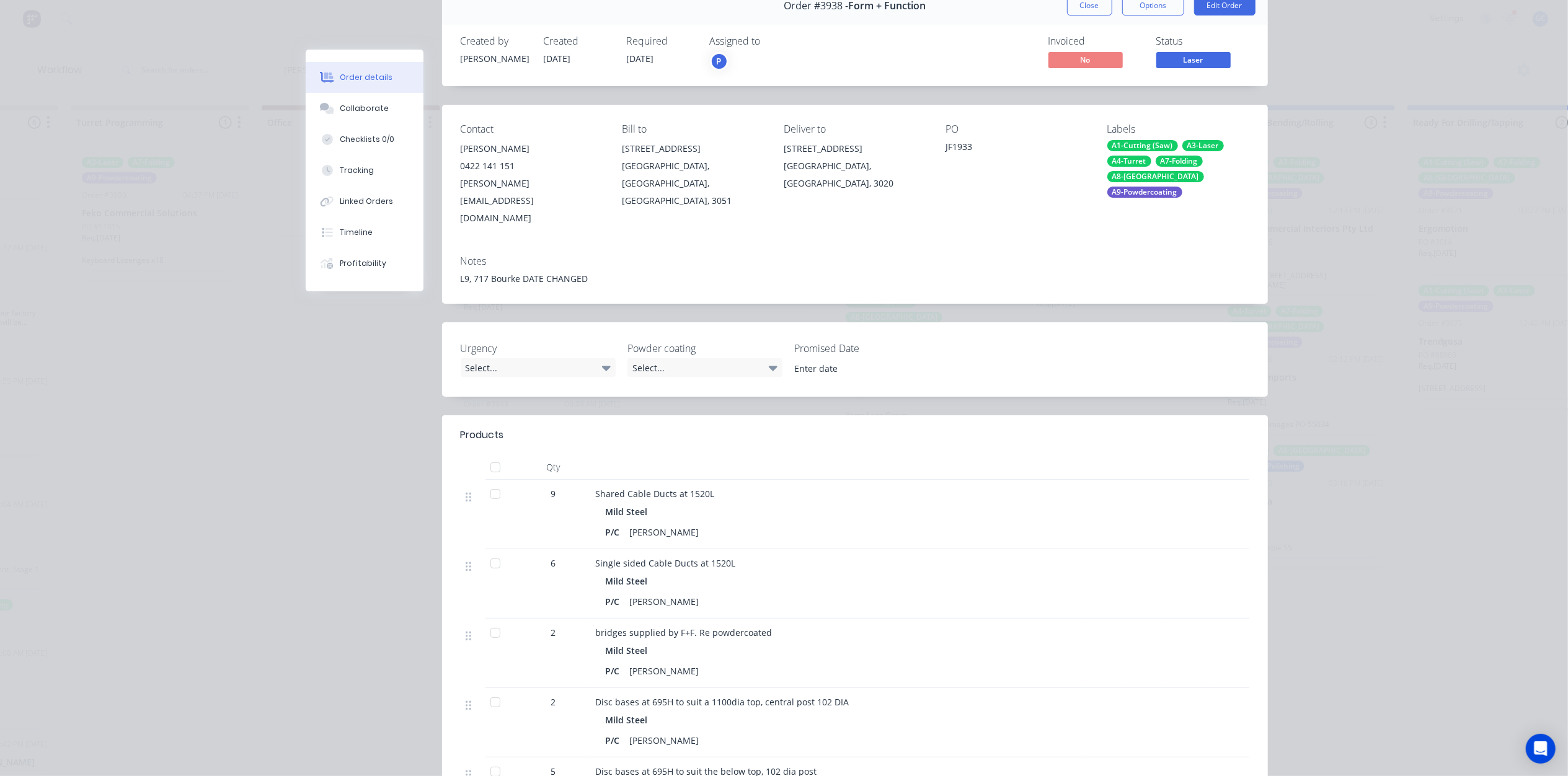
scroll to position [0, 0]
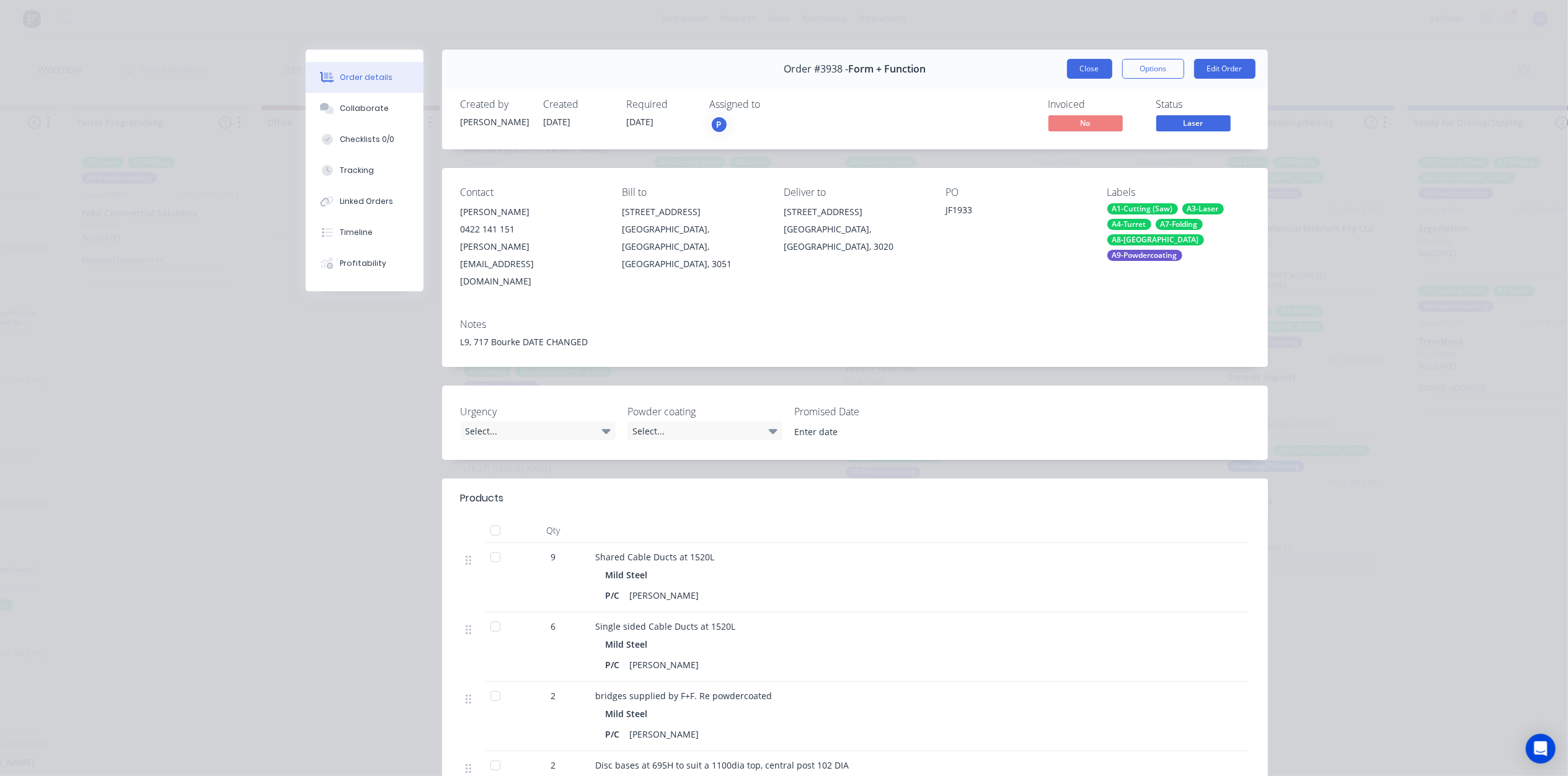
click at [1094, 69] on button "Close" at bounding box center [1090, 69] width 45 height 20
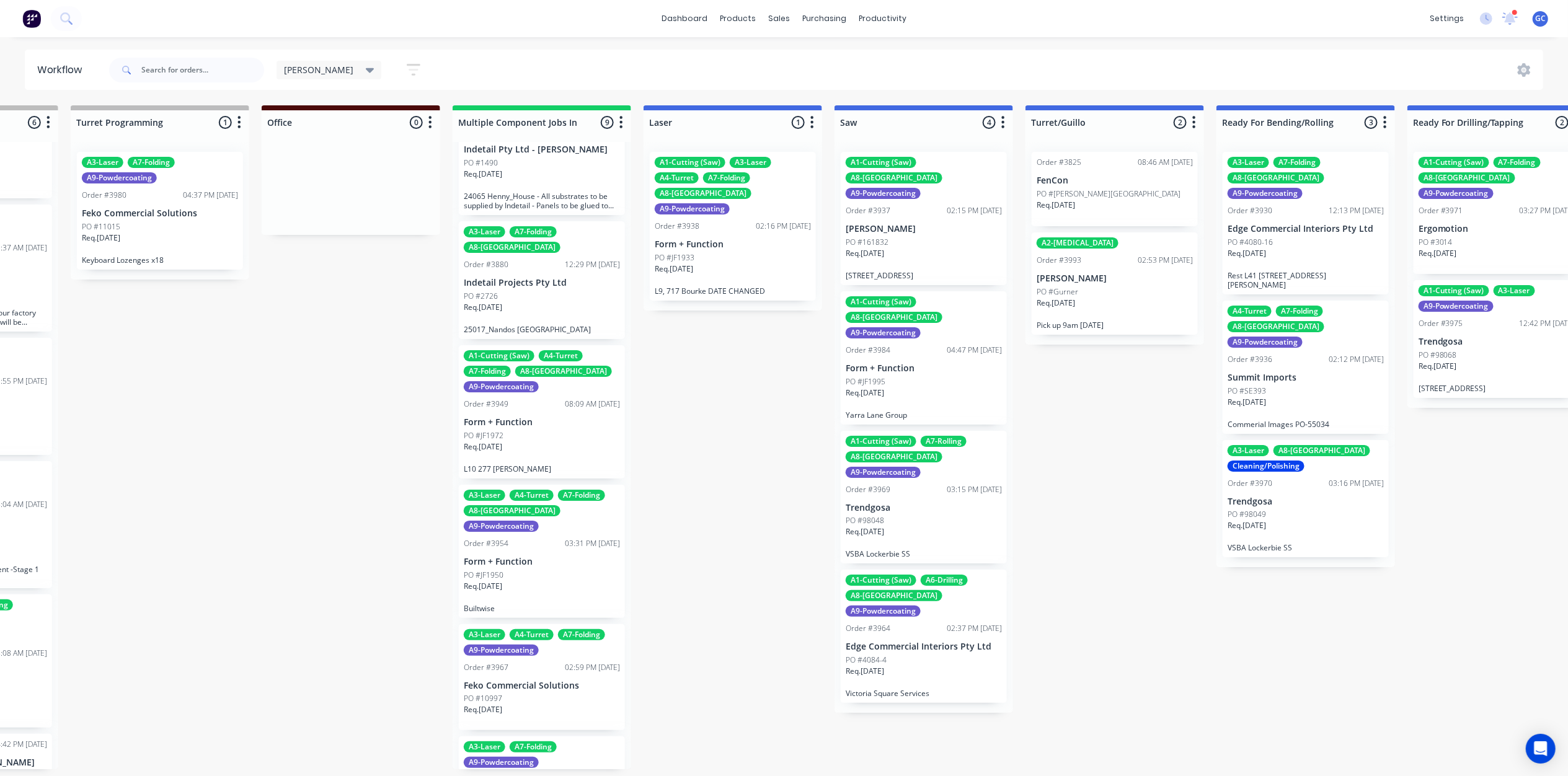
click at [933, 387] on div "Req. [DATE]" at bounding box center [924, 397] width 156 height 21
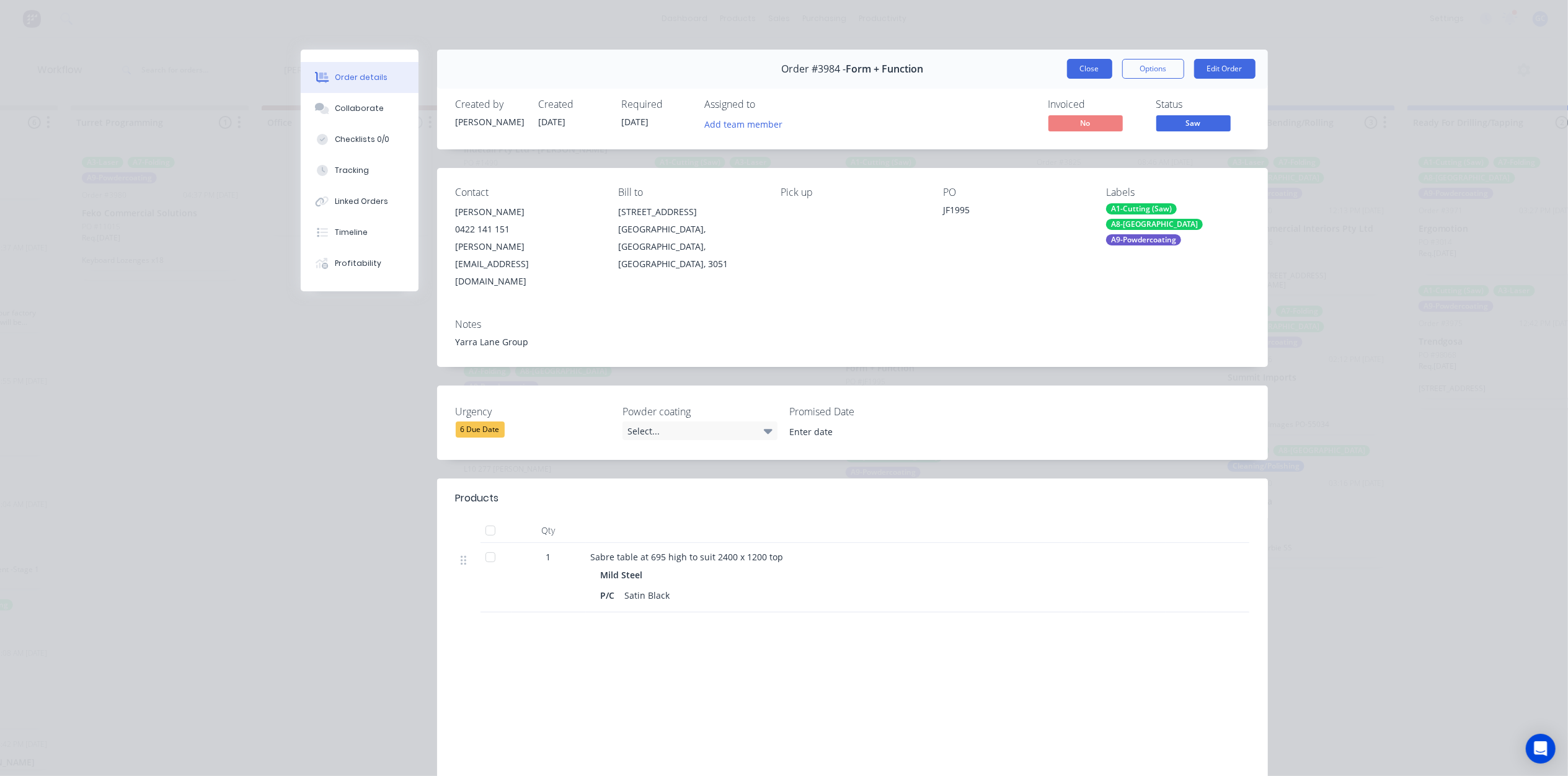
click at [1095, 75] on button "Close" at bounding box center [1090, 69] width 45 height 20
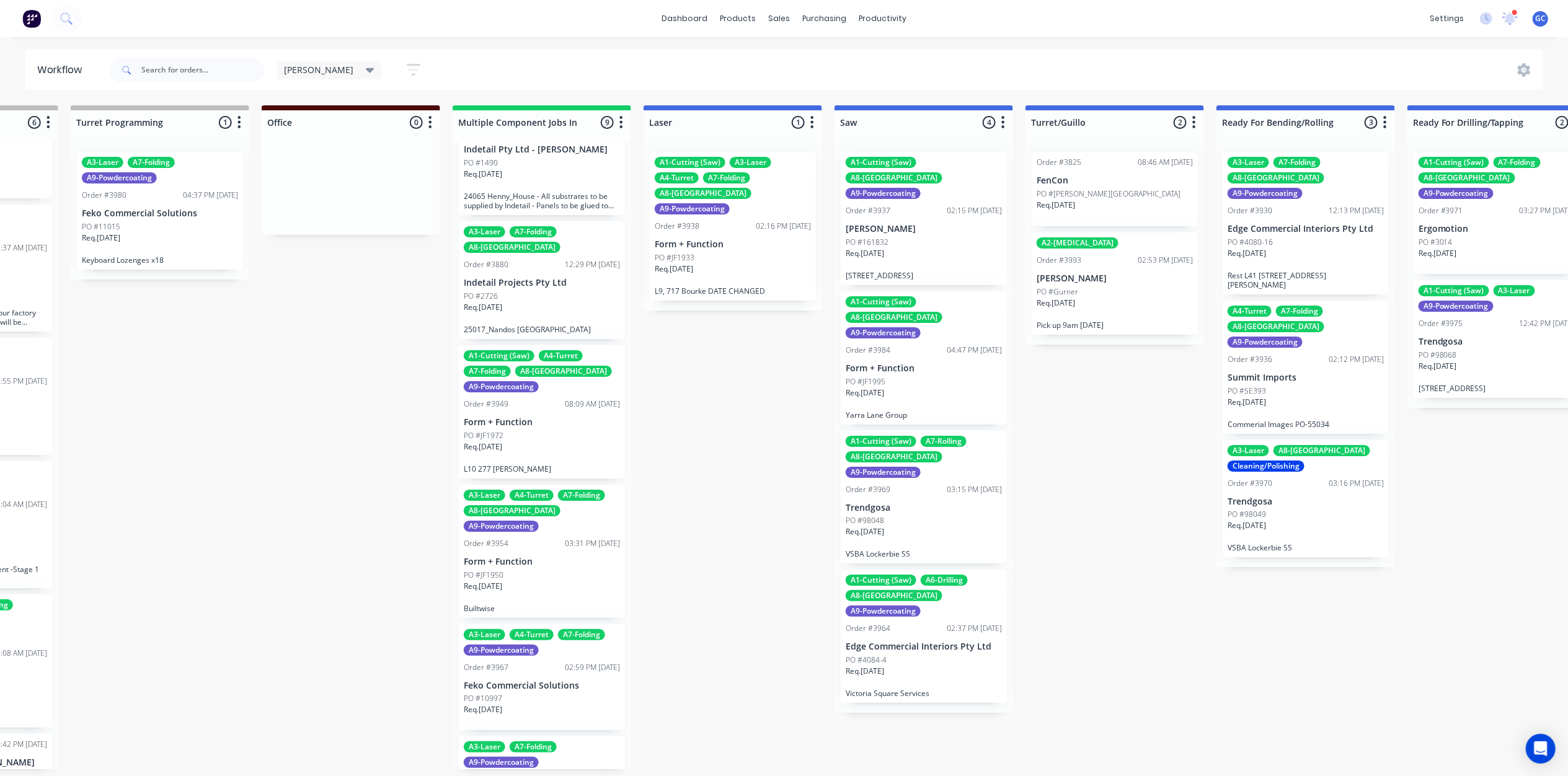
click at [910, 248] on div "Req. [DATE]" at bounding box center [924, 258] width 156 height 21
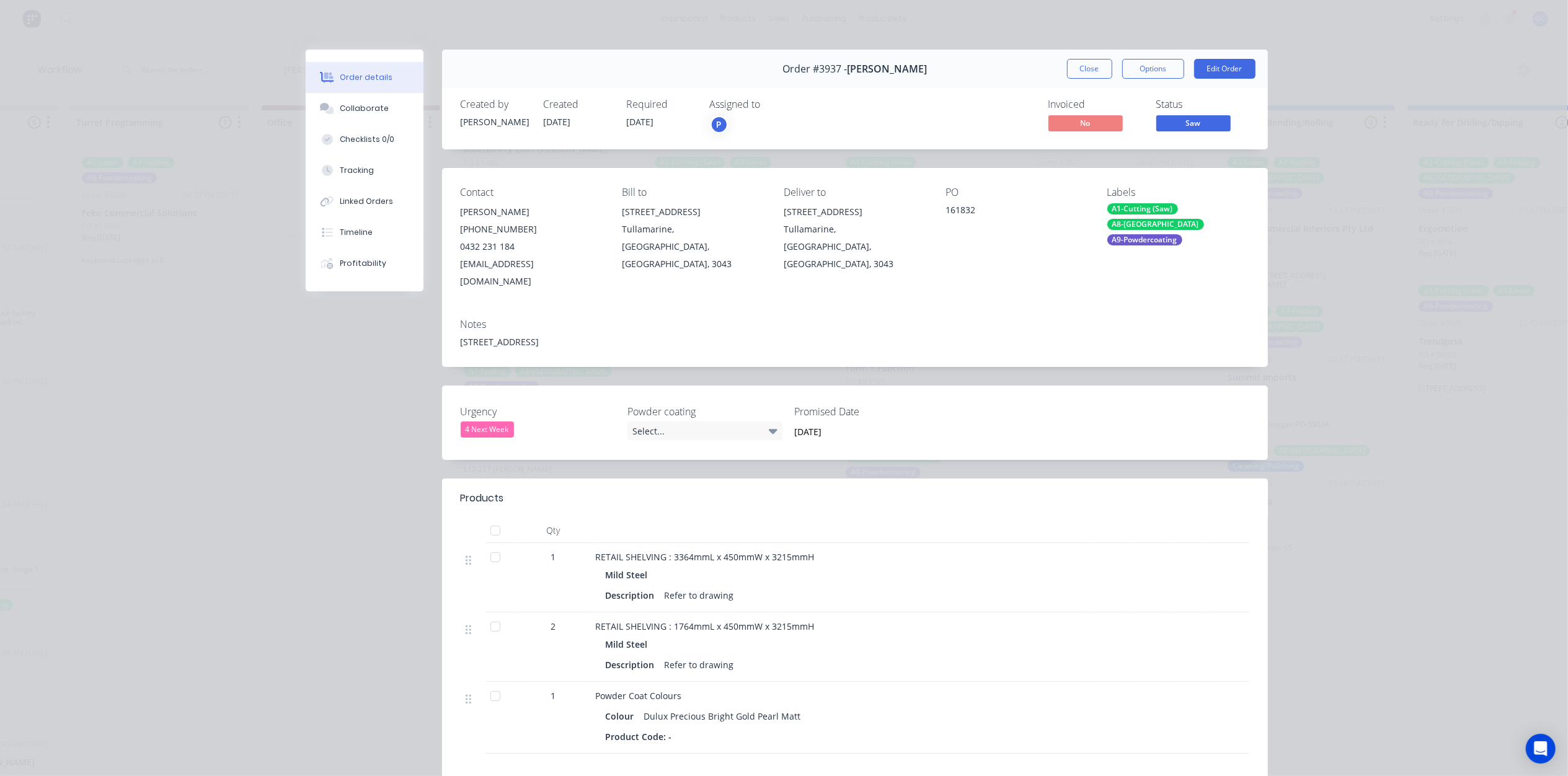
click at [1092, 54] on div "Order #3937 - [PERSON_NAME] Close Options Edit Order" at bounding box center [855, 68] width 826 height 39
click at [1085, 64] on button "Close" at bounding box center [1090, 69] width 45 height 20
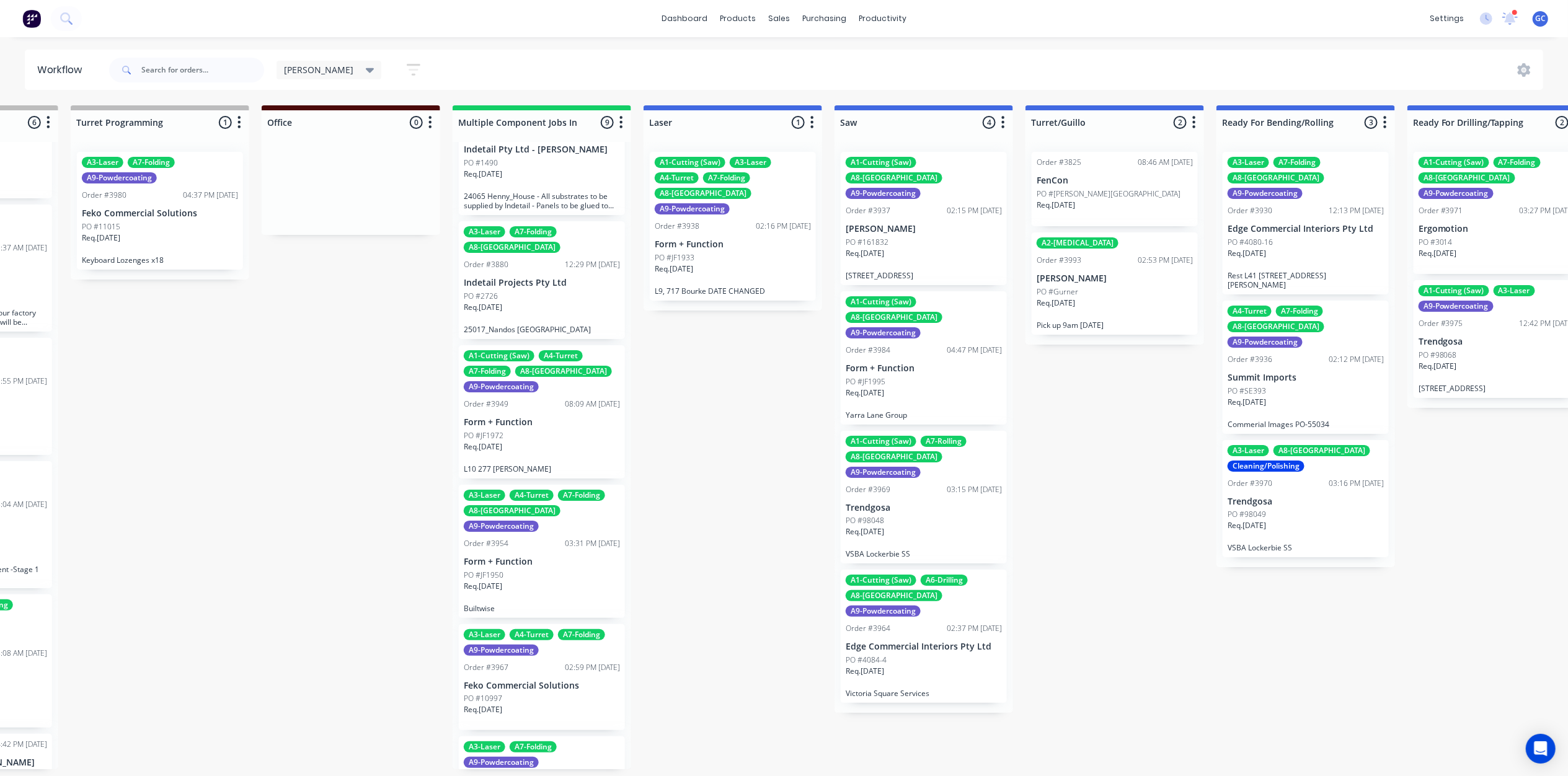
click at [906, 387] on div "Req. [DATE]" at bounding box center [924, 397] width 156 height 21
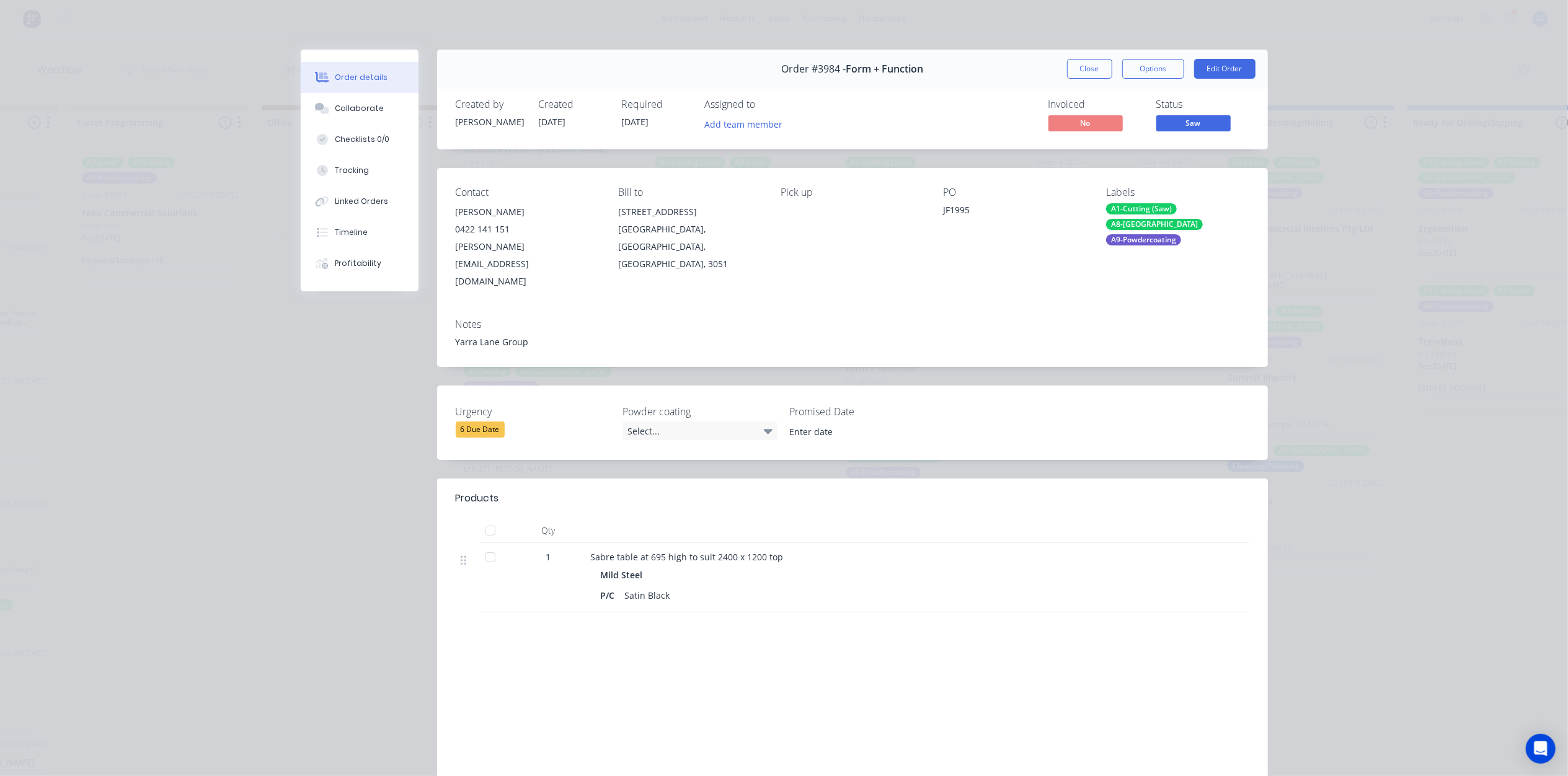
click at [1189, 132] on button "Saw" at bounding box center [1193, 124] width 74 height 18
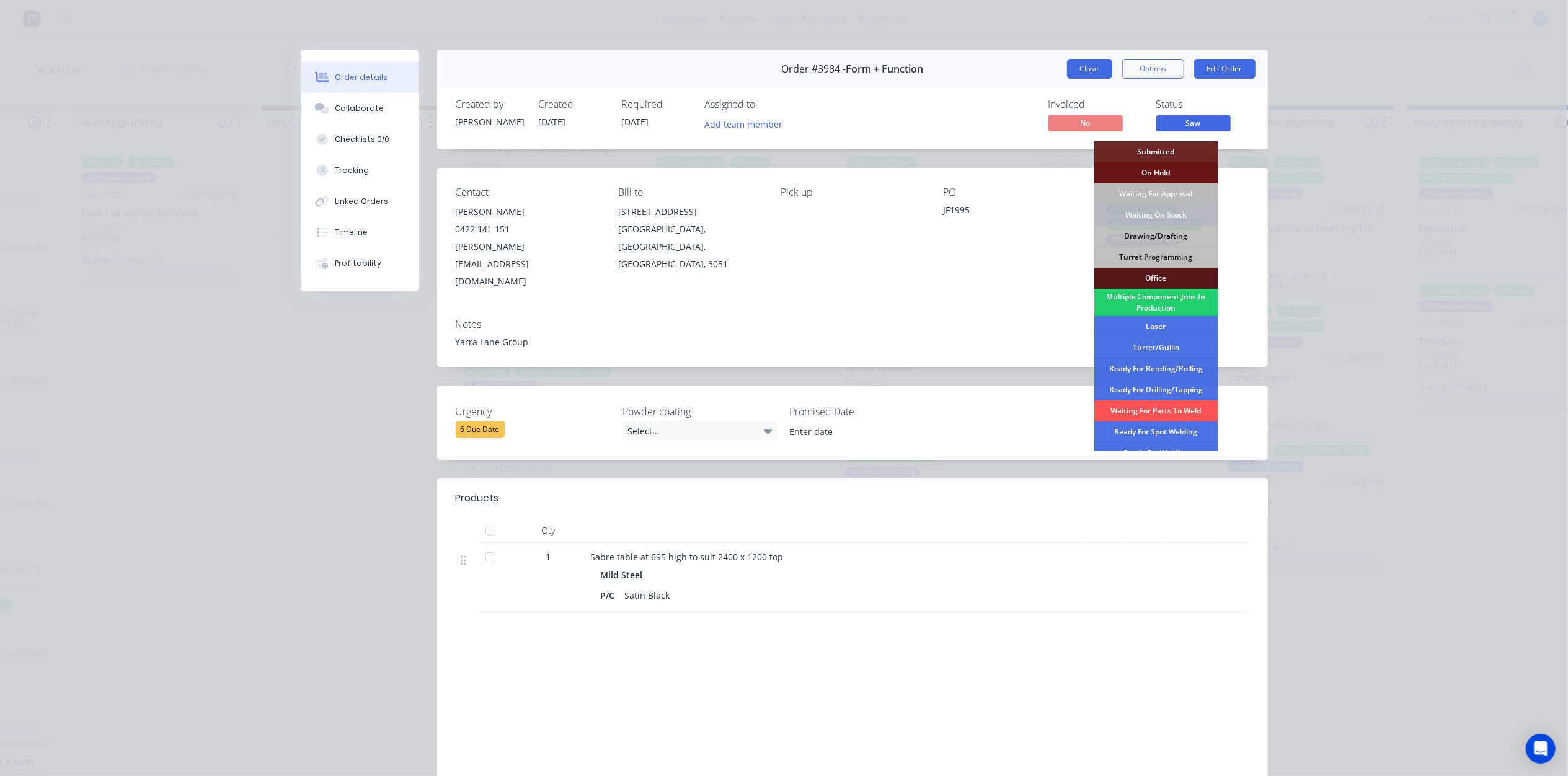
click at [1094, 73] on button "Close" at bounding box center [1090, 69] width 45 height 20
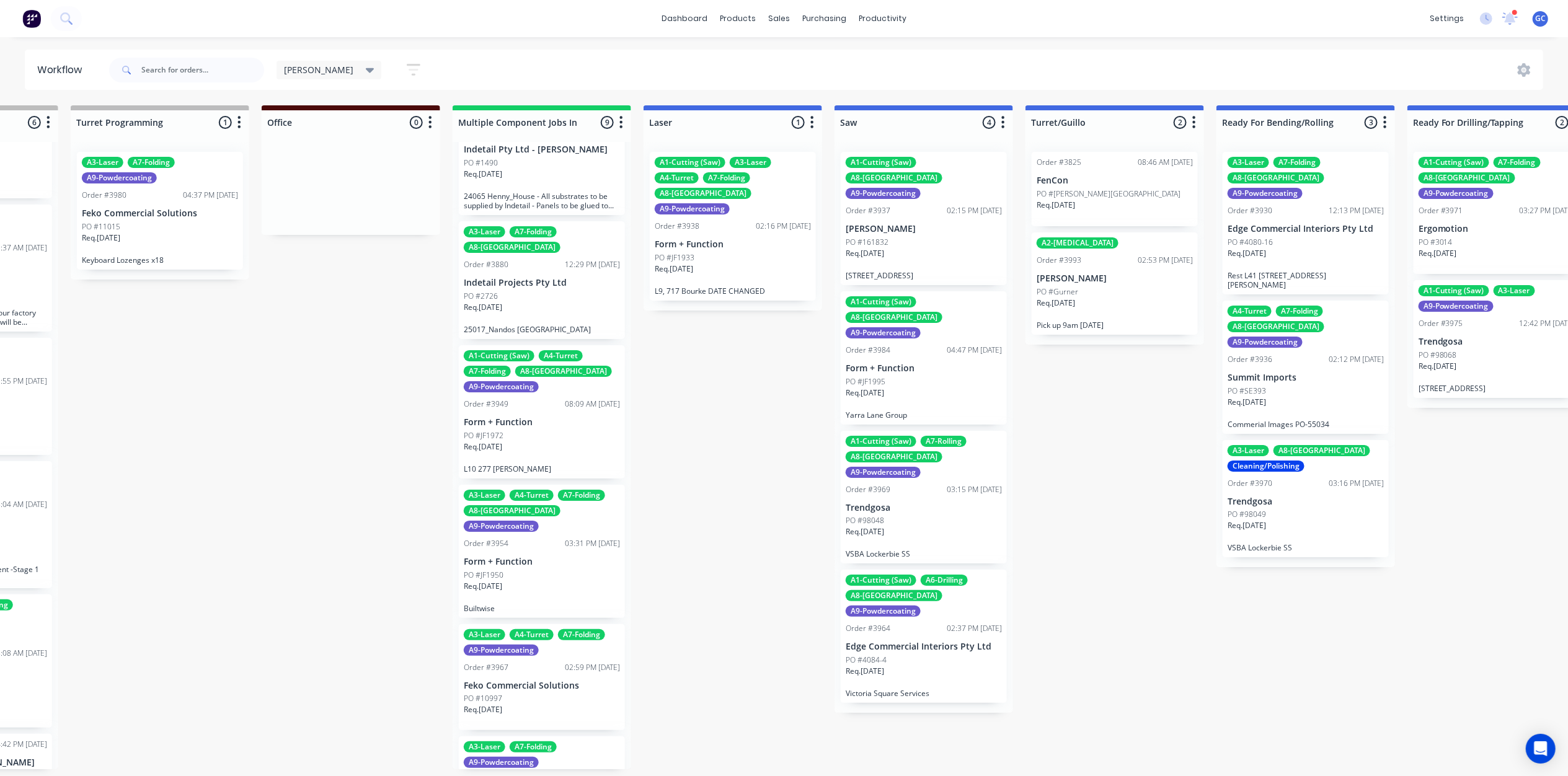
click at [913, 516] on div "PO #98048" at bounding box center [924, 521] width 156 height 11
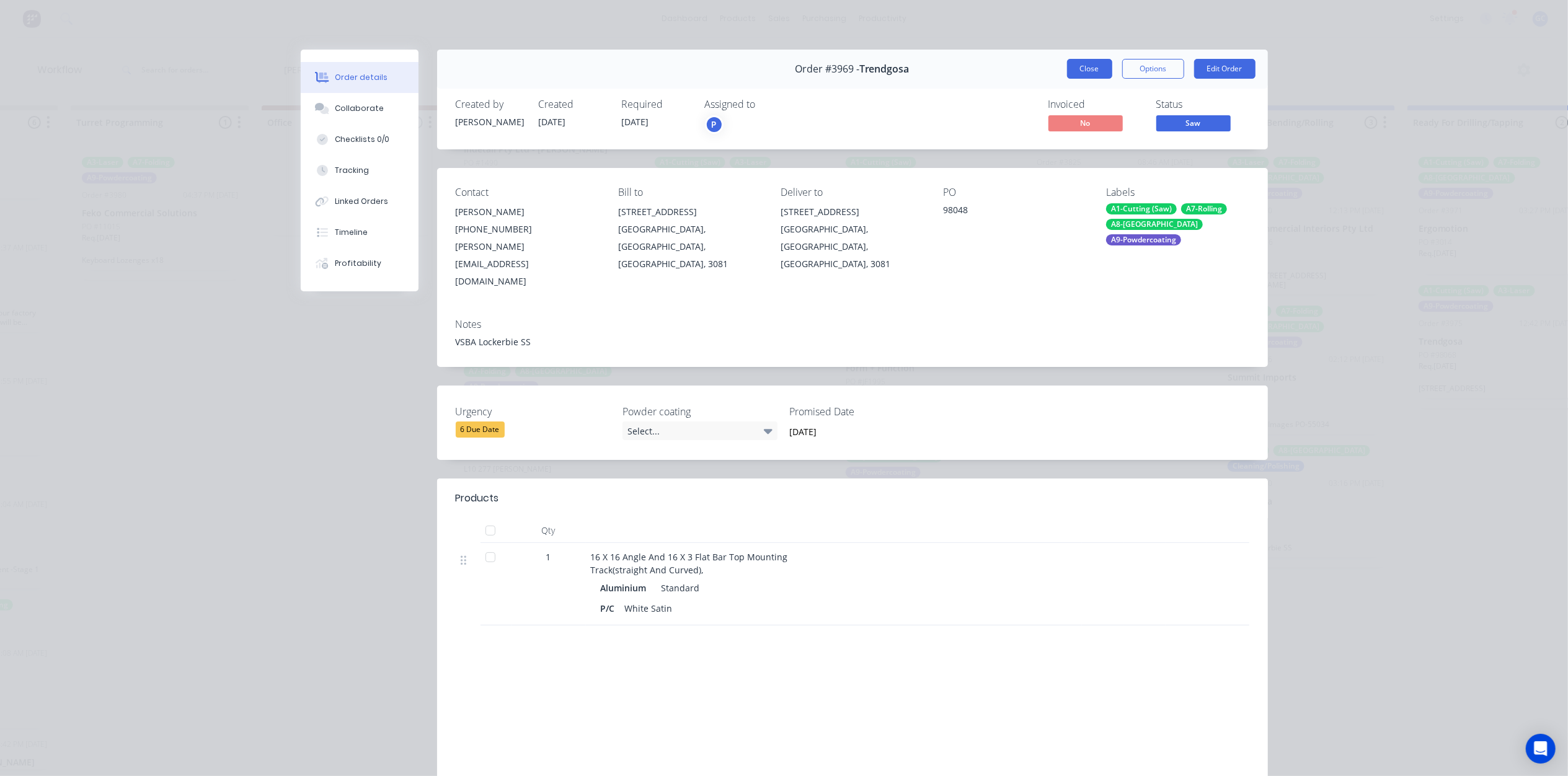
click at [1079, 65] on button "Close" at bounding box center [1090, 69] width 45 height 20
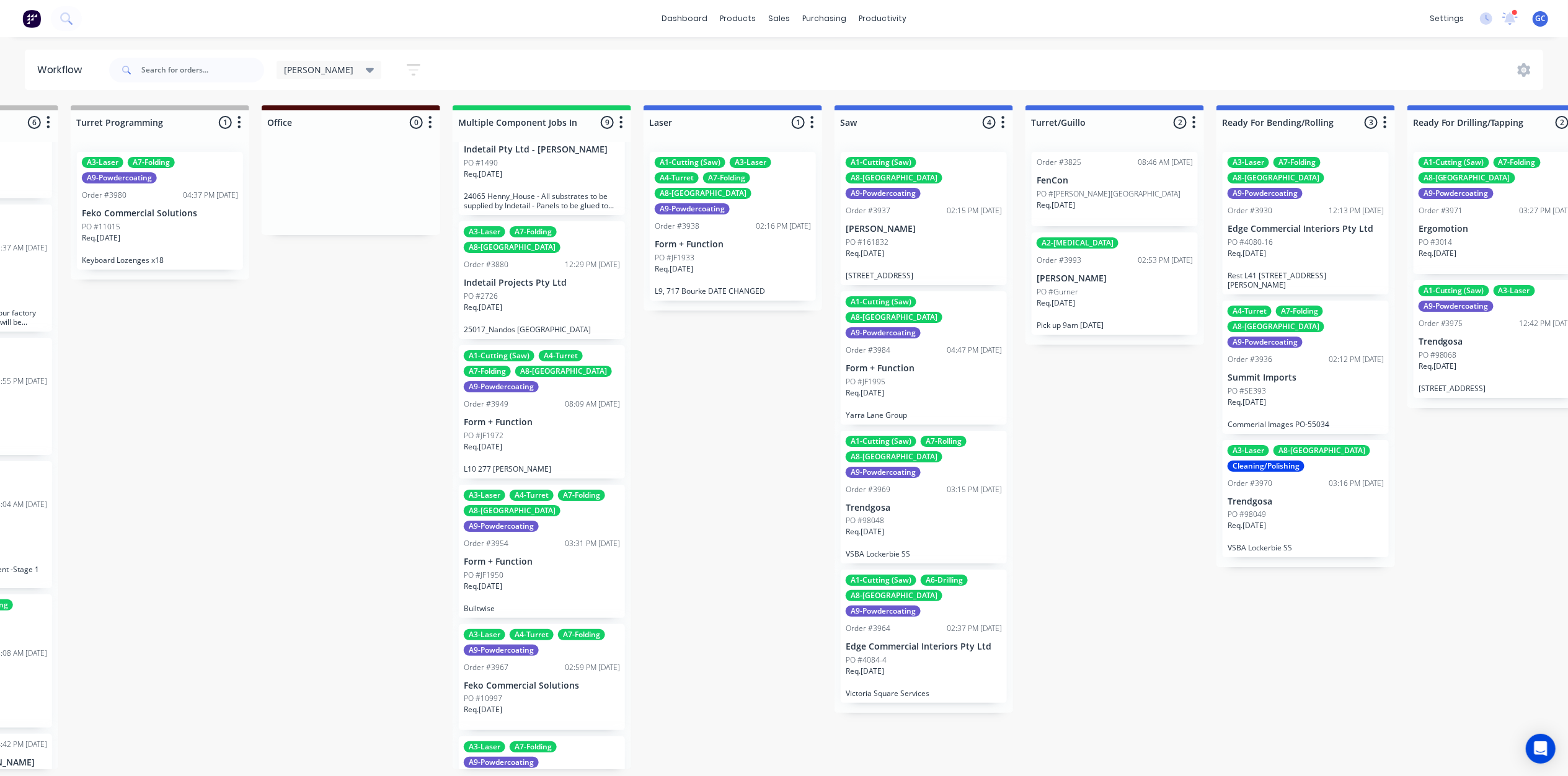
click at [931, 655] on div "PO #4084-4" at bounding box center [924, 660] width 156 height 11
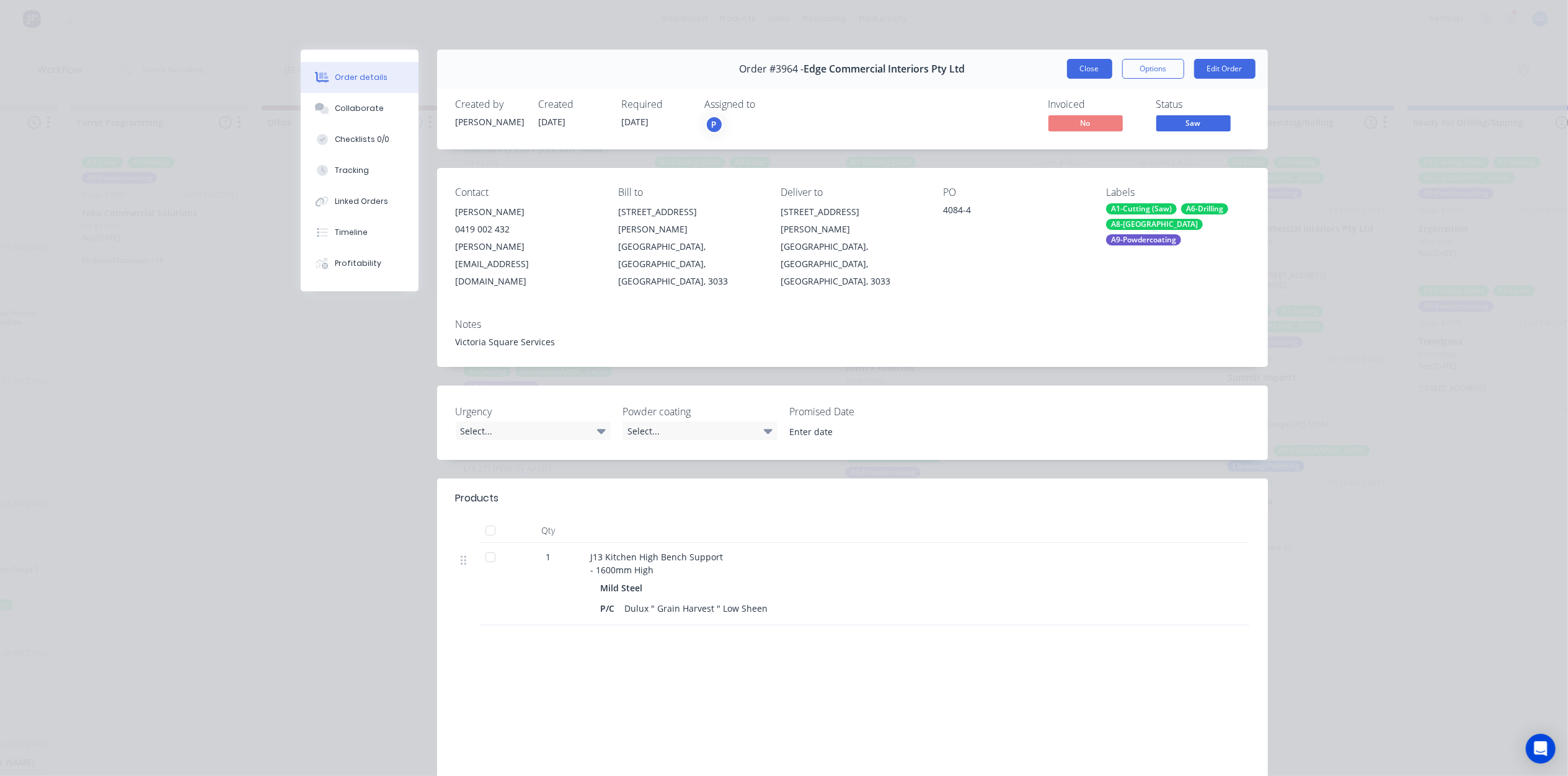
click at [1079, 68] on button "Close" at bounding box center [1090, 69] width 45 height 20
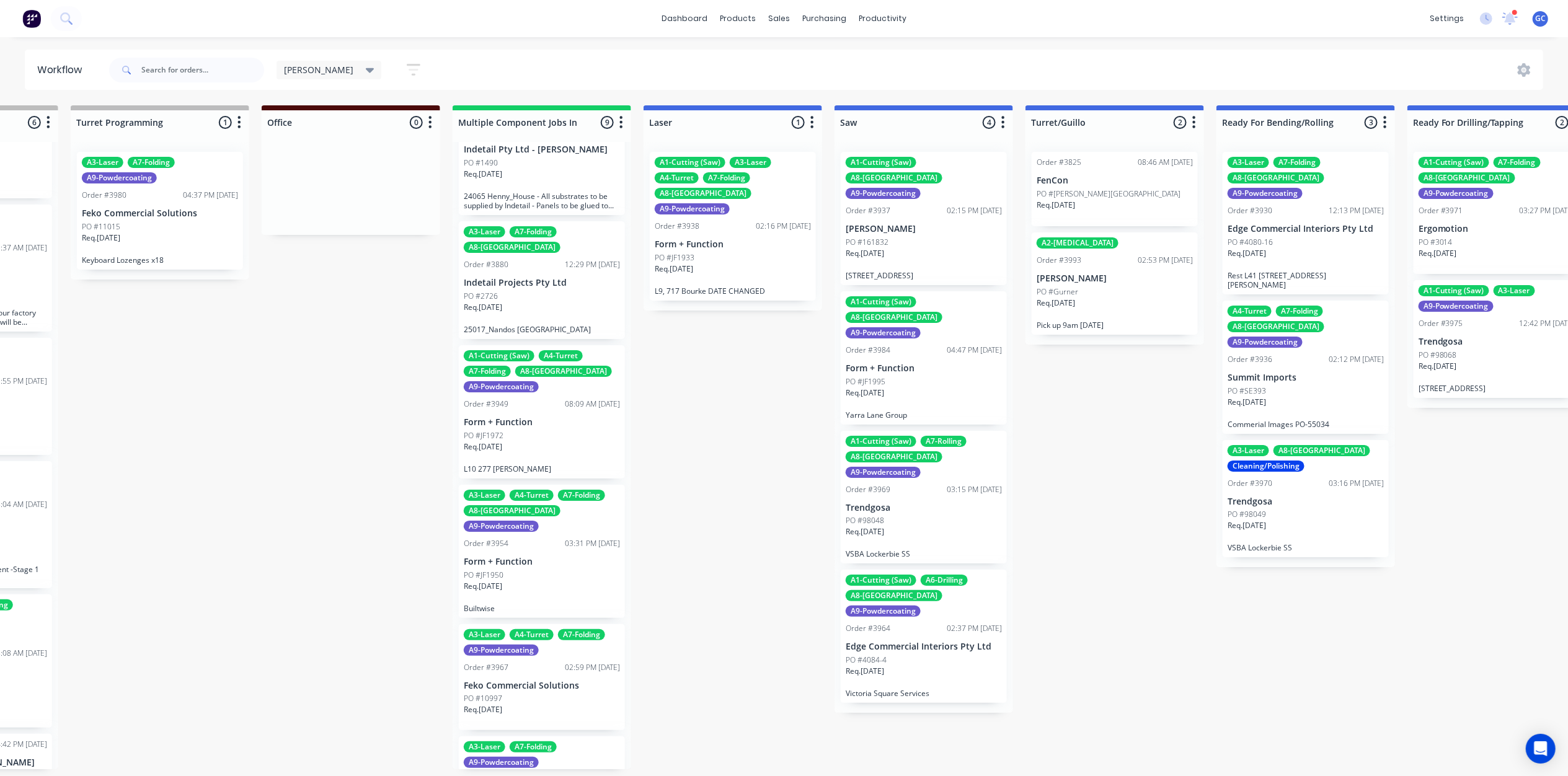
click at [899, 620] on div "A1-Cutting (Saw) A6-Drilling A8-Welding A9-Powdercoating Order #3964 02:37 PM […" at bounding box center [924, 637] width 166 height 134
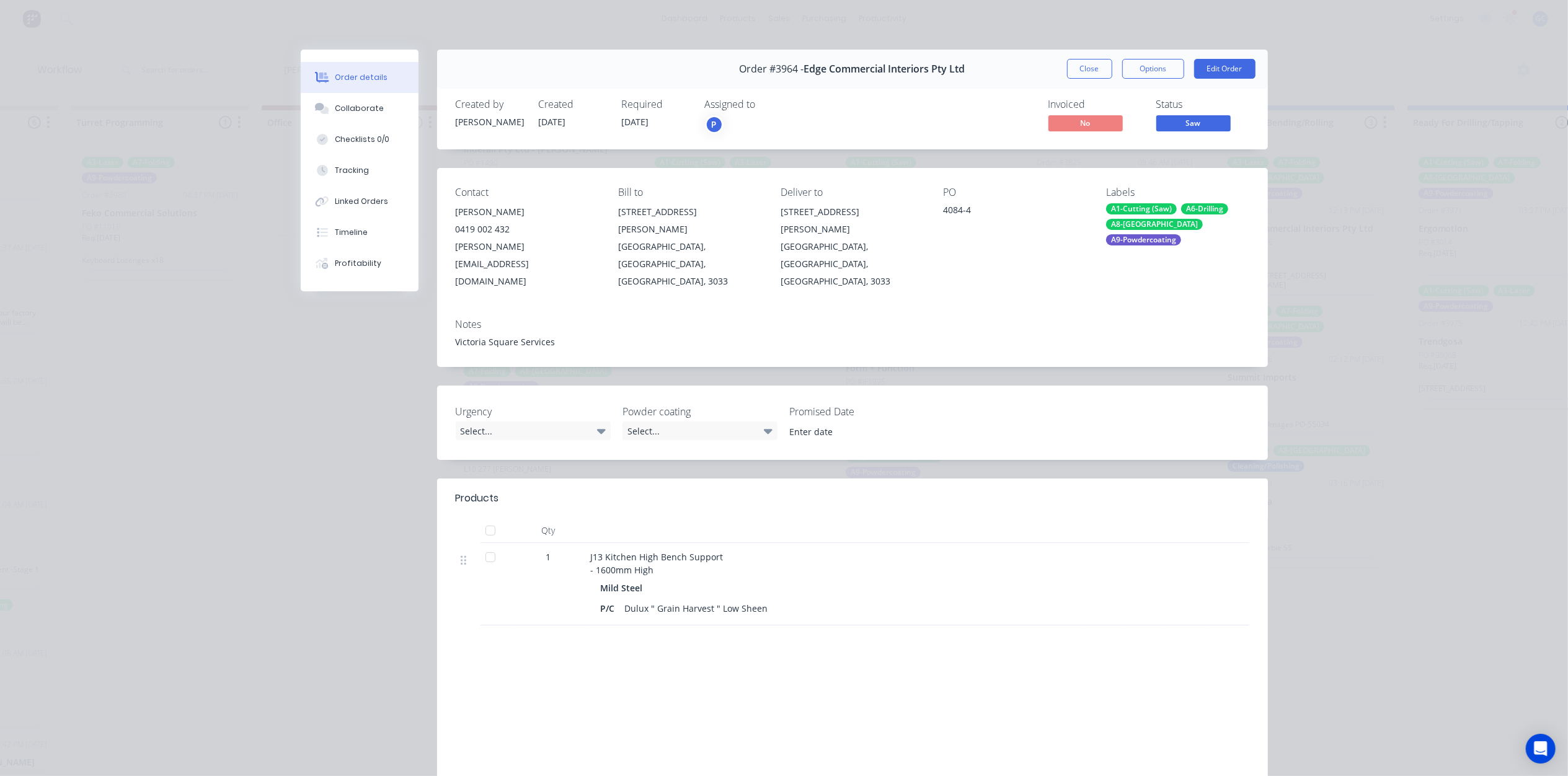
click at [1198, 125] on span "Saw" at bounding box center [1193, 123] width 74 height 16
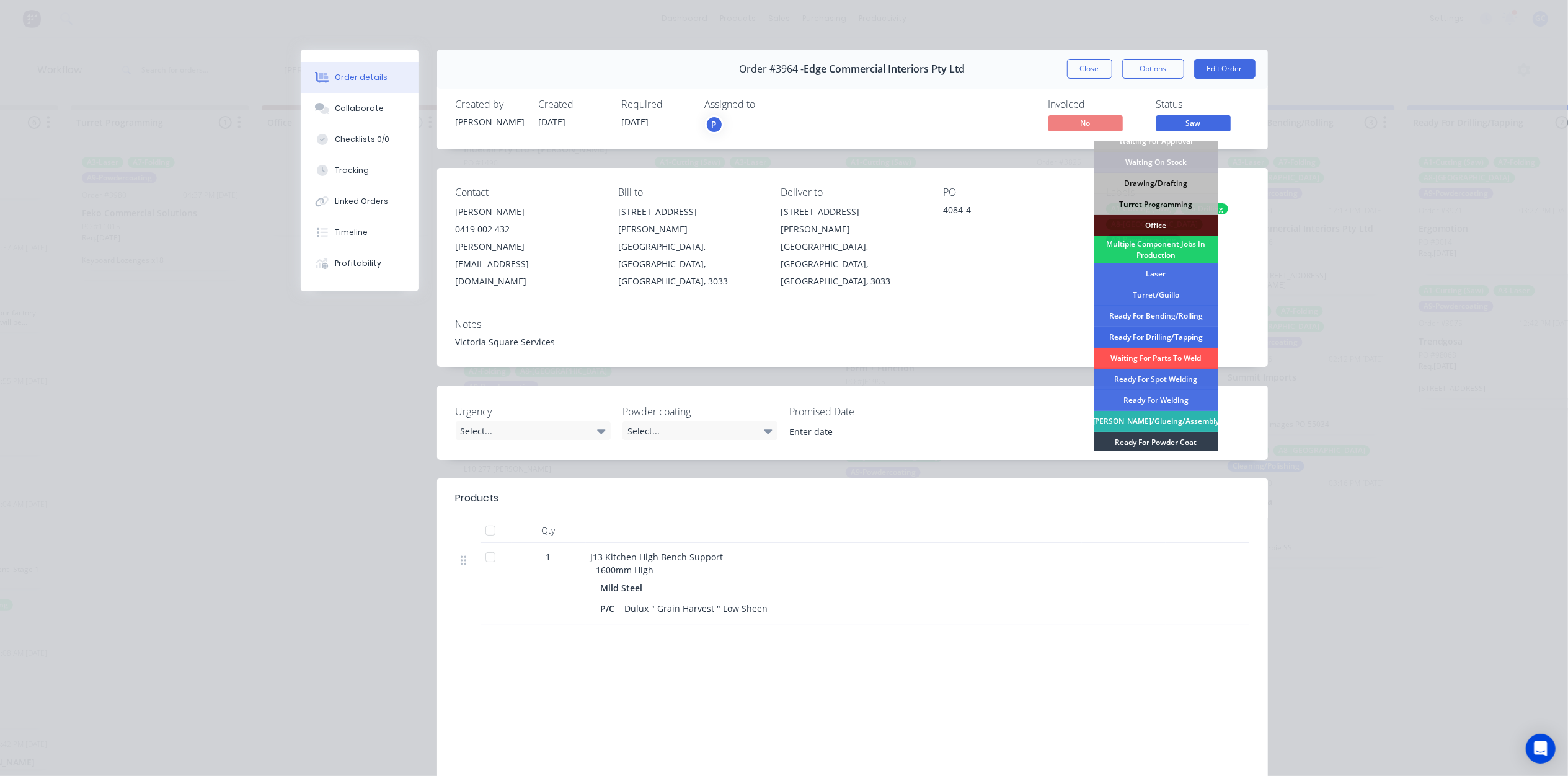
scroll to position [83, 0]
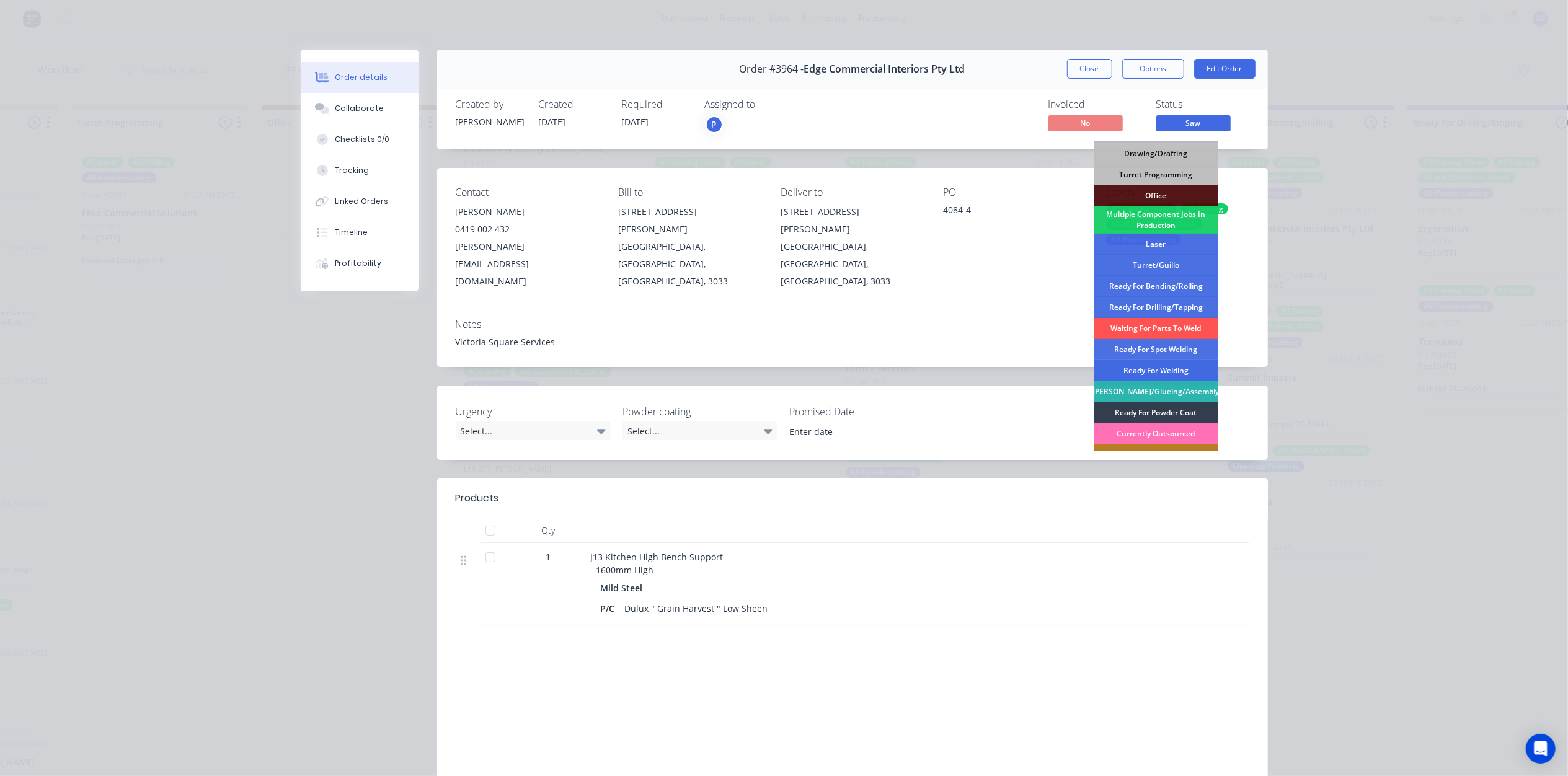
click at [1153, 365] on div "Ready For Welding" at bounding box center [1157, 370] width 124 height 21
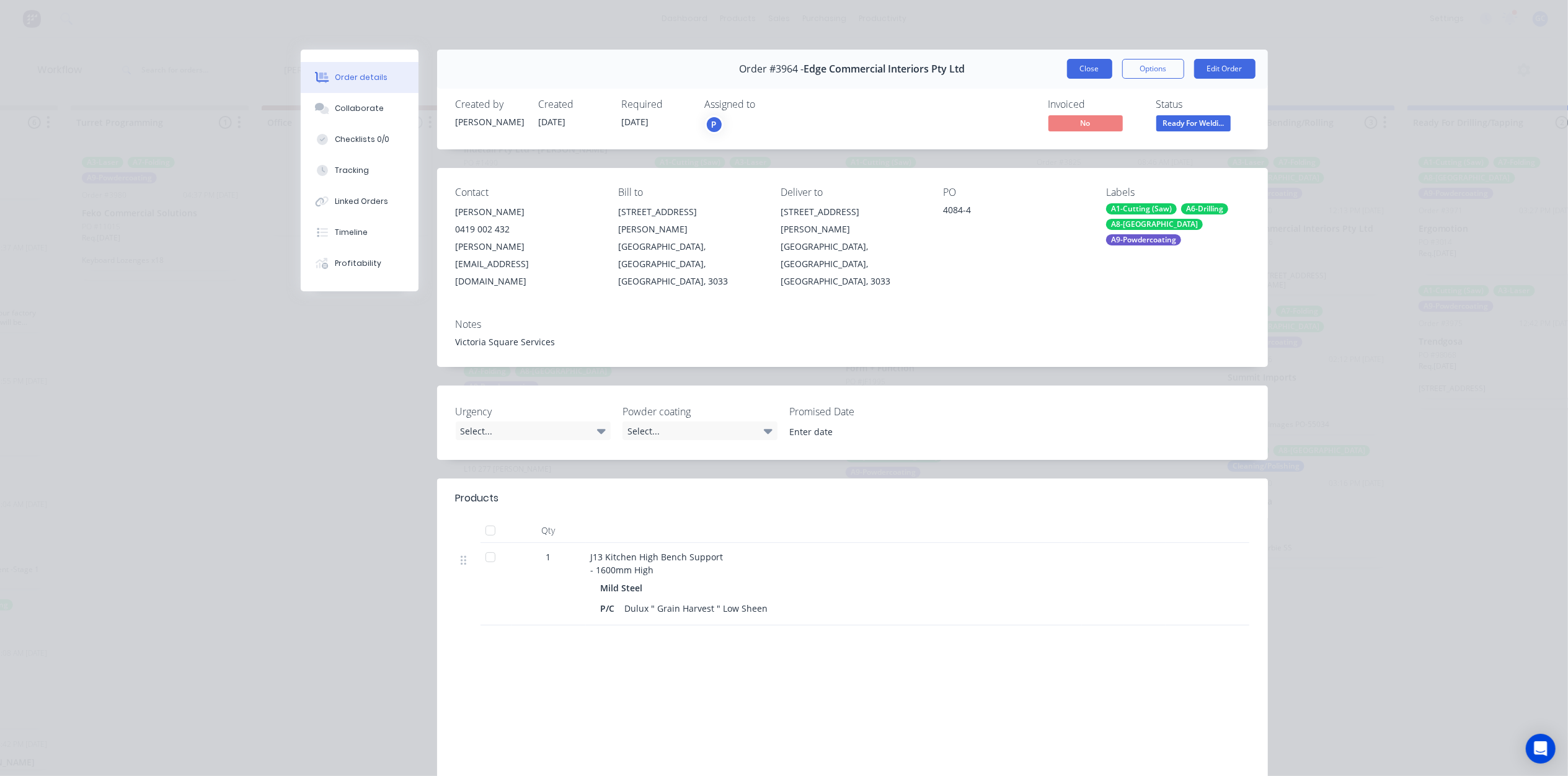
click at [1090, 77] on button "Close" at bounding box center [1090, 69] width 45 height 20
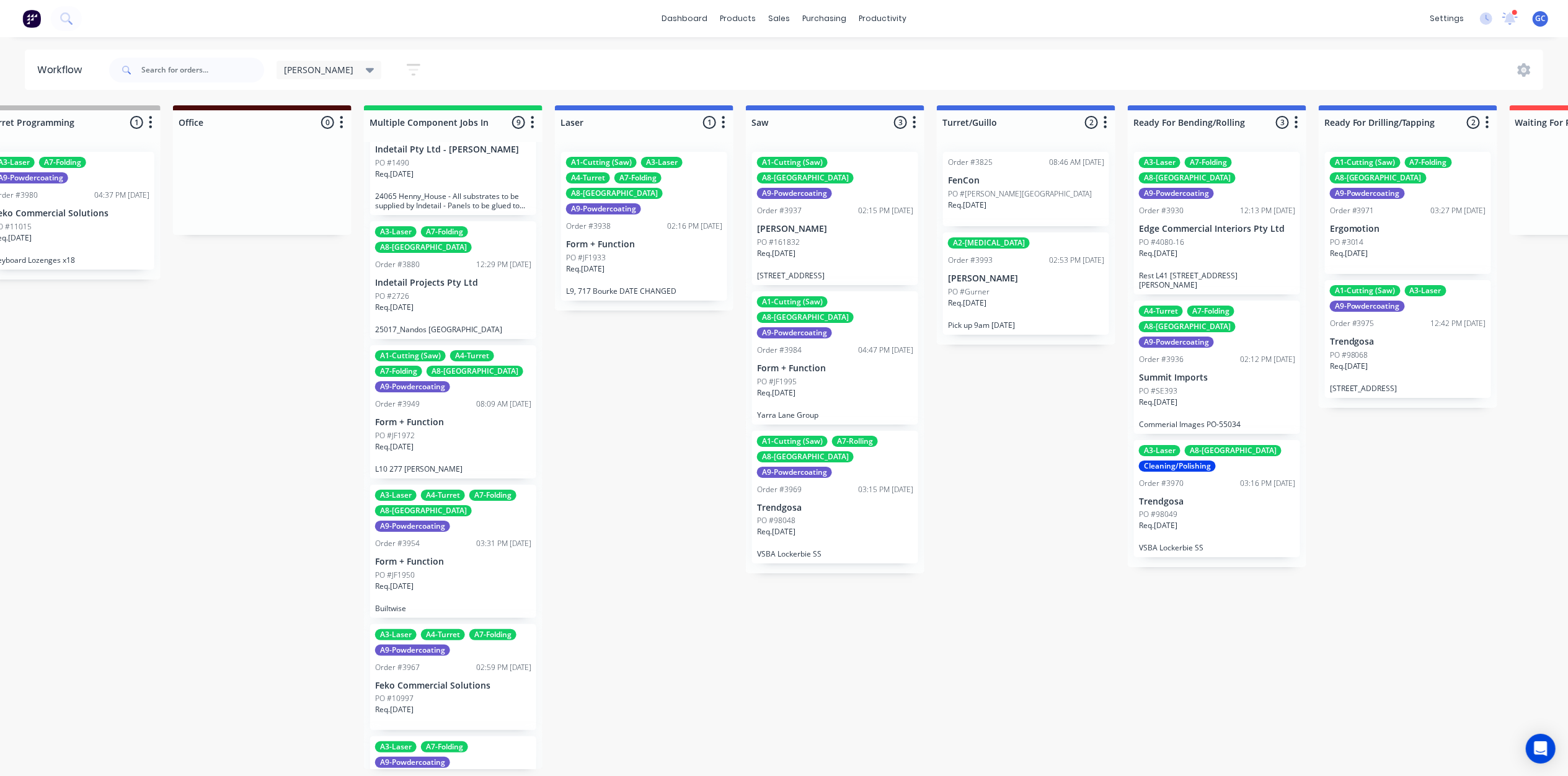
scroll to position [6, 1275]
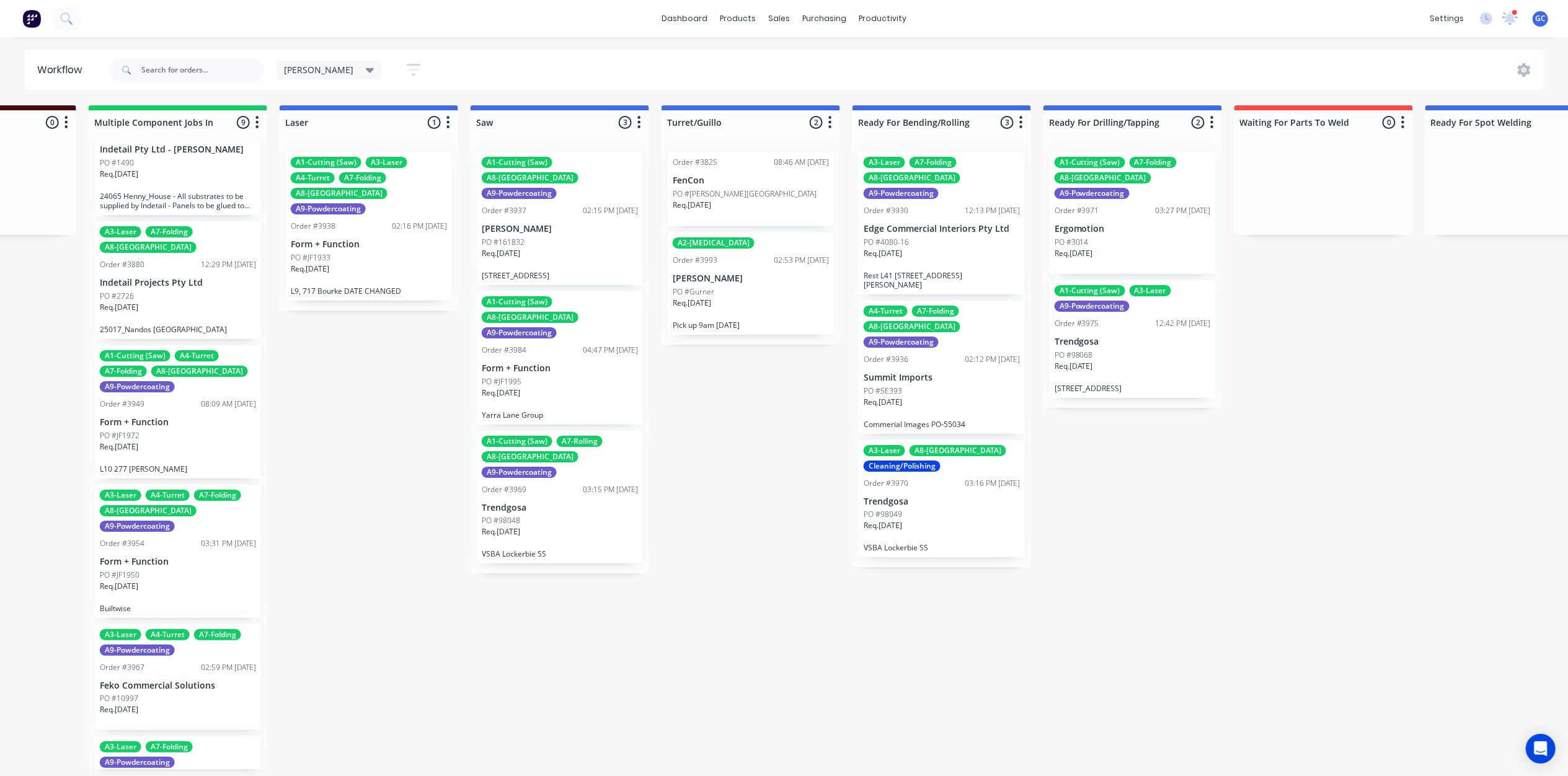
click at [744, 303] on div "Req. [DATE]" at bounding box center [750, 308] width 156 height 21
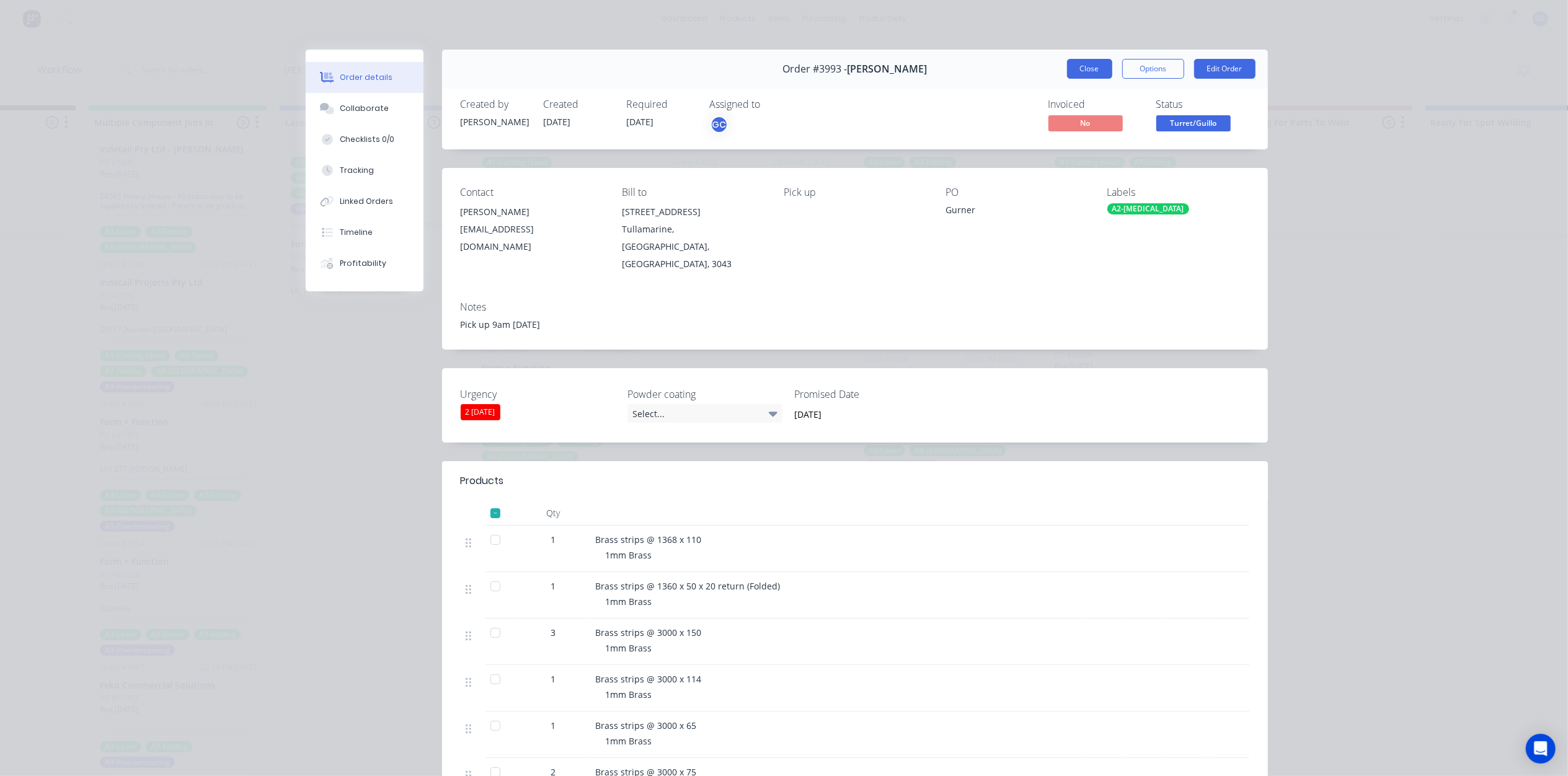
click at [1070, 75] on button "Close" at bounding box center [1090, 69] width 45 height 20
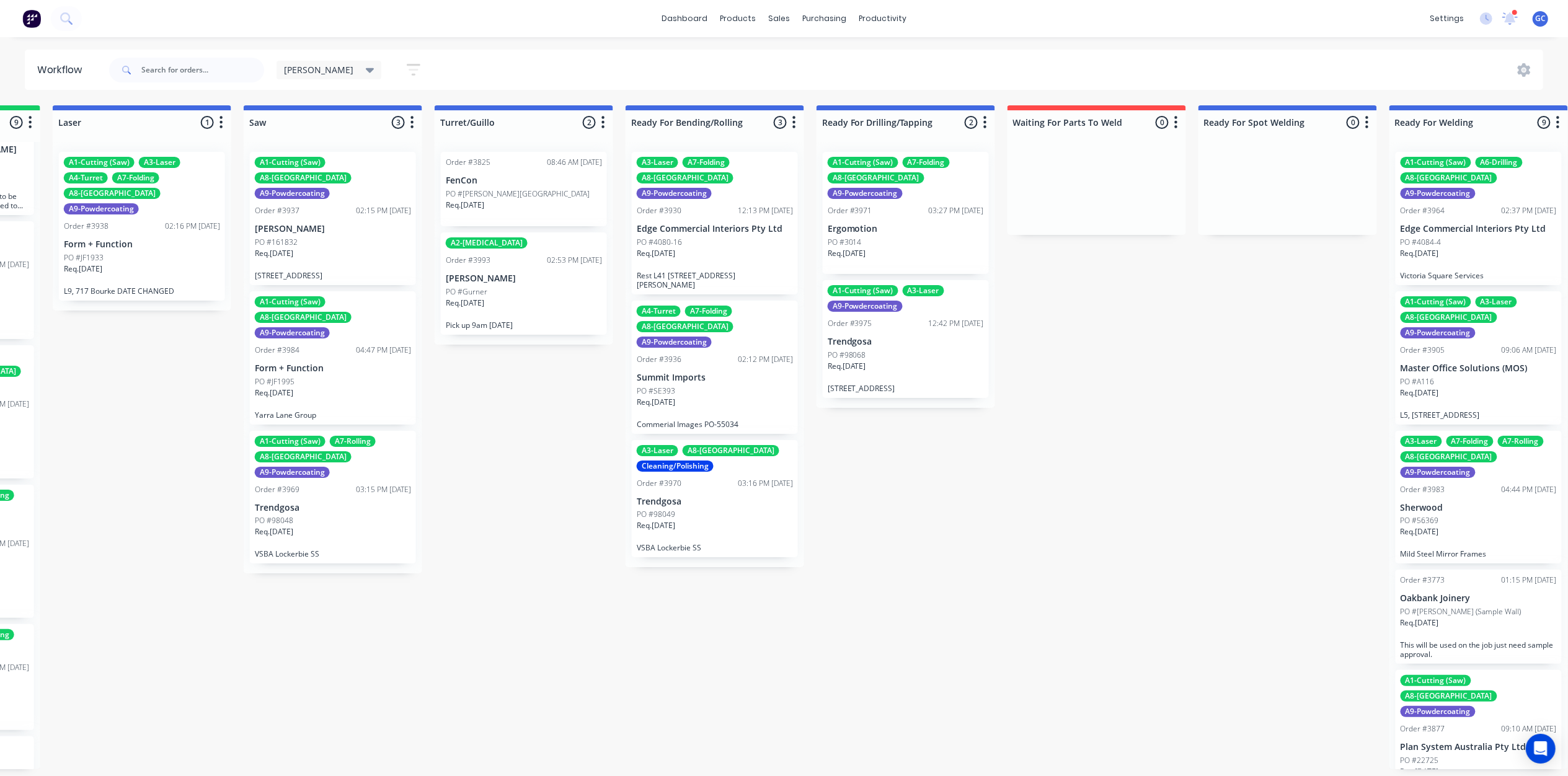
scroll to position [6, 1546]
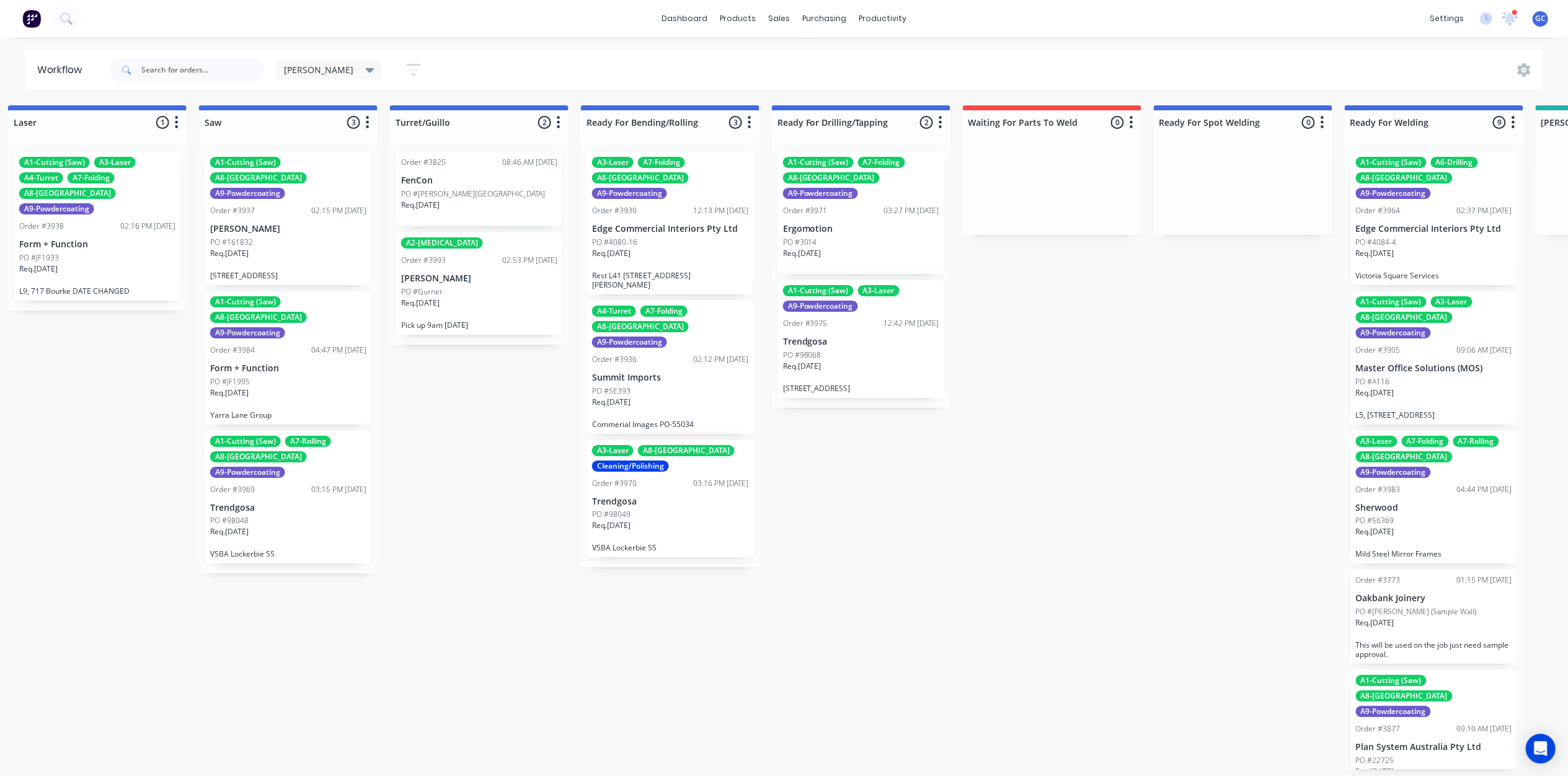
click at [663, 214] on div "A3-Laser A7-Folding A8-Welding A9-Powdercoating Order #3930 12:13 PM [DATE] Edg…" at bounding box center [670, 223] width 166 height 143
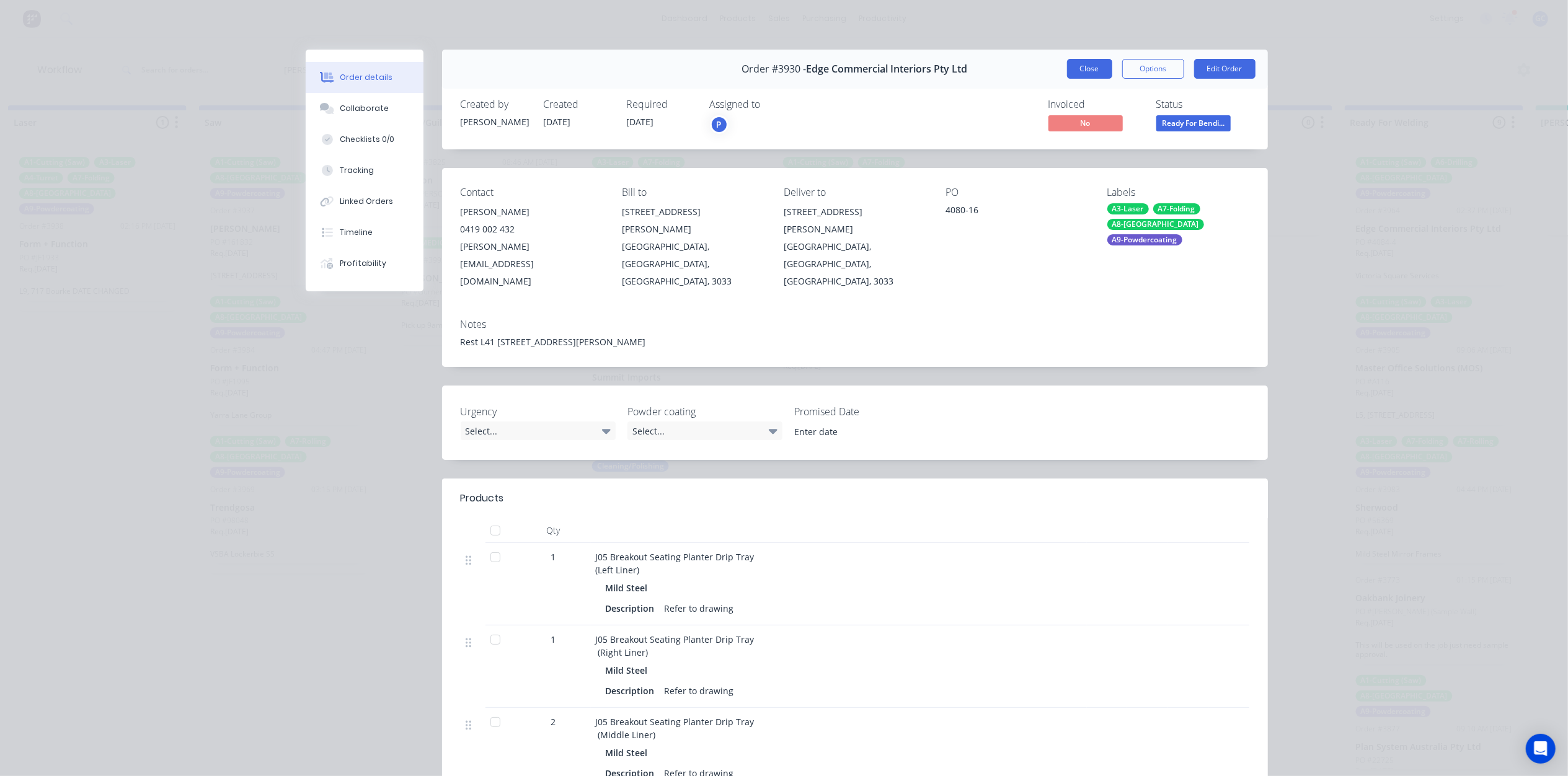
click at [1095, 70] on button "Close" at bounding box center [1090, 69] width 45 height 20
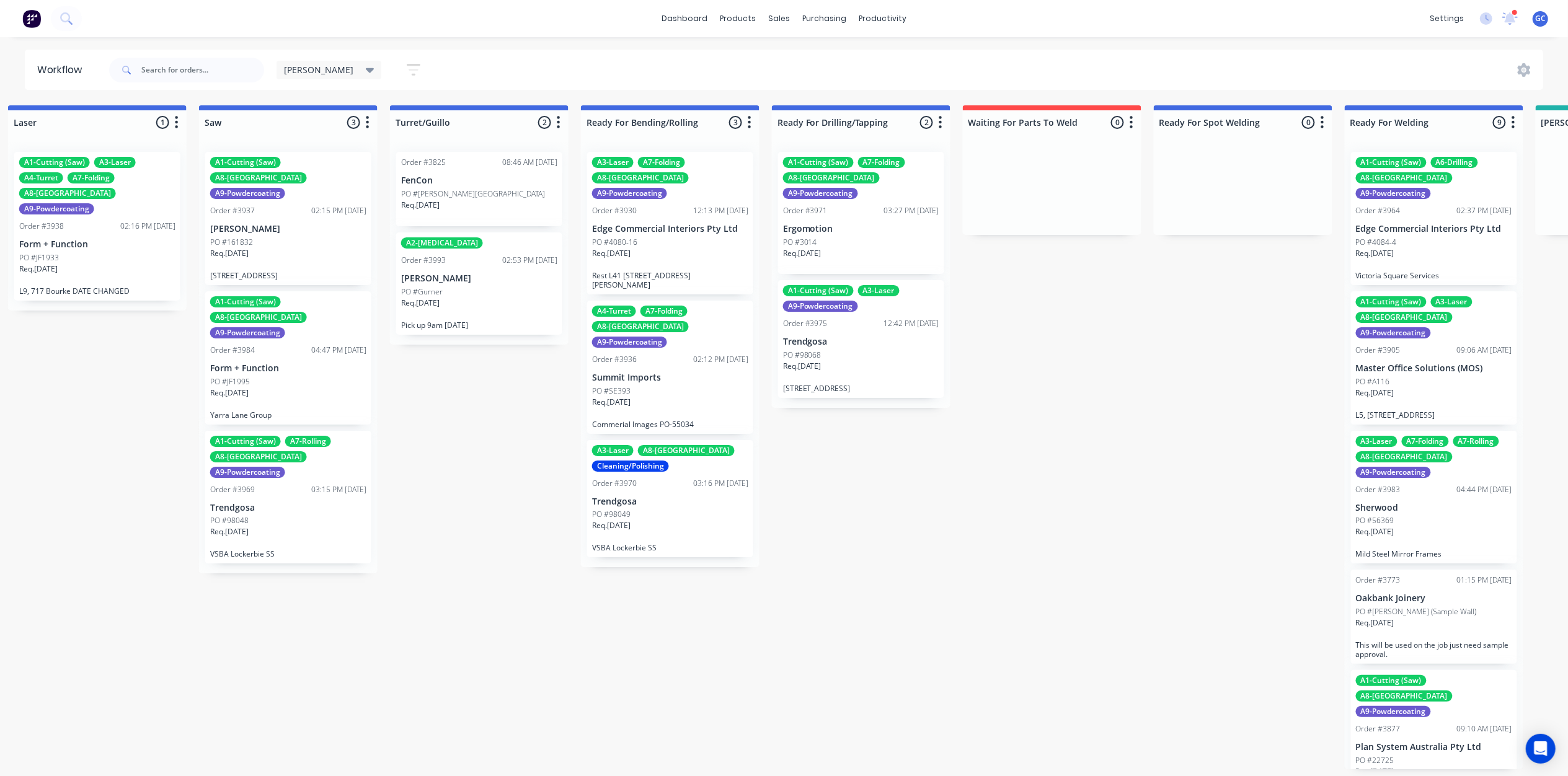
click at [682, 397] on div "Req. [DATE]" at bounding box center [670, 407] width 156 height 21
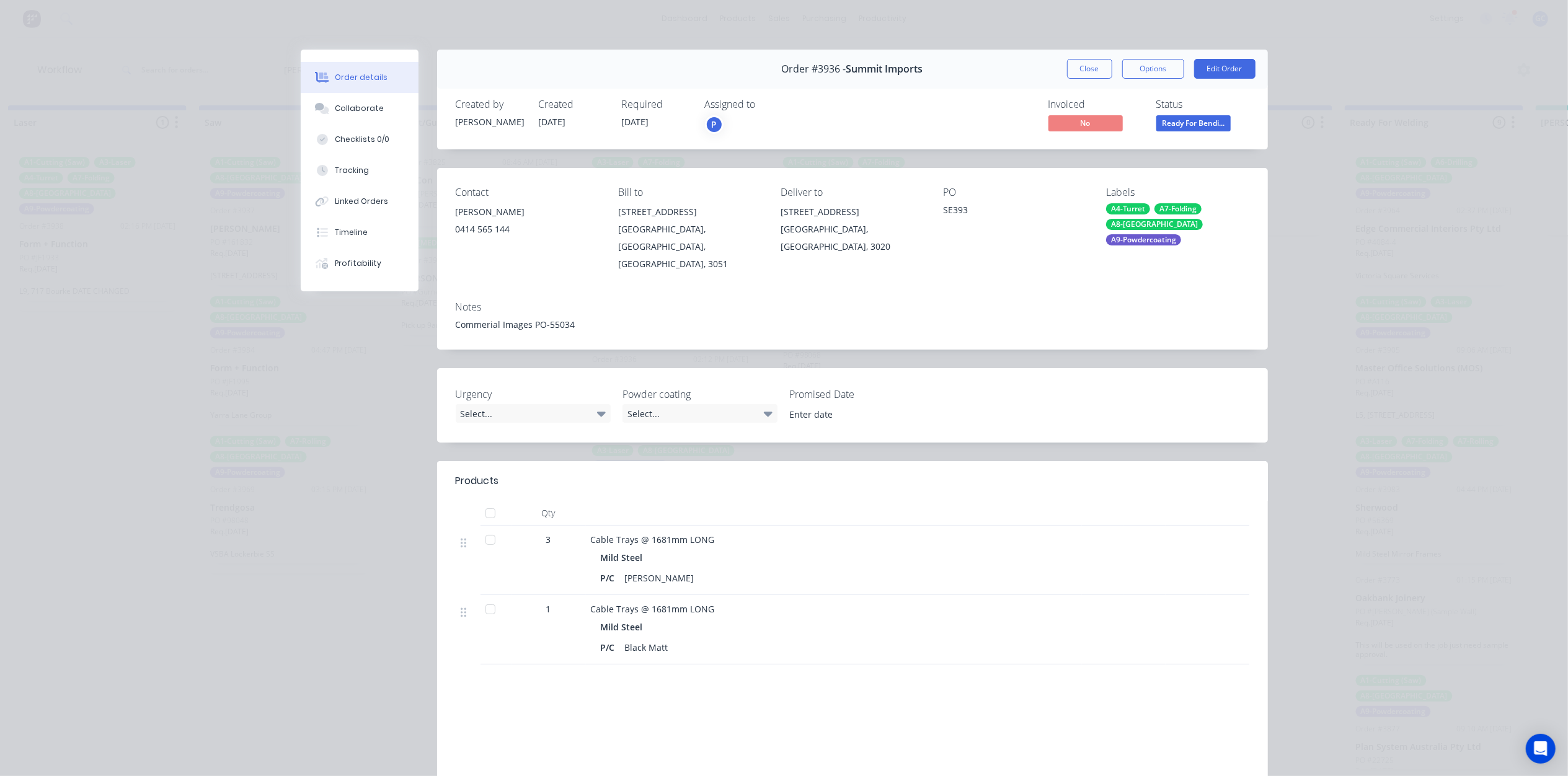
click at [1182, 129] on span "Ready For Bendi..." at bounding box center [1193, 123] width 74 height 16
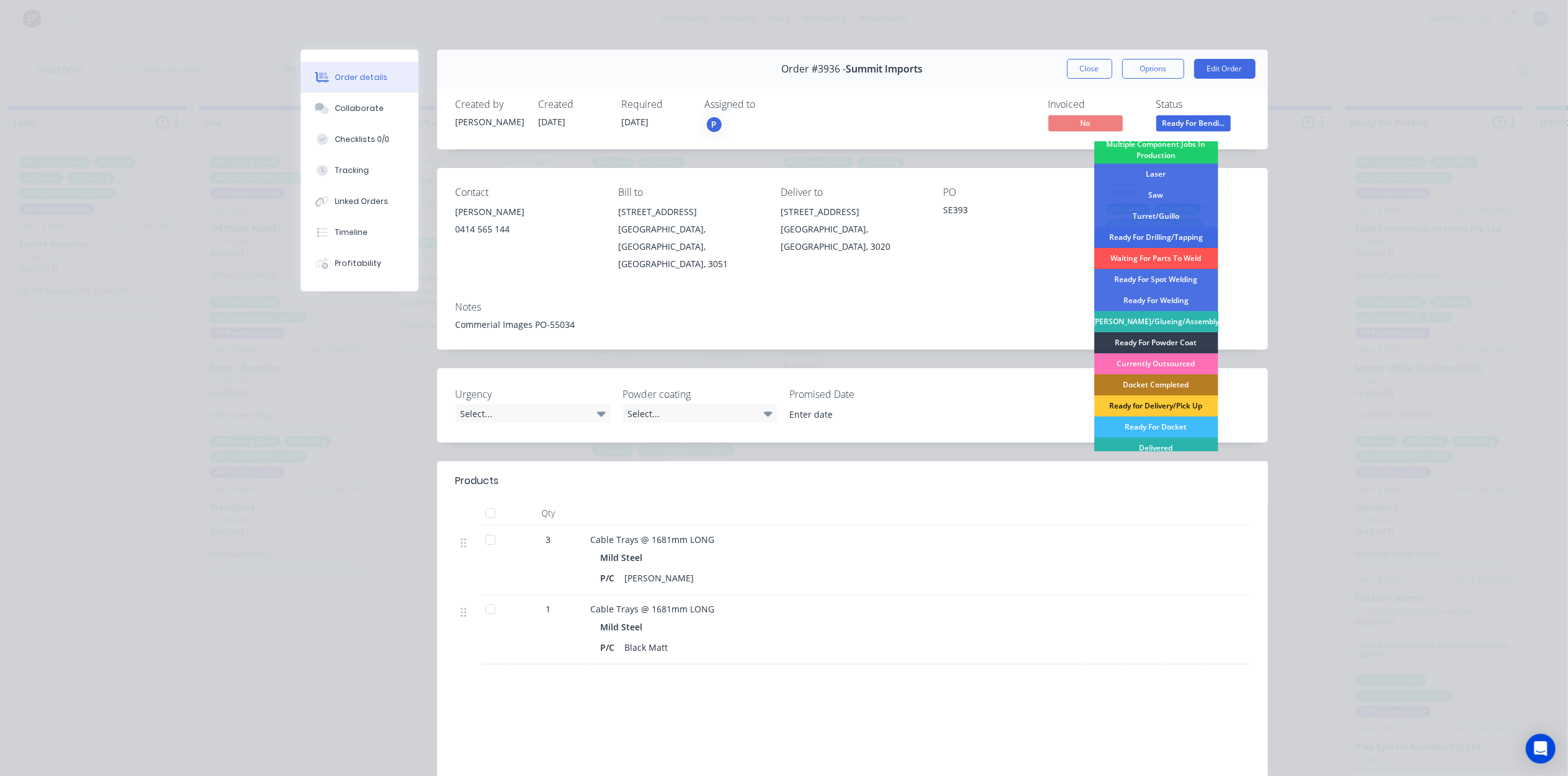
scroll to position [165, 0]
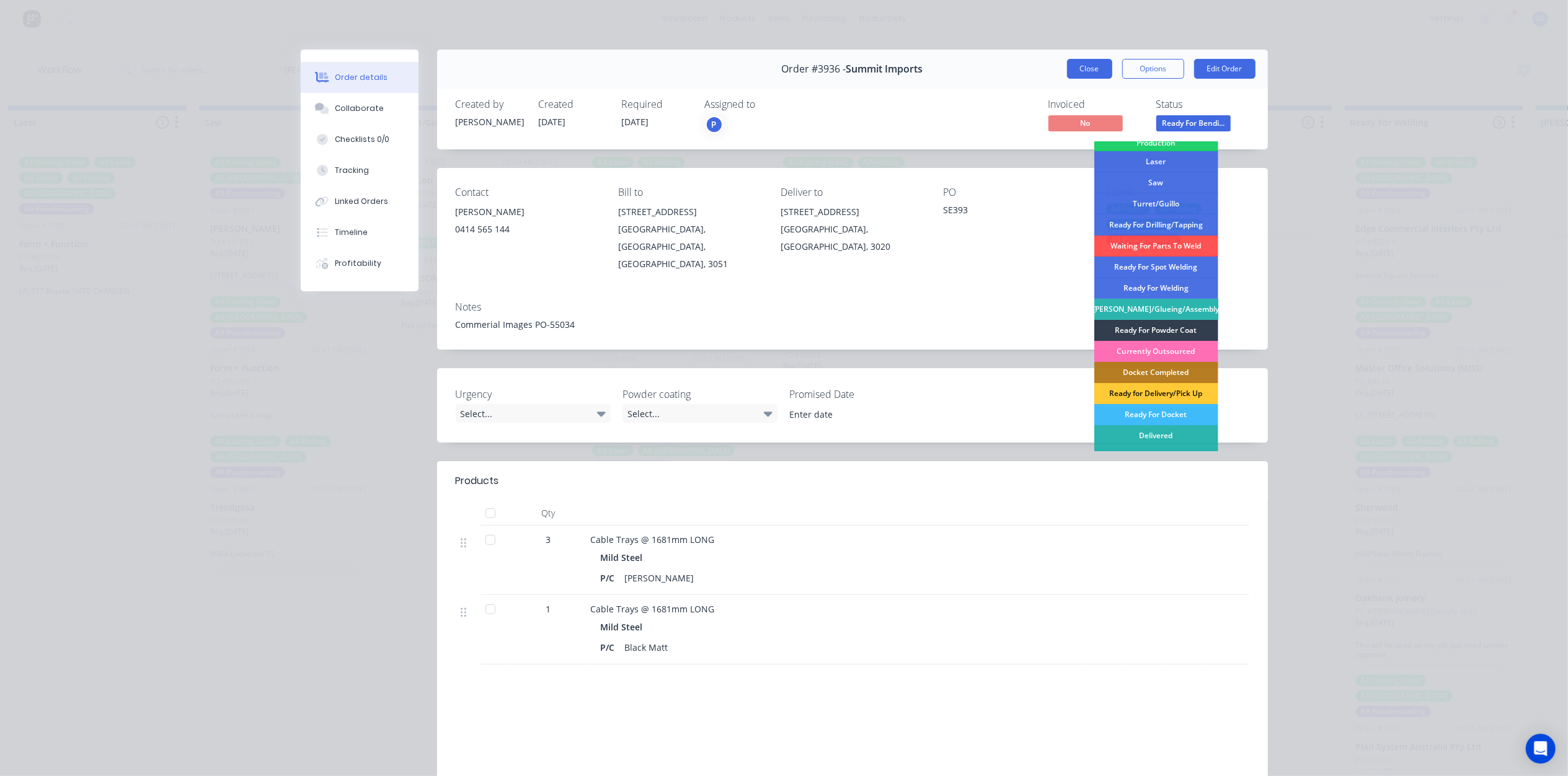
click at [1095, 77] on button "Close" at bounding box center [1090, 69] width 45 height 20
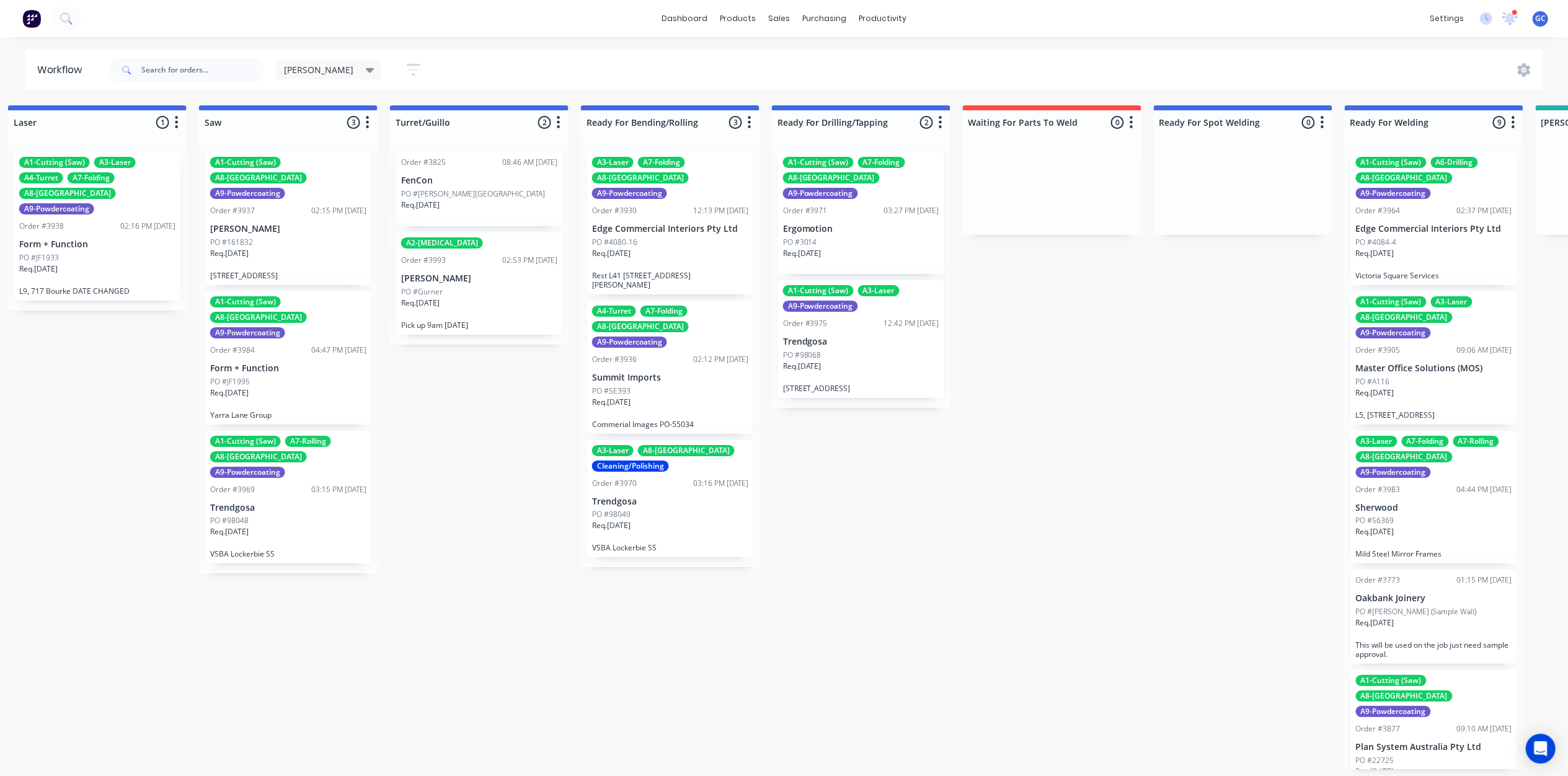
click at [646, 520] on div "Req. [DATE]" at bounding box center [670, 530] width 156 height 21
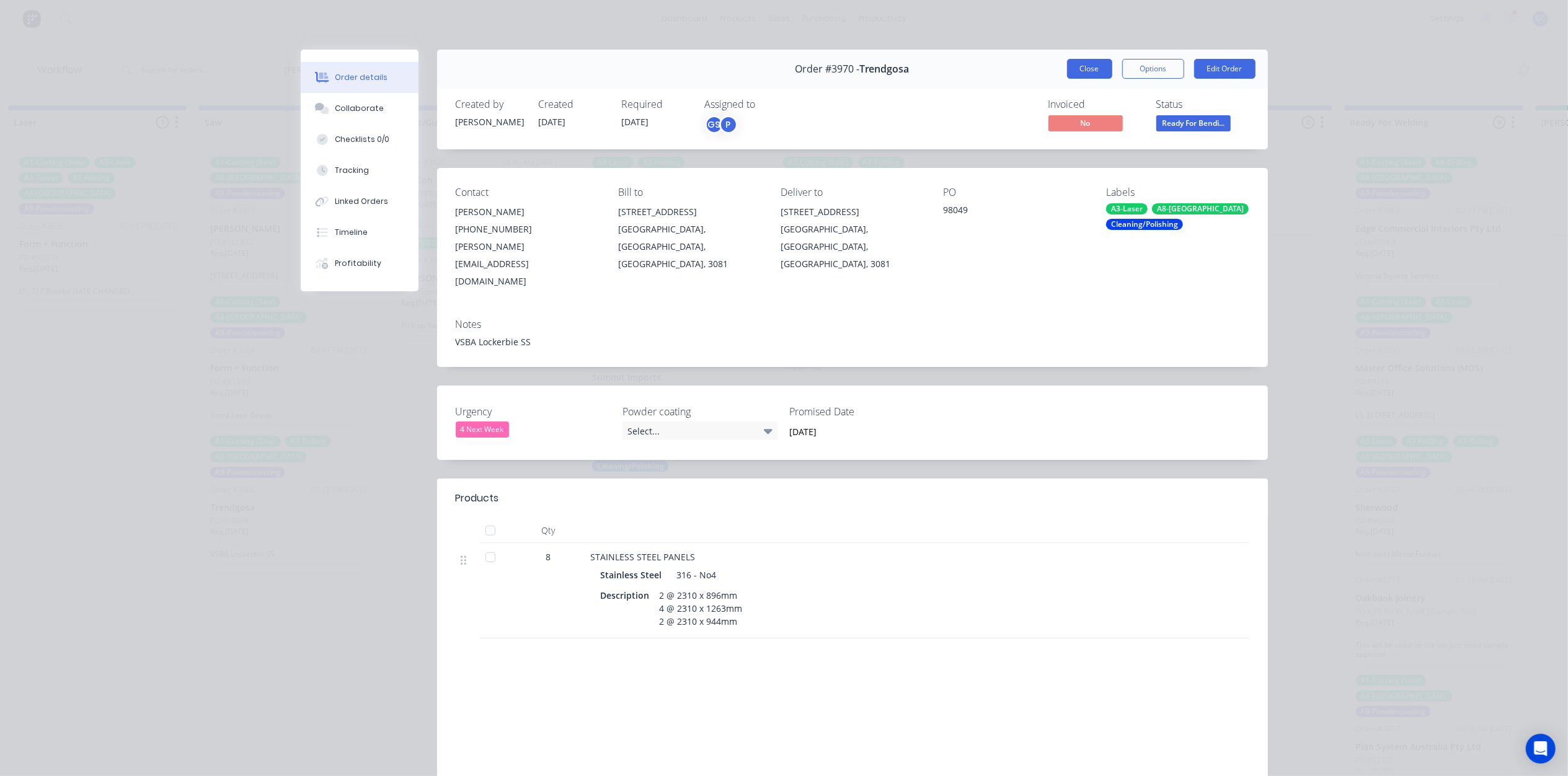
click at [1092, 70] on button "Close" at bounding box center [1090, 69] width 45 height 20
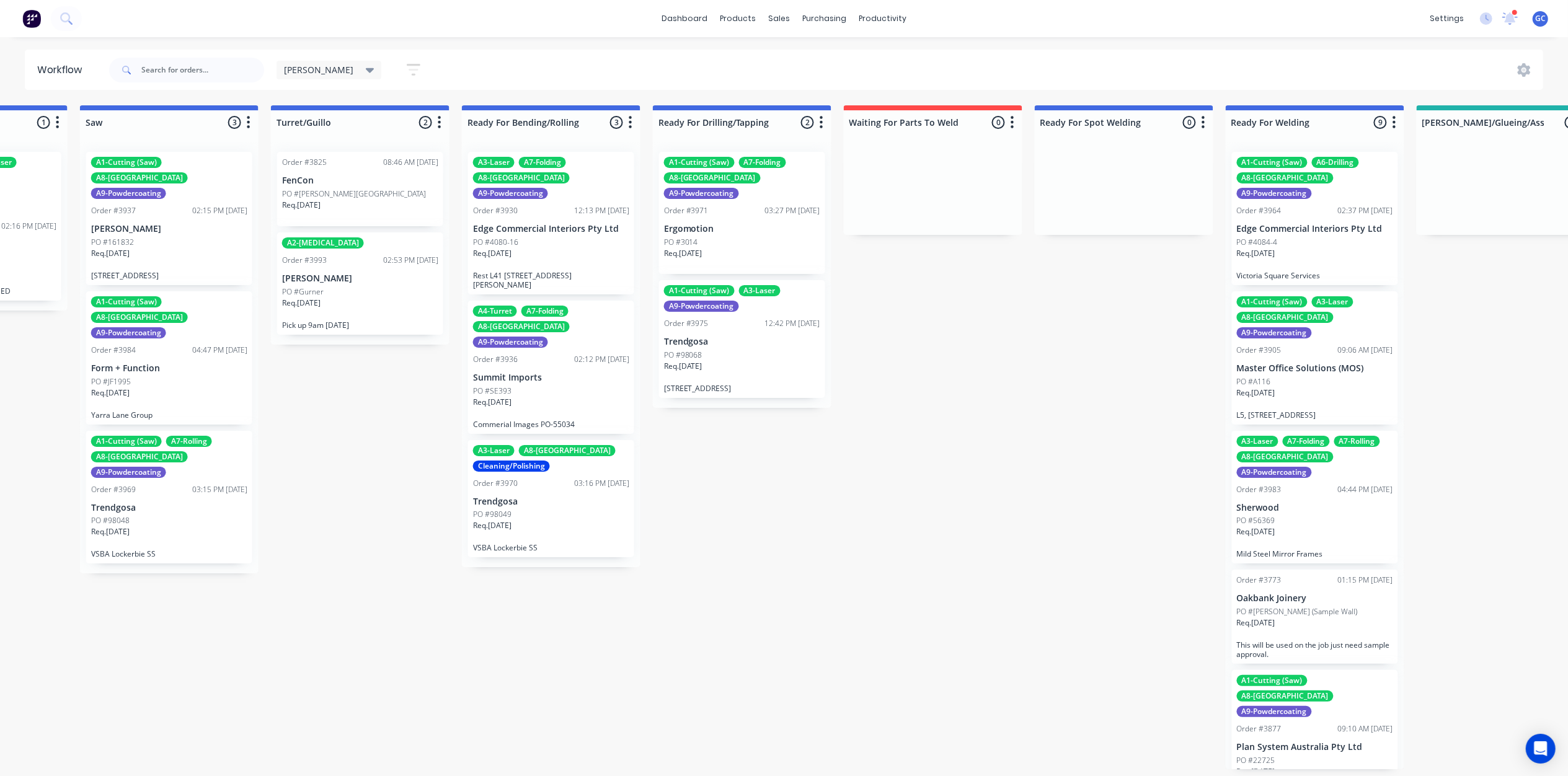
scroll to position [6, 1837]
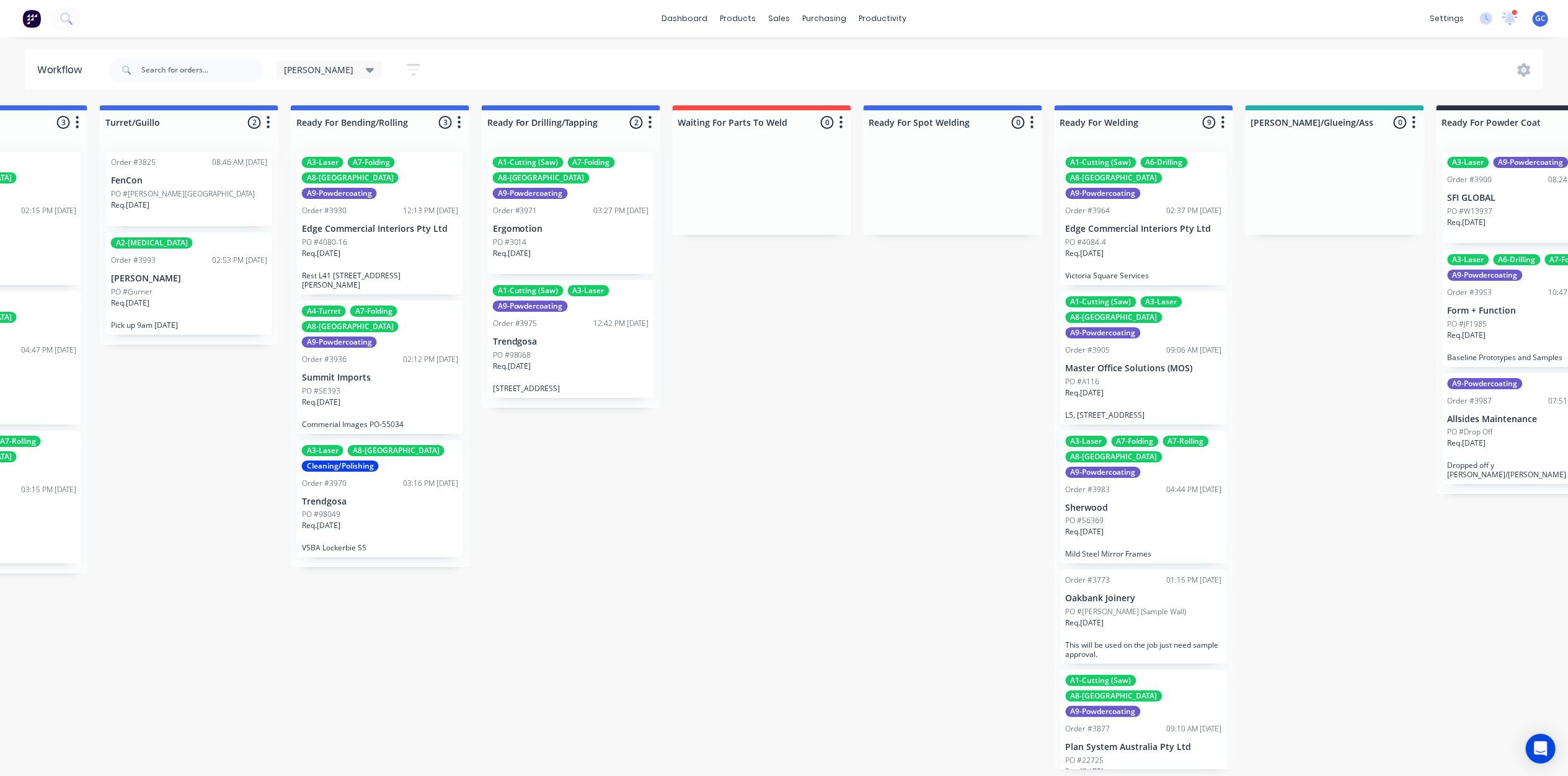
click at [367, 509] on div "PO #98049" at bounding box center [380, 514] width 156 height 11
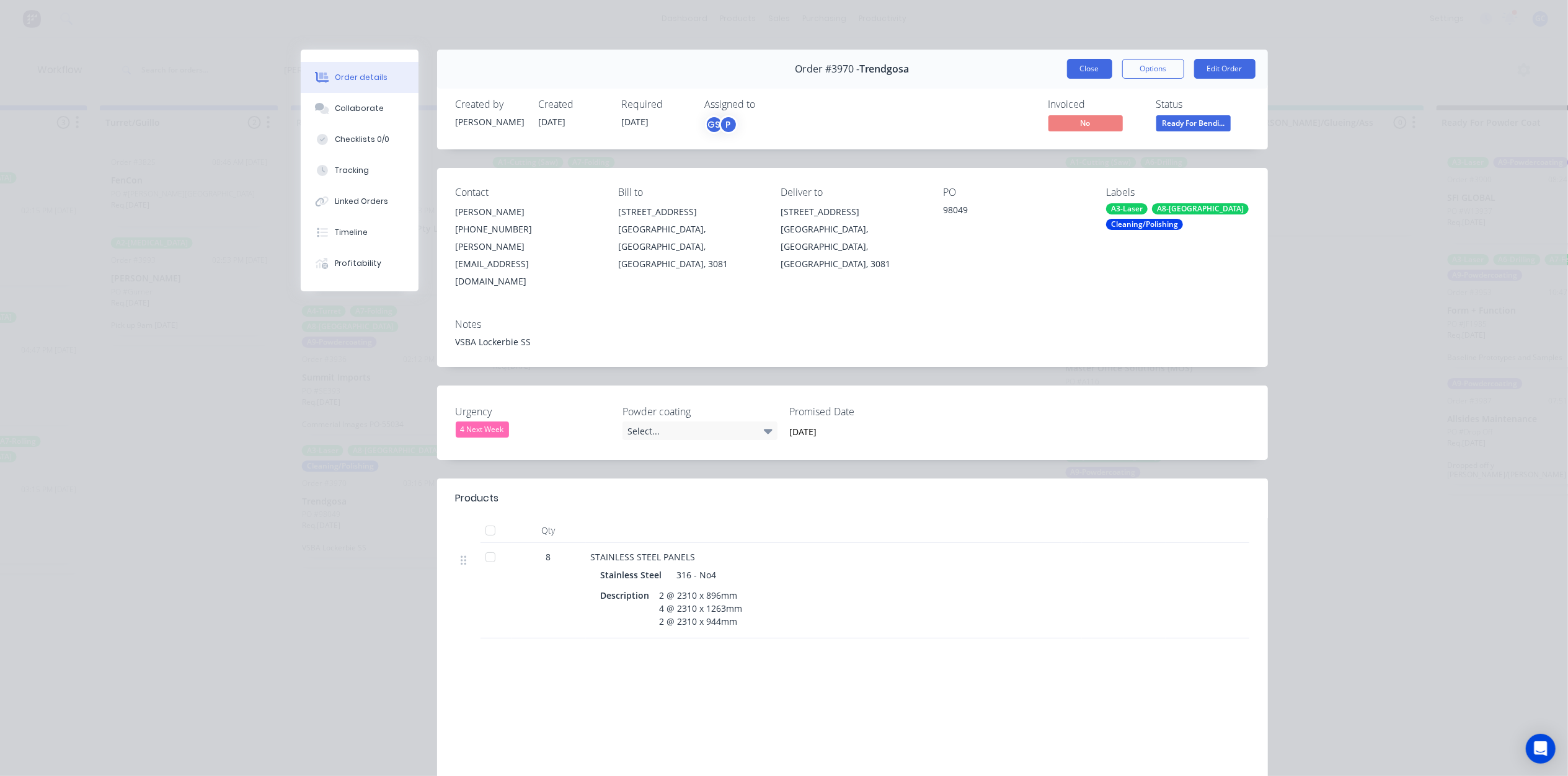
click at [1085, 68] on button "Close" at bounding box center [1090, 69] width 45 height 20
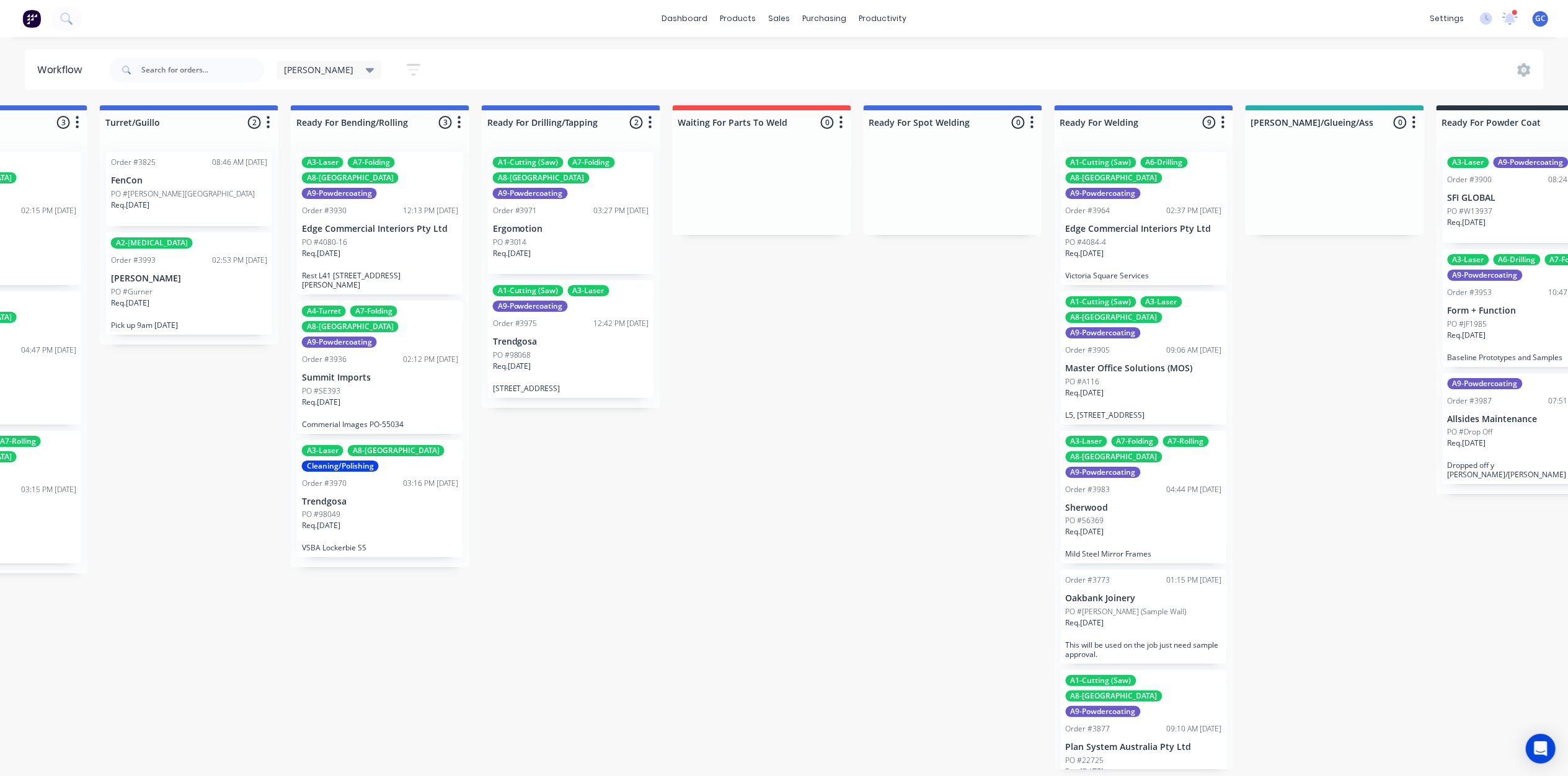
click at [581, 360] on div "Req. [DATE]" at bounding box center [571, 370] width 156 height 21
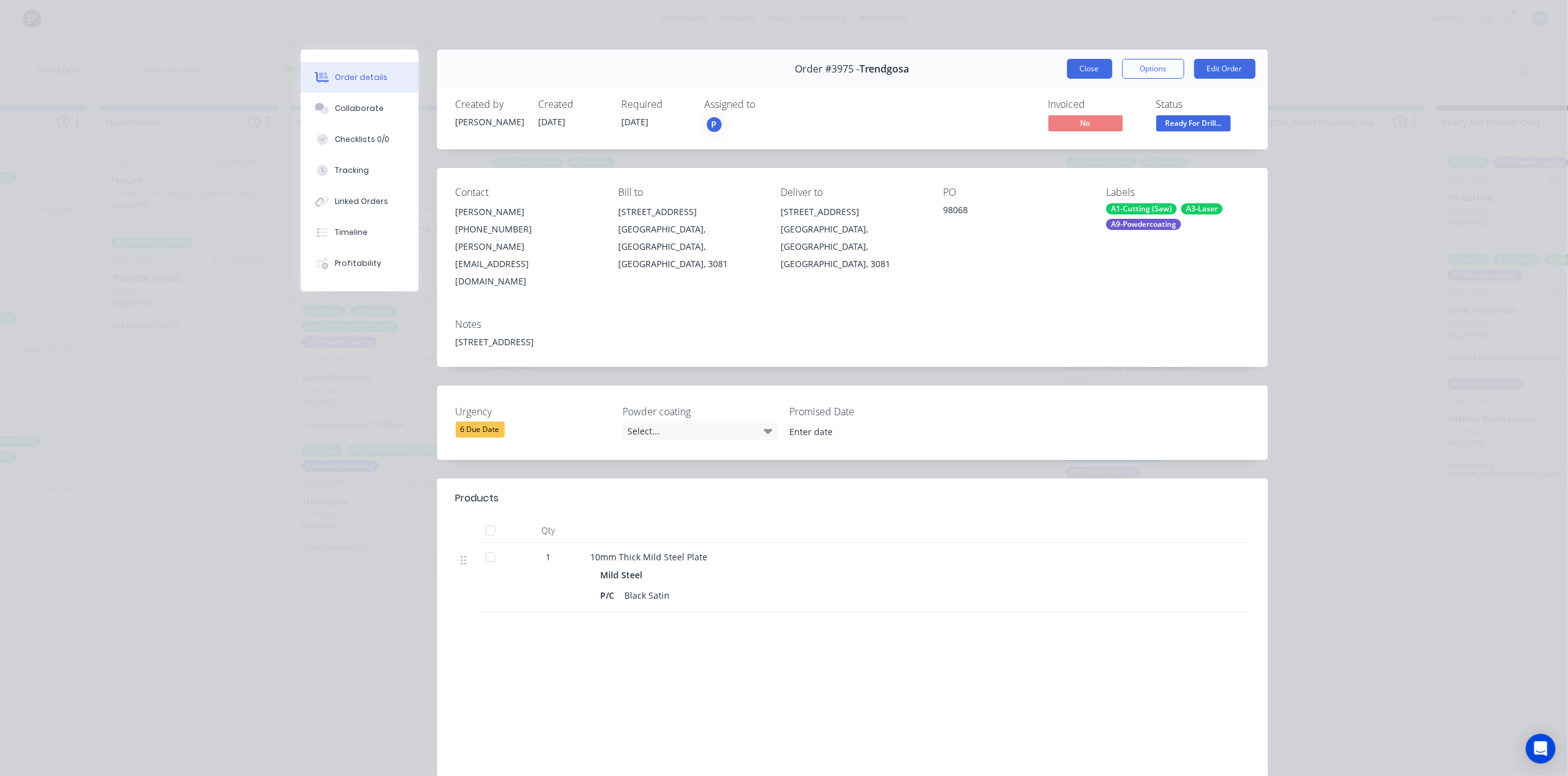
click at [1077, 71] on button "Close" at bounding box center [1090, 69] width 45 height 20
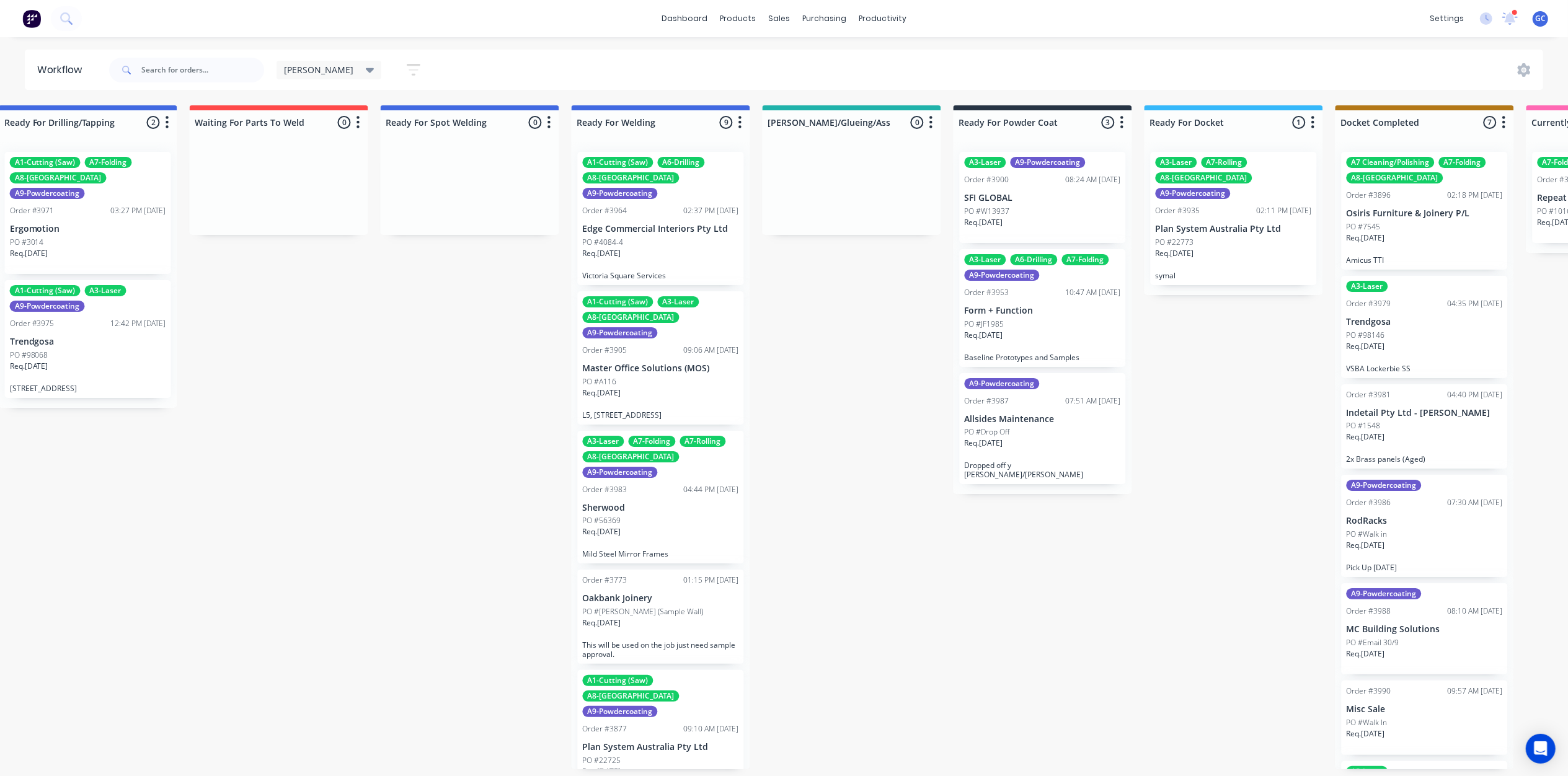
scroll to position [0, 2320]
click at [661, 237] on div "PO #4084-4" at bounding box center [661, 242] width 156 height 11
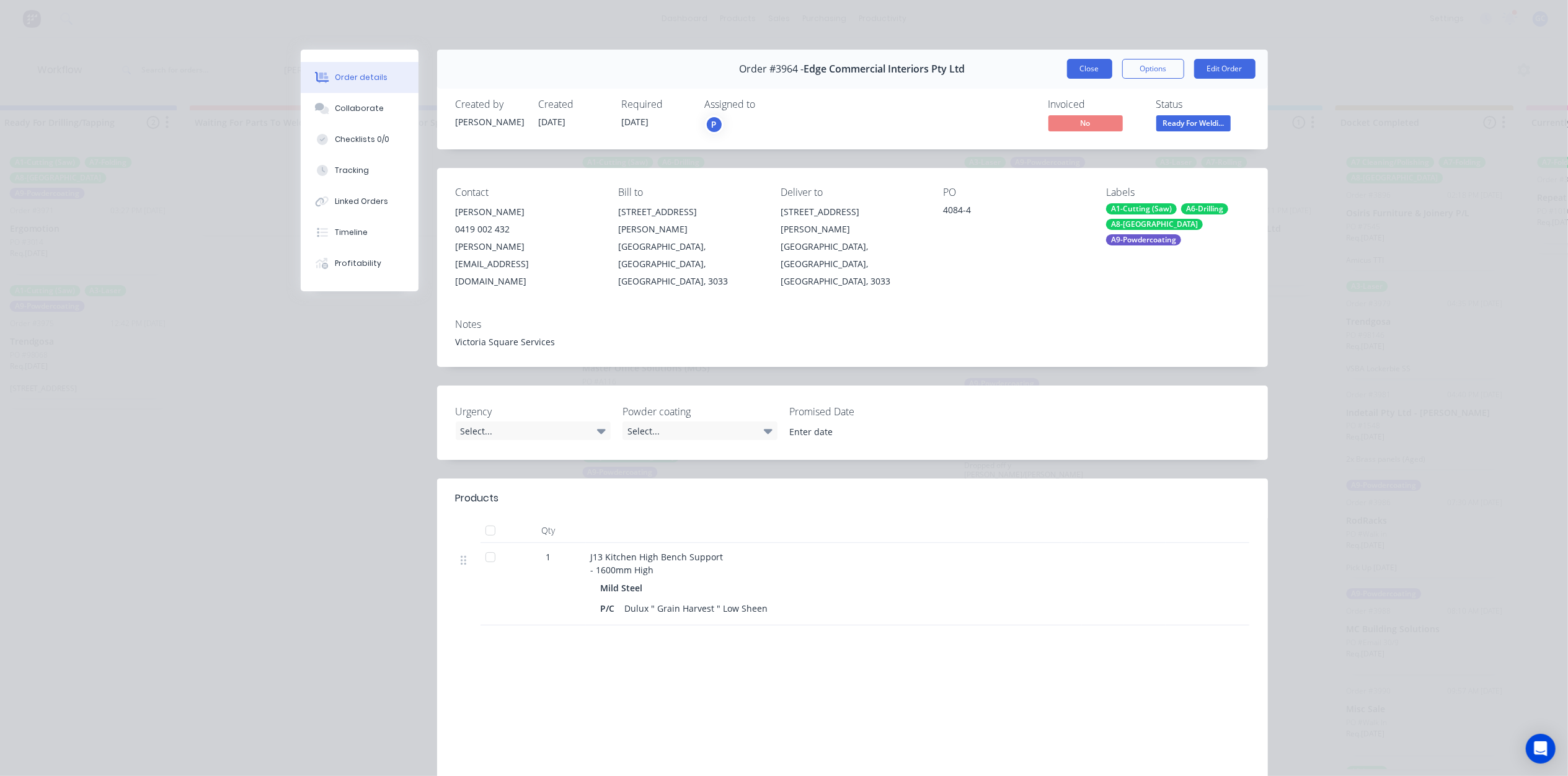
click at [1097, 64] on button "Close" at bounding box center [1090, 69] width 45 height 20
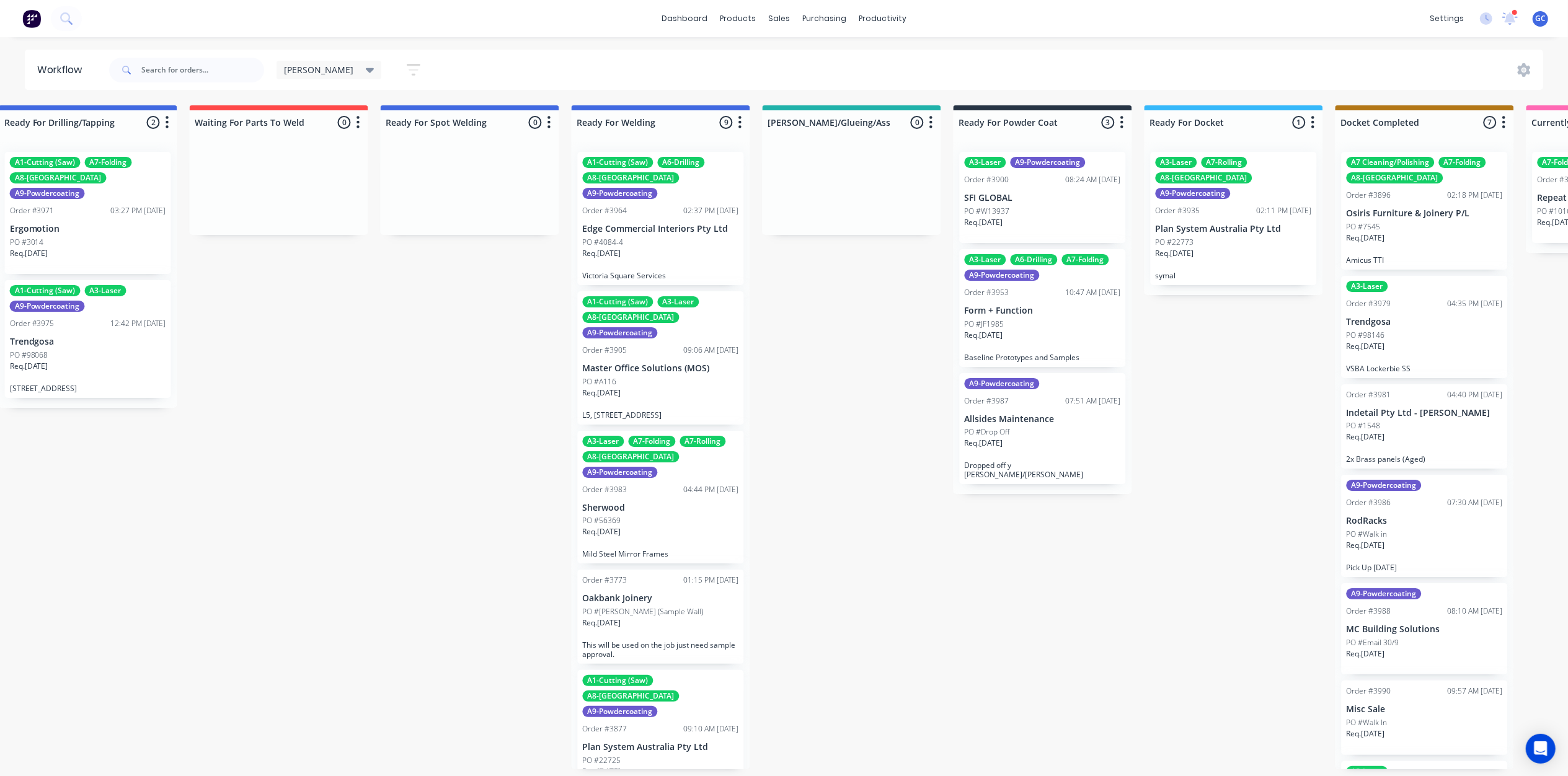
scroll to position [6, 2320]
click at [658, 327] on div "A9-Powdercoating" at bounding box center [621, 332] width 75 height 11
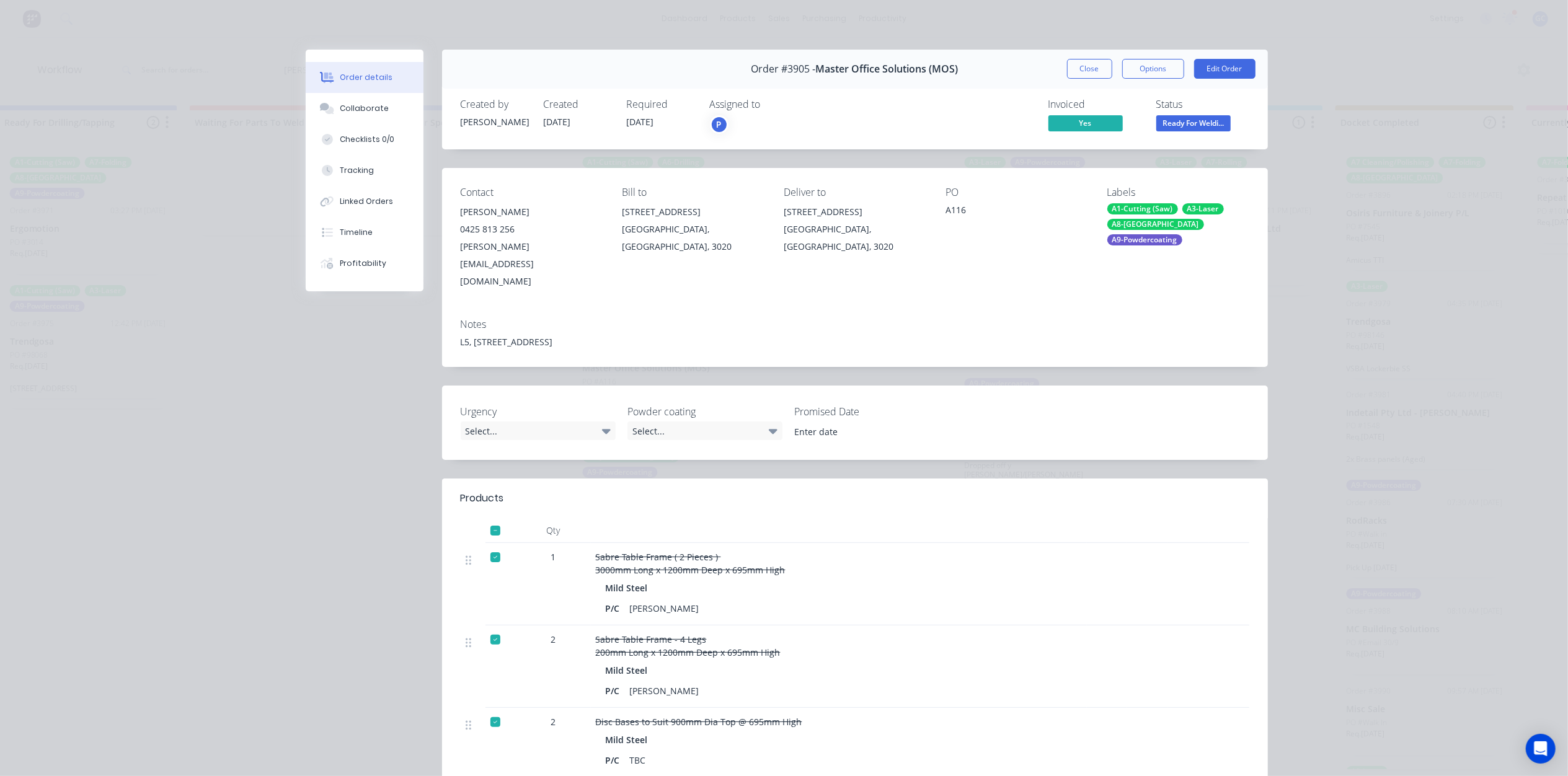
click at [1040, 61] on div "Order #3905 - Master Office Solutions (MOS) Close Options Edit Order" at bounding box center [855, 68] width 826 height 39
click at [1094, 76] on button "Close" at bounding box center [1090, 69] width 45 height 20
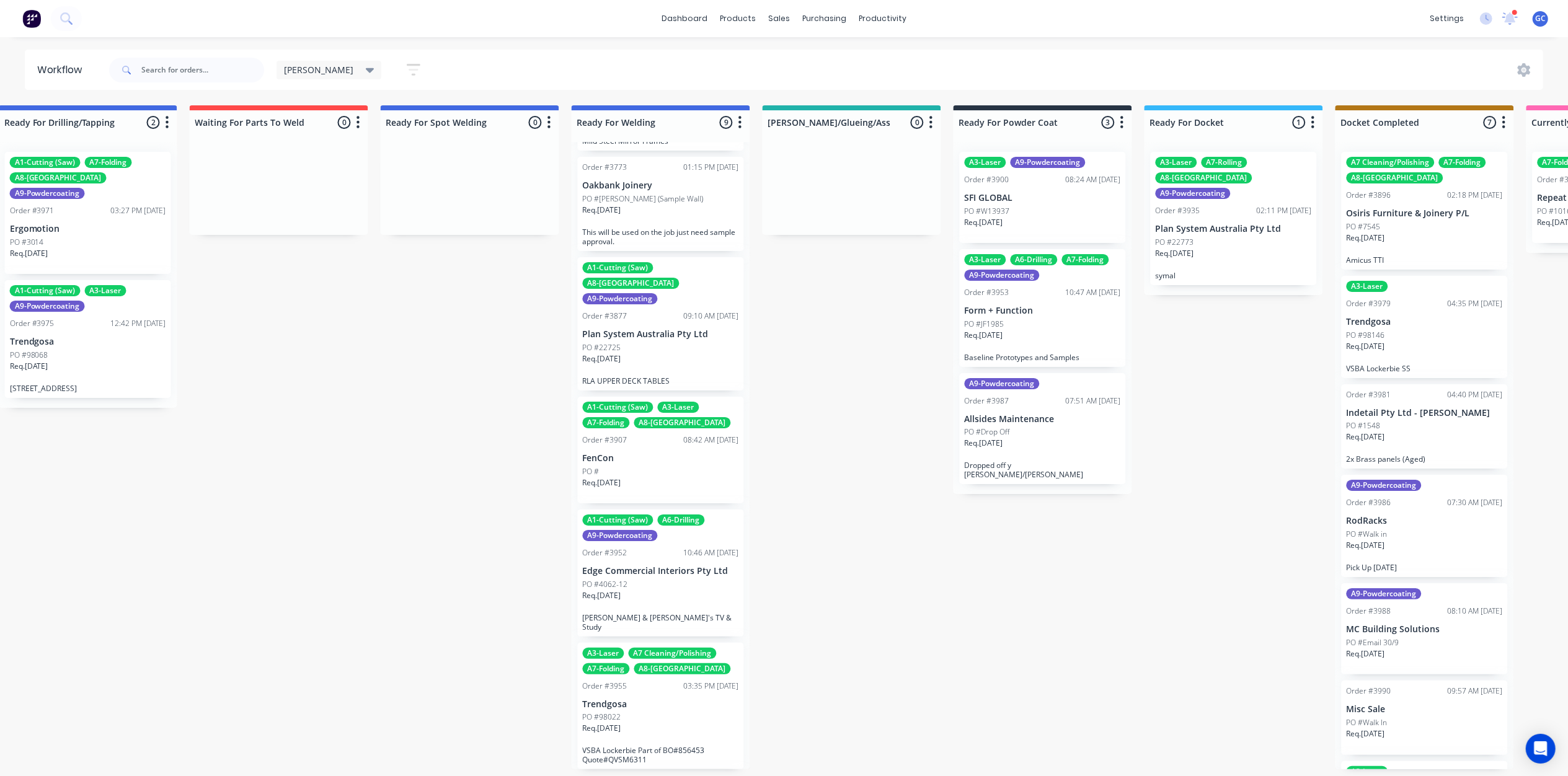
scroll to position [452, 0]
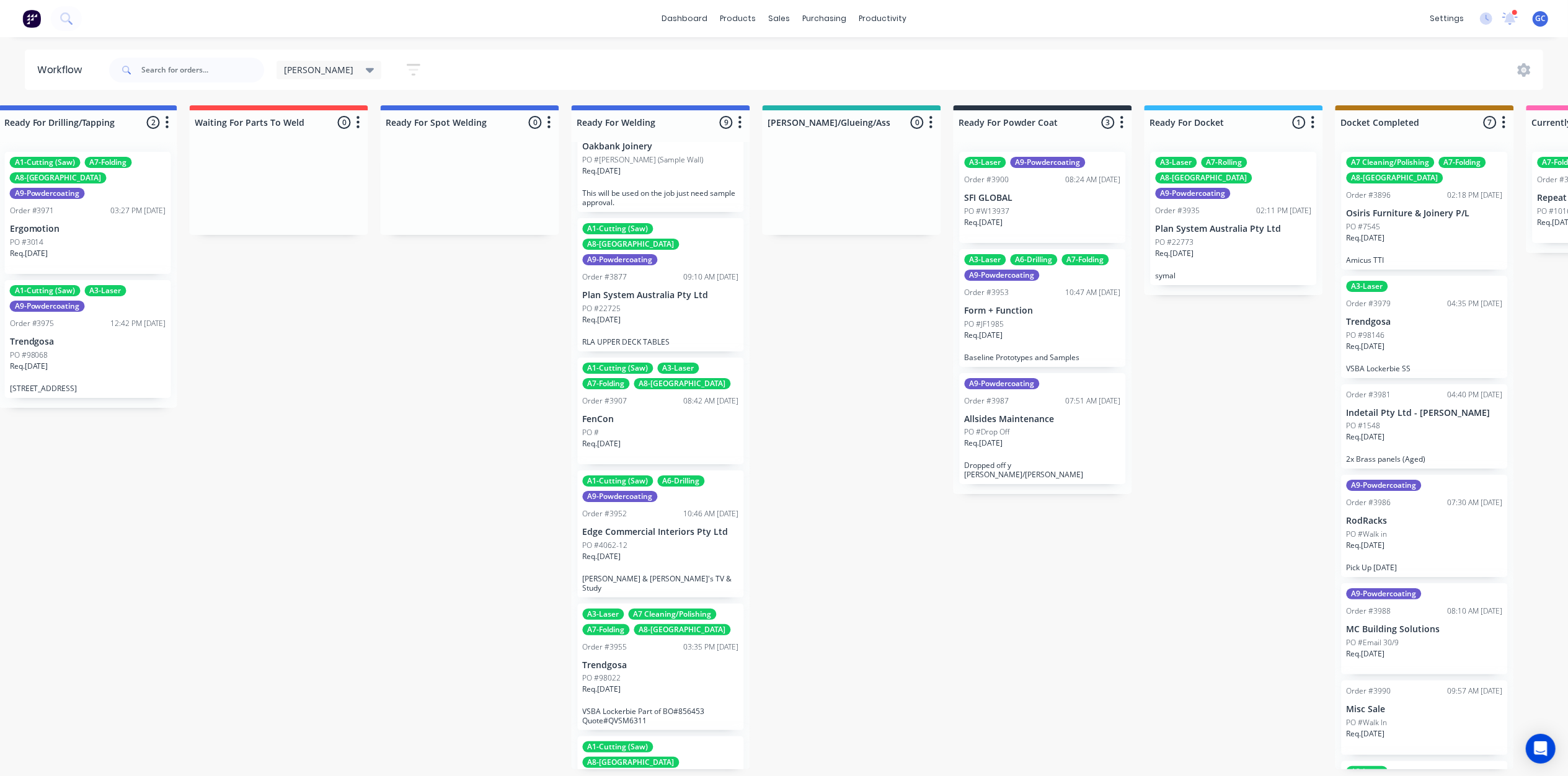
click at [646, 427] on div "PO #" at bounding box center [661, 432] width 156 height 11
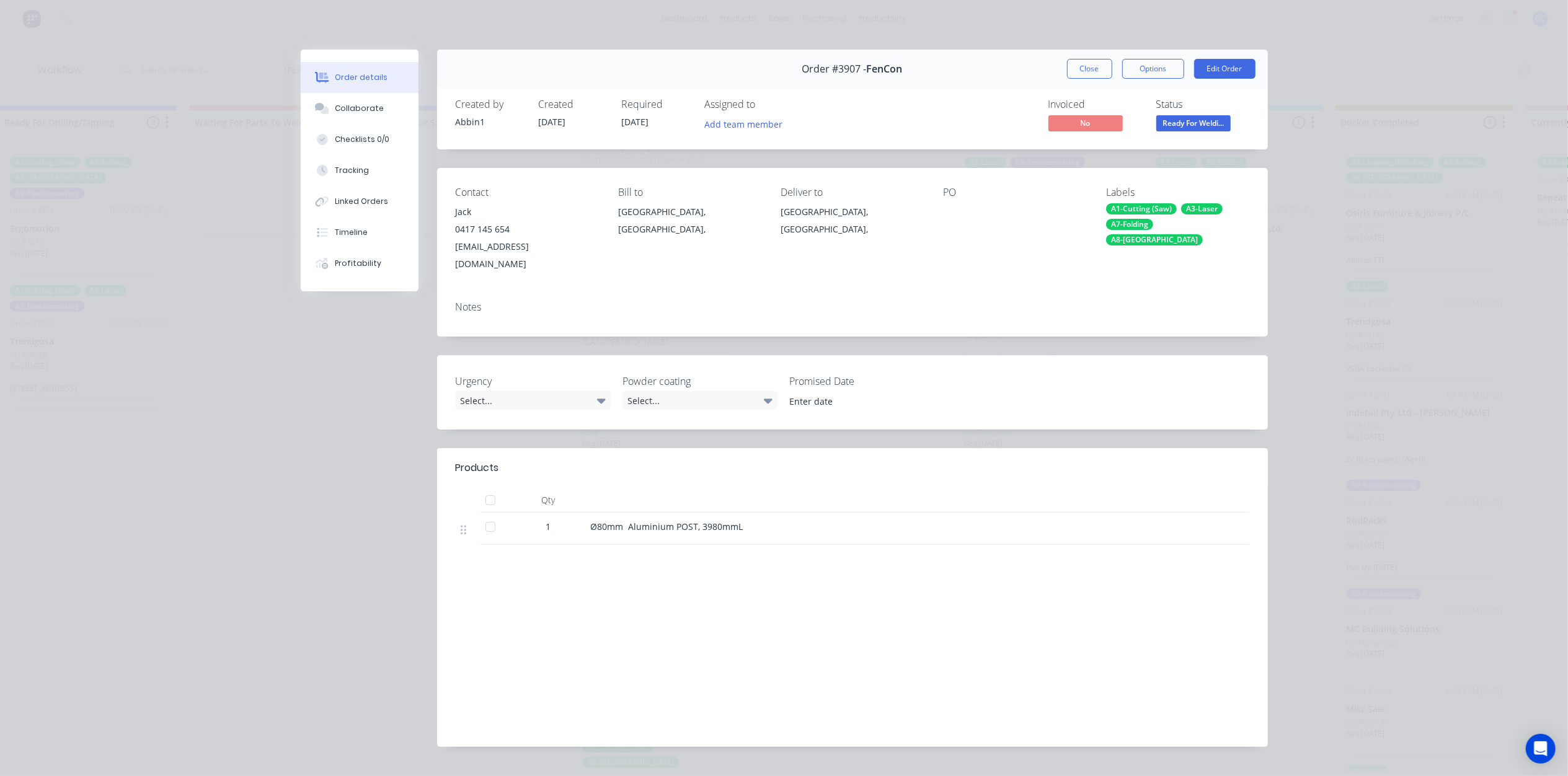
click at [1188, 124] on span "Ready For Weldi..." at bounding box center [1193, 123] width 74 height 16
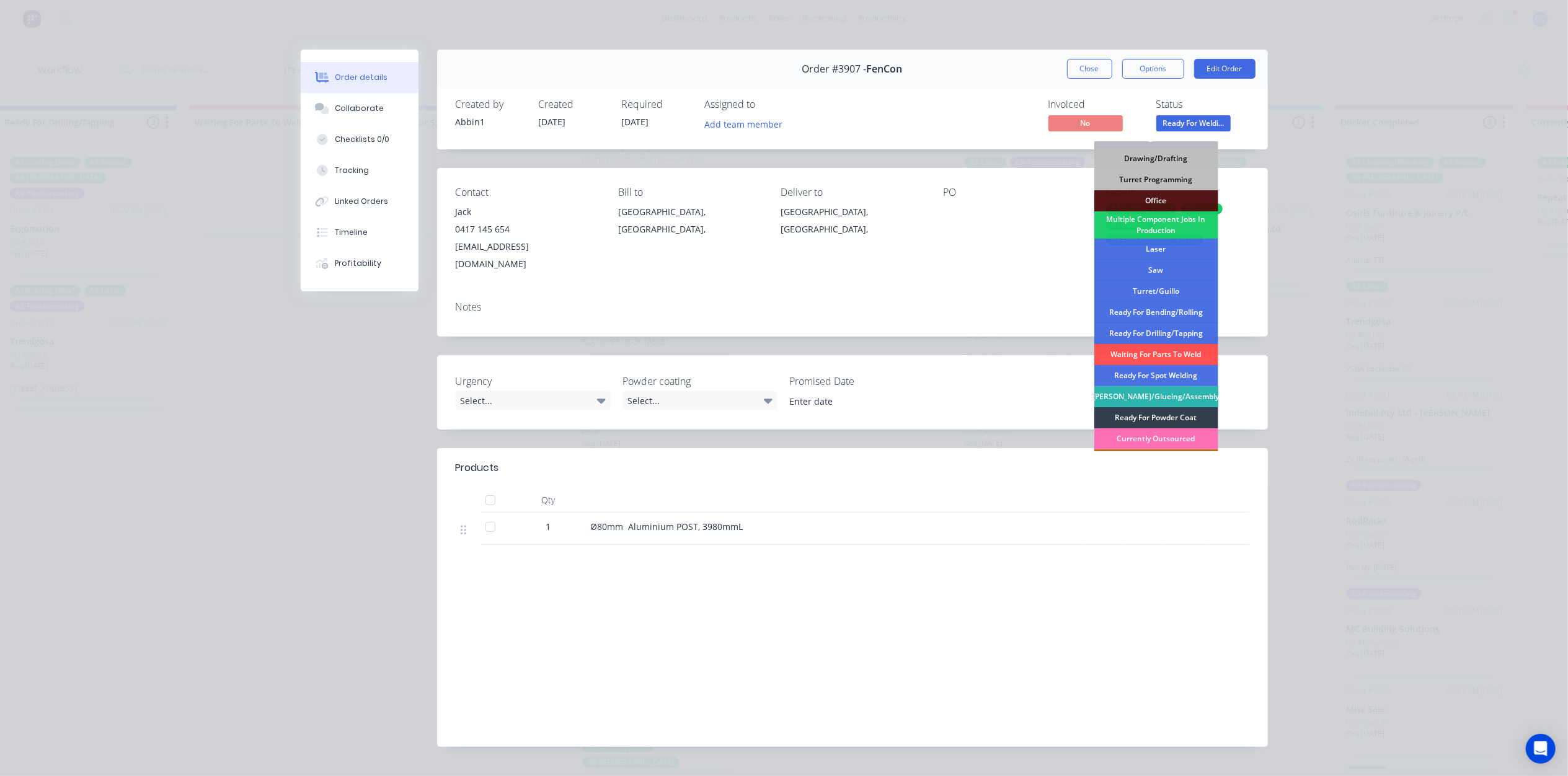
scroll to position [181, 0]
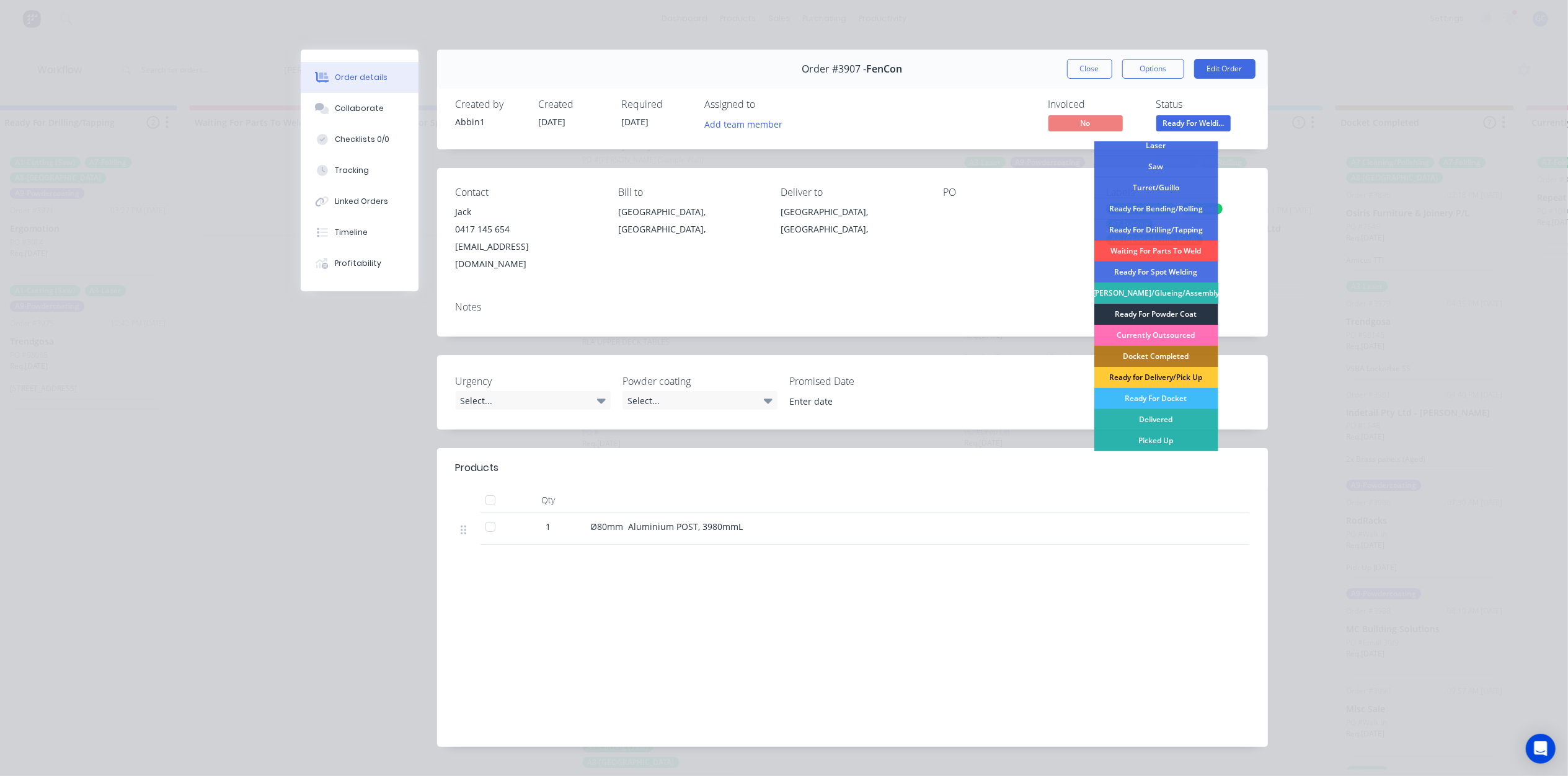
click at [1182, 320] on div "Ready For Powder Coat" at bounding box center [1157, 314] width 124 height 21
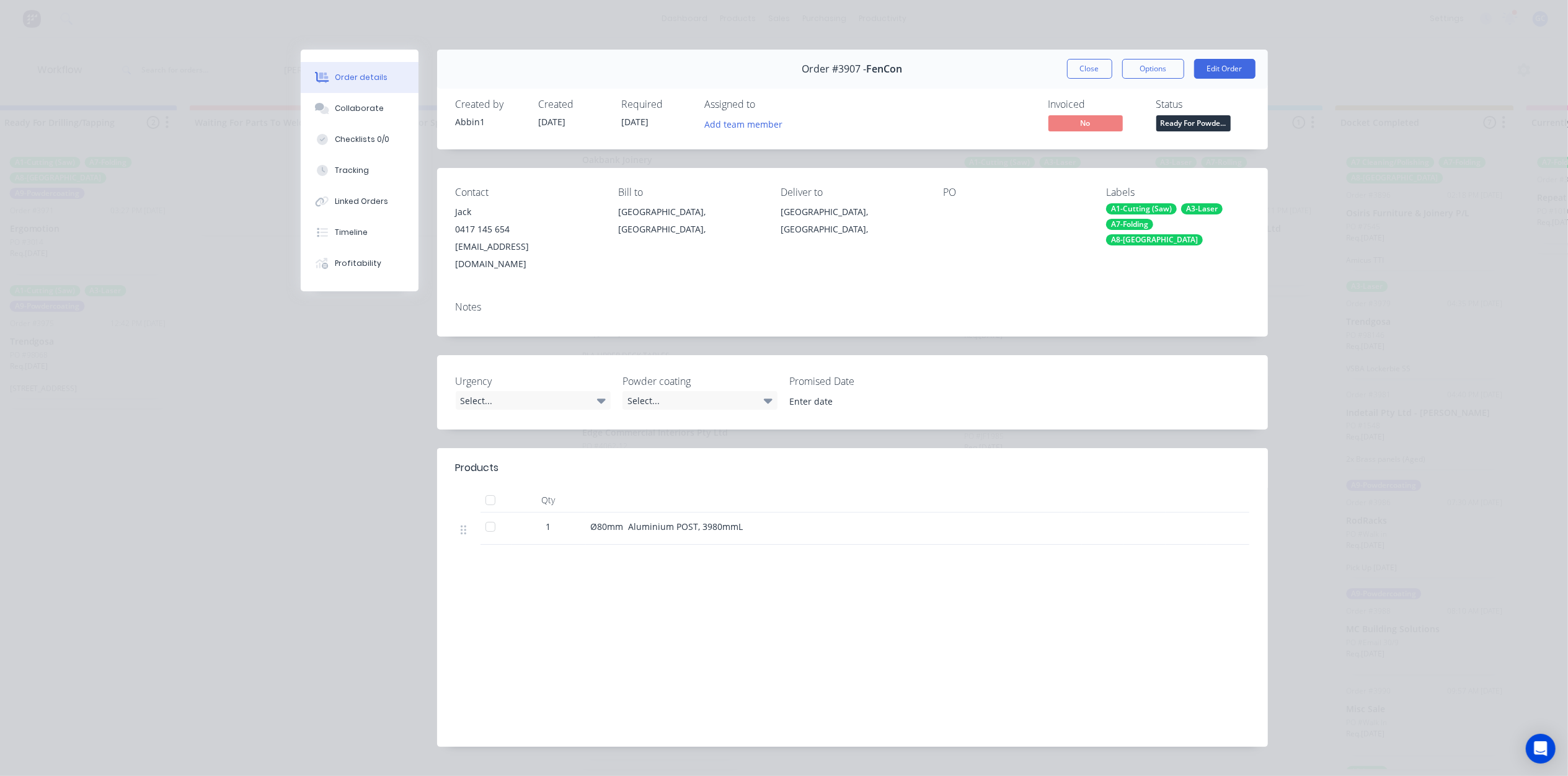
scroll to position [340, 0]
click at [1097, 74] on button "Close" at bounding box center [1090, 69] width 45 height 20
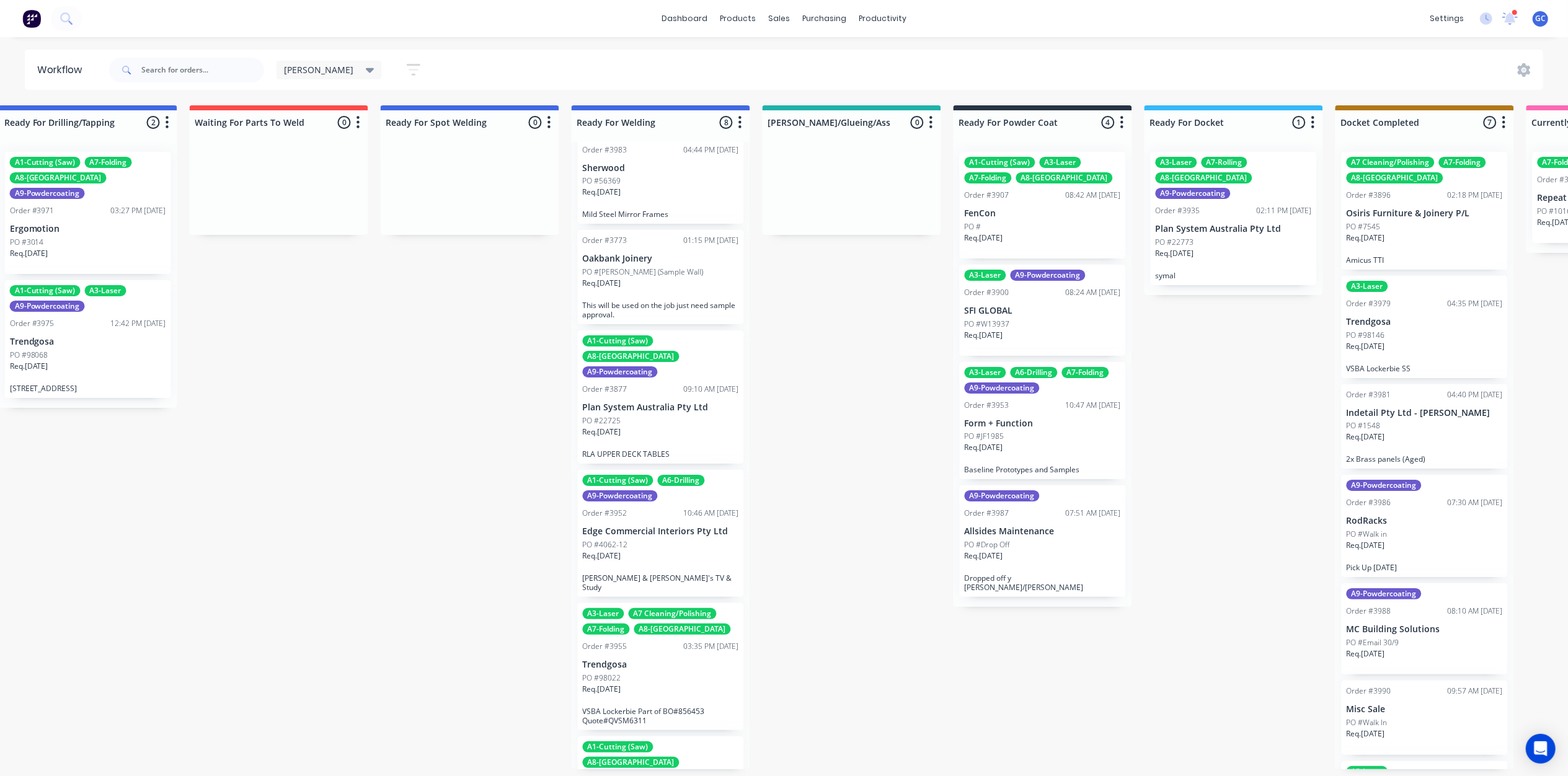
click at [673, 470] on div "A1-Cutting (Saw) A6-Drilling A9-Powdercoating Order #3952 10:46 AM [DATE] Edge …" at bounding box center [661, 533] width 166 height 127
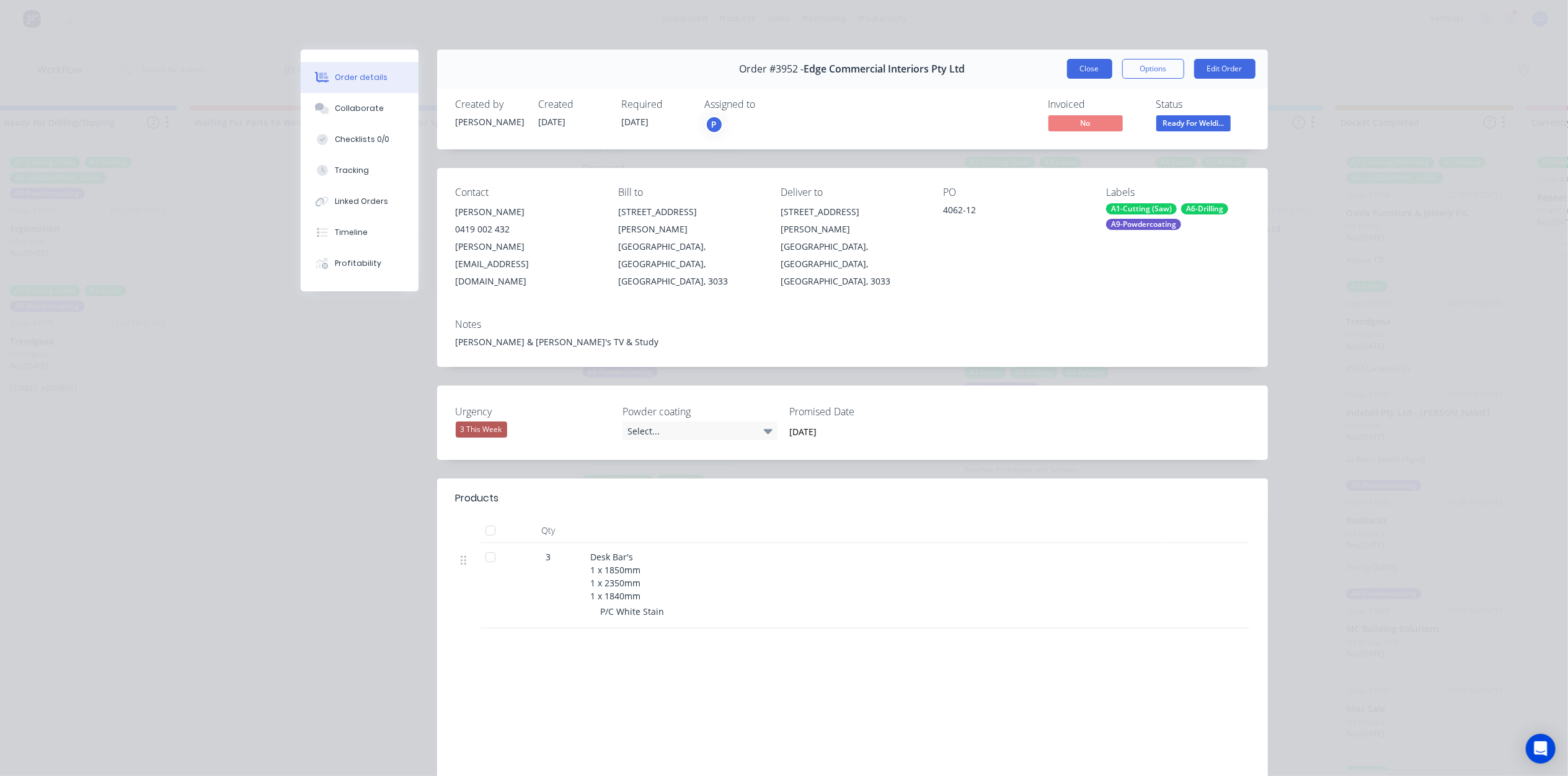
click at [1084, 72] on button "Close" at bounding box center [1090, 69] width 45 height 20
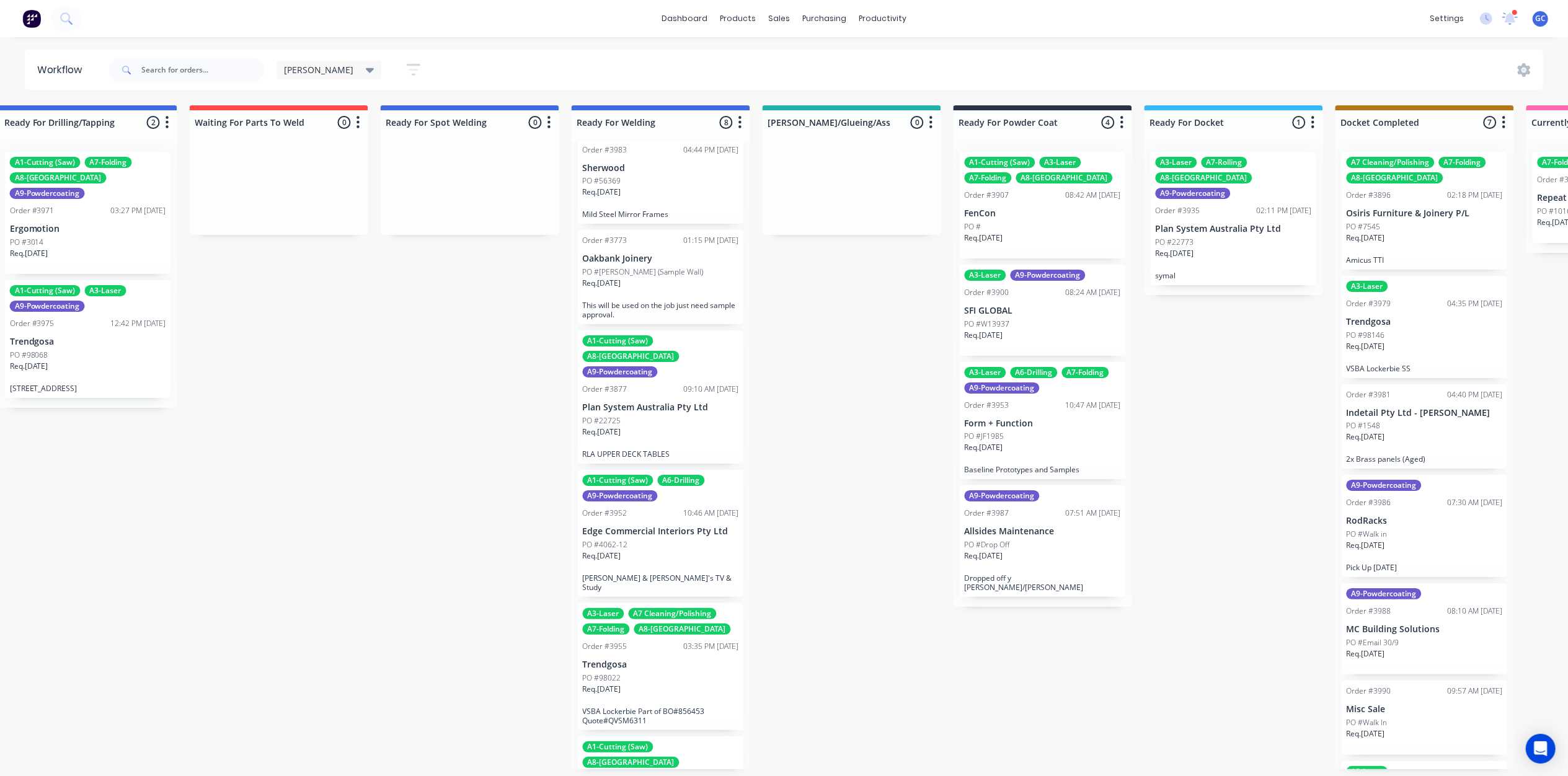
click at [628, 673] on div "PO #98022" at bounding box center [661, 678] width 156 height 11
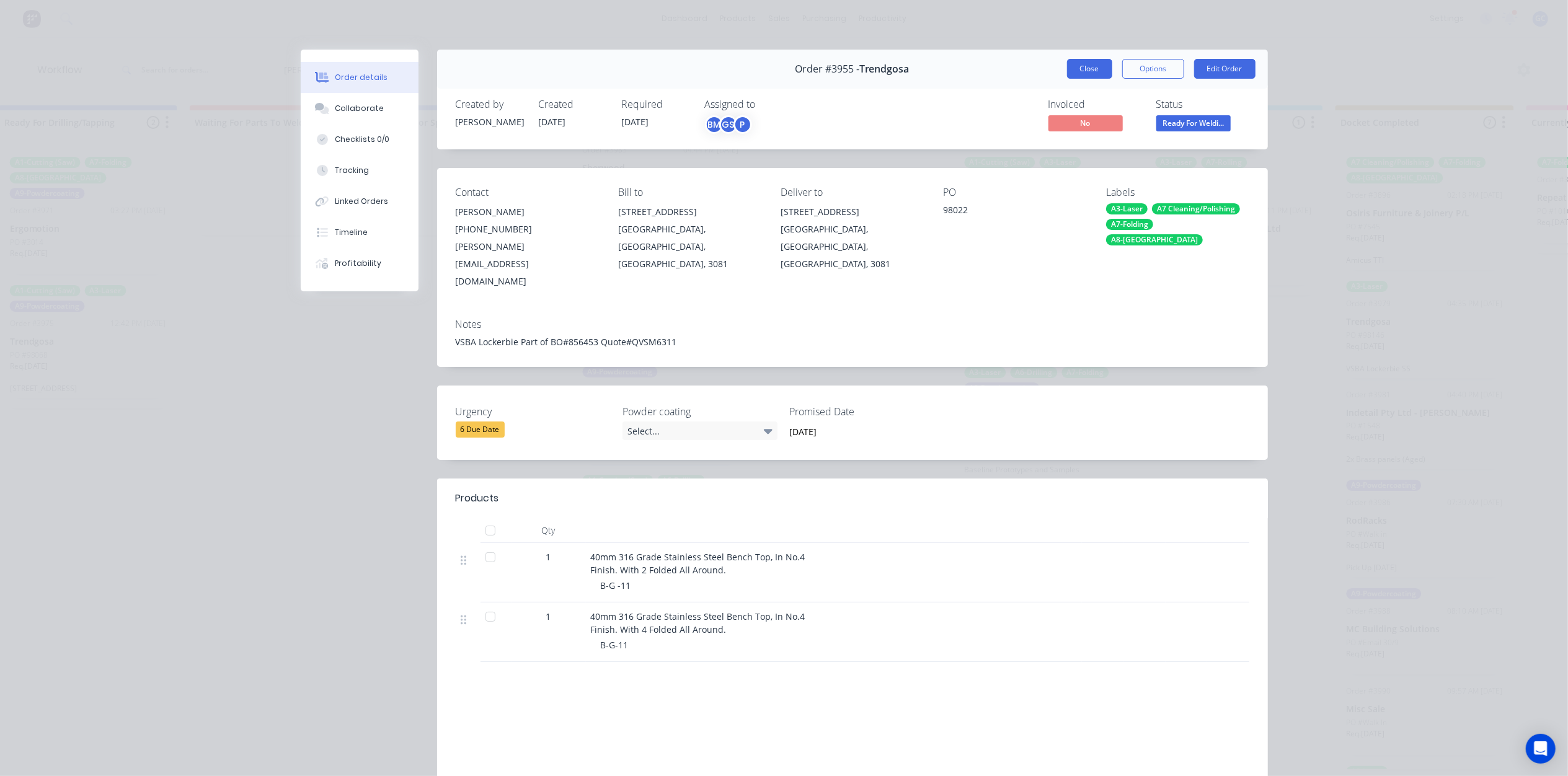
click at [1097, 70] on button "Close" at bounding box center [1090, 69] width 45 height 20
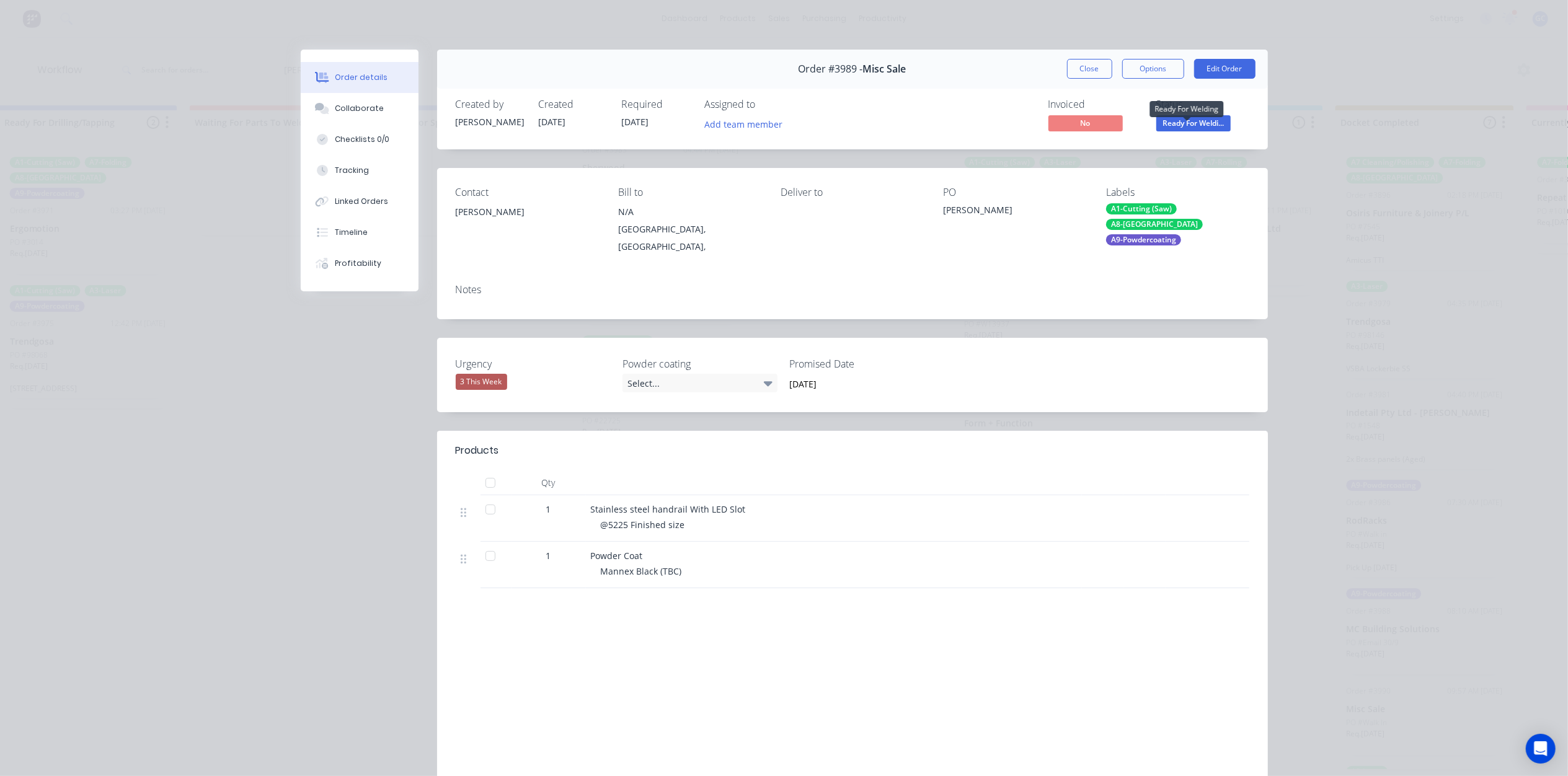
drag, startPoint x: 1177, startPoint y: 119, endPoint x: 1186, endPoint y: 138, distance: 21.0
click at [1179, 124] on span "Ready For Weldi..." at bounding box center [1193, 123] width 74 height 16
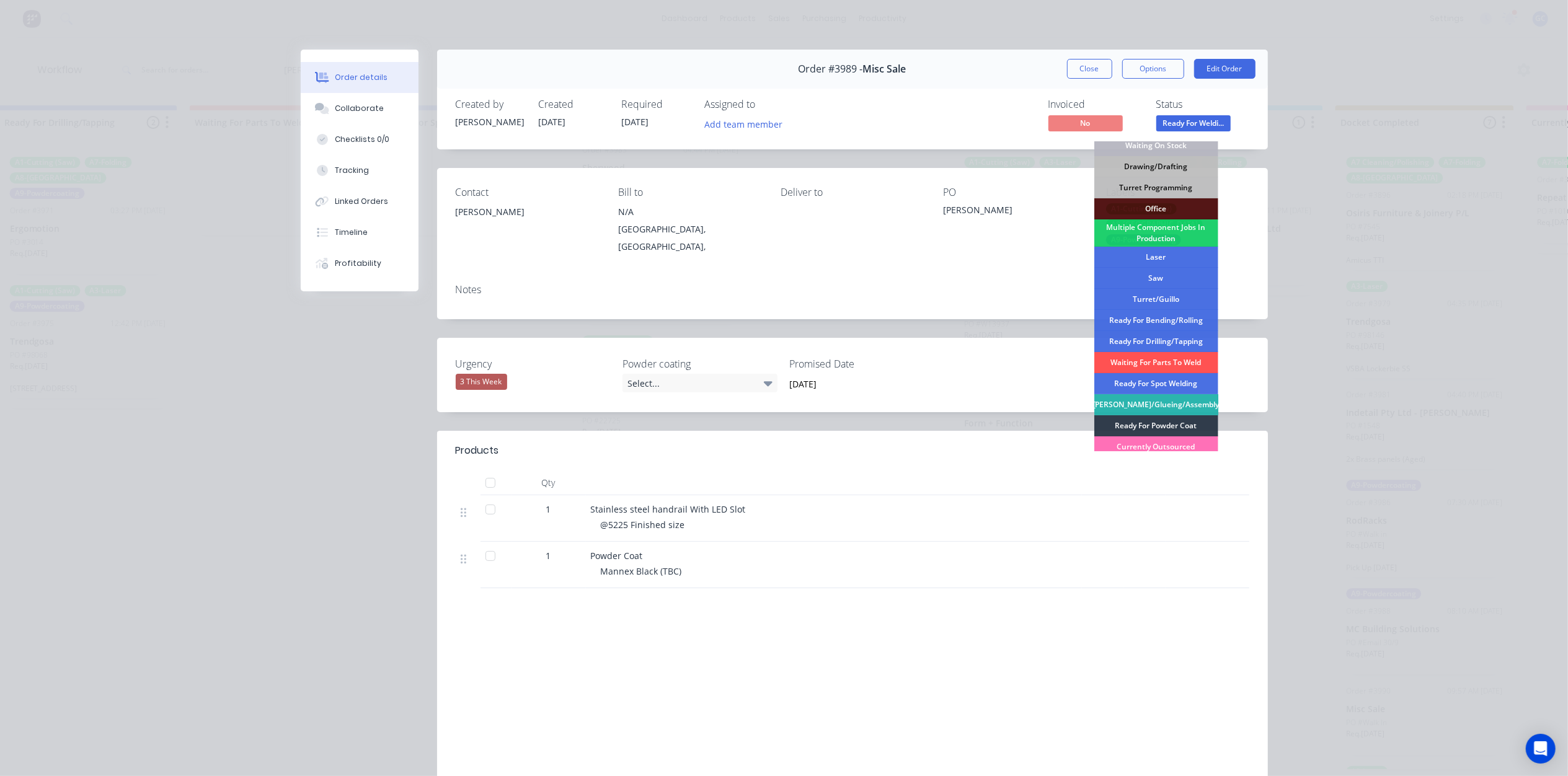
scroll to position [165, 0]
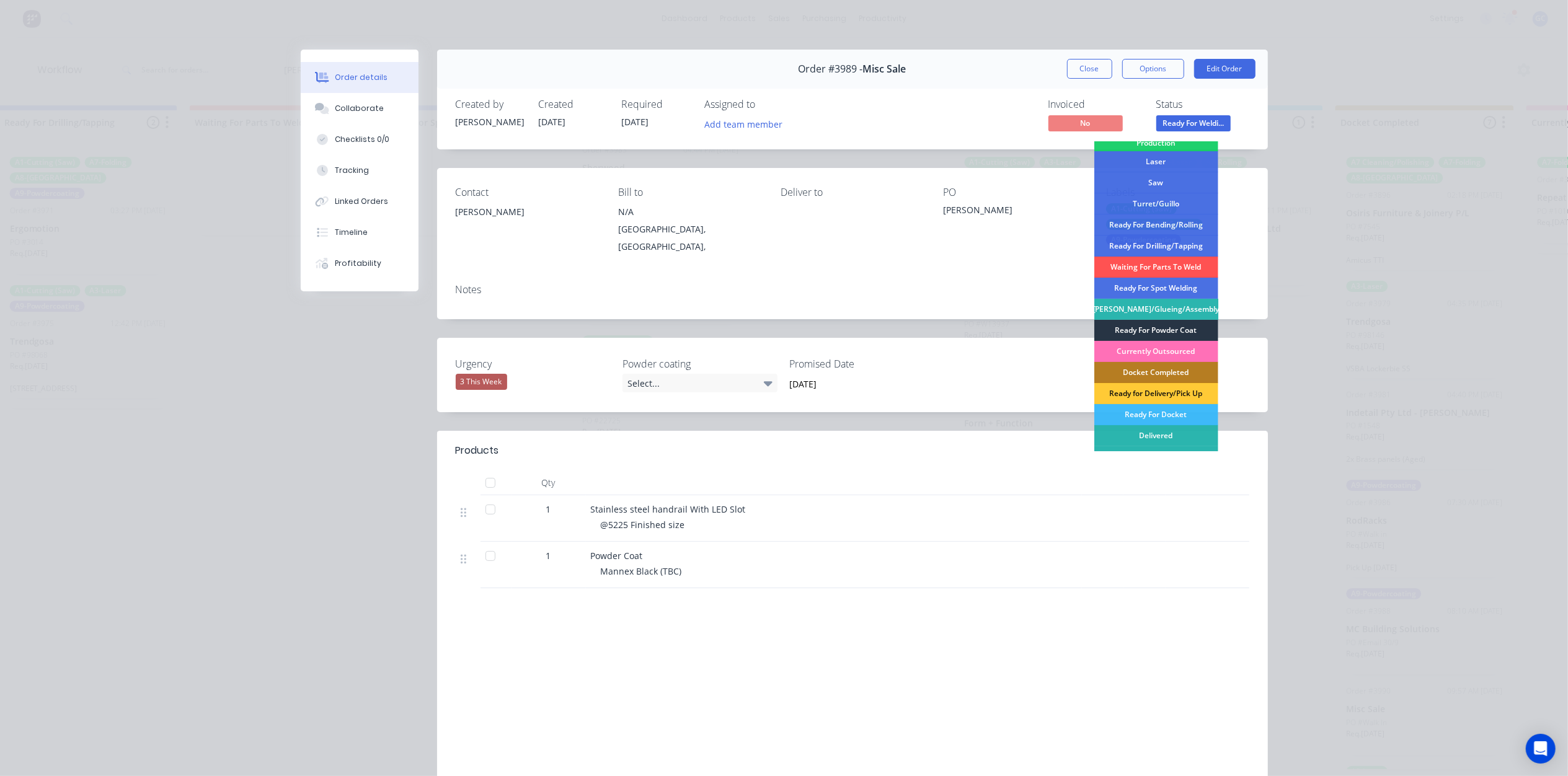
click at [1199, 330] on div "Ready For Powder Coat" at bounding box center [1157, 330] width 124 height 21
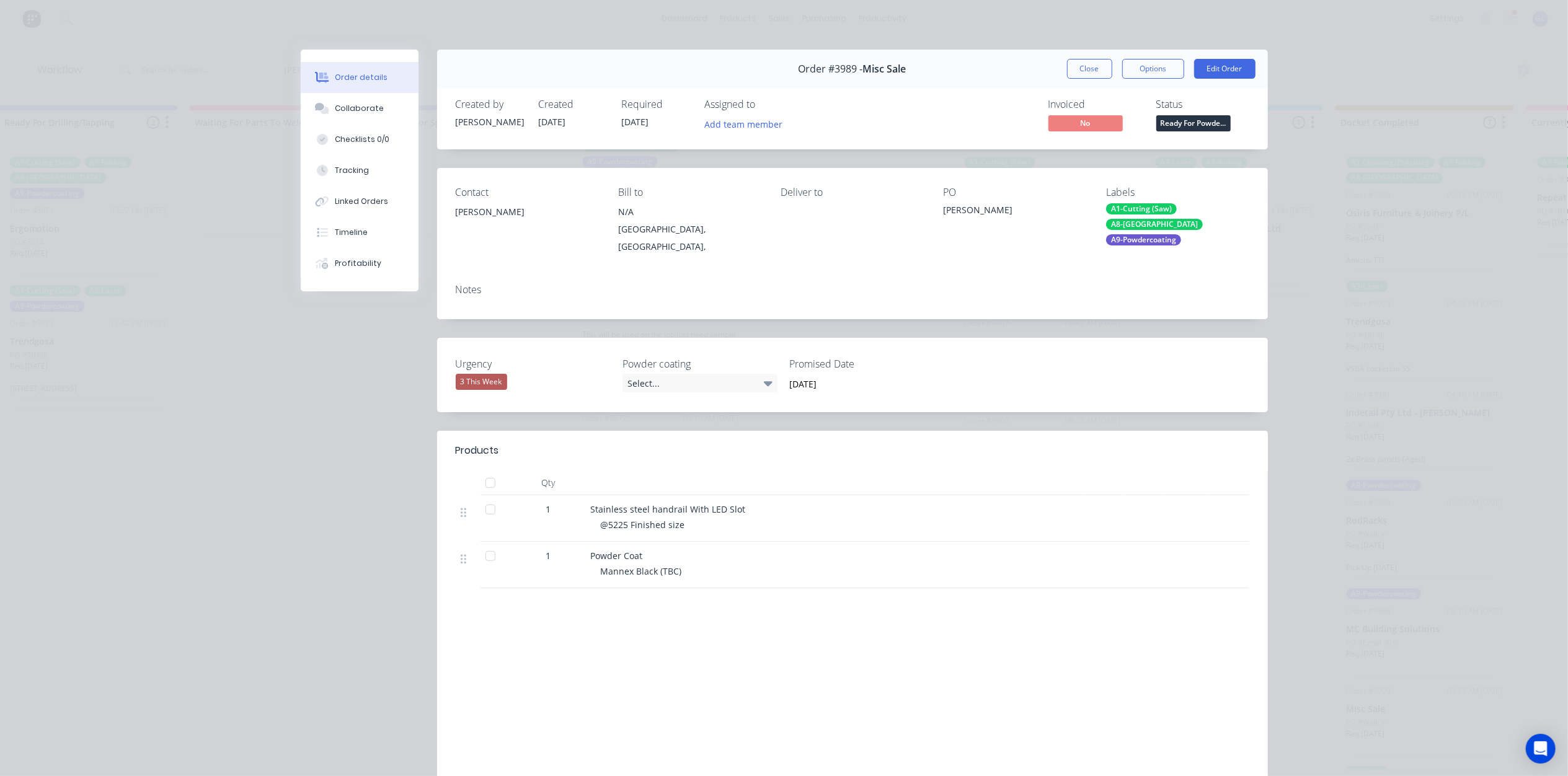
scroll to position [226, 0]
click at [1095, 65] on button "Close" at bounding box center [1090, 69] width 45 height 20
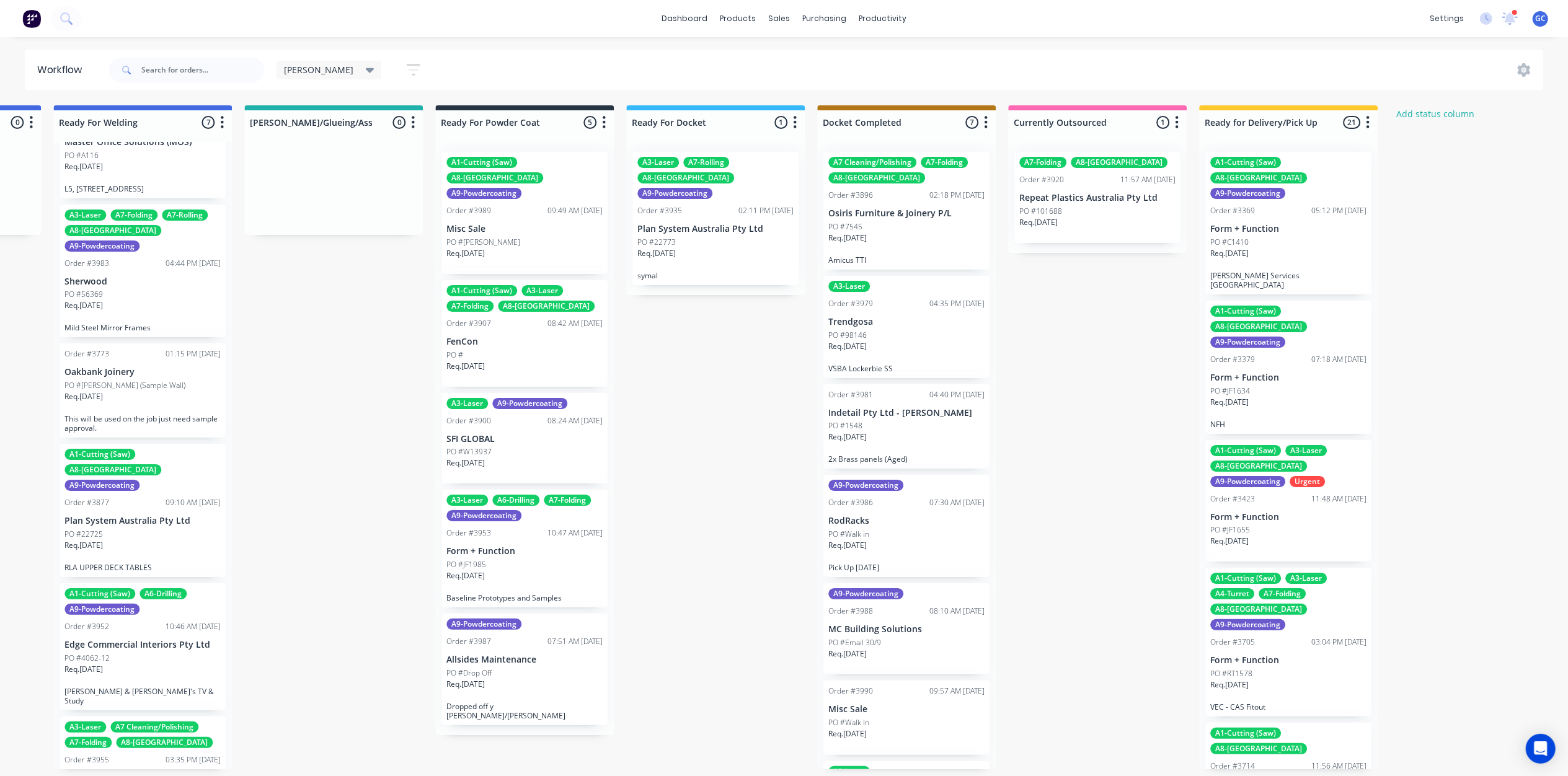
scroll to position [6, 2838]
